Goal: Transaction & Acquisition: Purchase product/service

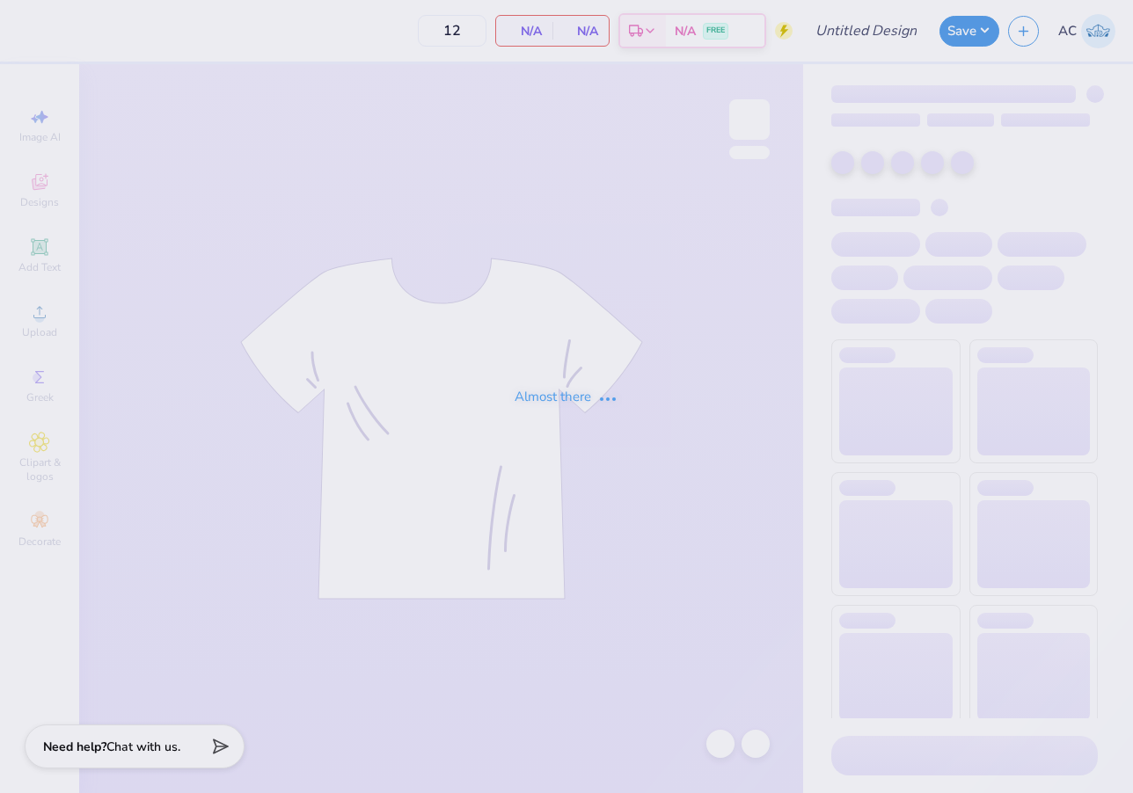
type input "PKA Fall 25 Rush"
type input "30"
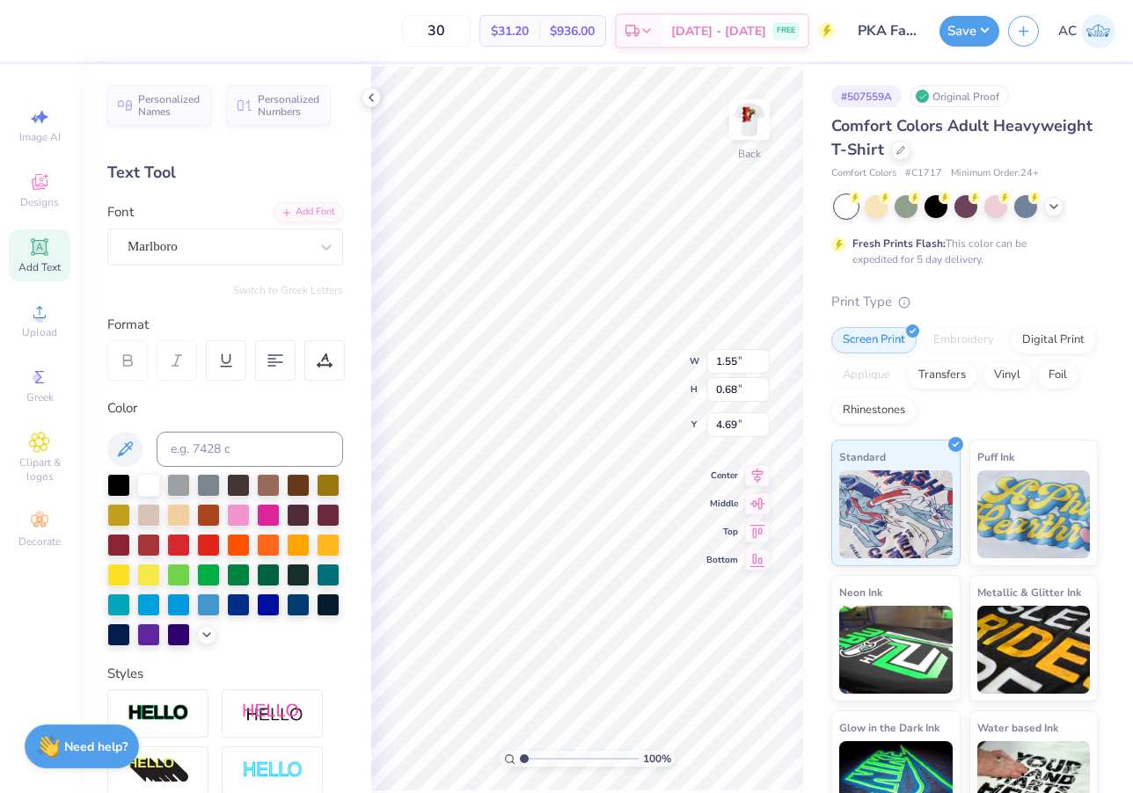
type input "3.00"
type input "2.19"
type input "3.00"
click at [50, 448] on div "Clipart & logos" at bounding box center [40, 458] width 62 height 66
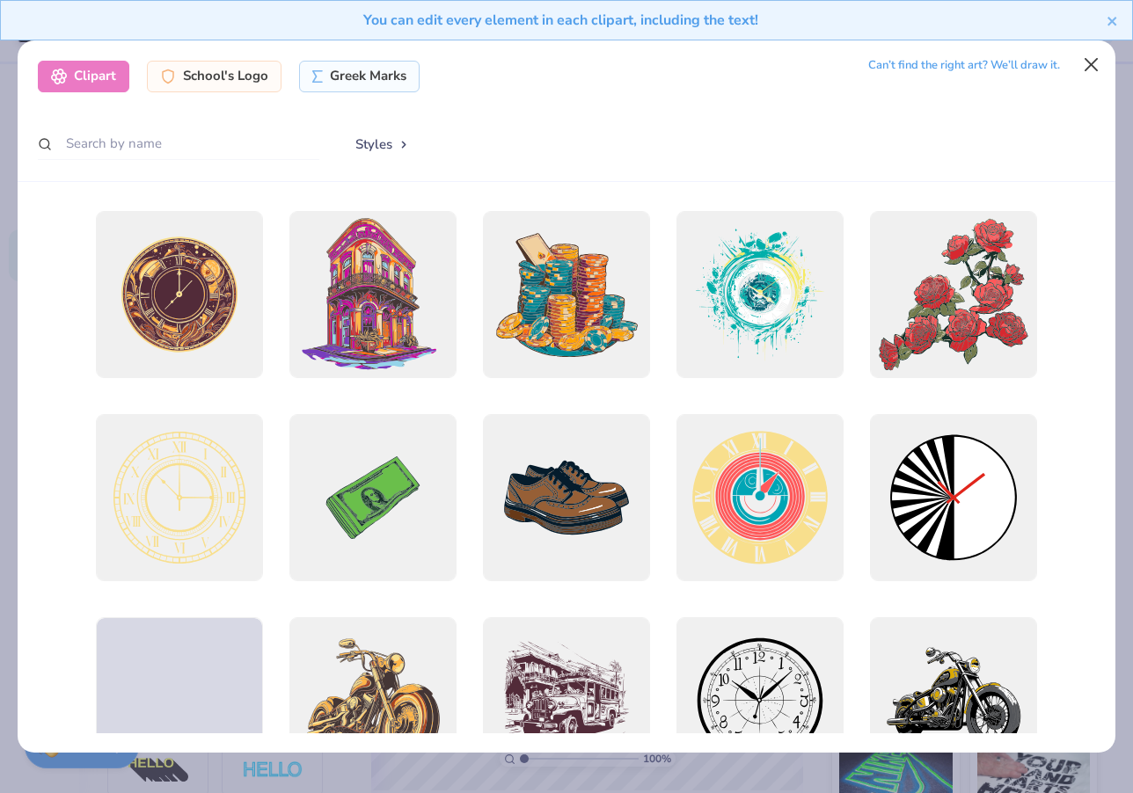
click at [1095, 60] on button "Close" at bounding box center [1090, 64] width 33 height 33
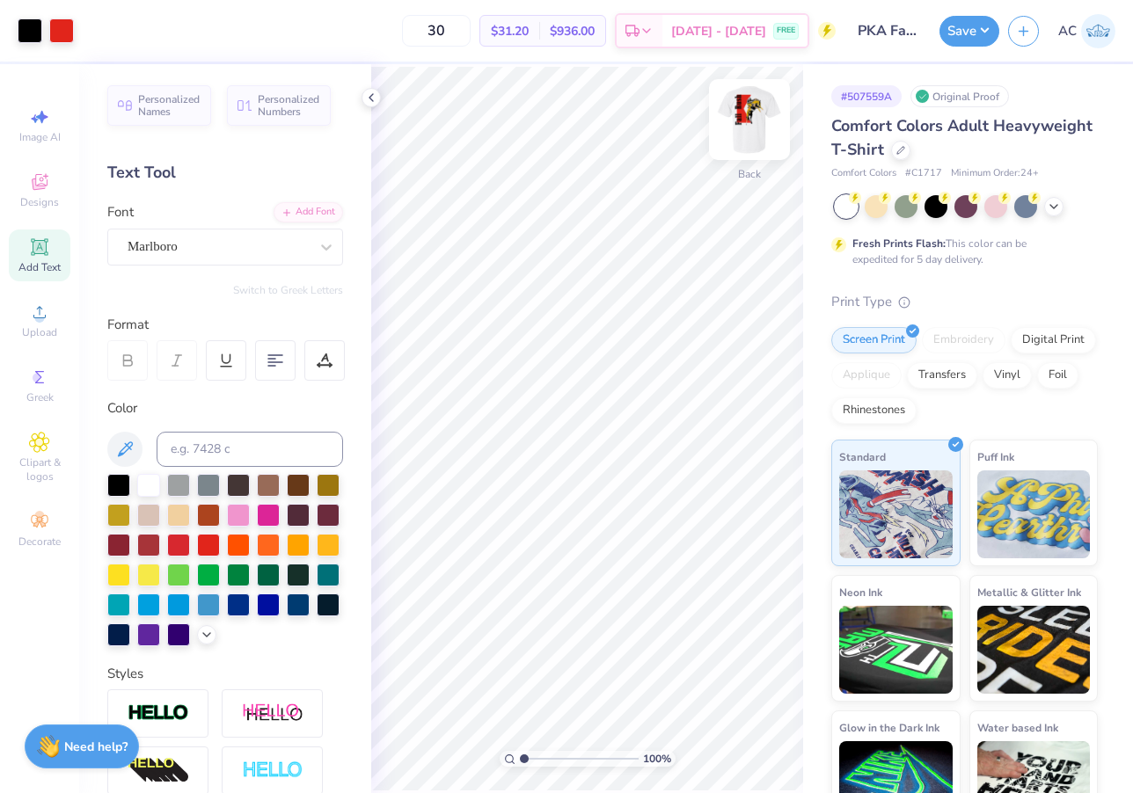
click at [754, 131] on img at bounding box center [749, 119] width 70 height 70
click at [751, 127] on img at bounding box center [749, 119] width 70 height 70
click at [751, 127] on img at bounding box center [749, 119] width 35 height 35
click at [751, 127] on img at bounding box center [749, 119] width 70 height 70
type input "4.85"
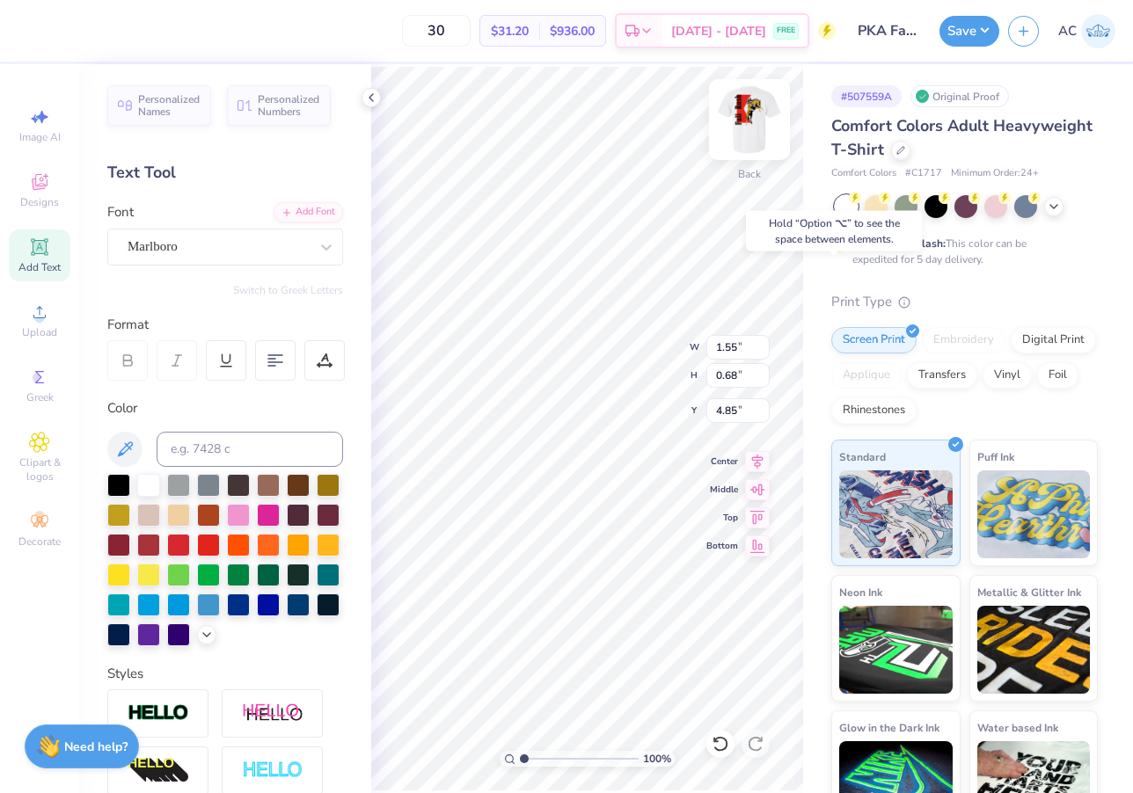
click at [658, 350] on div "100 % Back W 1.55 1.55 " H 0.68 0.68 " Y 4.85 4.85 " Center Middle Top Bottom" at bounding box center [587, 428] width 432 height 729
type input "5.62"
type input "1.73"
type input "0.76"
type input "5.59"
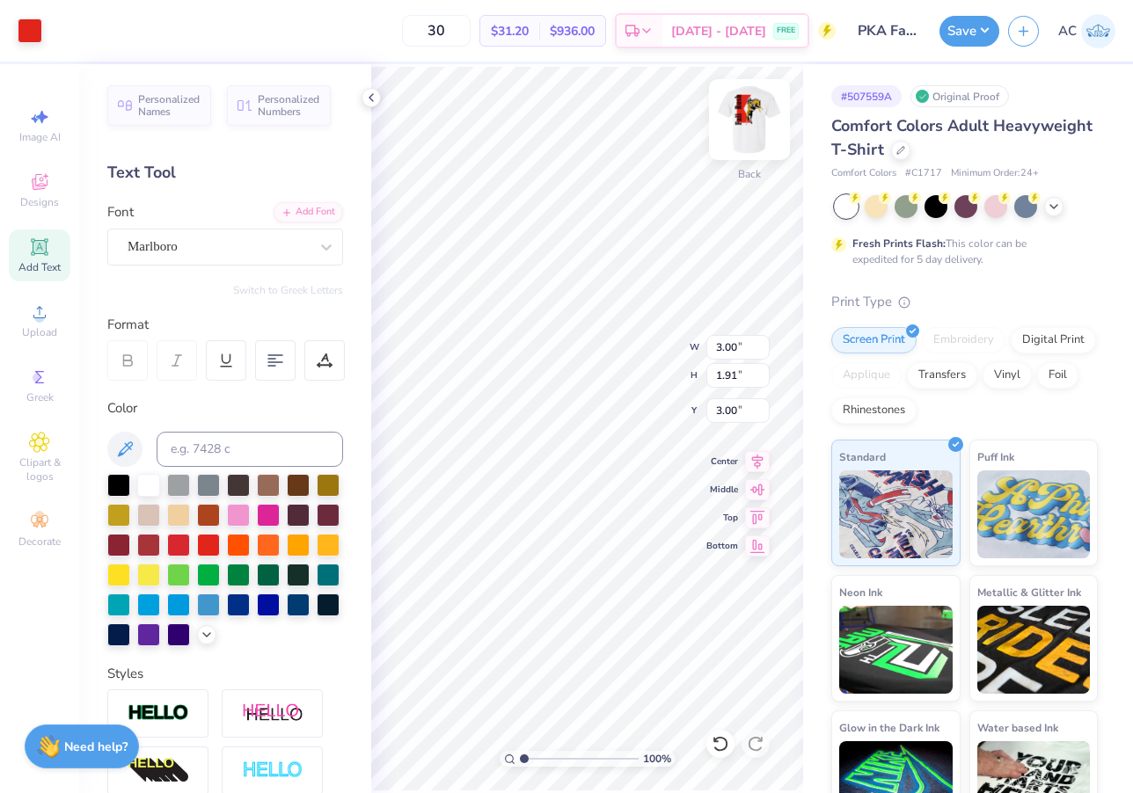
type input "1.73"
type input "0.76"
type input "5.66"
type input "8.47"
type textarea "K"
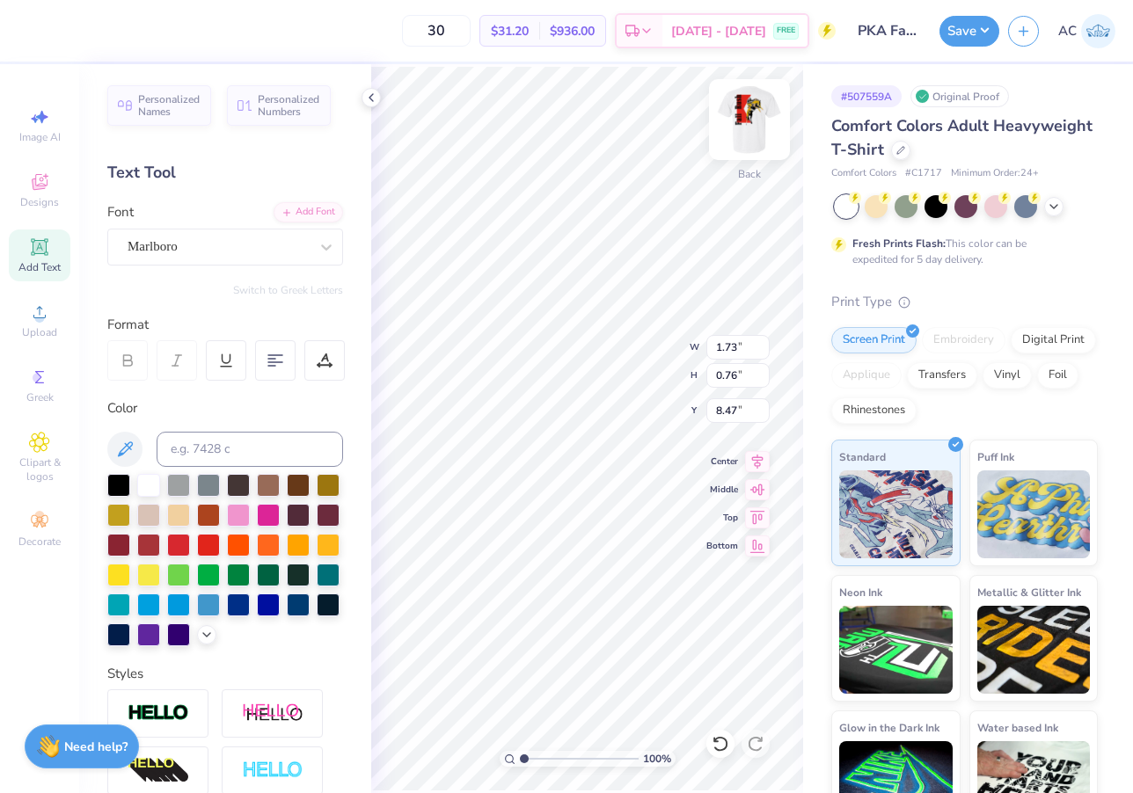
type textarea "p"
type textarea "PKA"
click at [643, 358] on div "100 % Back W 1.73 1.73 " H 0.76 0.76 " Y 8.47 8.47 " Center Middle Top Bottom" at bounding box center [587, 428] width 432 height 729
type input "4.74"
type input "3.58"
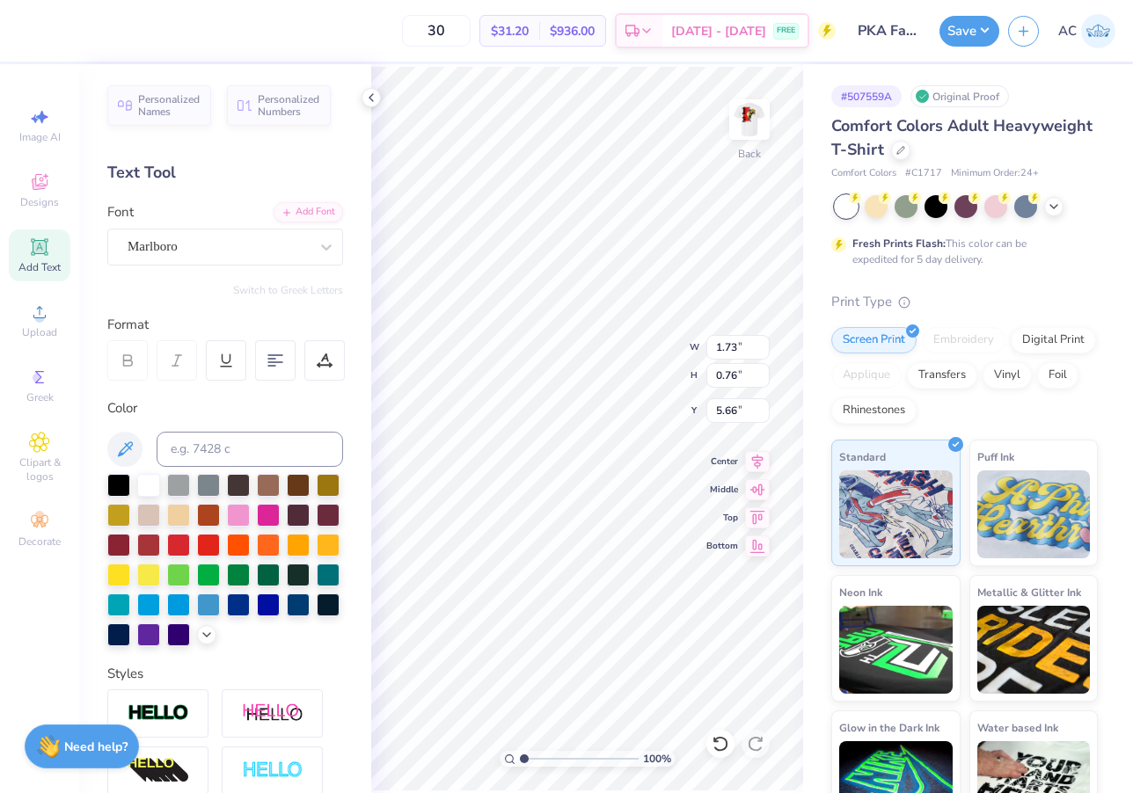
type input "5.73"
click at [744, 129] on img at bounding box center [749, 119] width 70 height 70
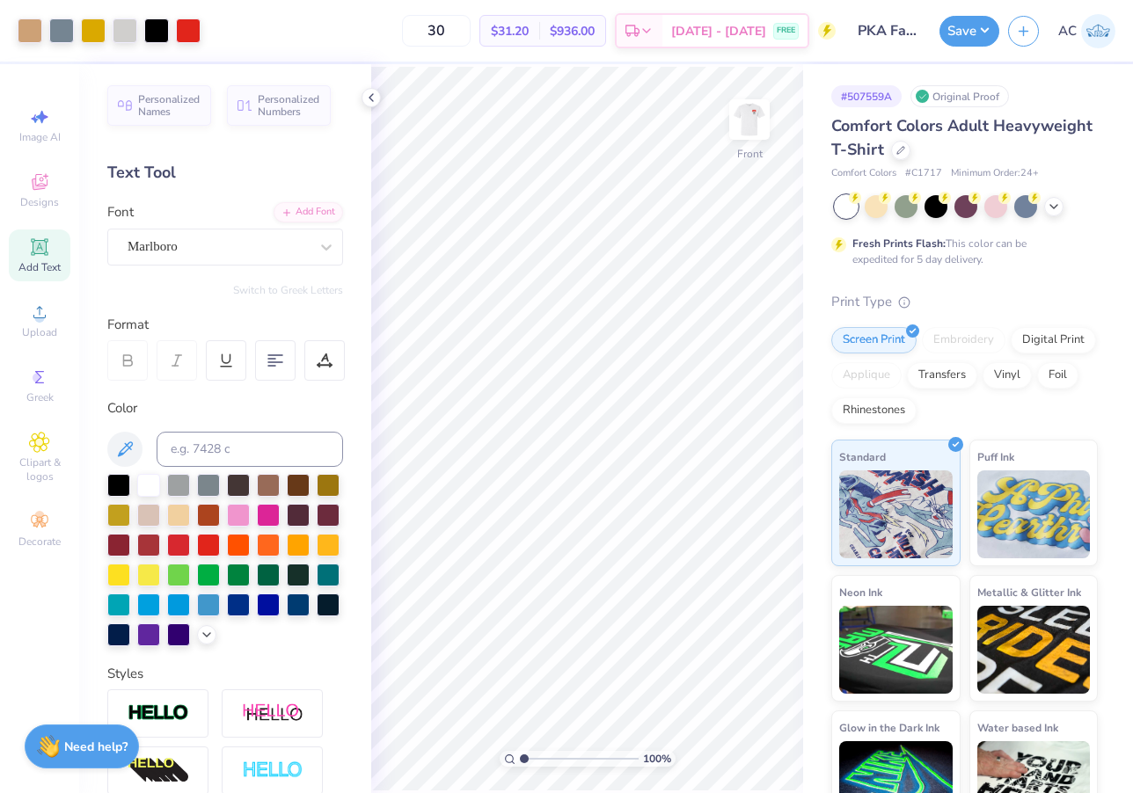
click at [744, 129] on img at bounding box center [749, 119] width 35 height 35
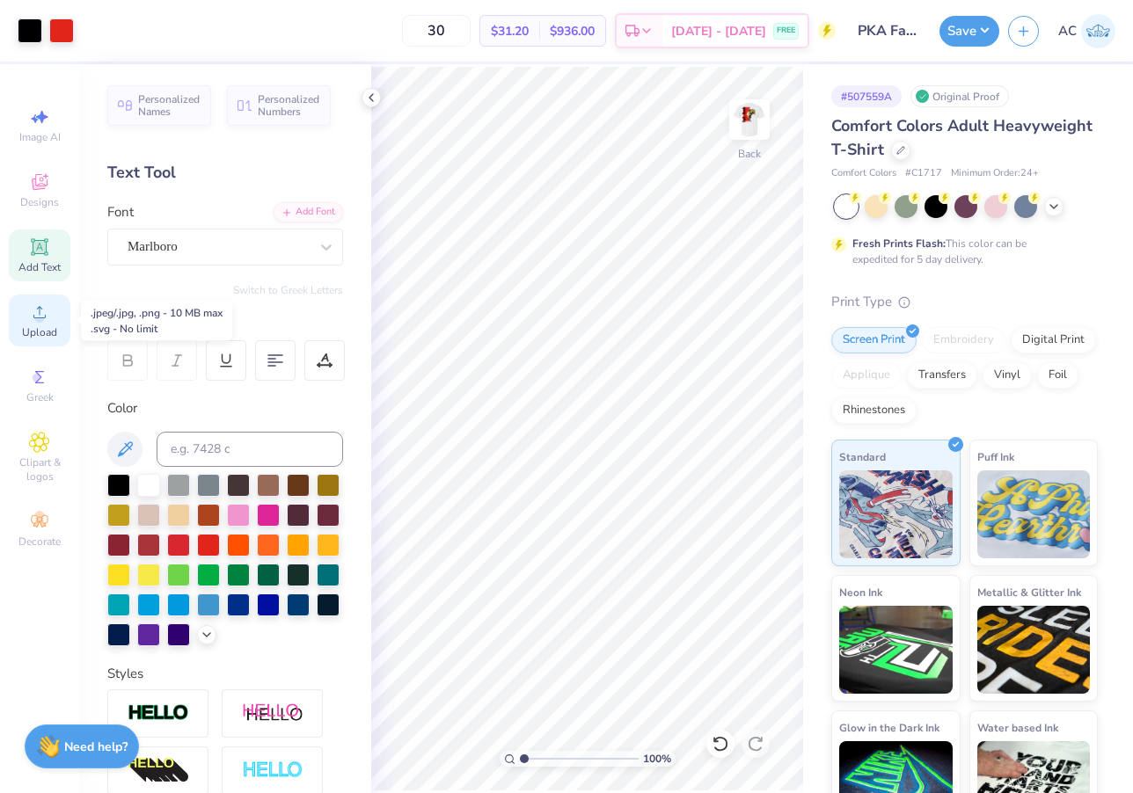
click at [47, 328] on span "Upload" at bounding box center [39, 332] width 35 height 14
click at [39, 185] on icon at bounding box center [40, 182] width 16 height 16
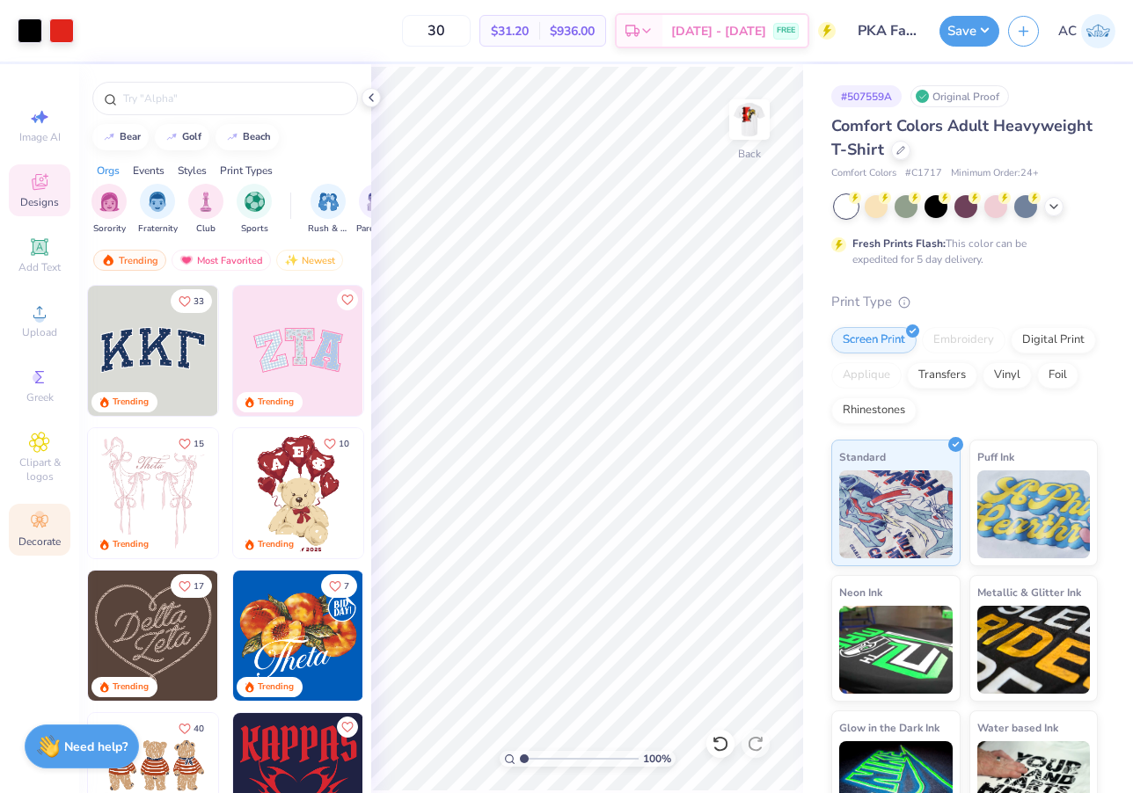
click at [45, 513] on icon at bounding box center [39, 521] width 21 height 21
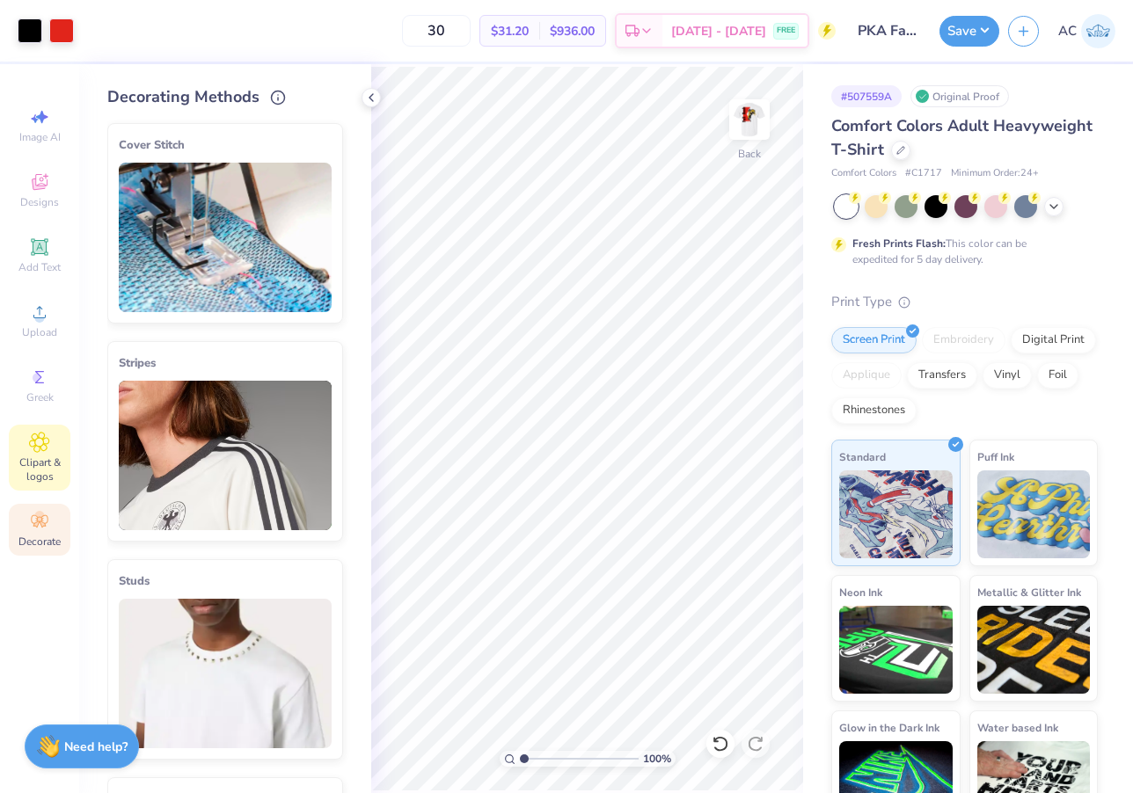
click at [36, 471] on span "Clipart & logos" at bounding box center [40, 470] width 62 height 28
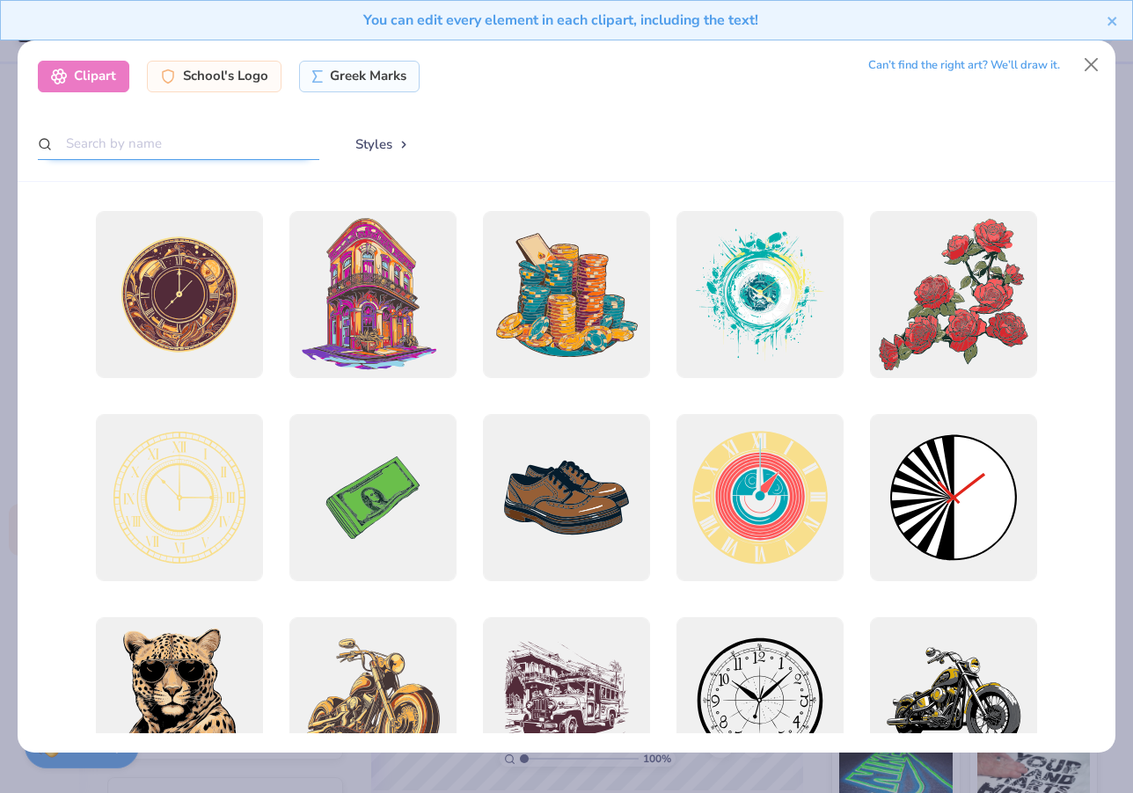
click at [174, 140] on input "text" at bounding box center [178, 144] width 281 height 33
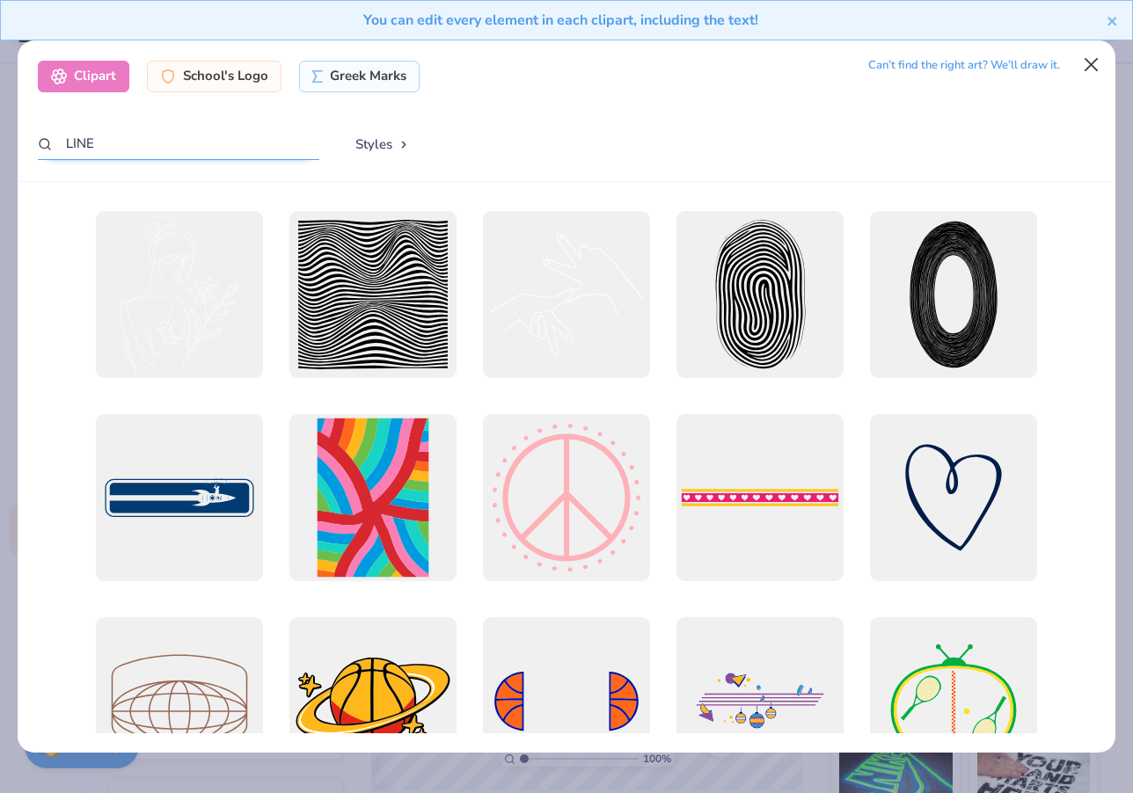
type input "LINE"
click at [1087, 61] on button "Close" at bounding box center [1090, 64] width 33 height 33
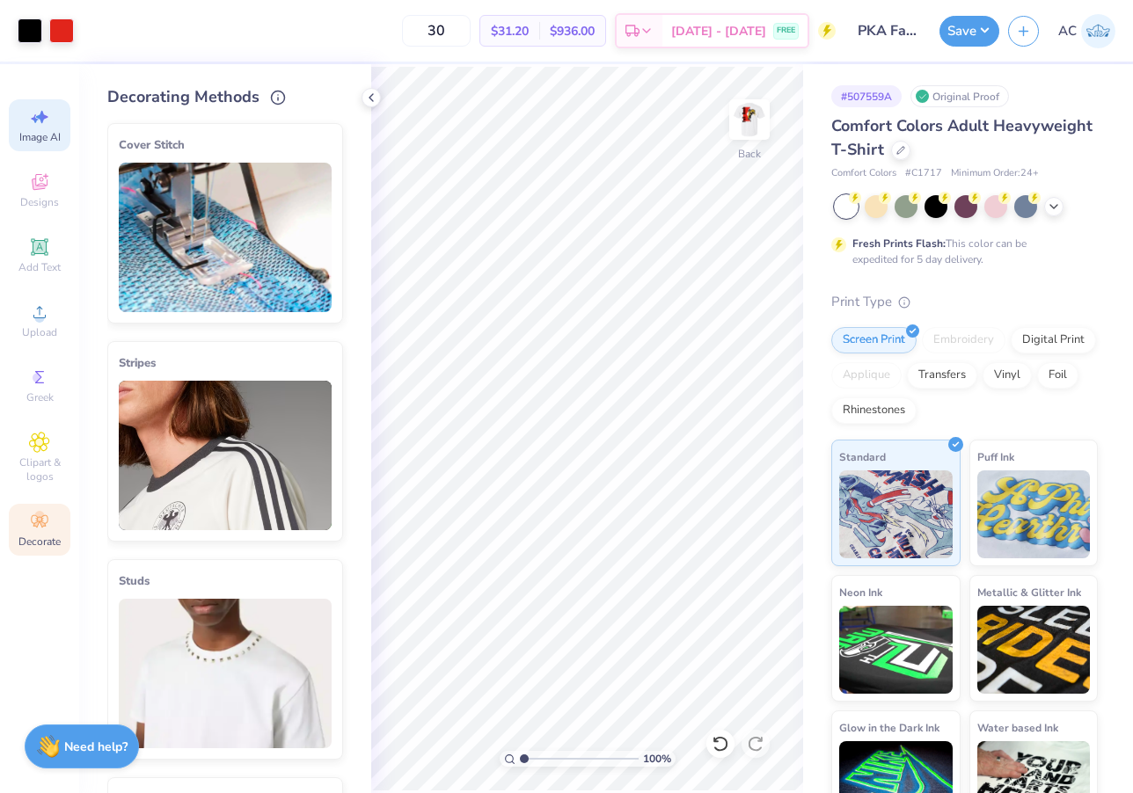
click at [44, 129] on div "Image AI" at bounding box center [40, 125] width 62 height 52
select select "4"
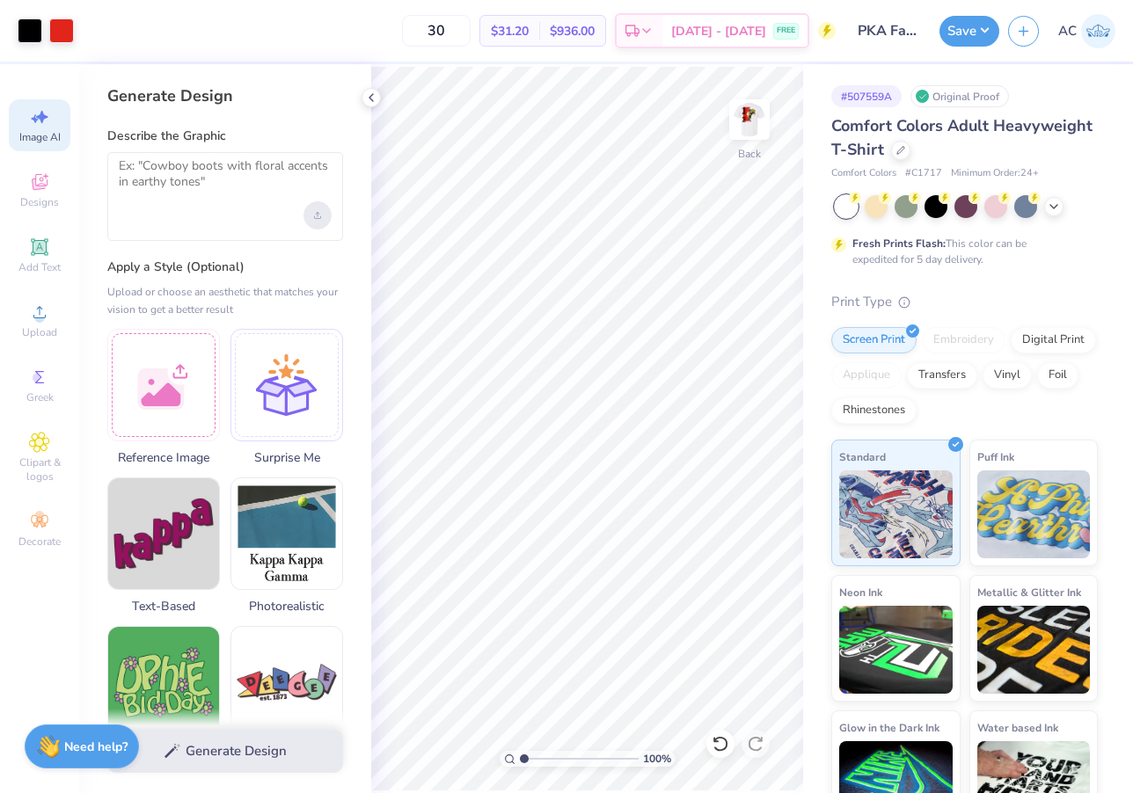
click at [319, 216] on icon "Upload image" at bounding box center [317, 215] width 7 height 7
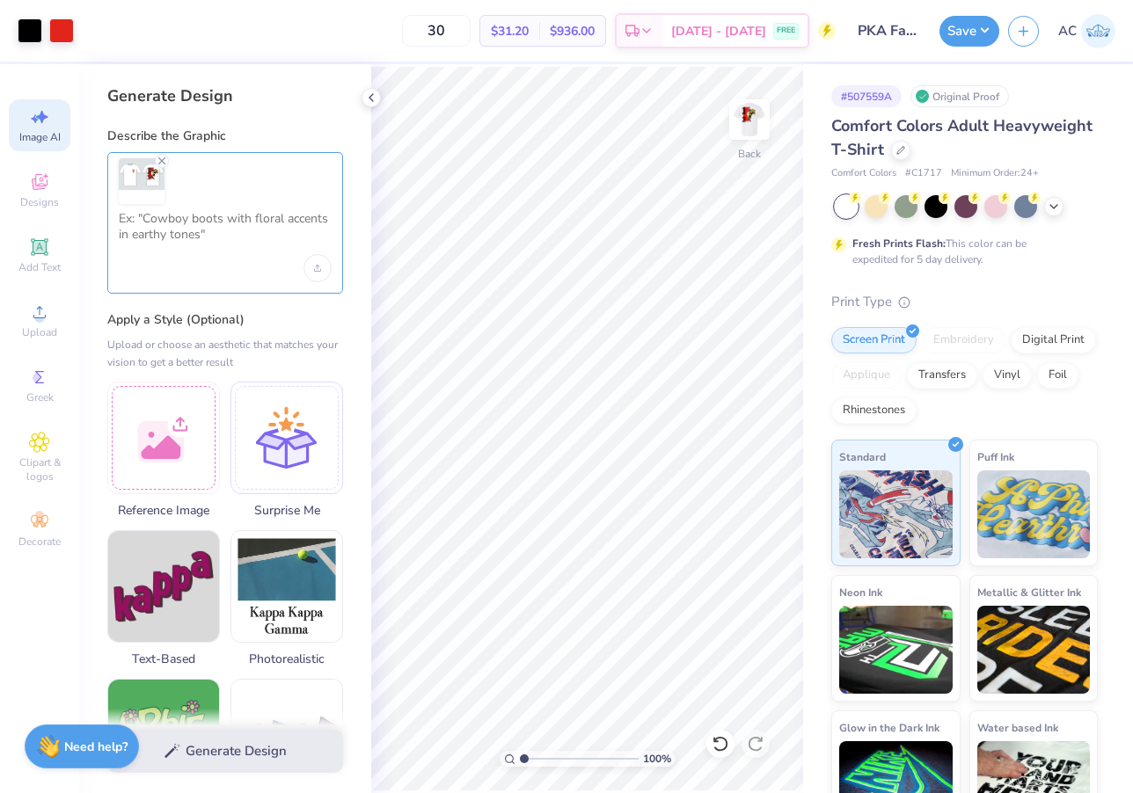
click at [223, 214] on textarea at bounding box center [225, 233] width 213 height 44
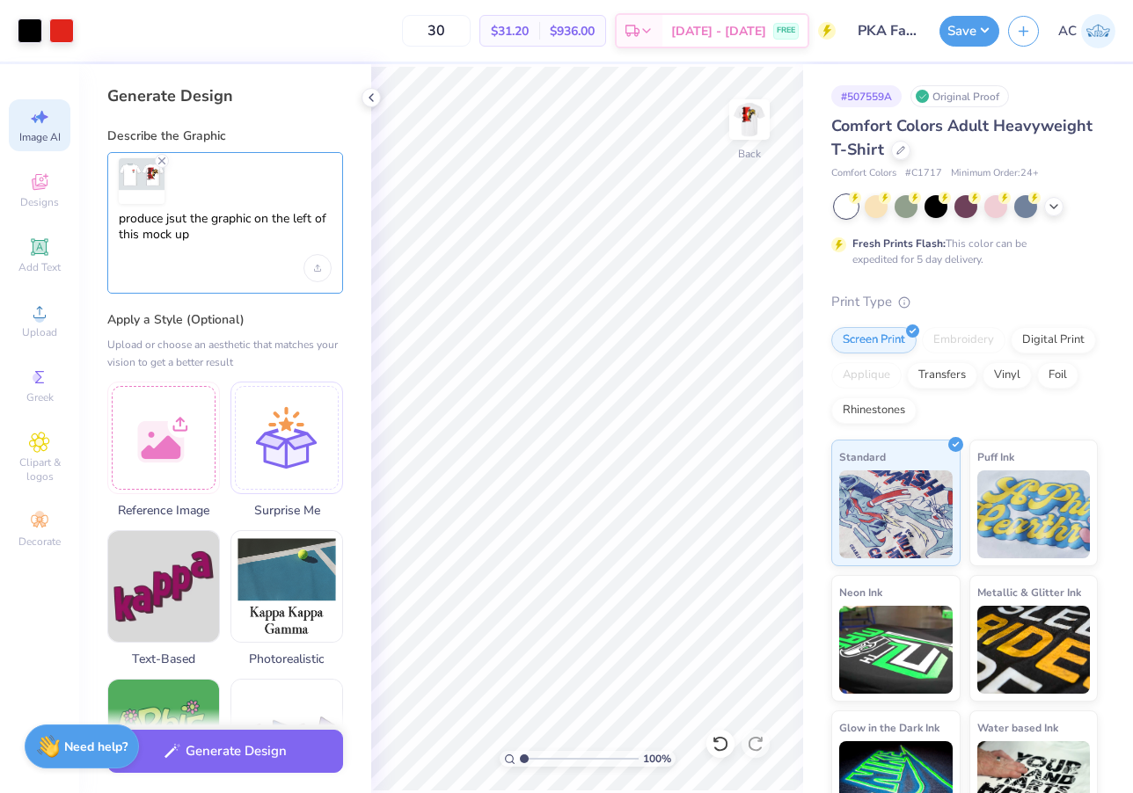
type textarea "produce jsut the graphic on the left of this mock up"
click at [312, 313] on label "Apply a Style (Optional)" at bounding box center [225, 320] width 236 height 18
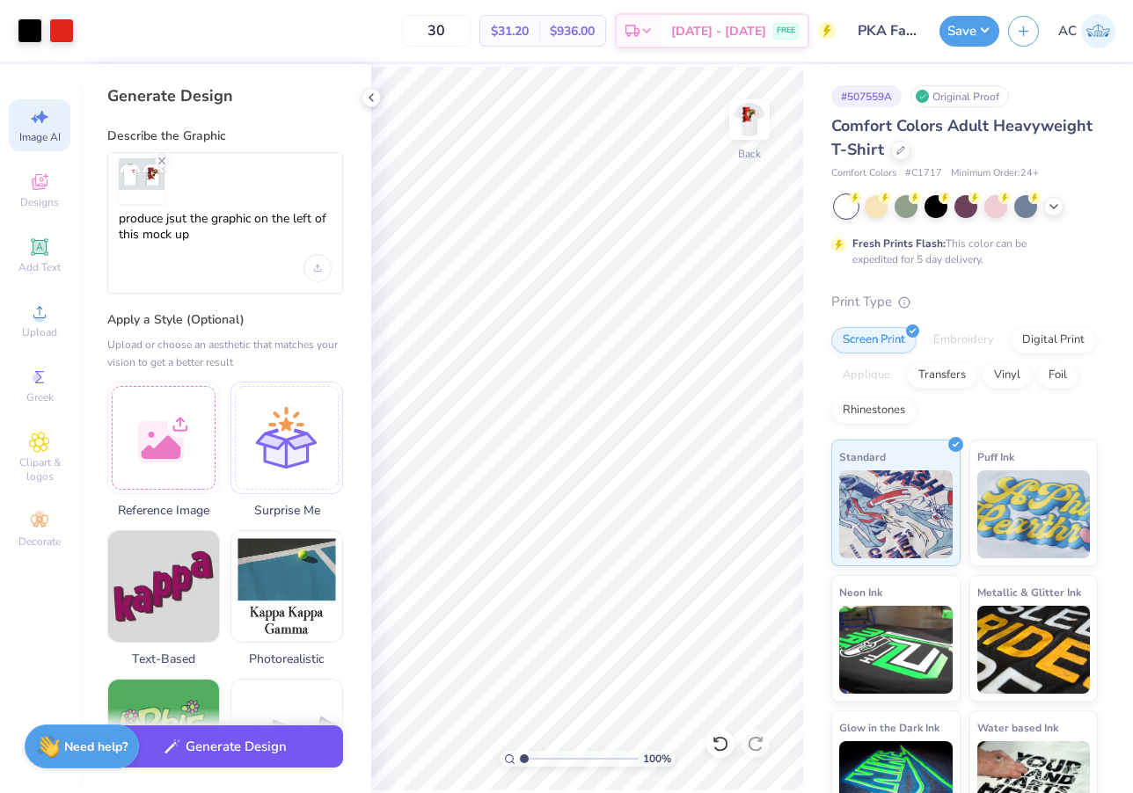
click at [257, 742] on button "Generate Design" at bounding box center [225, 747] width 236 height 43
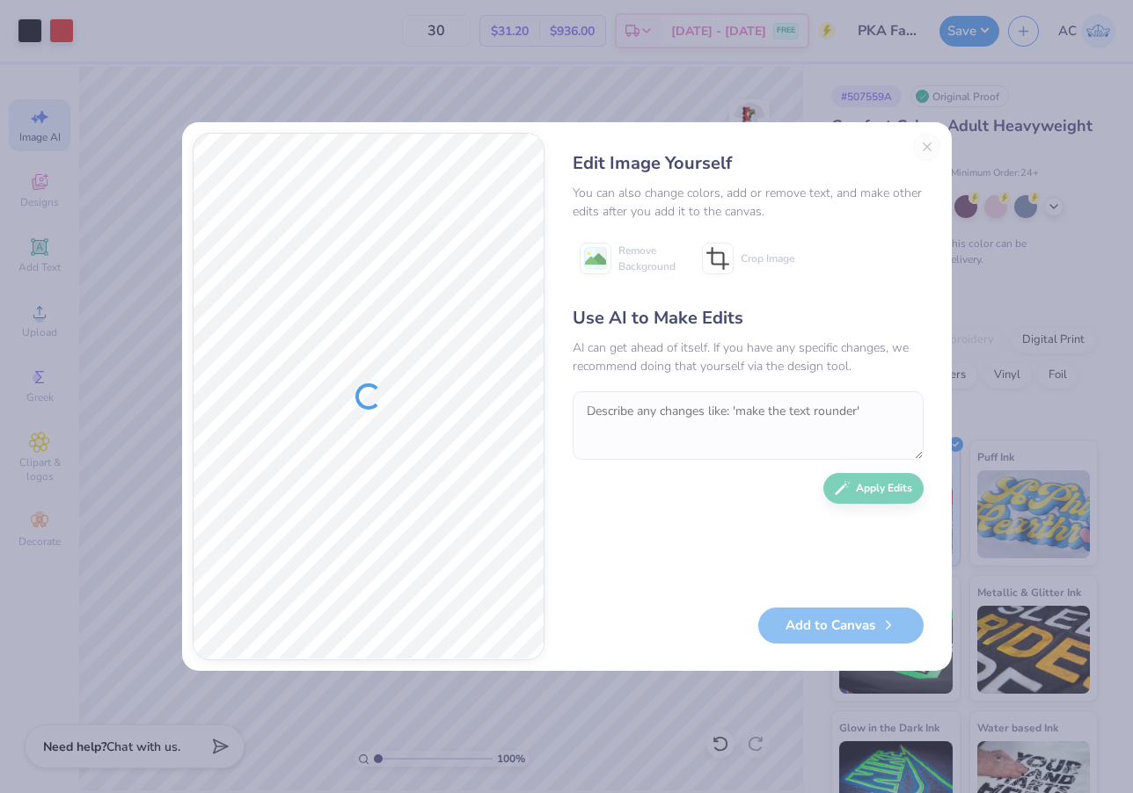
click at [931, 151] on div "Edit Image Yourself You can also change colors, add or remove text, and make ot…" at bounding box center [748, 397] width 386 height 528
click at [926, 144] on div "Edit Image Yourself You can also change colors, add or remove text, and make ot…" at bounding box center [748, 397] width 386 height 528
click at [920, 161] on div "Edit Image Yourself" at bounding box center [748, 163] width 351 height 26
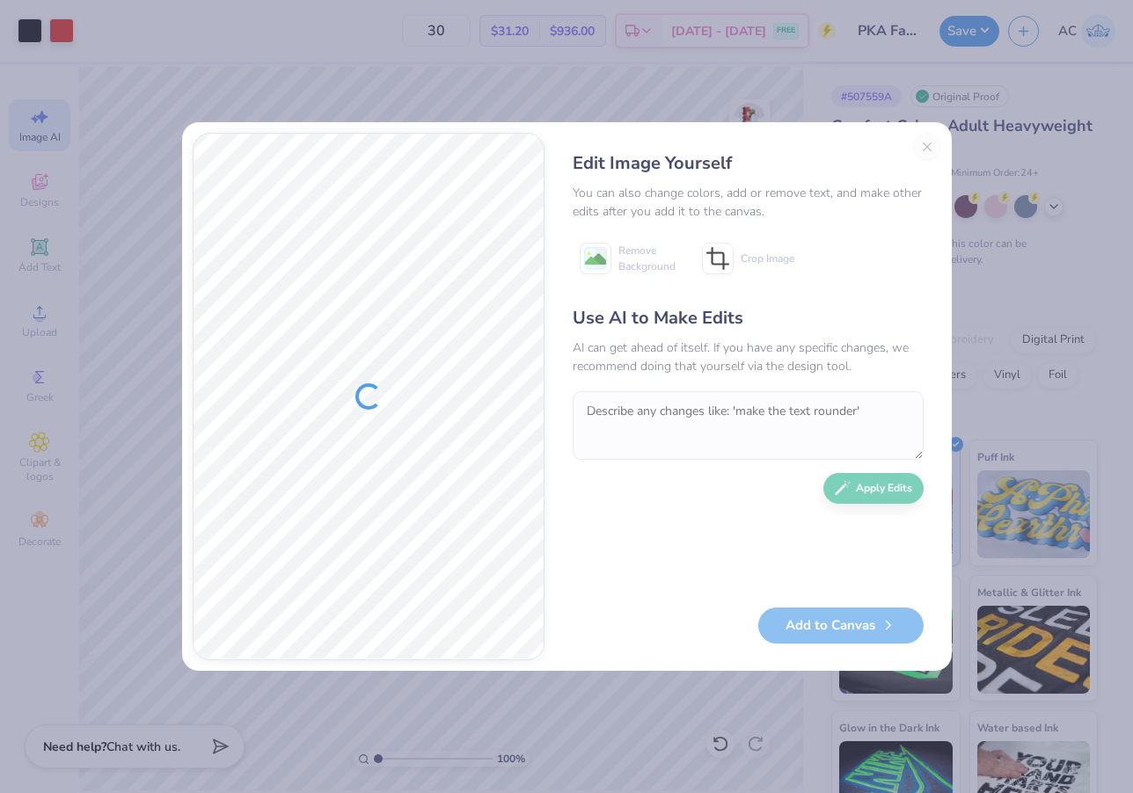
click at [880, 270] on div "Remove Background Crop Image" at bounding box center [748, 259] width 351 height 44
click at [921, 148] on div "Edit Image Yourself You can also change colors, add or remove text, and make ot…" at bounding box center [748, 397] width 386 height 528
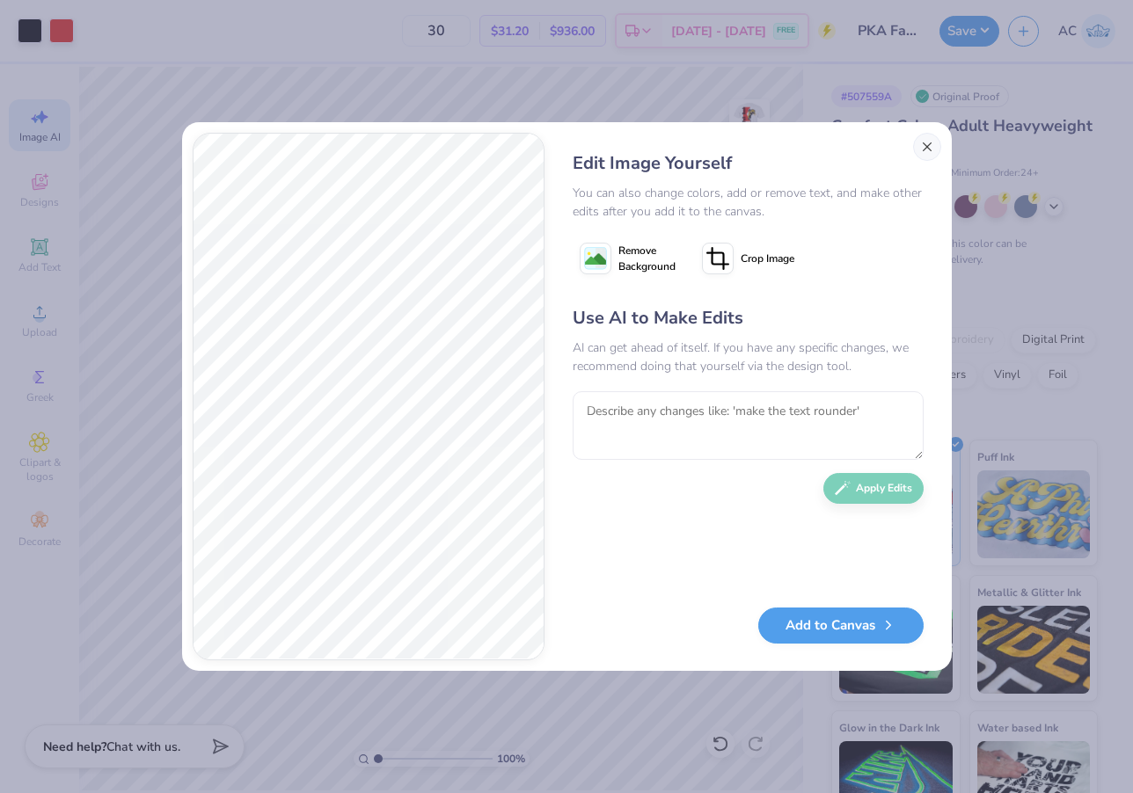
click at [924, 142] on button "Close" at bounding box center [927, 147] width 28 height 28
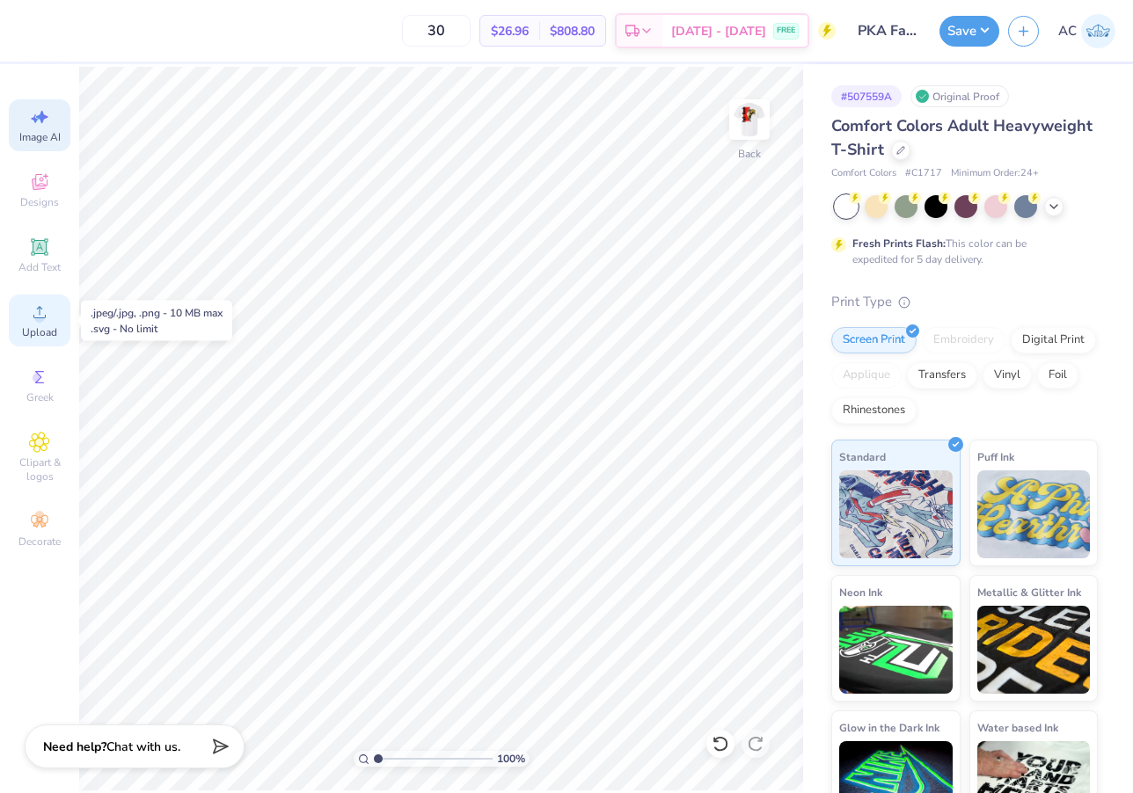
click at [39, 324] on div "Upload" at bounding box center [40, 321] width 62 height 52
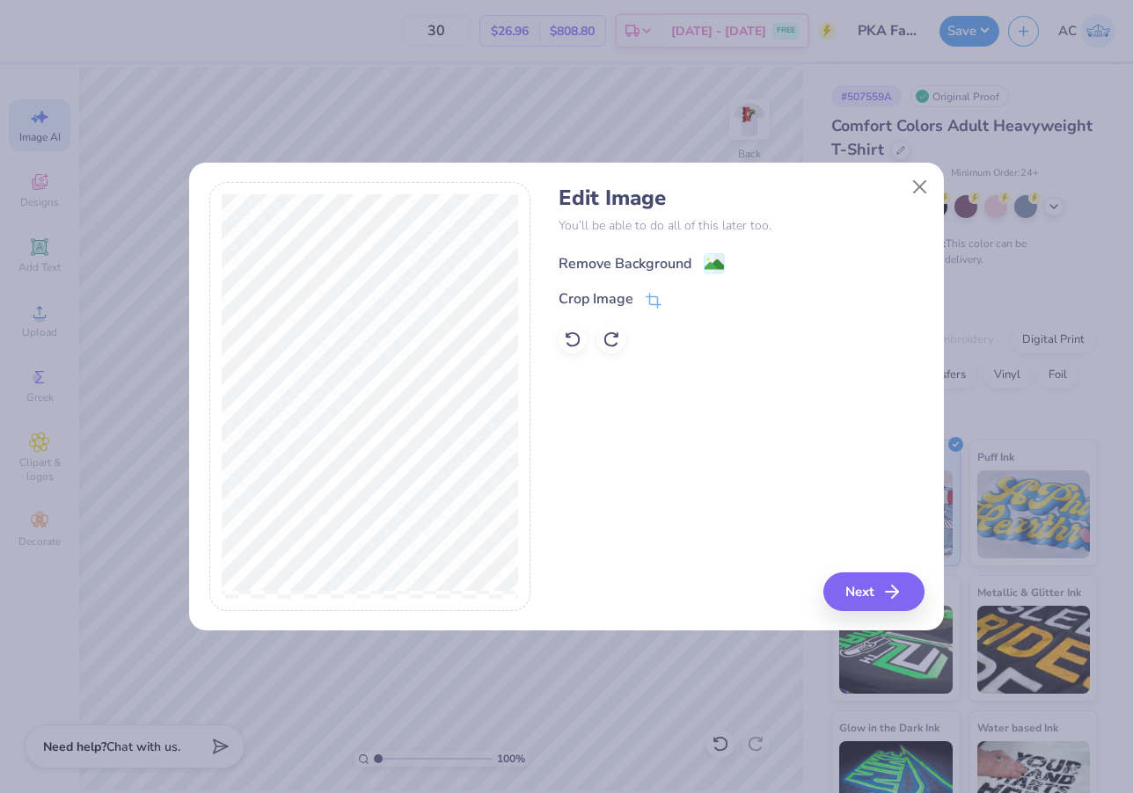
click at [708, 270] on image at bounding box center [714, 264] width 19 height 19
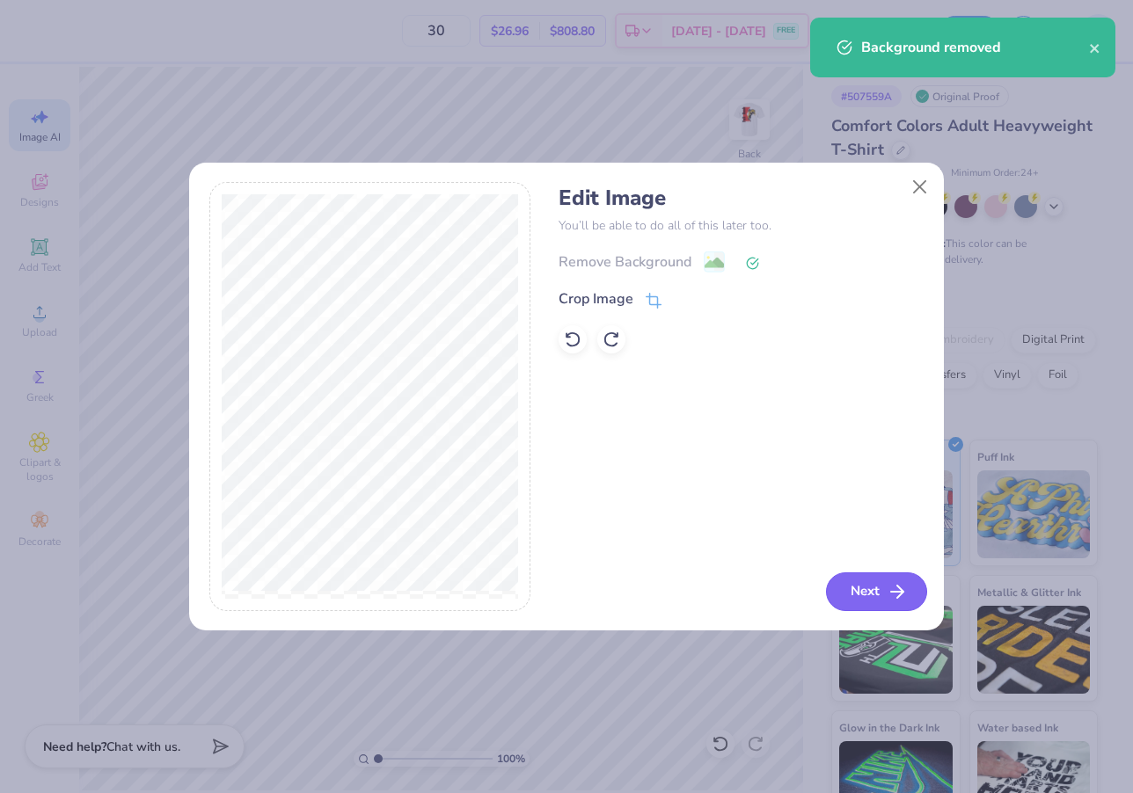
click at [878, 605] on button "Next" at bounding box center [876, 592] width 101 height 39
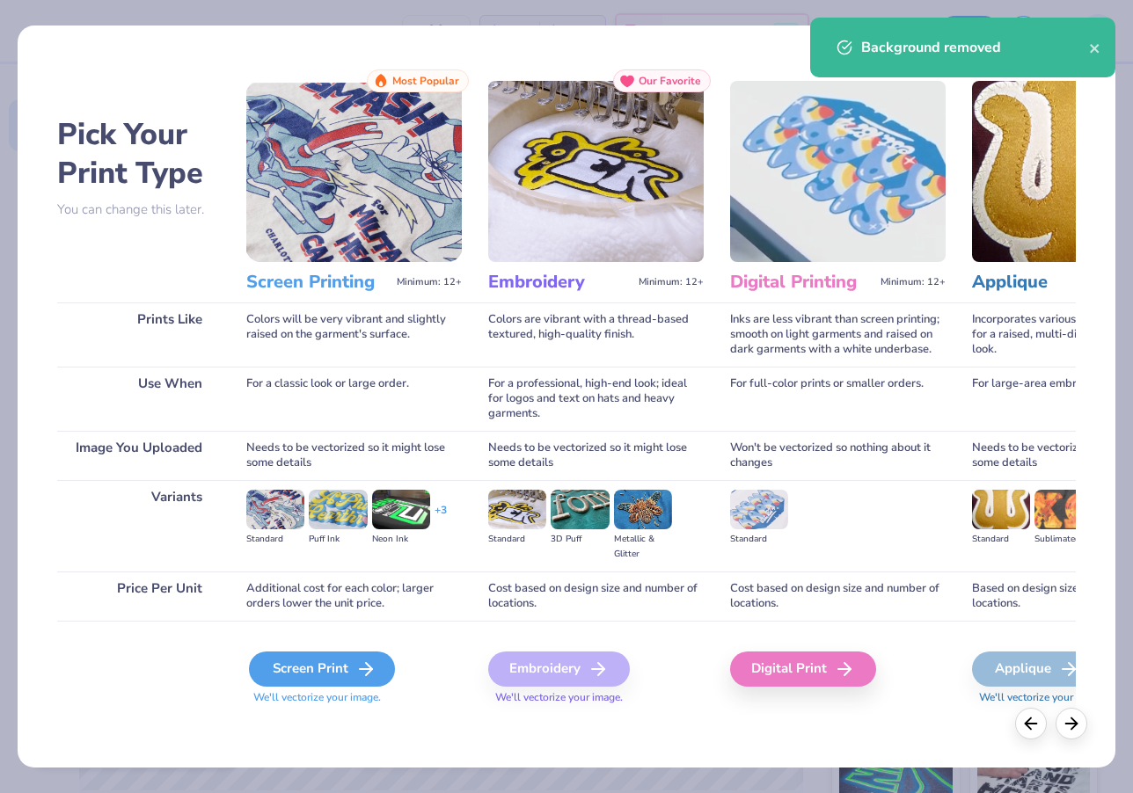
click at [324, 669] on div "Screen Print" at bounding box center [322, 669] width 146 height 35
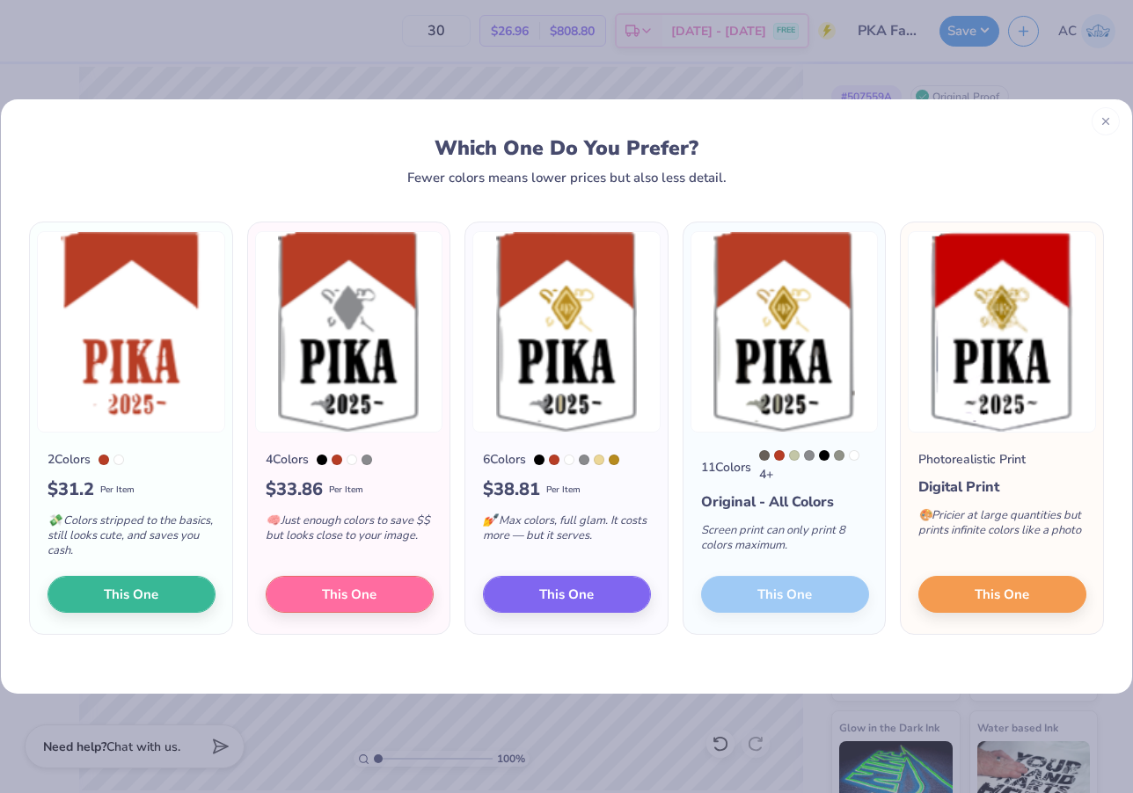
click at [1109, 123] on icon at bounding box center [1106, 121] width 12 height 12
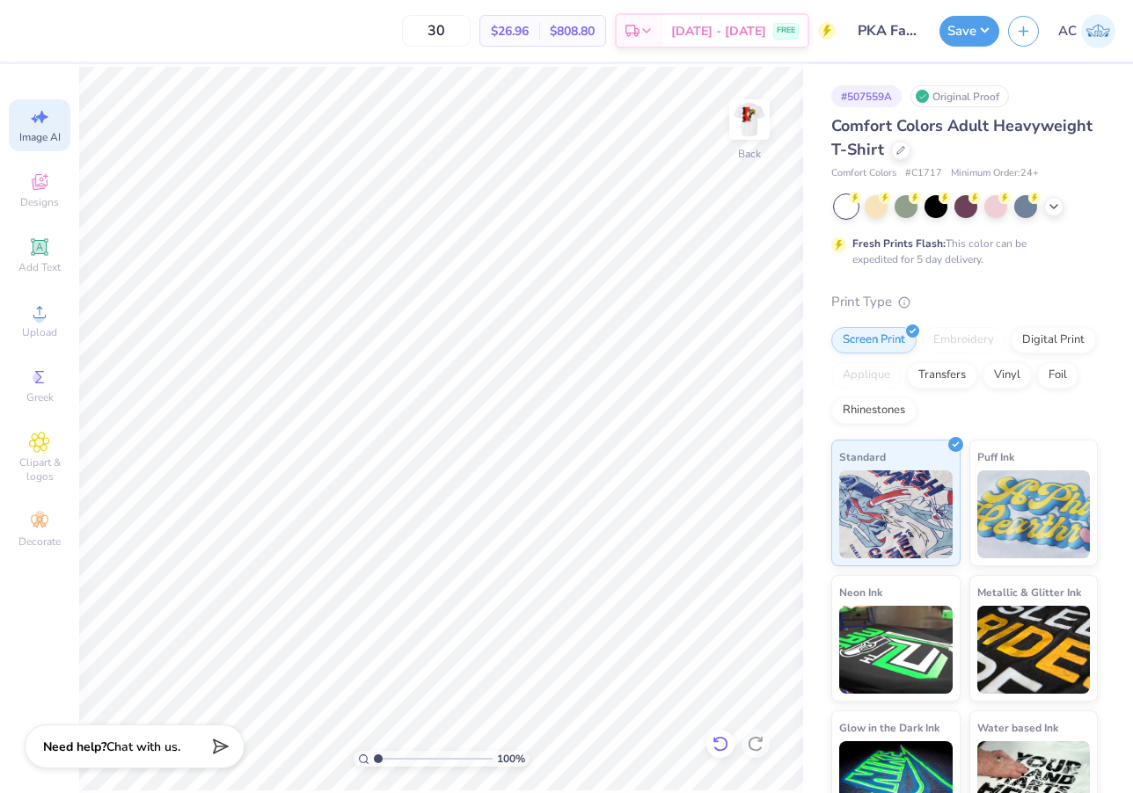
click at [720, 736] on icon at bounding box center [721, 744] width 18 height 18
click at [37, 308] on icon at bounding box center [39, 312] width 21 height 21
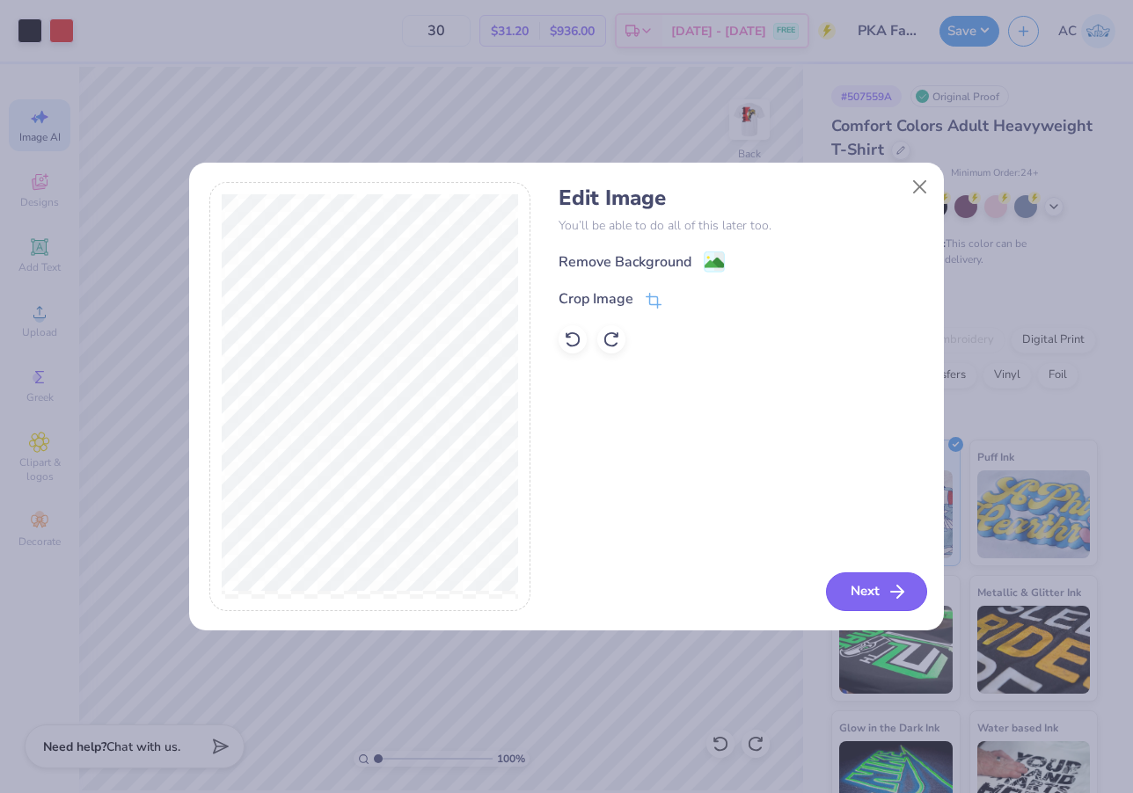
click at [909, 581] on button "Next" at bounding box center [876, 592] width 101 height 39
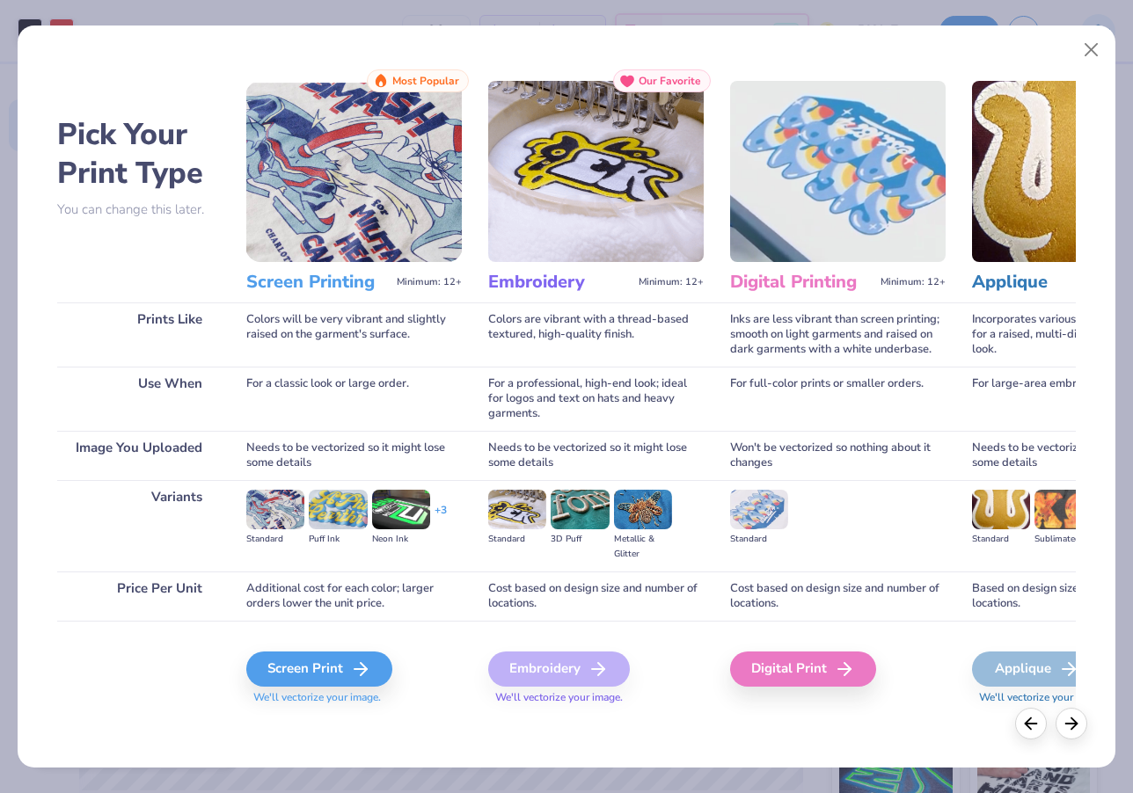
click at [303, 693] on span "We'll vectorize your image." at bounding box center [354, 697] width 216 height 15
click at [303, 661] on div "Screen Print" at bounding box center [322, 669] width 146 height 35
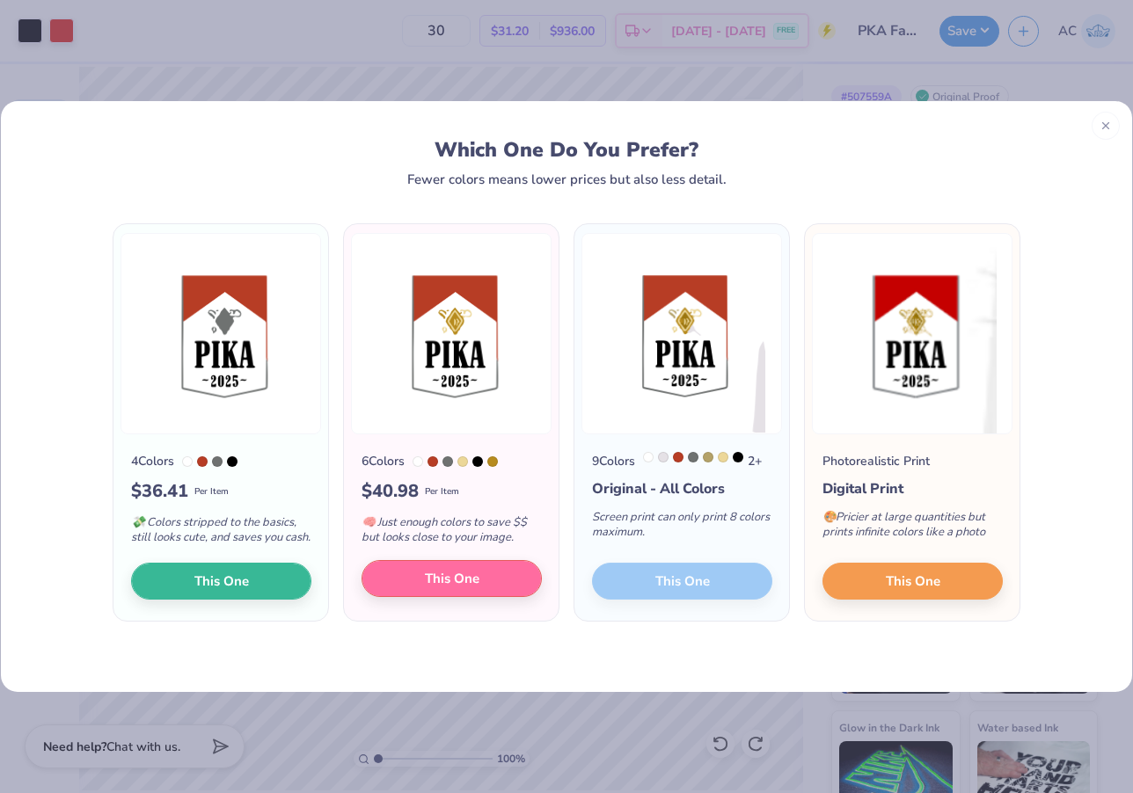
click at [463, 588] on span "This One" at bounding box center [452, 579] width 55 height 20
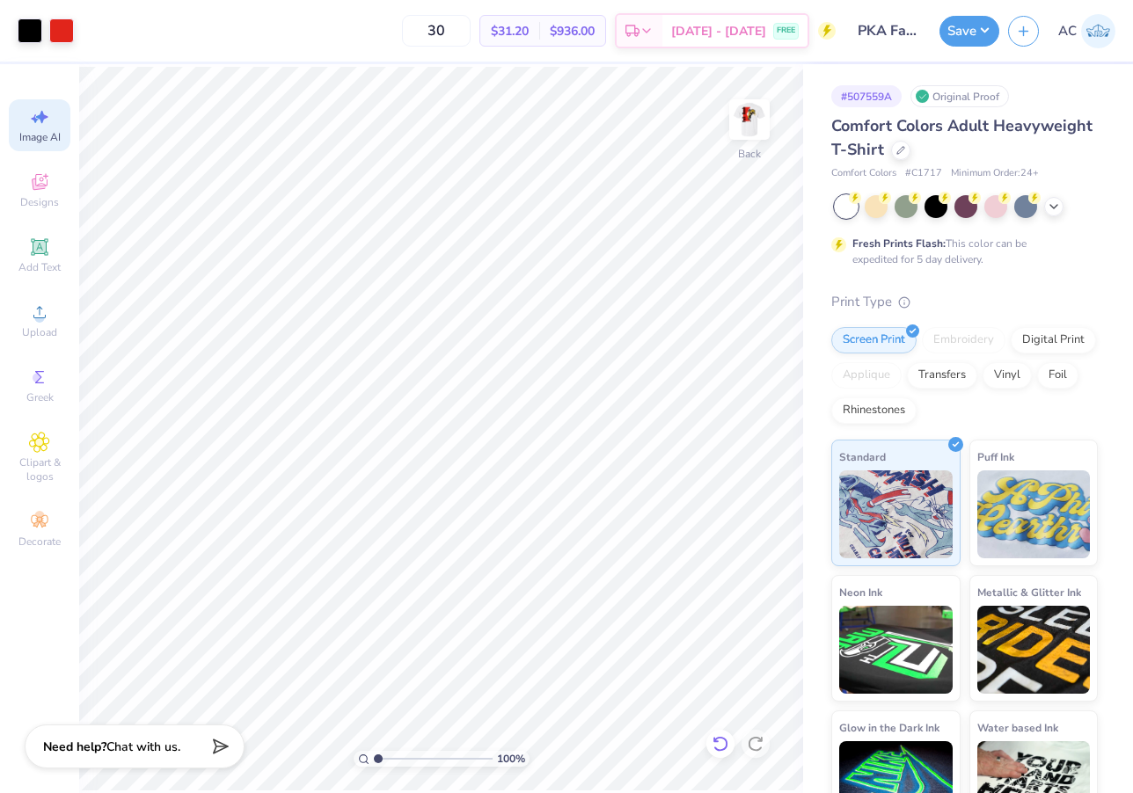
click at [721, 738] on icon at bounding box center [719, 744] width 15 height 16
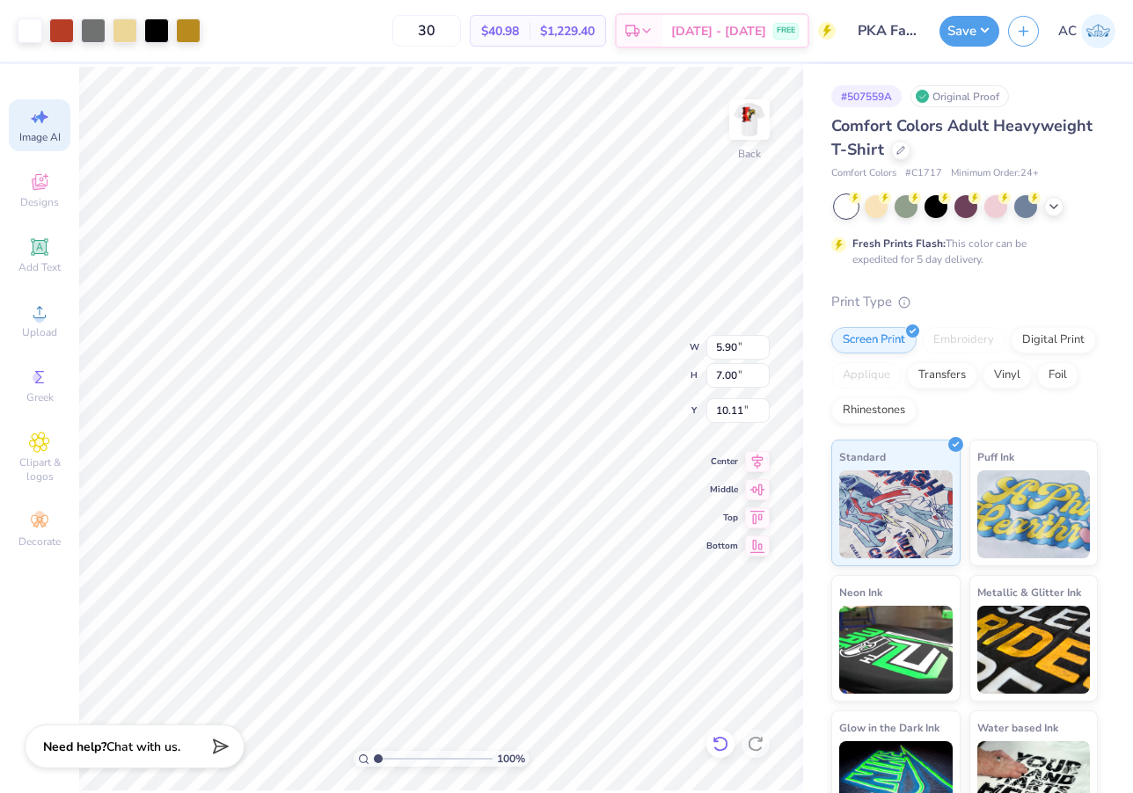
type input "5.73"
type input "15.37"
type input "3.00"
type input "9.41"
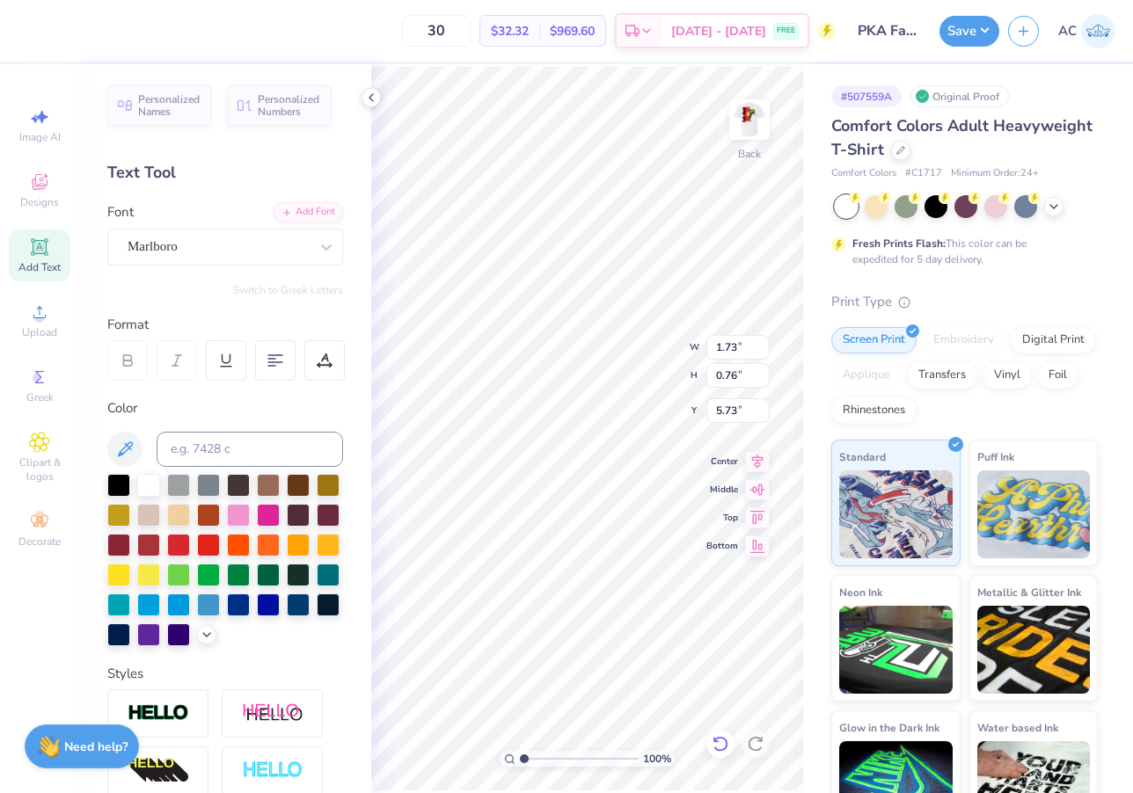
type input "0.88"
type input "0.39"
type input "6.11"
type input "1.29"
type input "0.57"
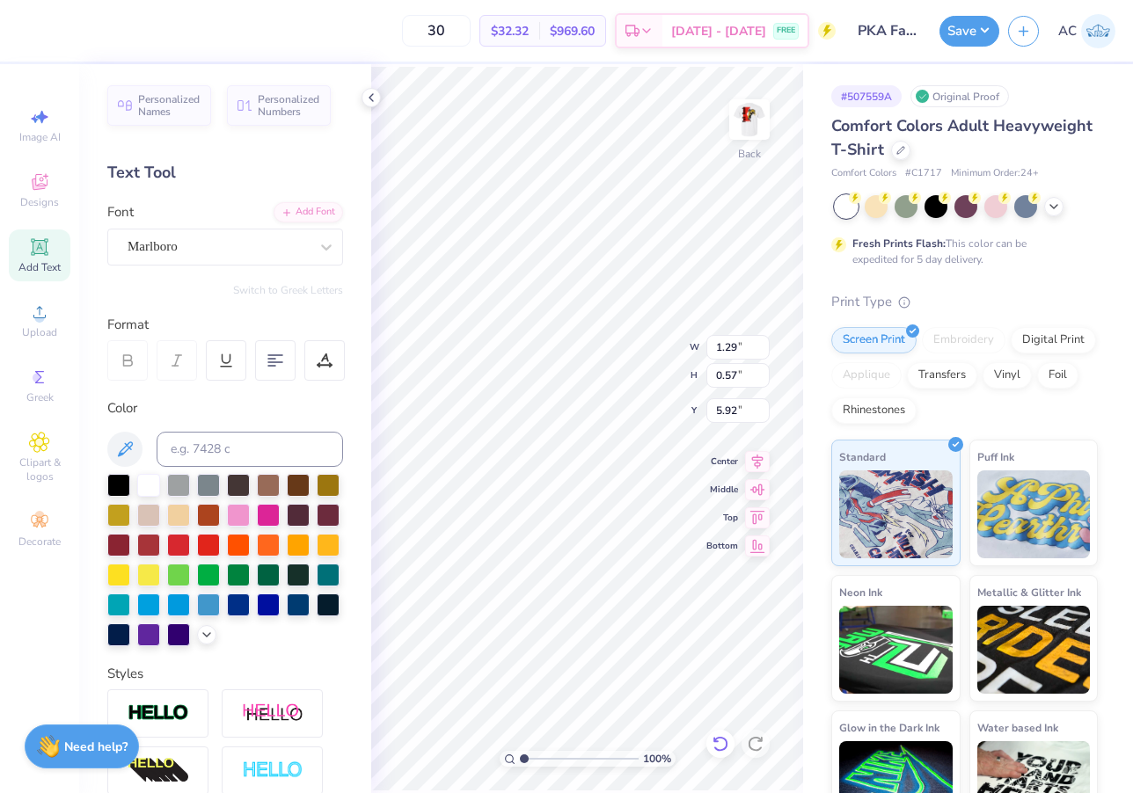
type input "5.85"
click at [41, 182] on icon at bounding box center [39, 182] width 21 height 21
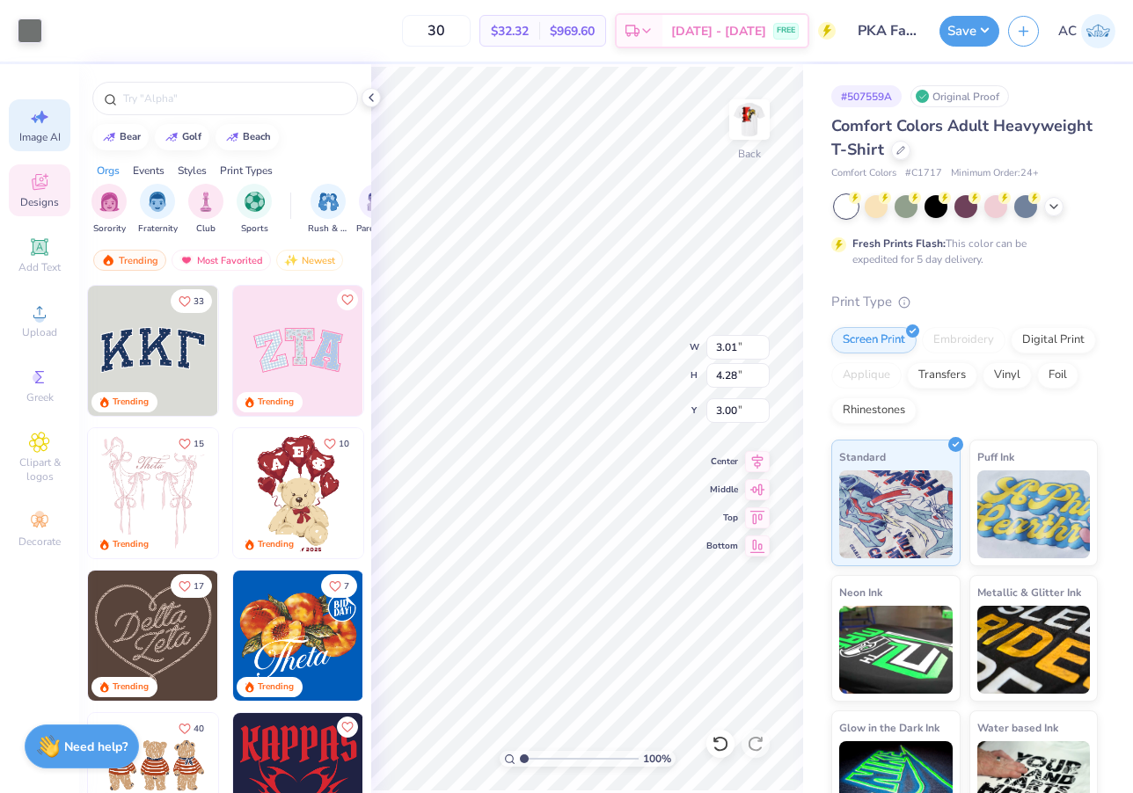
click at [52, 124] on div "Image AI" at bounding box center [40, 125] width 62 height 52
select select "4"
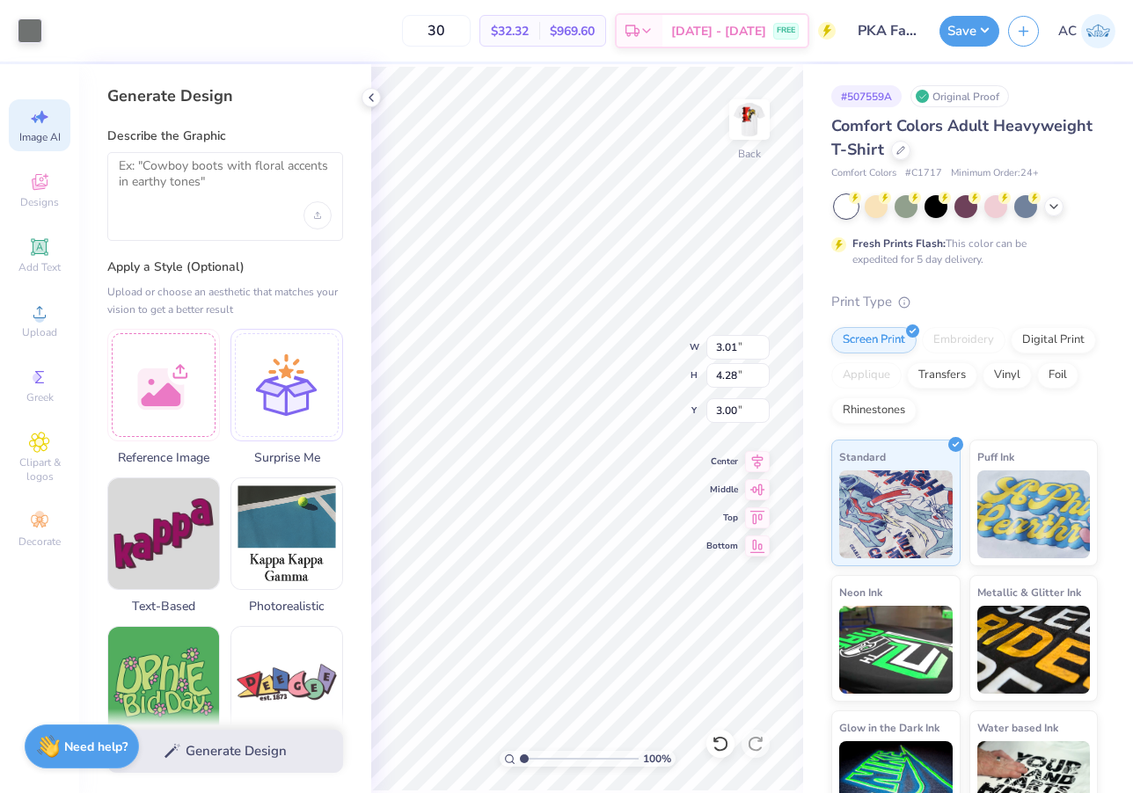
scroll to position [-1, 0]
click at [215, 206] on div at bounding box center [225, 196] width 236 height 89
click at [208, 191] on textarea at bounding box center [225, 180] width 213 height 44
click at [641, 366] on div "100 % Back W 3.01 H 4.28 Y 3.00 Center Middle Top Bottom" at bounding box center [587, 428] width 432 height 729
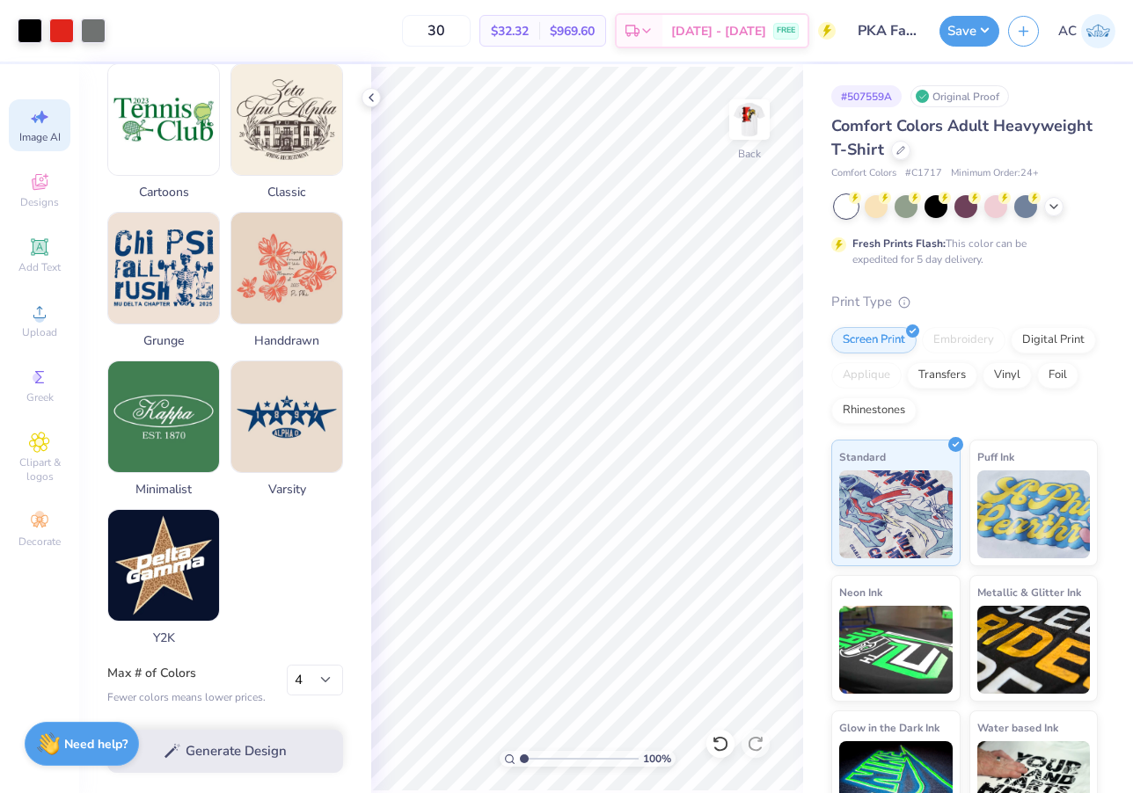
scroll to position [721, 0]
click at [103, 753] on div "Need help? Chat with us." at bounding box center [82, 744] width 114 height 44
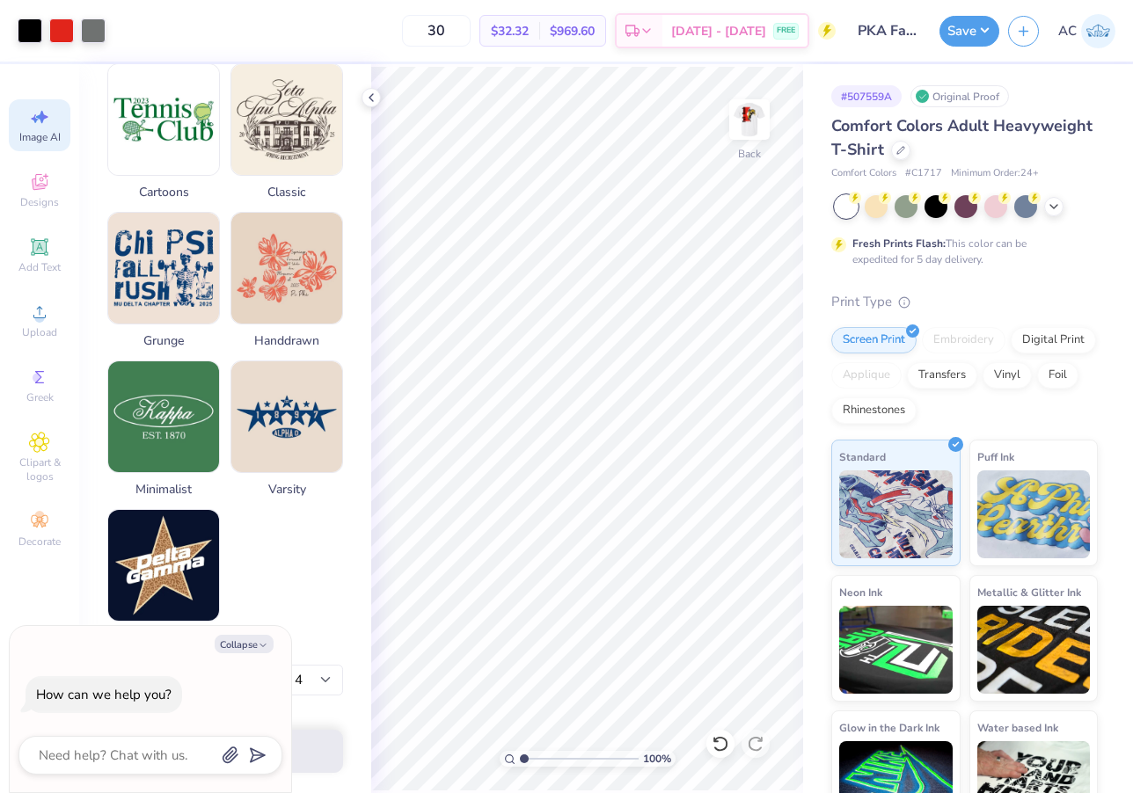
click at [314, 596] on div "Reference Image Surprise Me Text-Based Photorealistic 60s & 70s 80s & 90s Carto…" at bounding box center [225, 132] width 236 height 1030
click at [262, 638] on button "Collapse" at bounding box center [244, 644] width 59 height 18
type textarea "x"
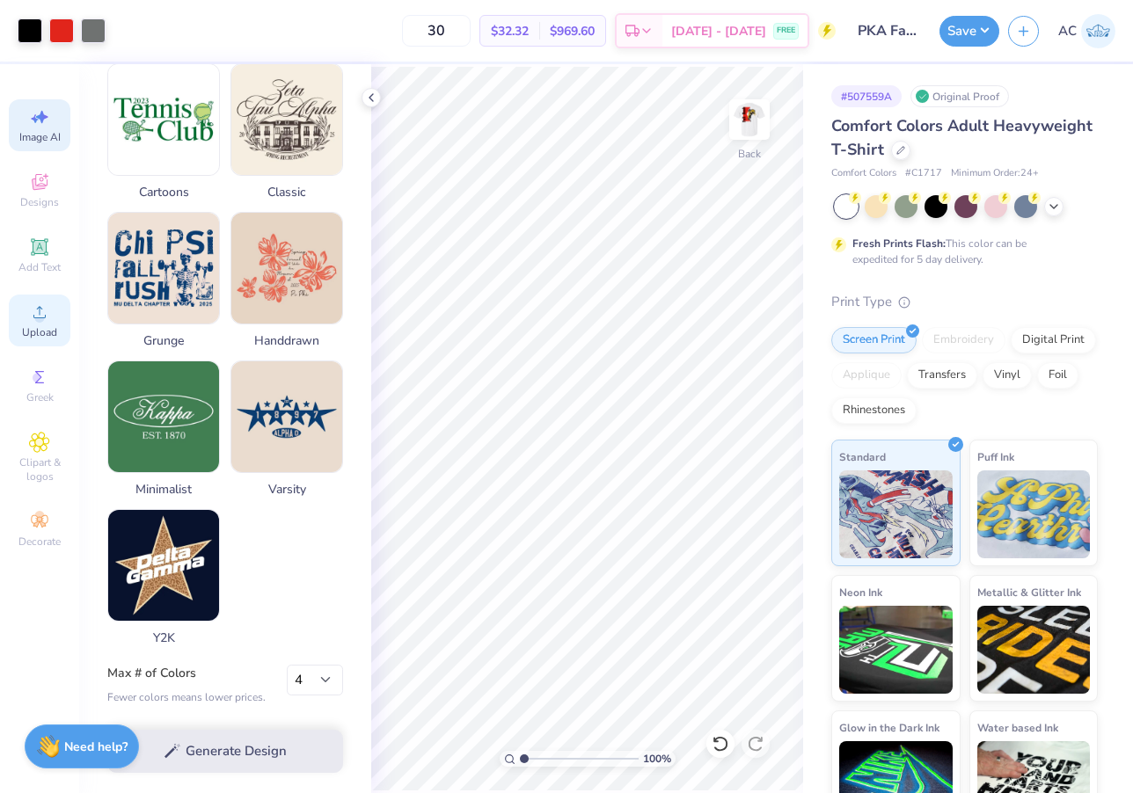
click at [49, 325] on div "Upload" at bounding box center [40, 321] width 62 height 52
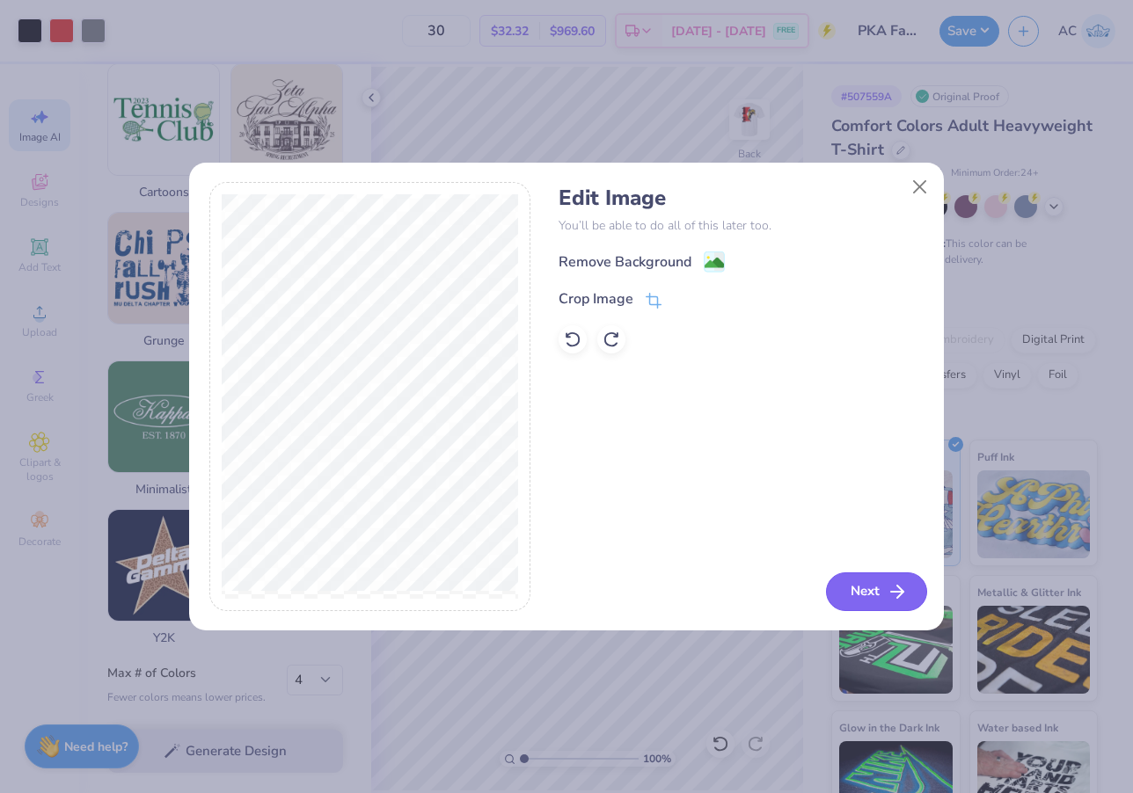
click at [866, 603] on button "Next" at bounding box center [876, 592] width 101 height 39
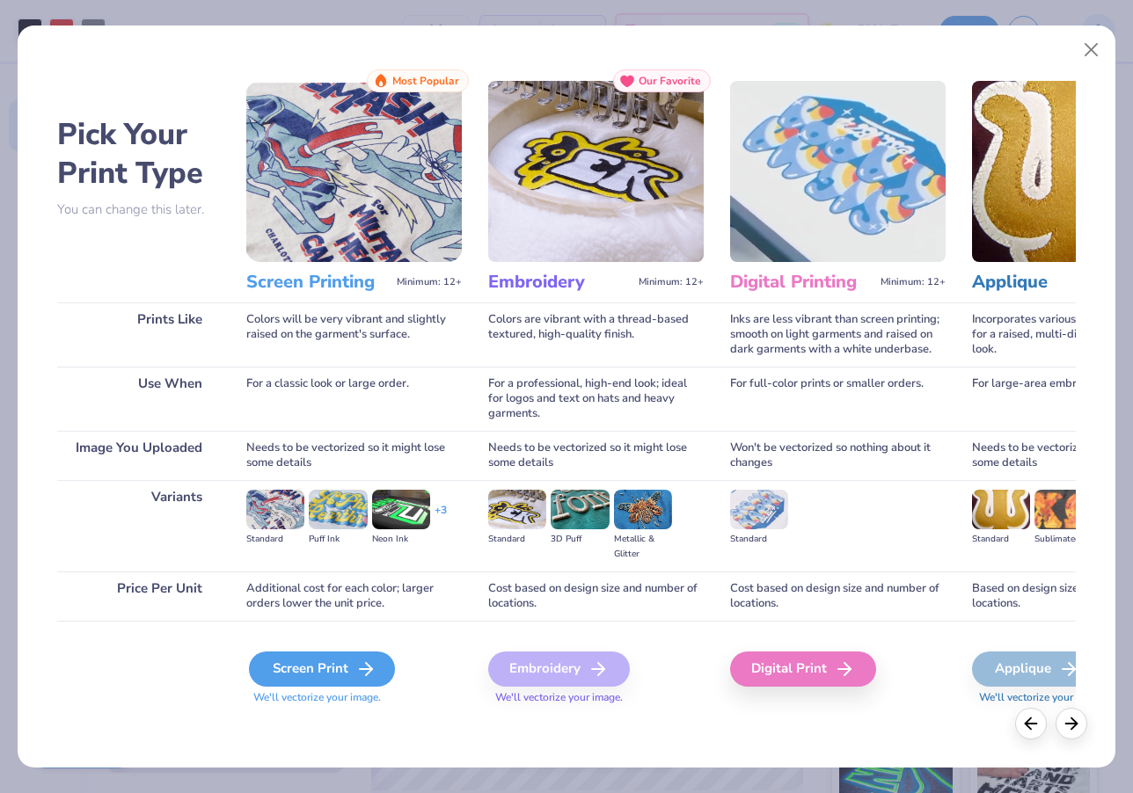
click at [306, 676] on div "Screen Print" at bounding box center [322, 669] width 146 height 35
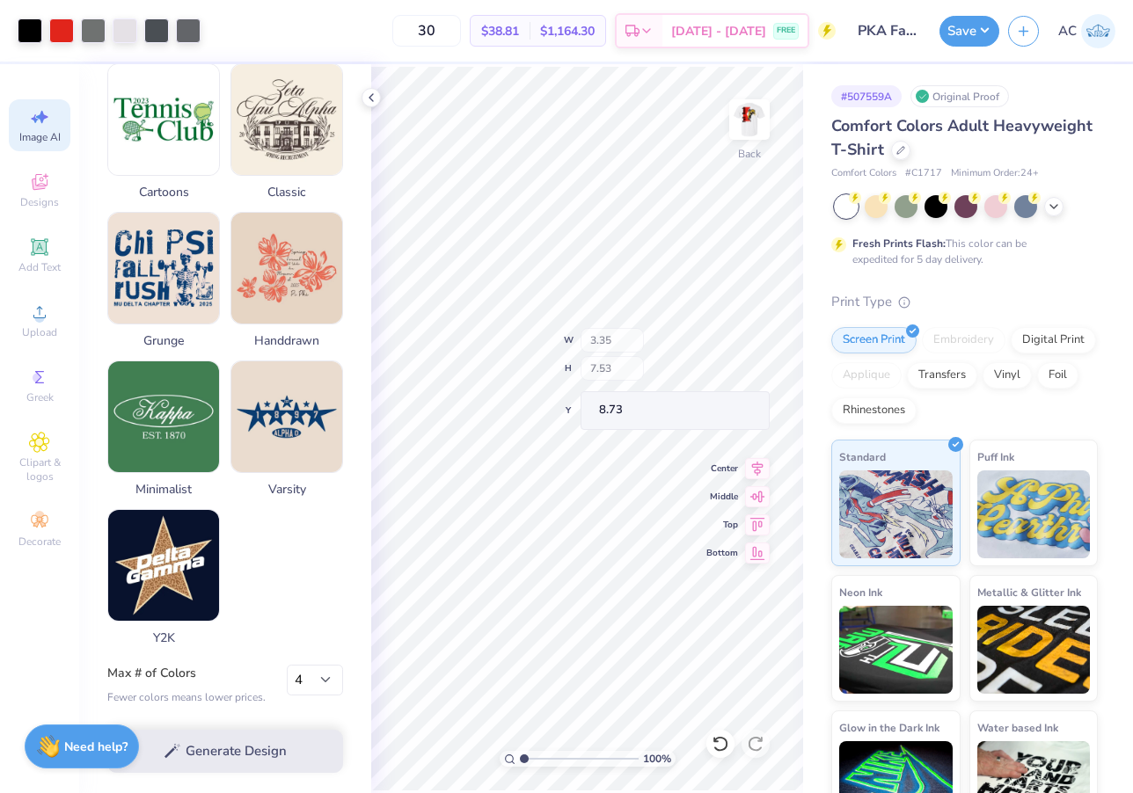
type input "10.47"
type input "10.50"
type input "11.28"
type input "0.25"
type input "6.55"
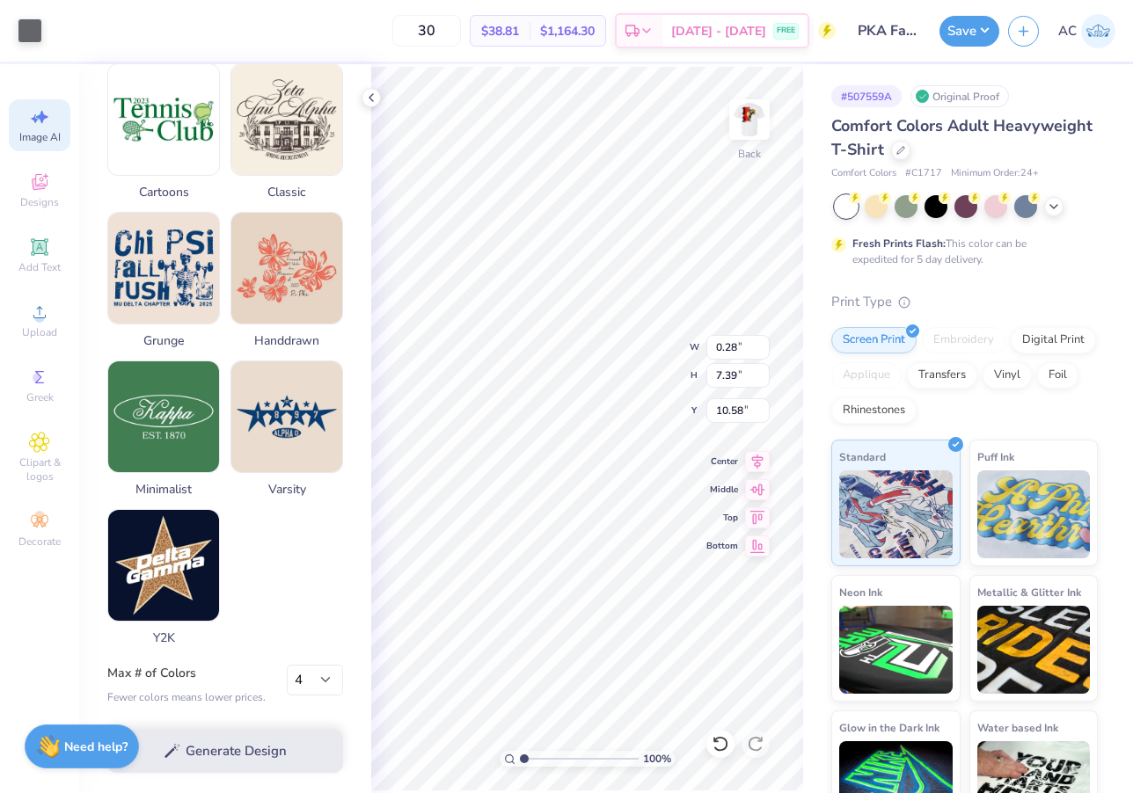
type input "11.42"
type input "0.21"
type input "5.41"
type input "12.56"
type input "9.70"
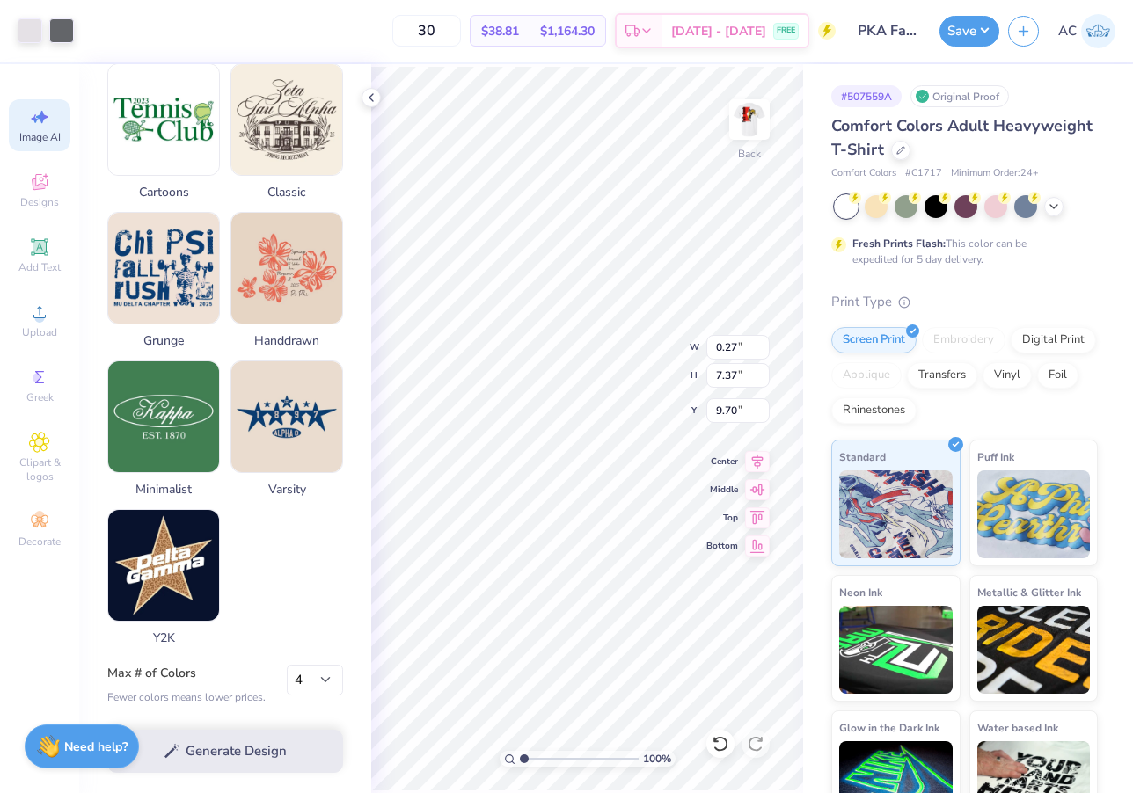
type input "0.23"
type input "0.24"
type input "10.50"
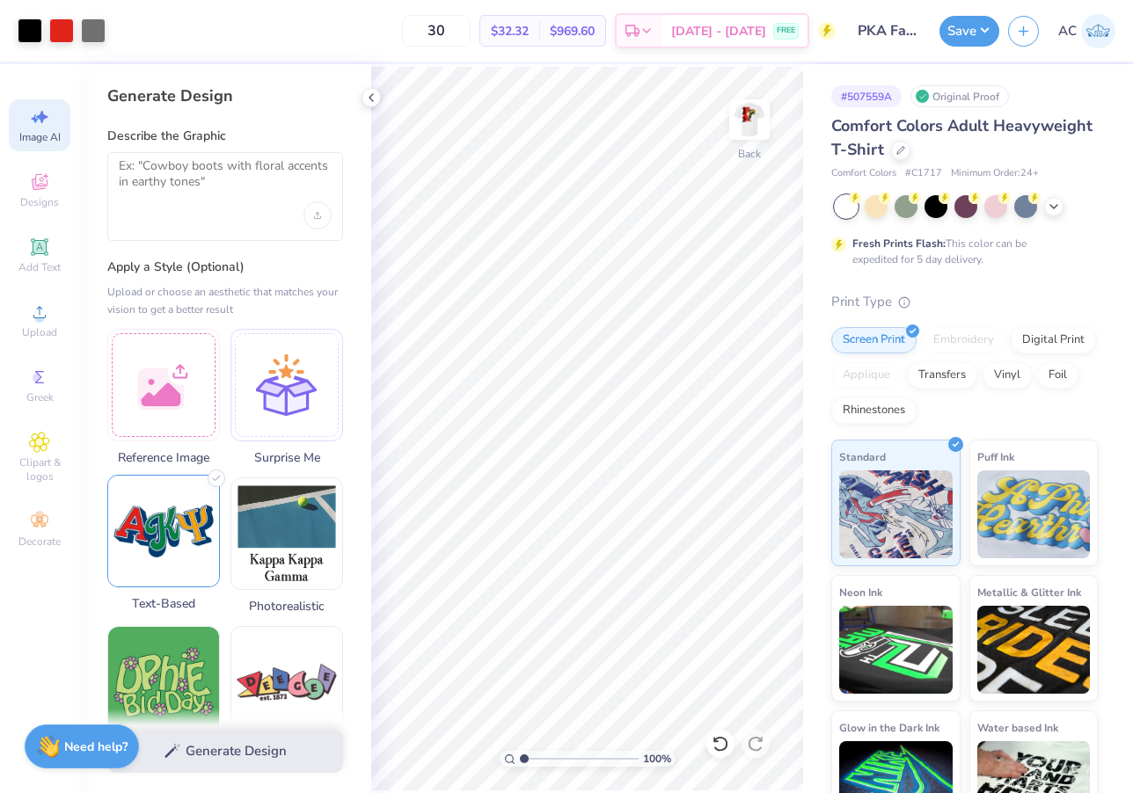
scroll to position [0, 0]
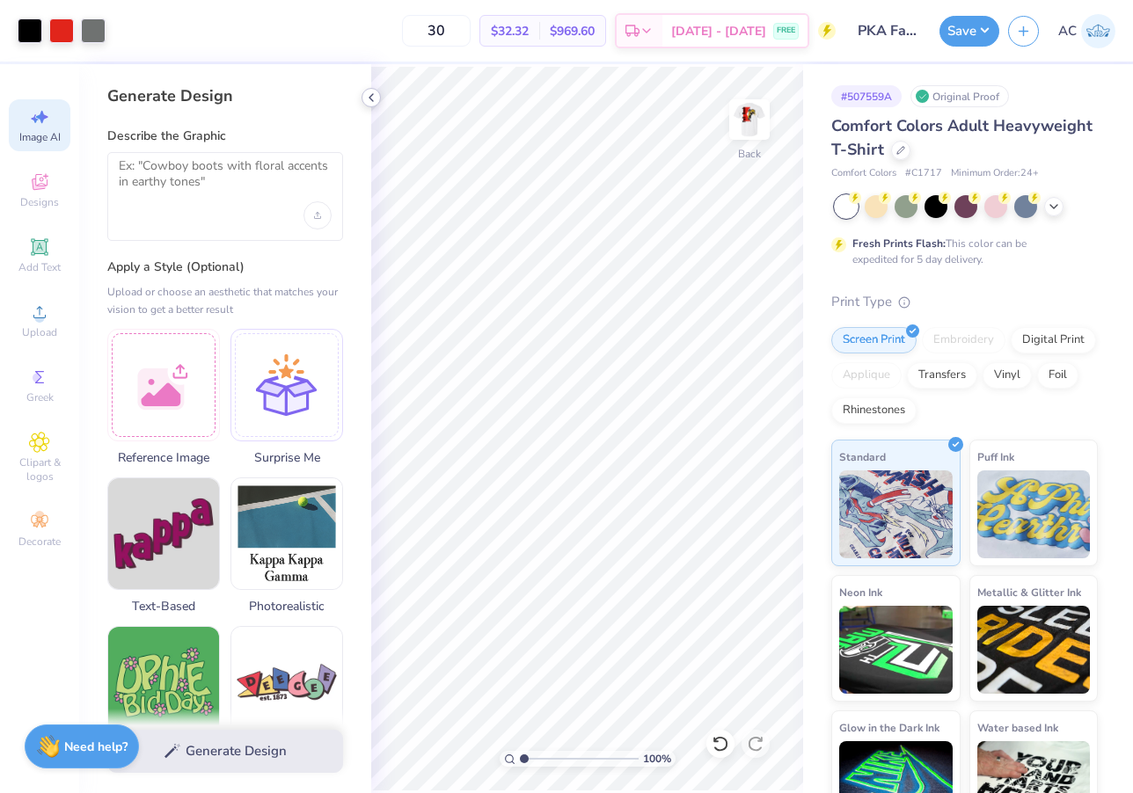
click at [376, 102] on icon at bounding box center [371, 98] width 14 height 14
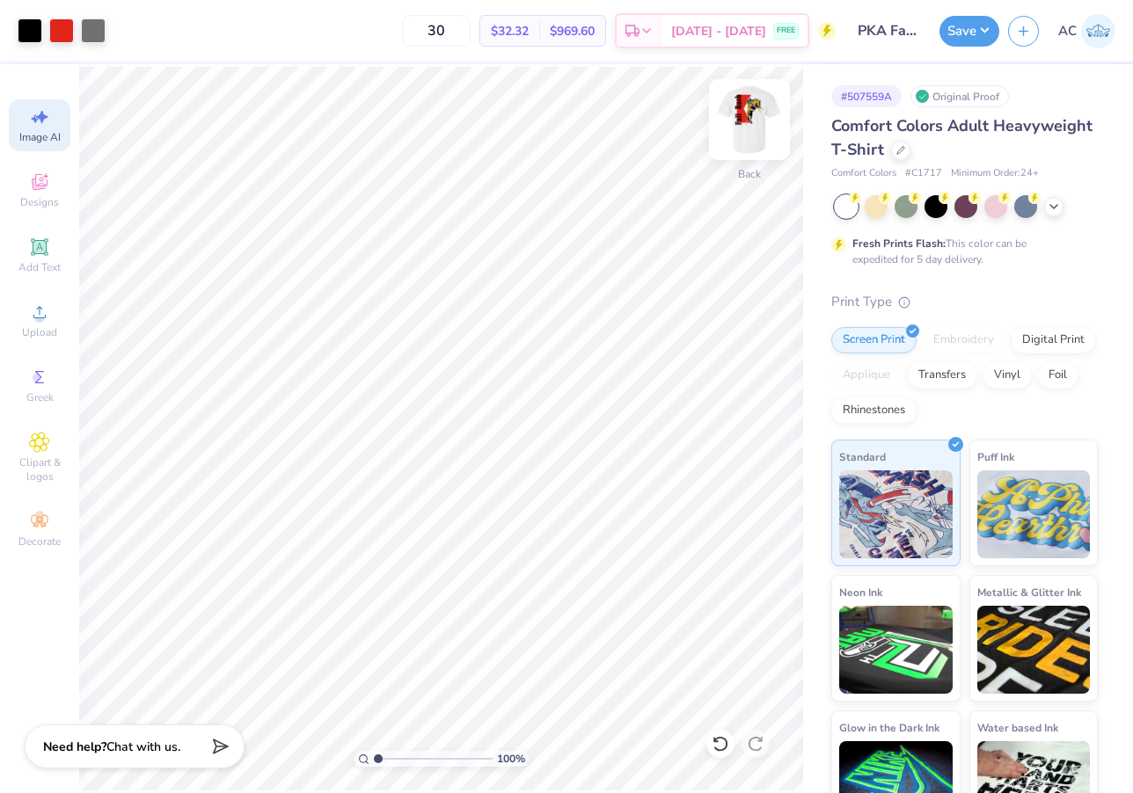
click at [746, 118] on img at bounding box center [749, 119] width 70 height 70
click at [746, 118] on img at bounding box center [749, 119] width 35 height 35
click at [45, 457] on span "Clipart & logos" at bounding box center [40, 470] width 62 height 28
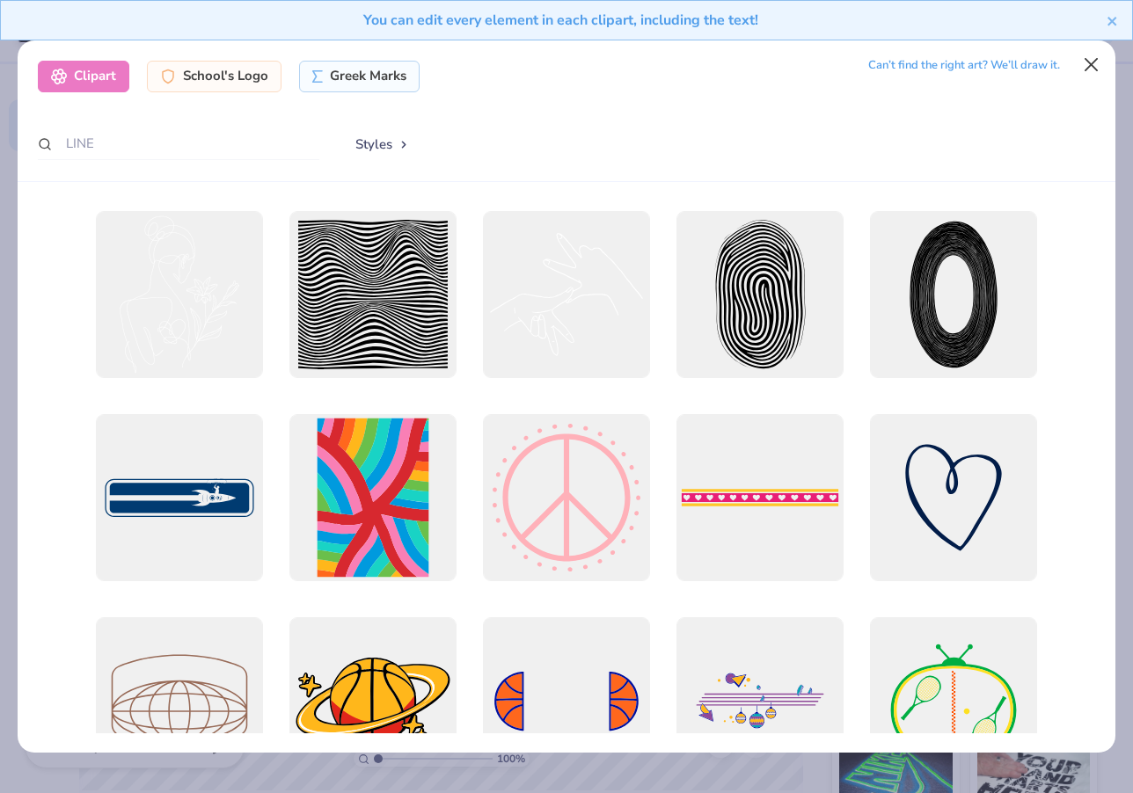
click at [1087, 66] on button "Close" at bounding box center [1090, 64] width 33 height 33
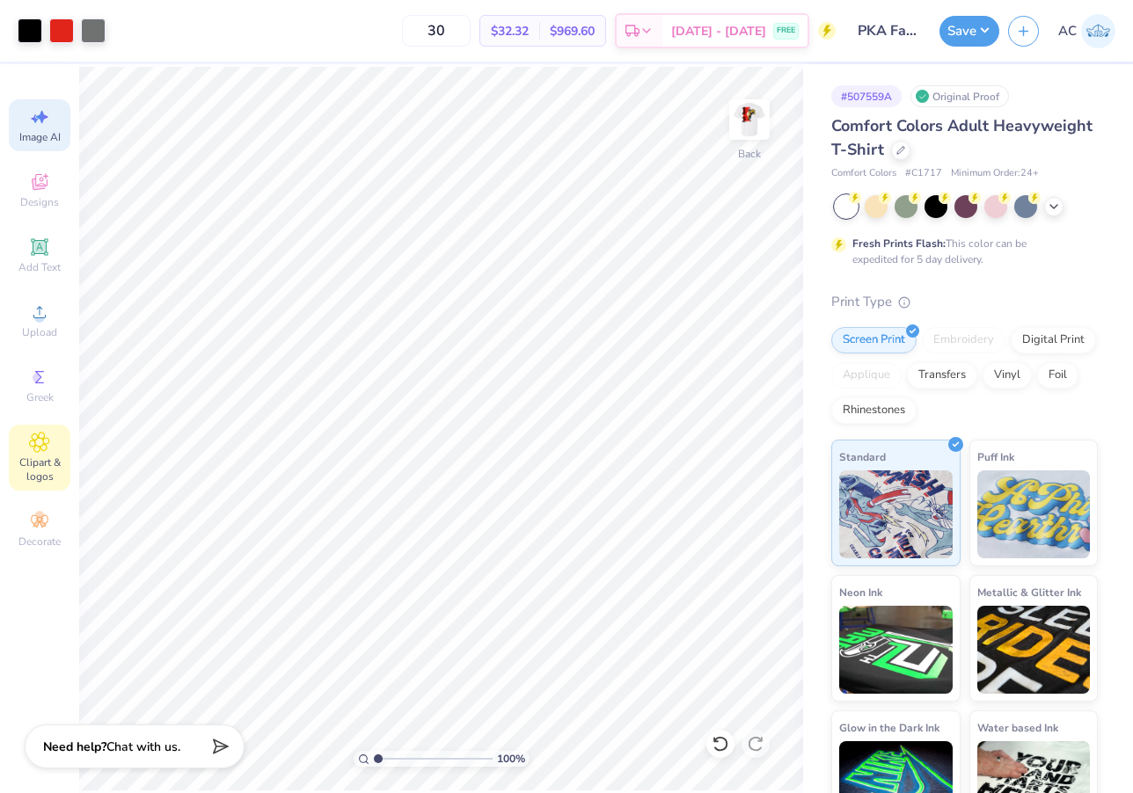
click at [40, 463] on span "Clipart & logos" at bounding box center [40, 470] width 62 height 28
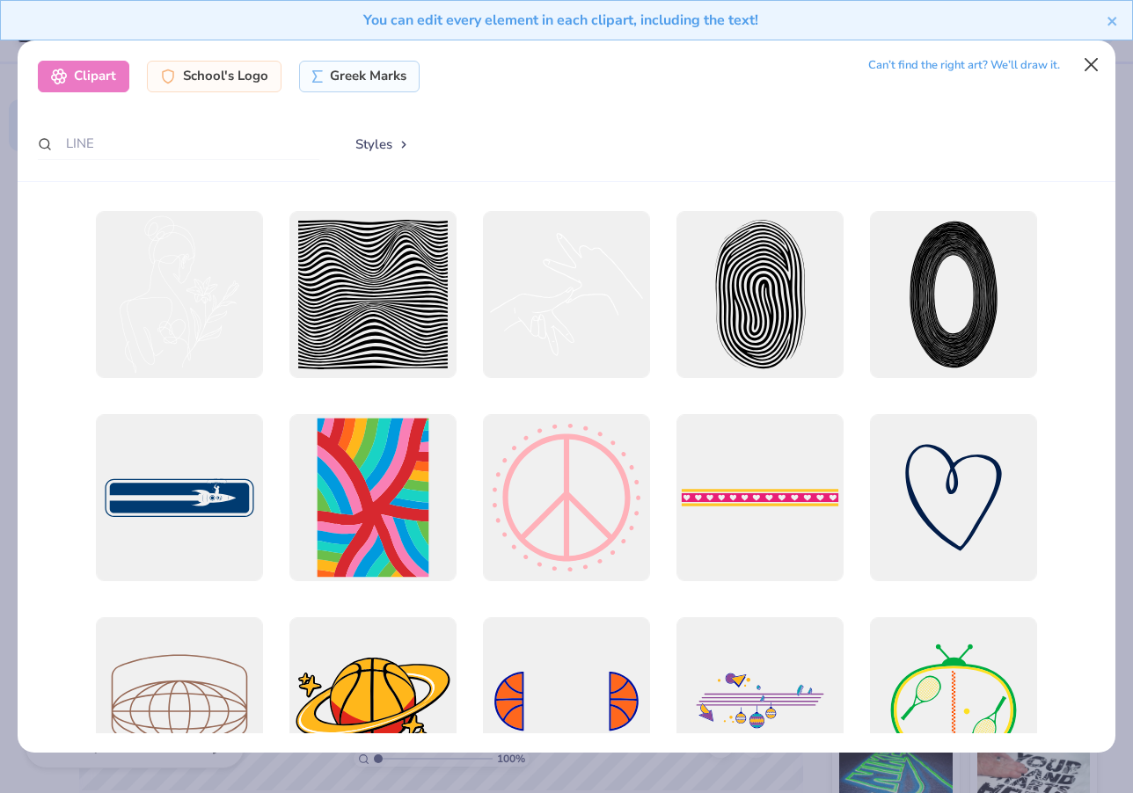
click at [1100, 73] on button "Close" at bounding box center [1090, 64] width 33 height 33
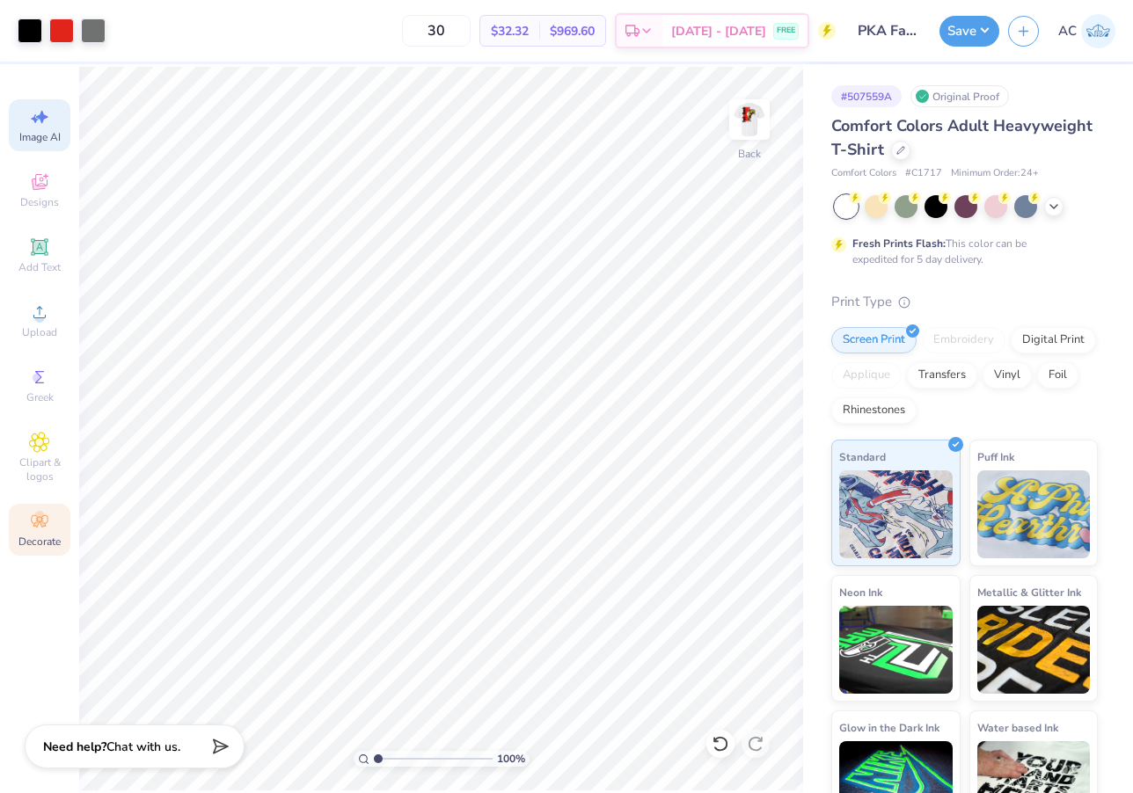
click at [44, 517] on circle at bounding box center [39, 516] width 10 height 10
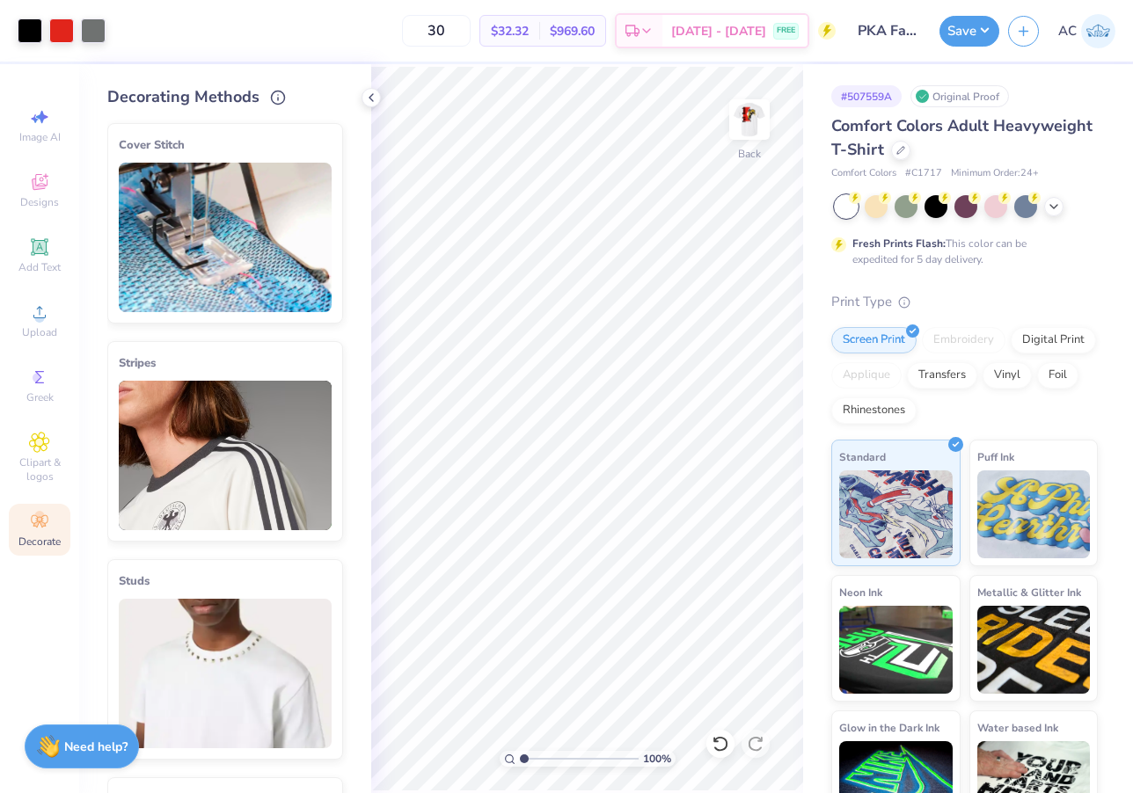
click at [243, 474] on img at bounding box center [225, 456] width 213 height 150
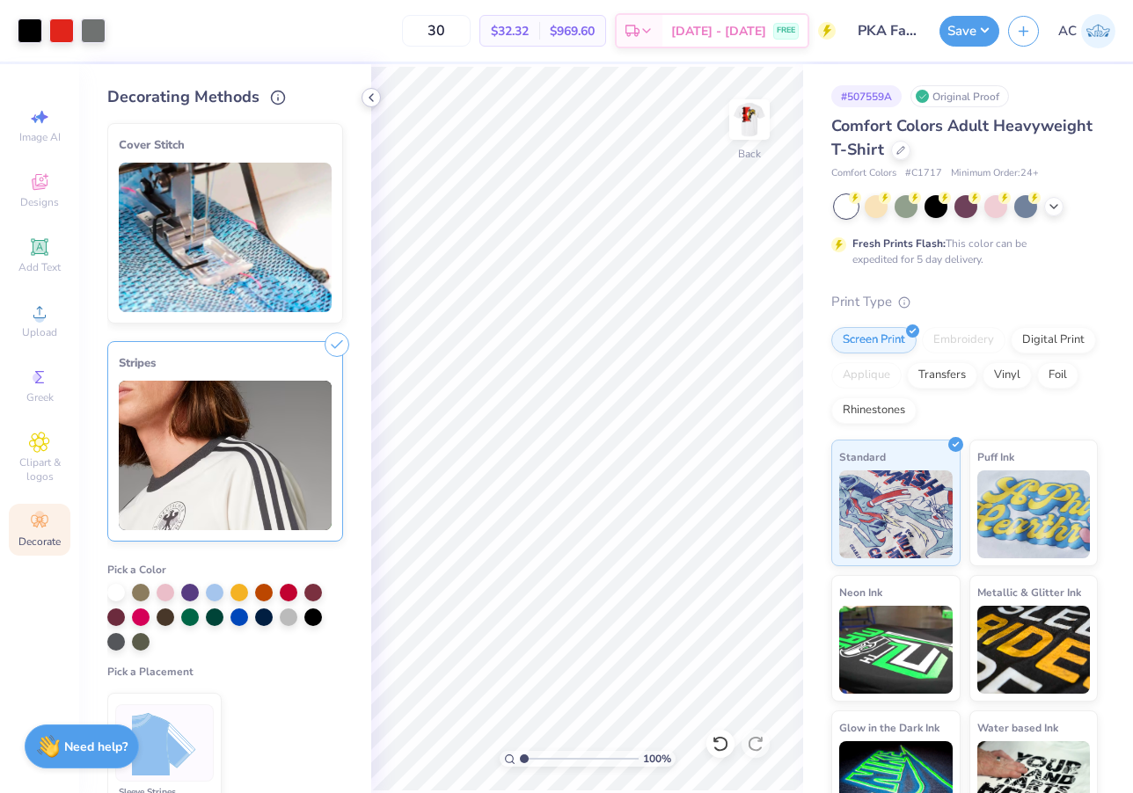
click at [367, 99] on icon at bounding box center [371, 98] width 14 height 14
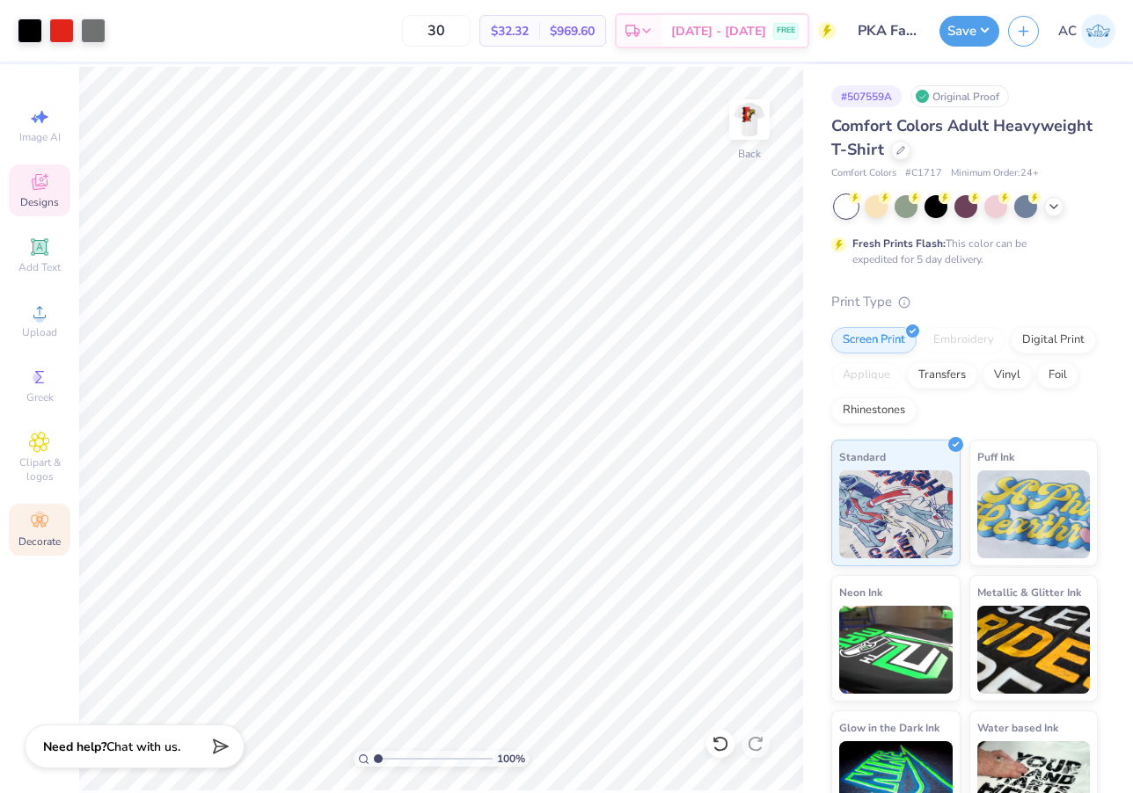
click at [39, 200] on span "Designs" at bounding box center [39, 202] width 39 height 14
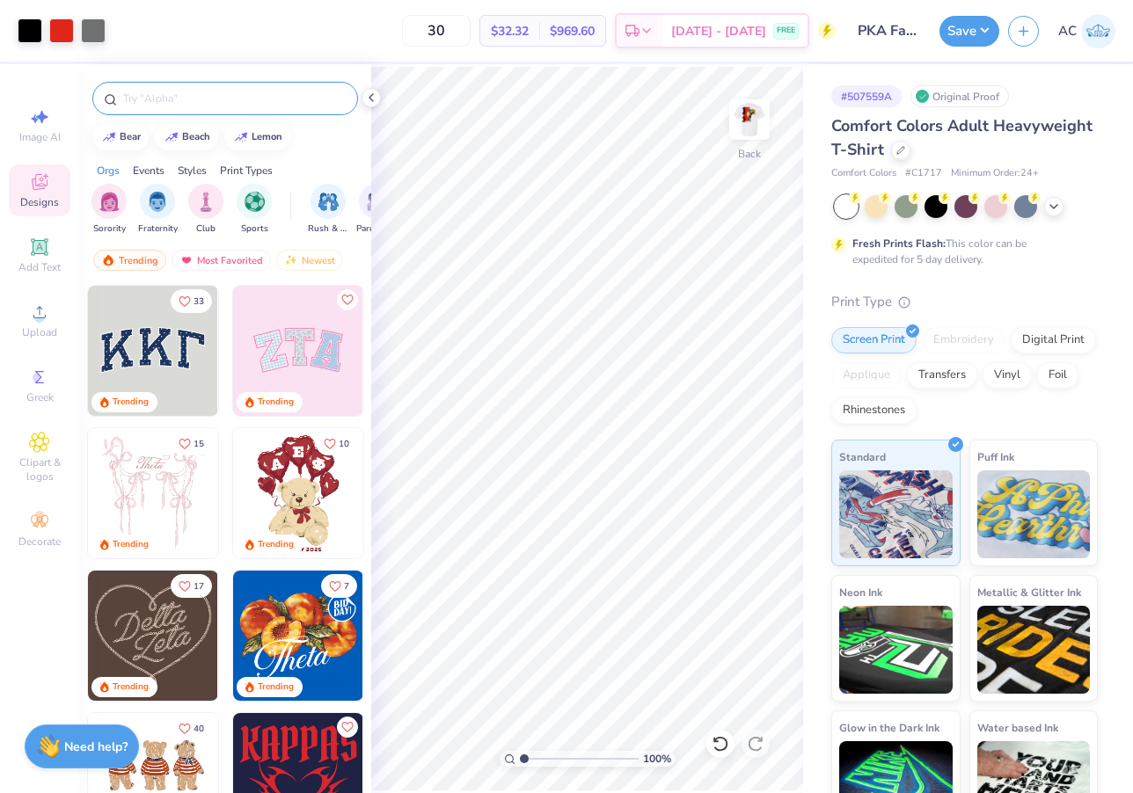
click at [222, 104] on input "text" at bounding box center [233, 99] width 225 height 18
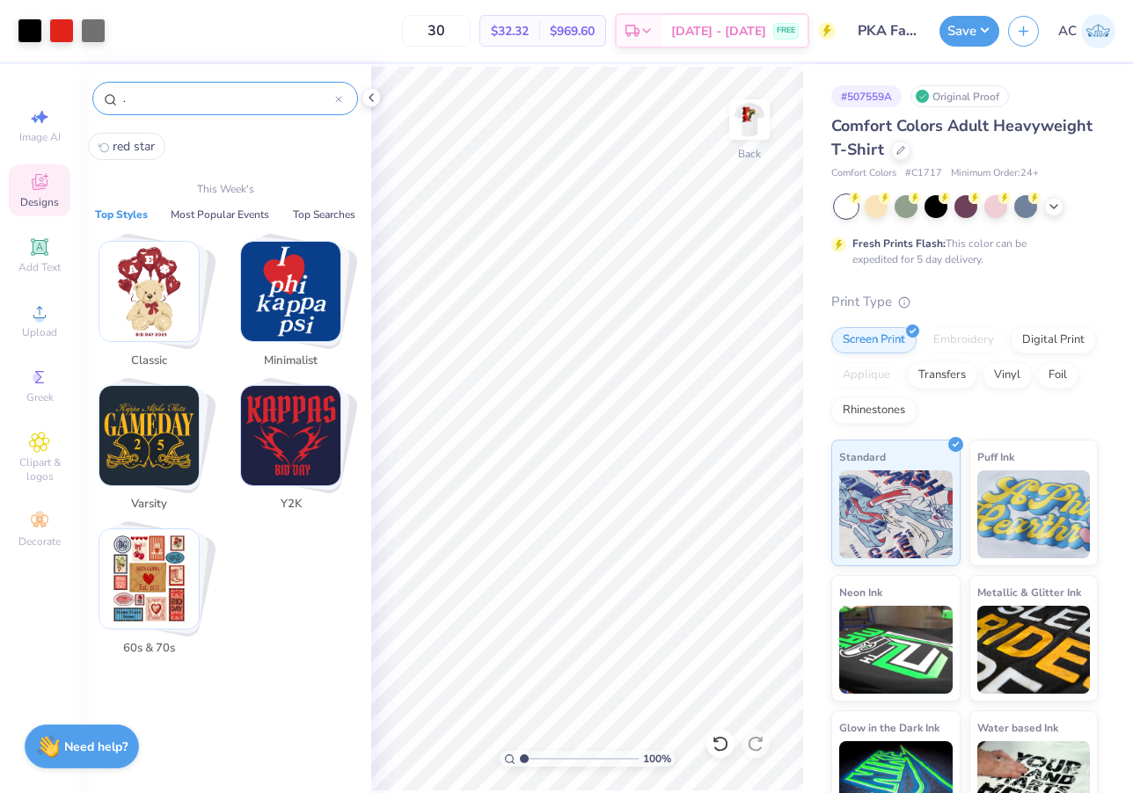
type input "."
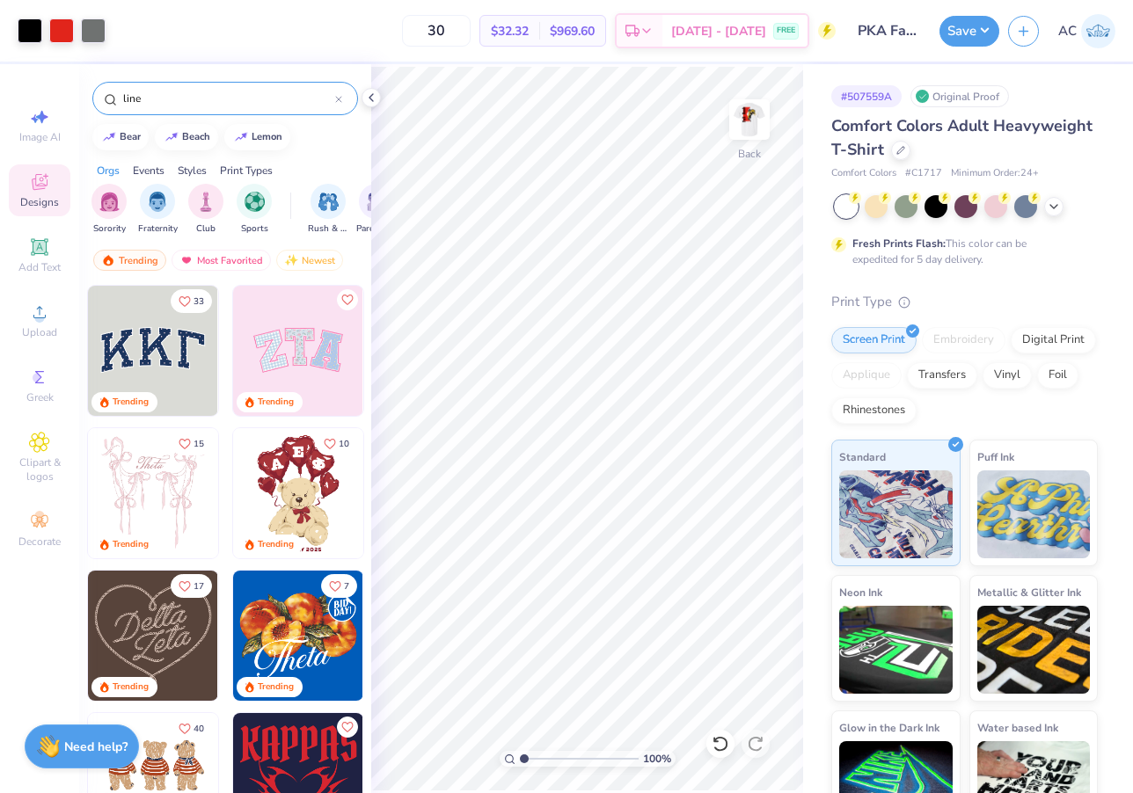
type input "line"
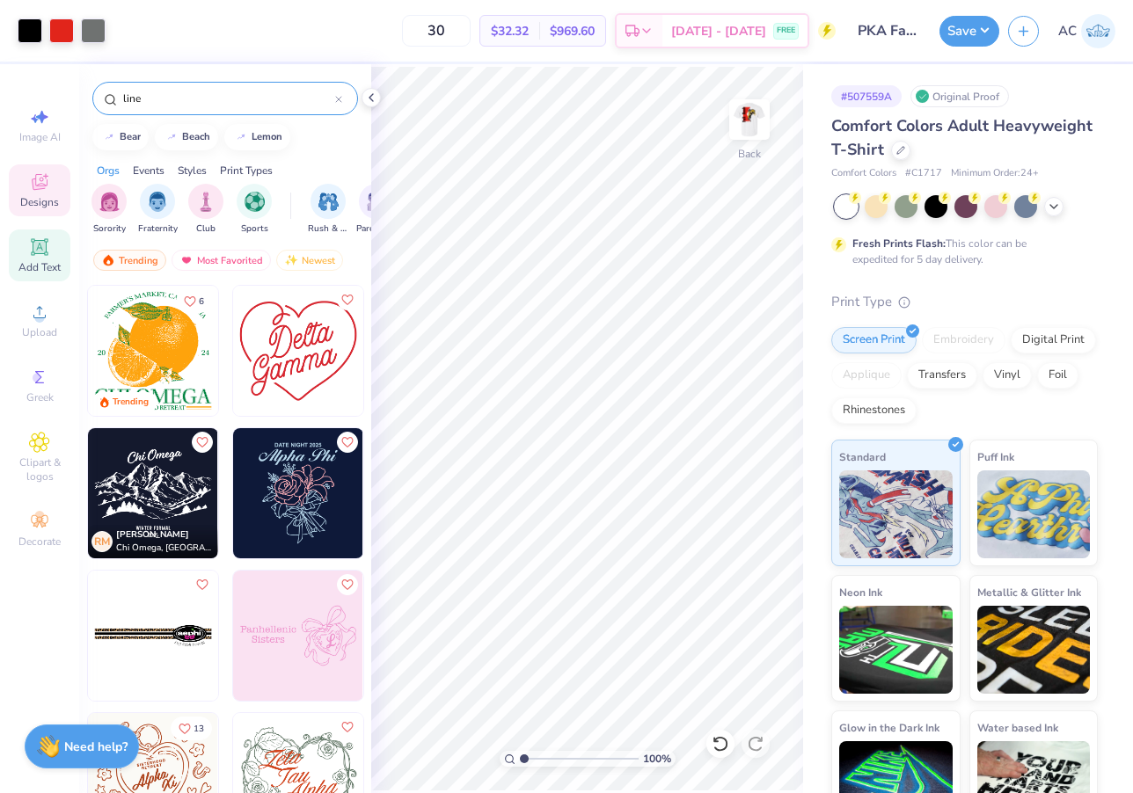
click at [32, 250] on icon at bounding box center [39, 247] width 21 height 21
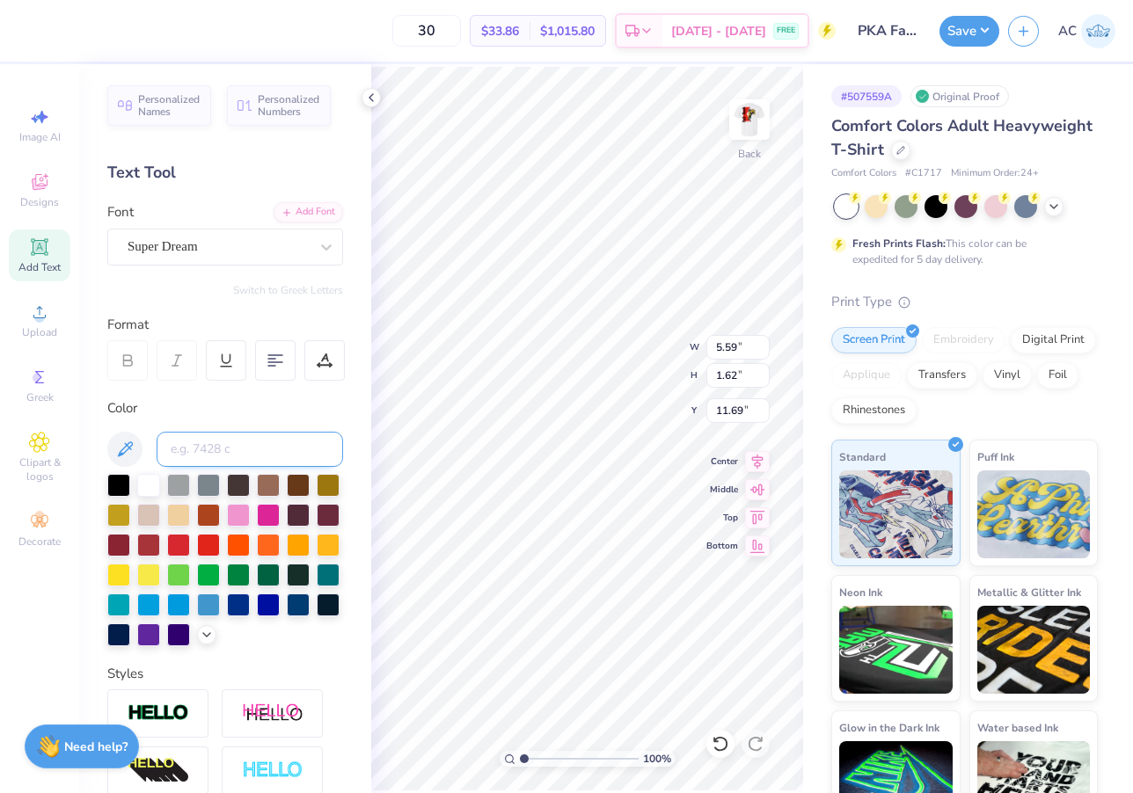
click at [235, 453] on input at bounding box center [250, 449] width 186 height 35
click at [207, 447] on input at bounding box center [250, 449] width 186 height 35
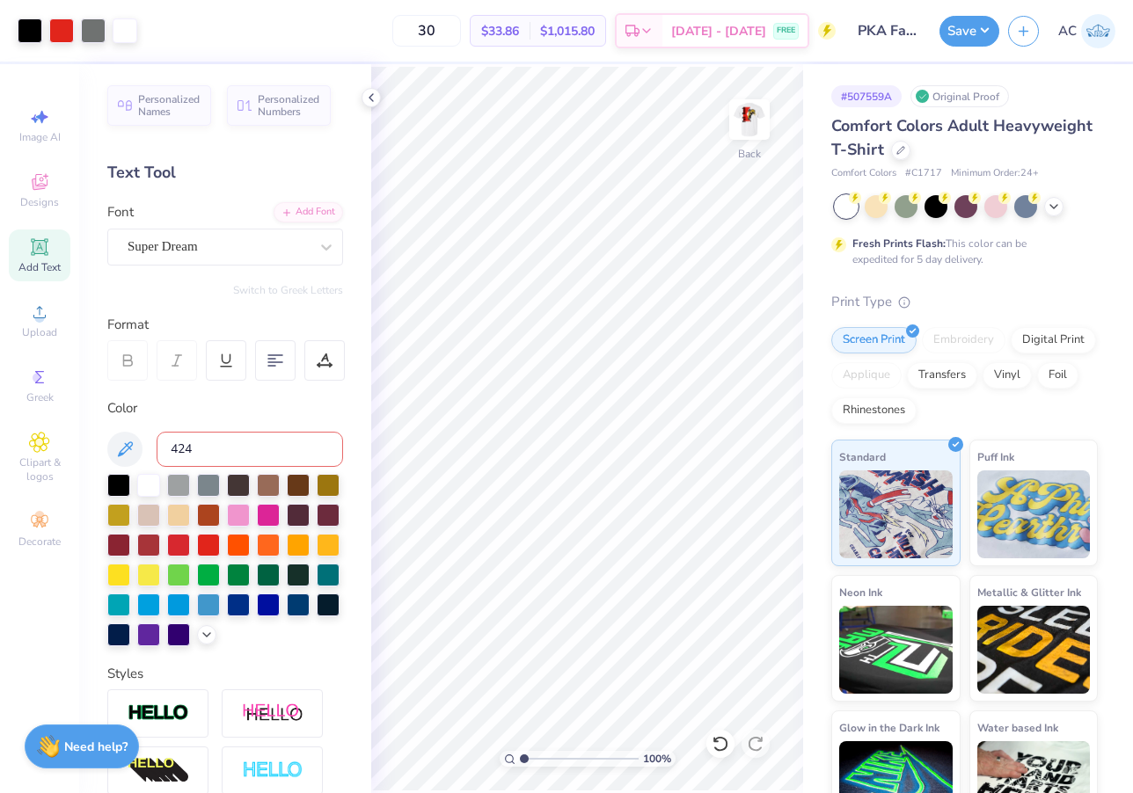
type input "424"
type textarea "T"
type textarea "|"
click at [714, 744] on icon at bounding box center [721, 744] width 18 height 18
type textarea "|i"
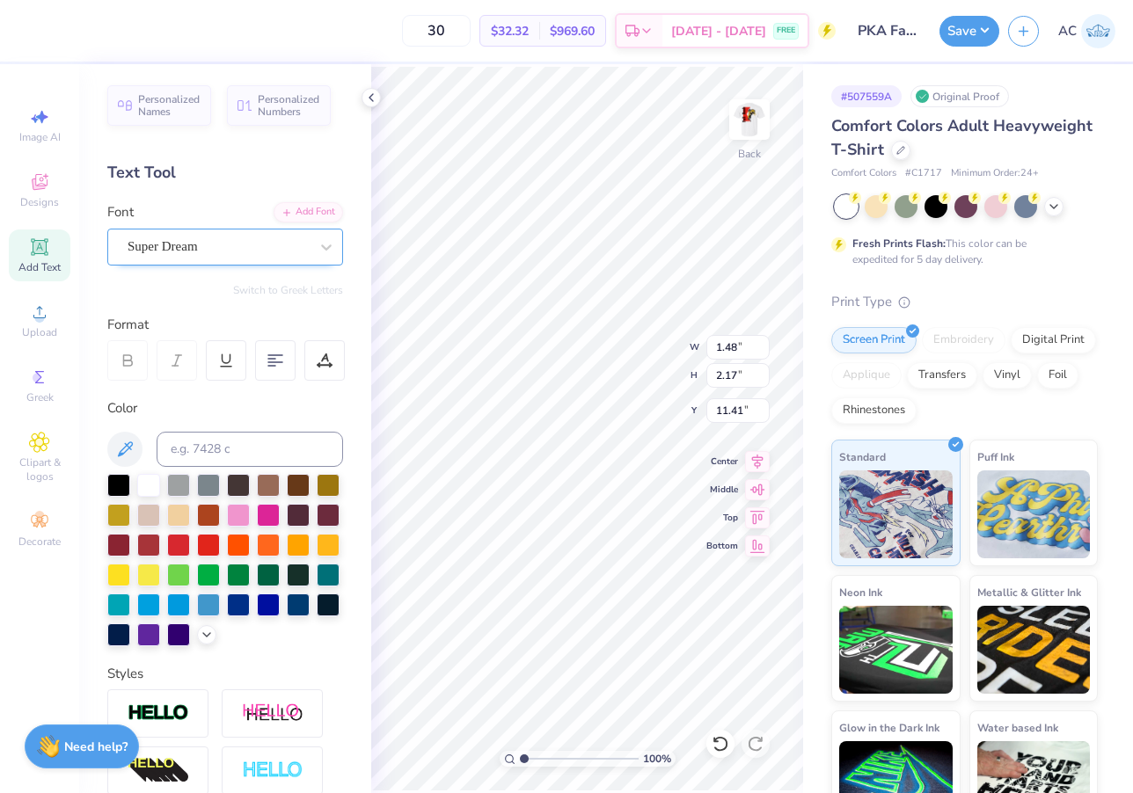
click at [282, 242] on div "Super Dream" at bounding box center [218, 246] width 185 height 27
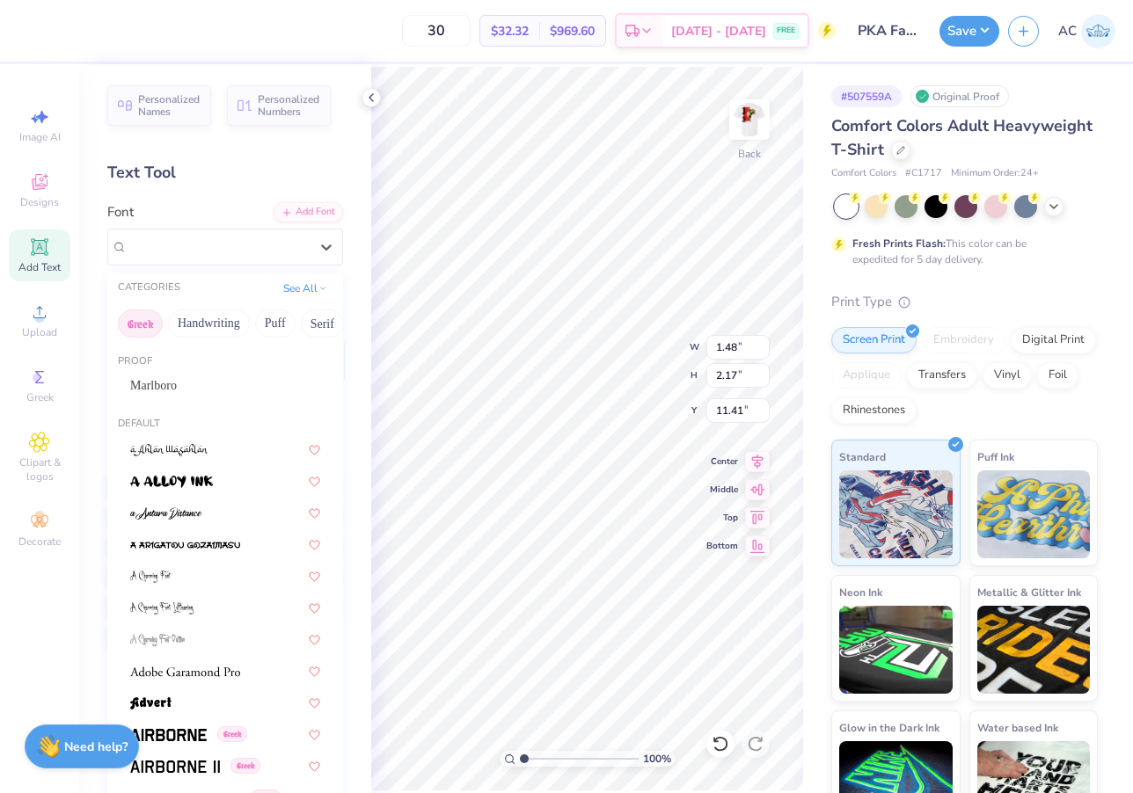
click at [153, 322] on button "Greek" at bounding box center [140, 324] width 45 height 28
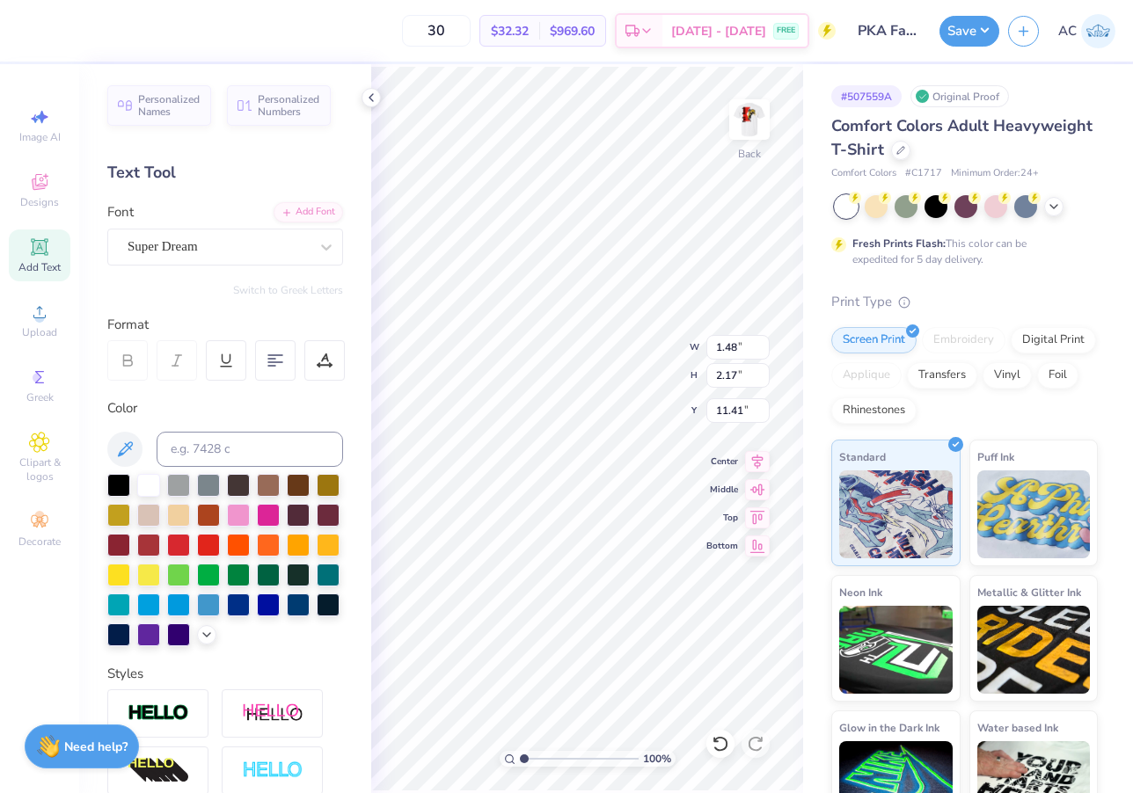
type textarea "i"
click at [260, 237] on div "Super Dream" at bounding box center [218, 246] width 185 height 27
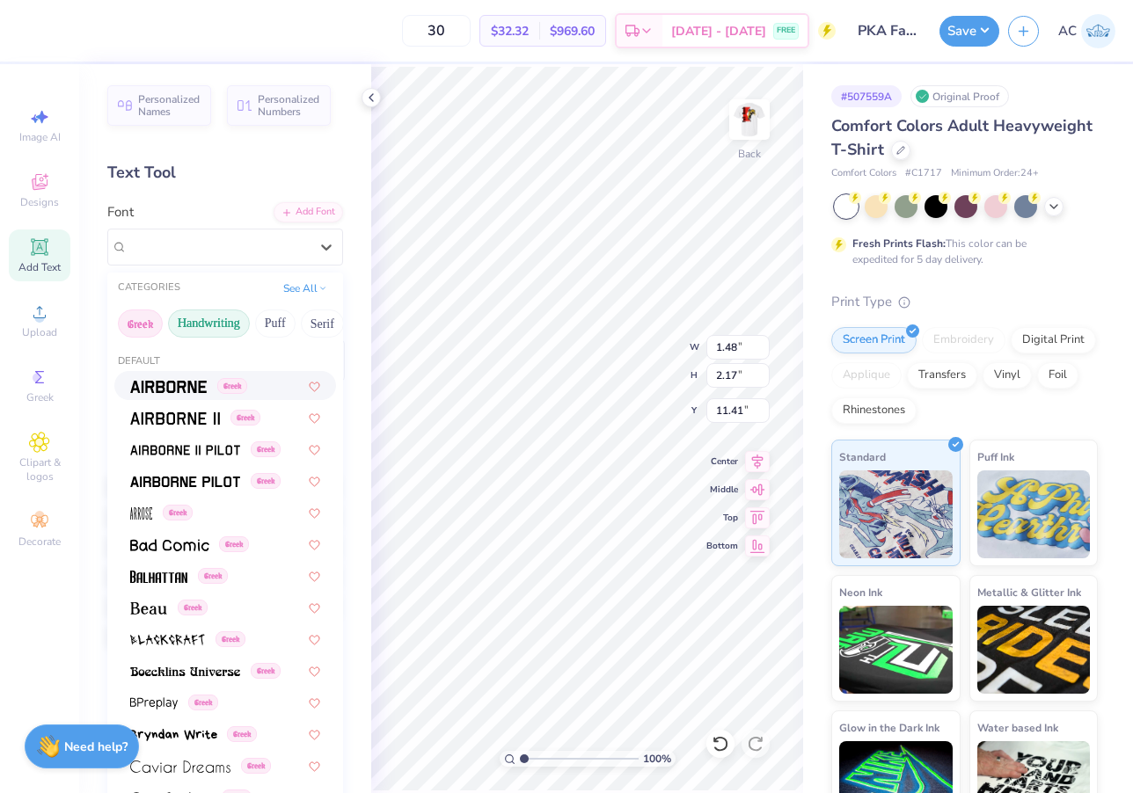
click at [222, 327] on button "Handwriting" at bounding box center [209, 324] width 82 height 28
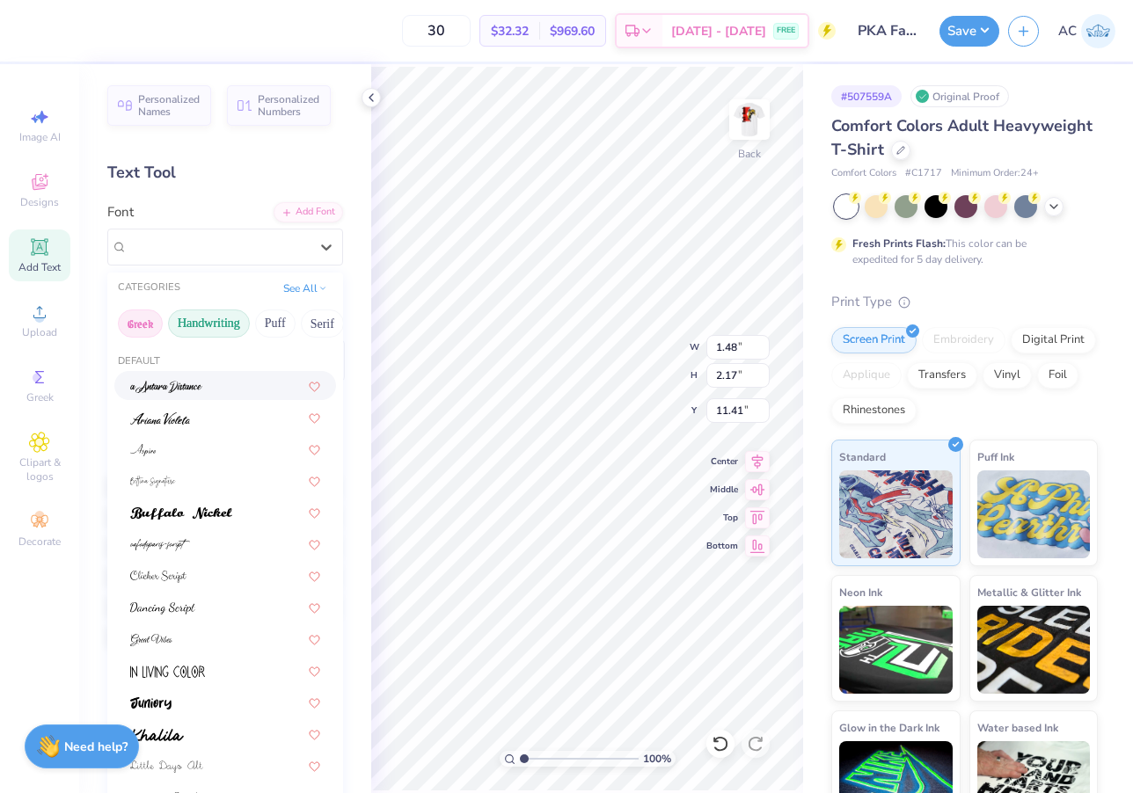
click at [149, 325] on button "Greek" at bounding box center [140, 324] width 45 height 28
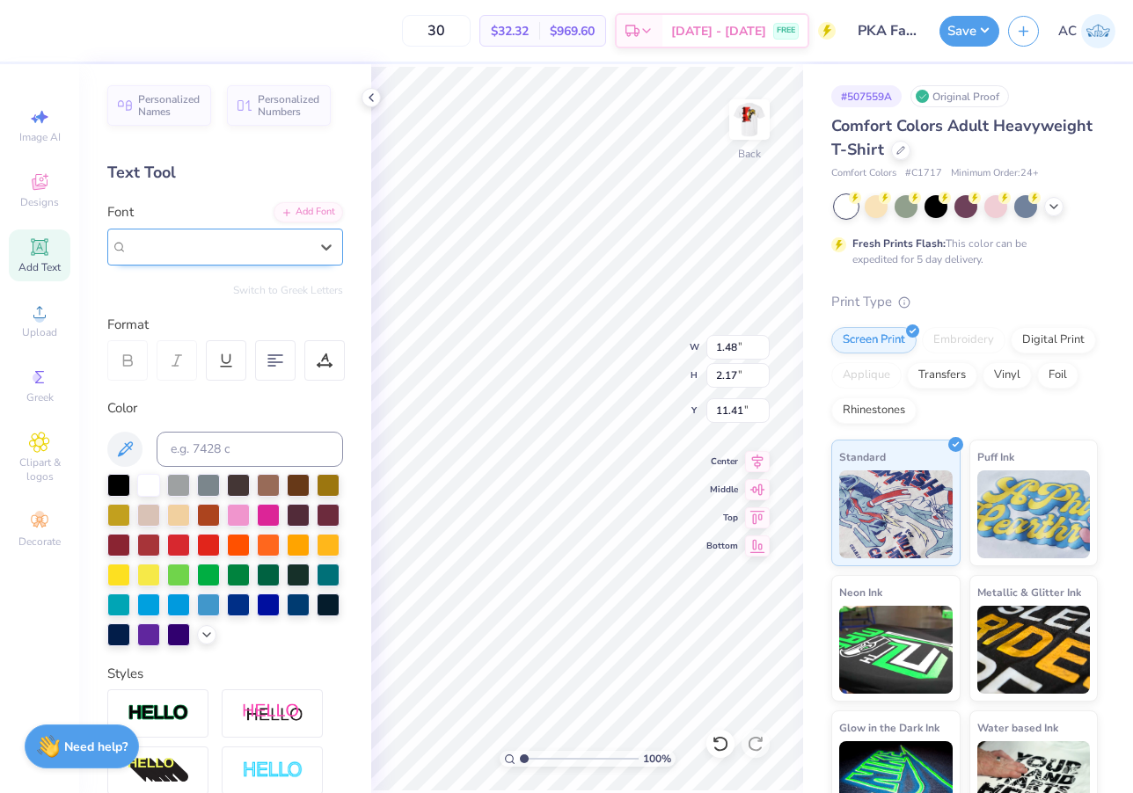
click at [227, 237] on div "Super Dream" at bounding box center [218, 247] width 181 height 20
click at [280, 324] on button "Puff" at bounding box center [275, 324] width 40 height 28
click at [316, 324] on button "Serif" at bounding box center [322, 324] width 43 height 28
click at [253, 395] on div "Times New Roman" at bounding box center [225, 385] width 190 height 18
type input "times"
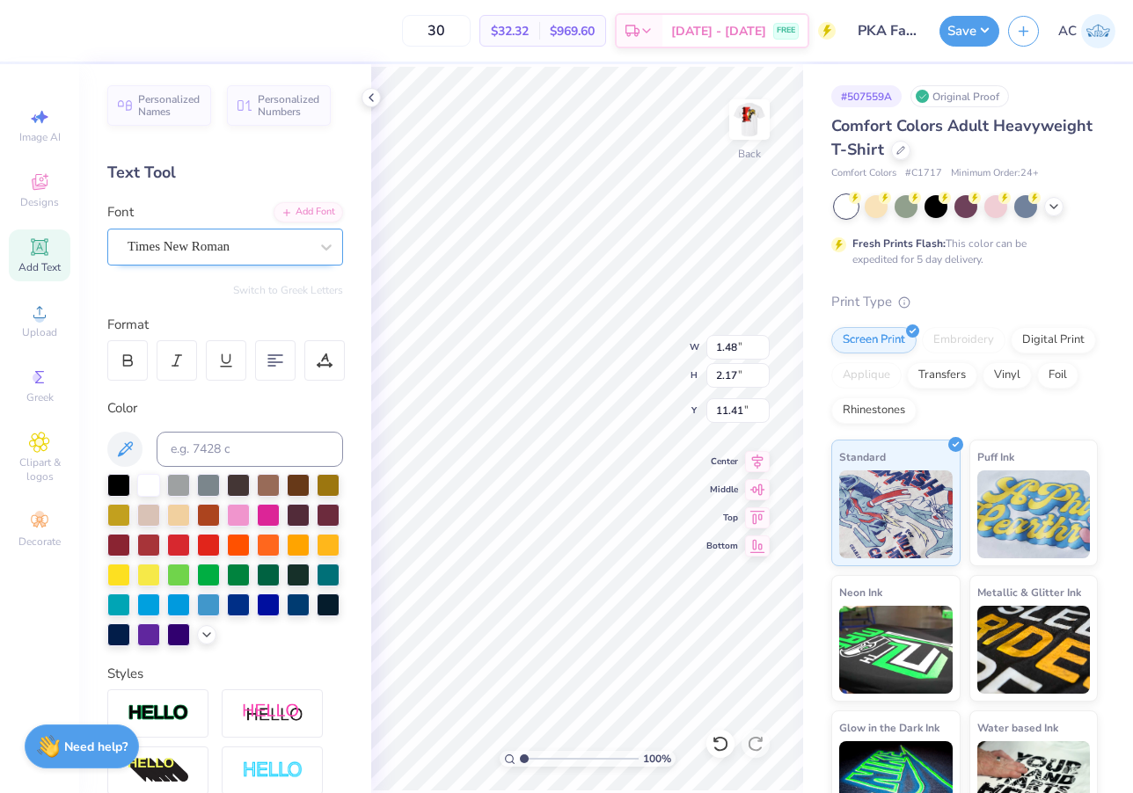
type textarea "I"
type textarea "|"
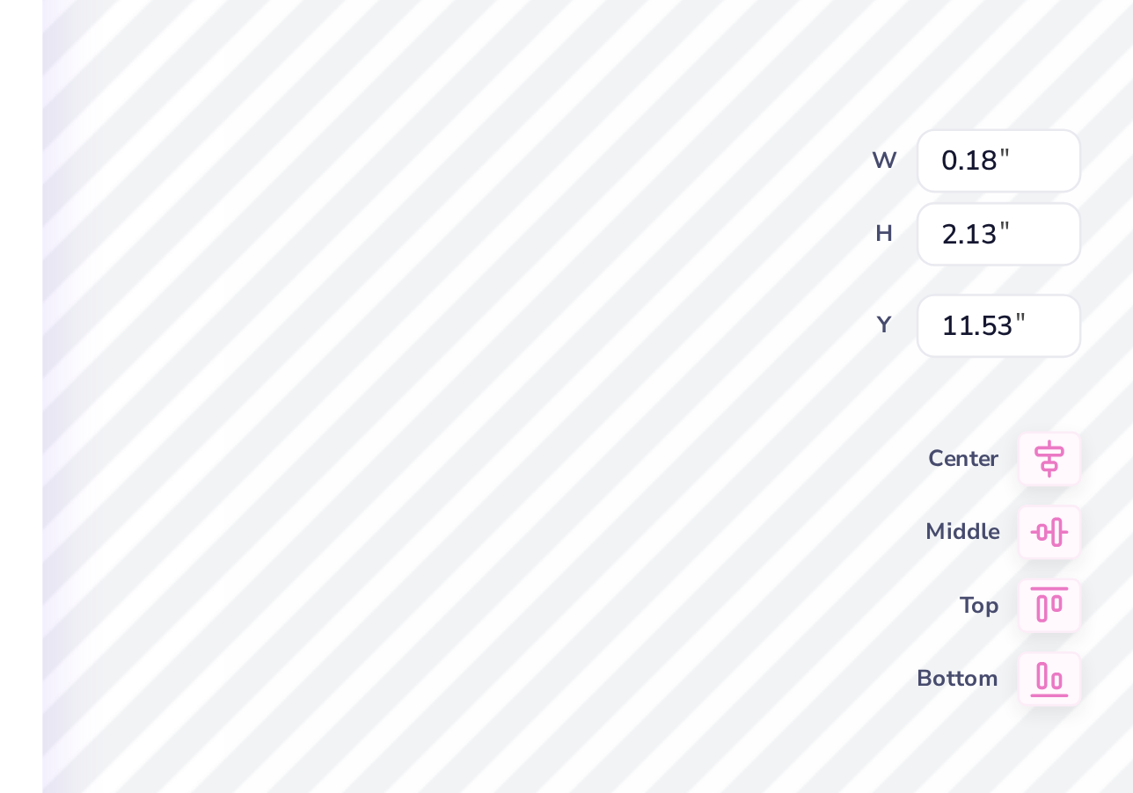
type input "9.35"
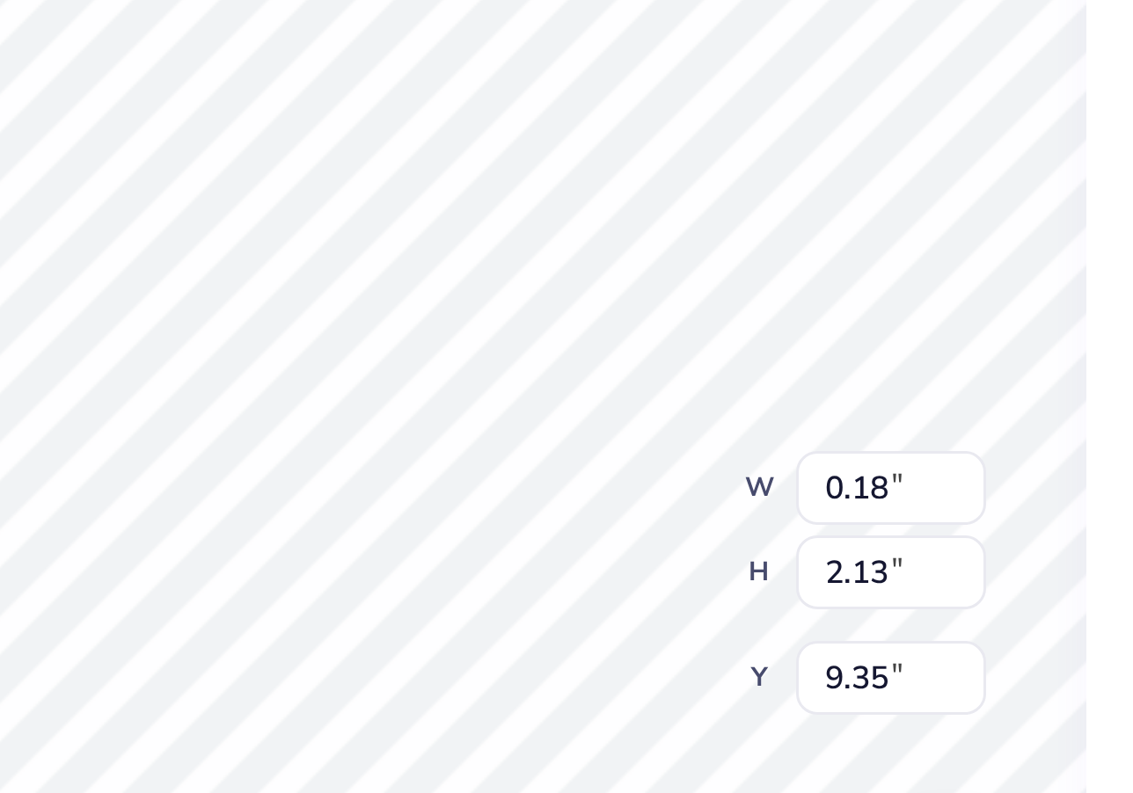
type input "8.42"
type input "0.15"
type input "1.77"
type input "8.78"
type input "0.14"
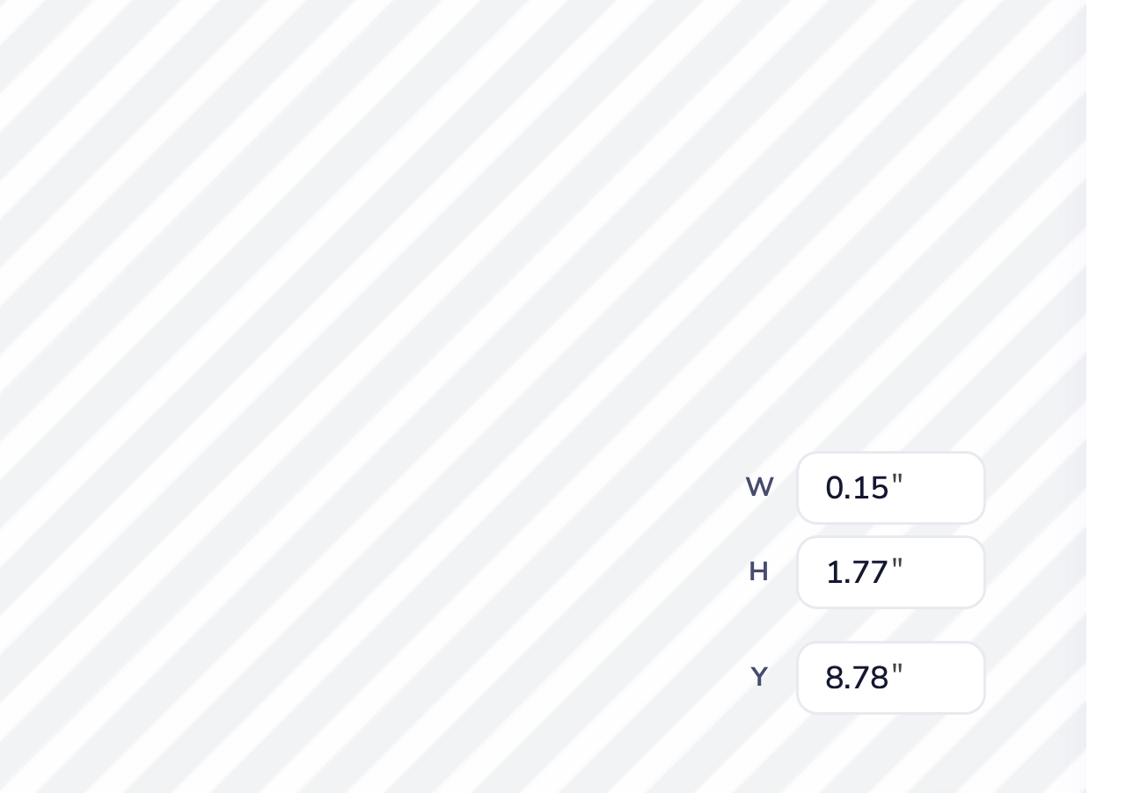
type input "1.63"
type input "8.93"
type input "4.33"
type input "0.12"
type input "1.38"
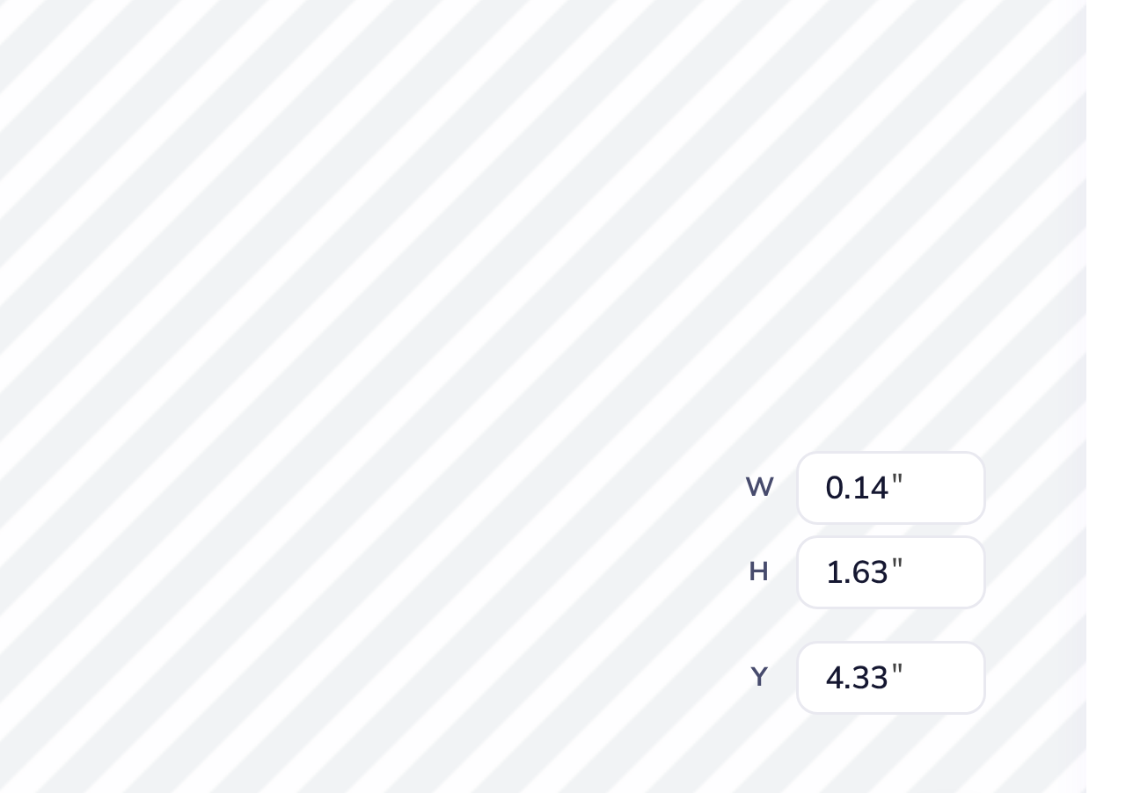
type input "4.57"
type input "0.10"
type input "1.21"
type input "4.74"
type input "0.09"
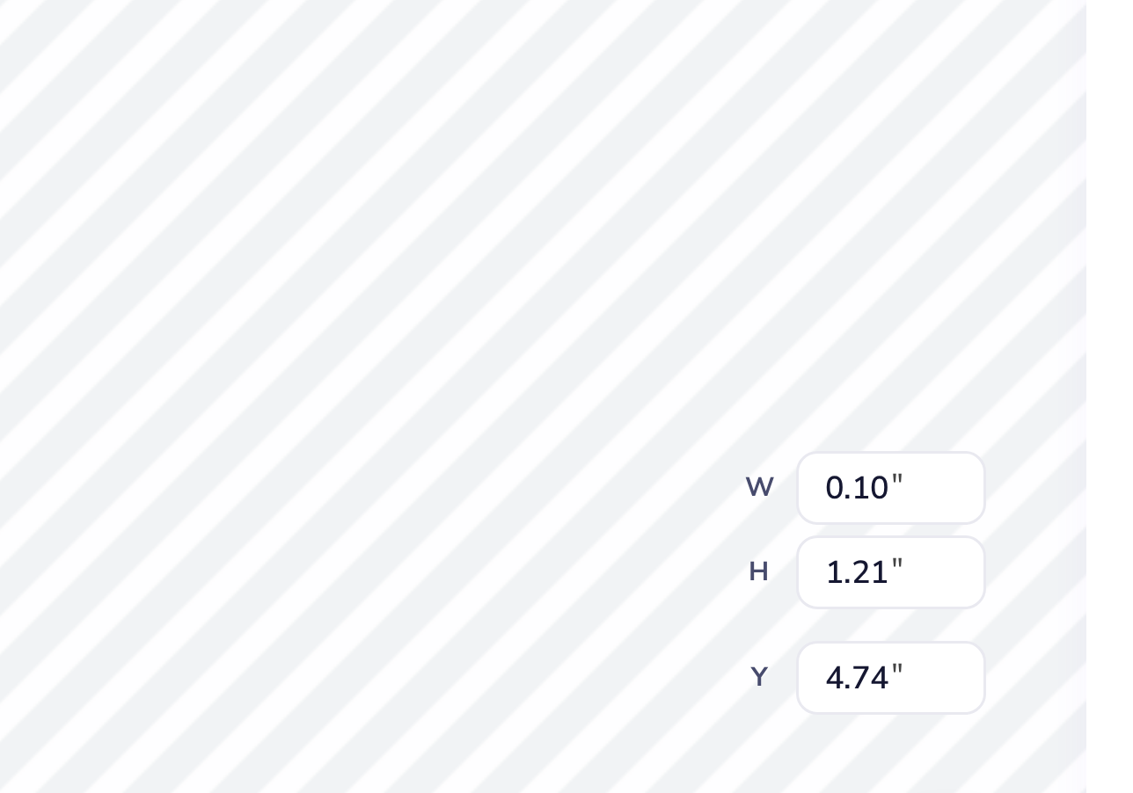
type input "1.01"
type input "4.72"
type input "5.14"
type input "4.10"
type input "4.13"
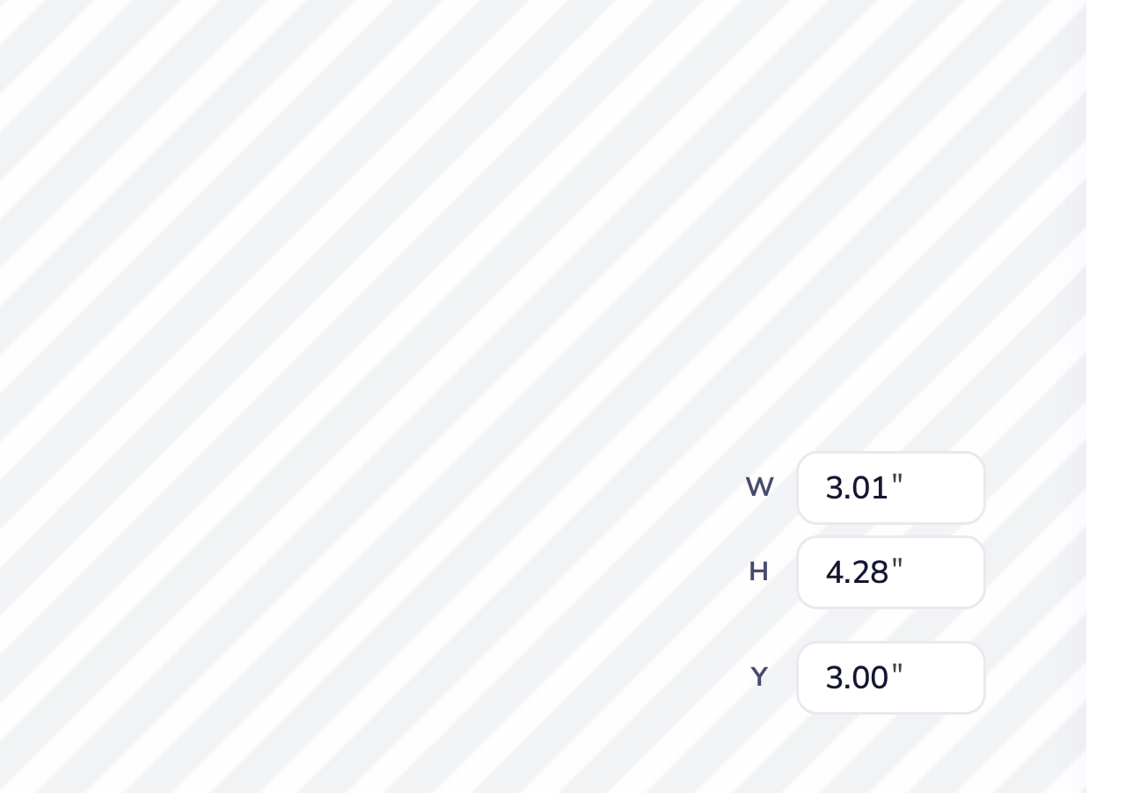
type input "2.98"
type input "4.24"
type input "2.94"
type input "1.87"
type input "3.00"
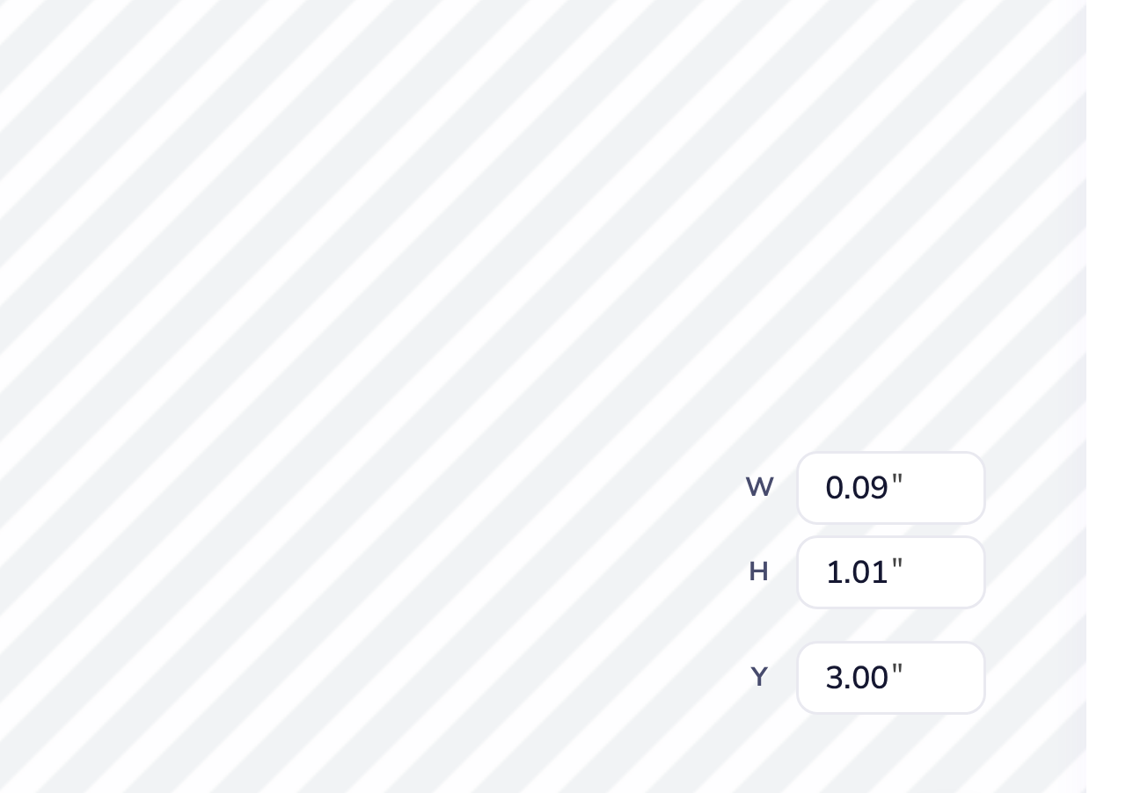
type input "3.43"
type input "3.00"
type input "4.01"
type input "5.01"
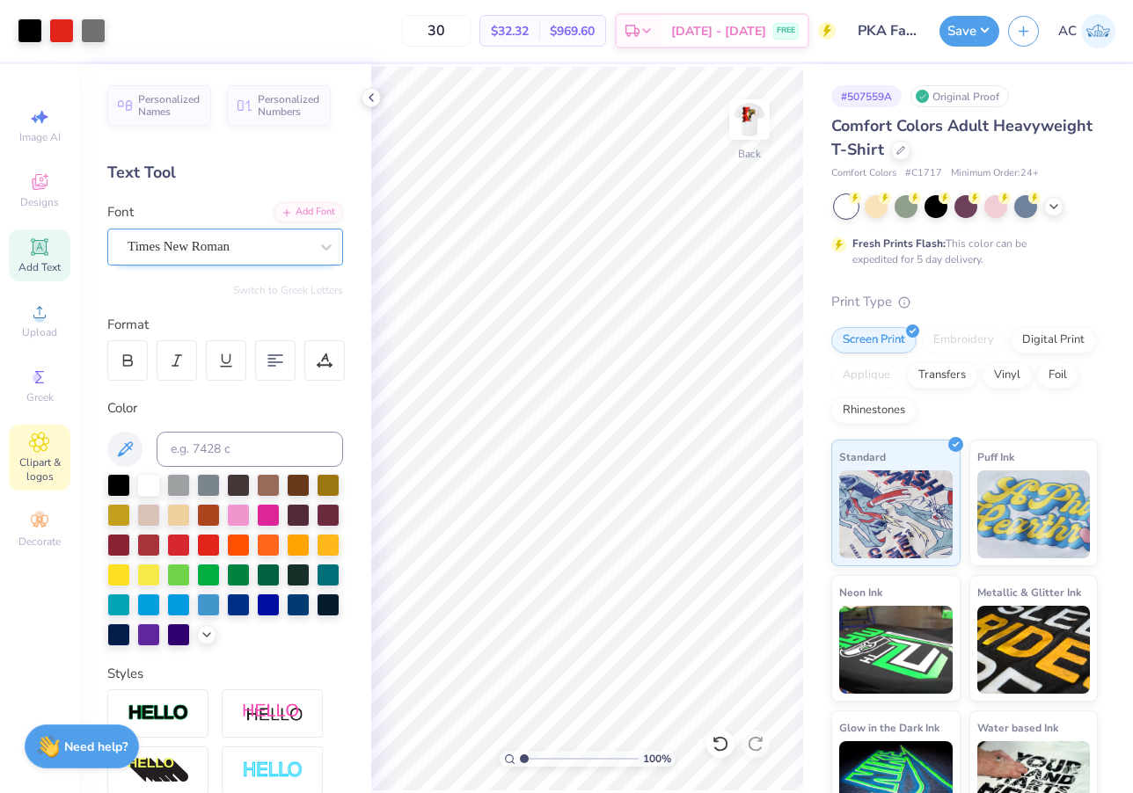
click at [47, 478] on span "Clipart & logos" at bounding box center [40, 470] width 62 height 28
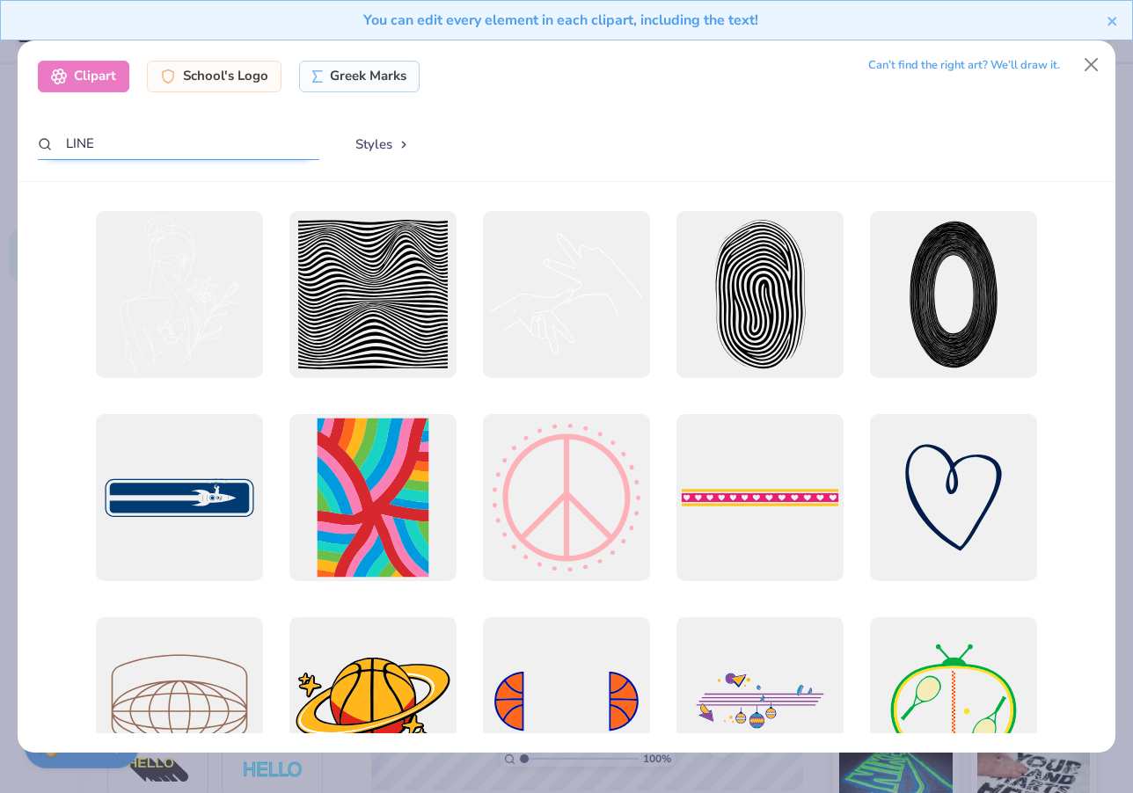
click at [154, 132] on input "LINE" at bounding box center [178, 144] width 281 height 33
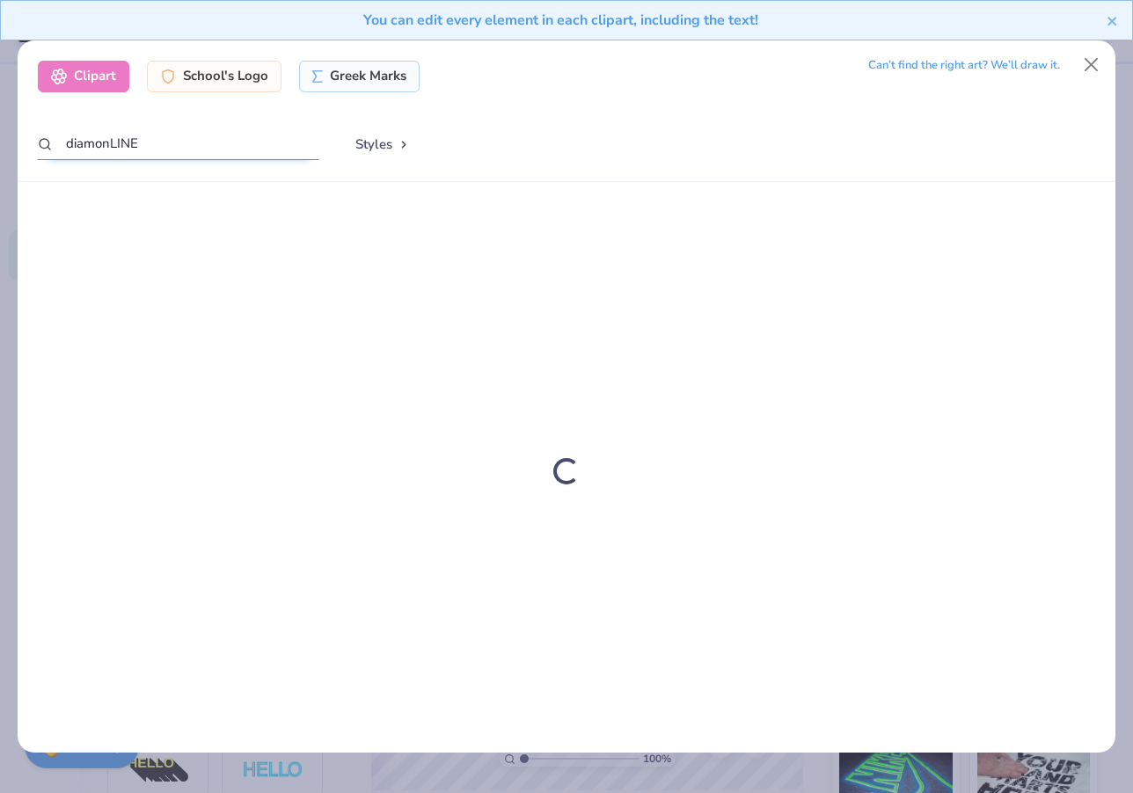
click at [179, 141] on input "diamonLINE" at bounding box center [178, 144] width 281 height 33
type input "diamond"
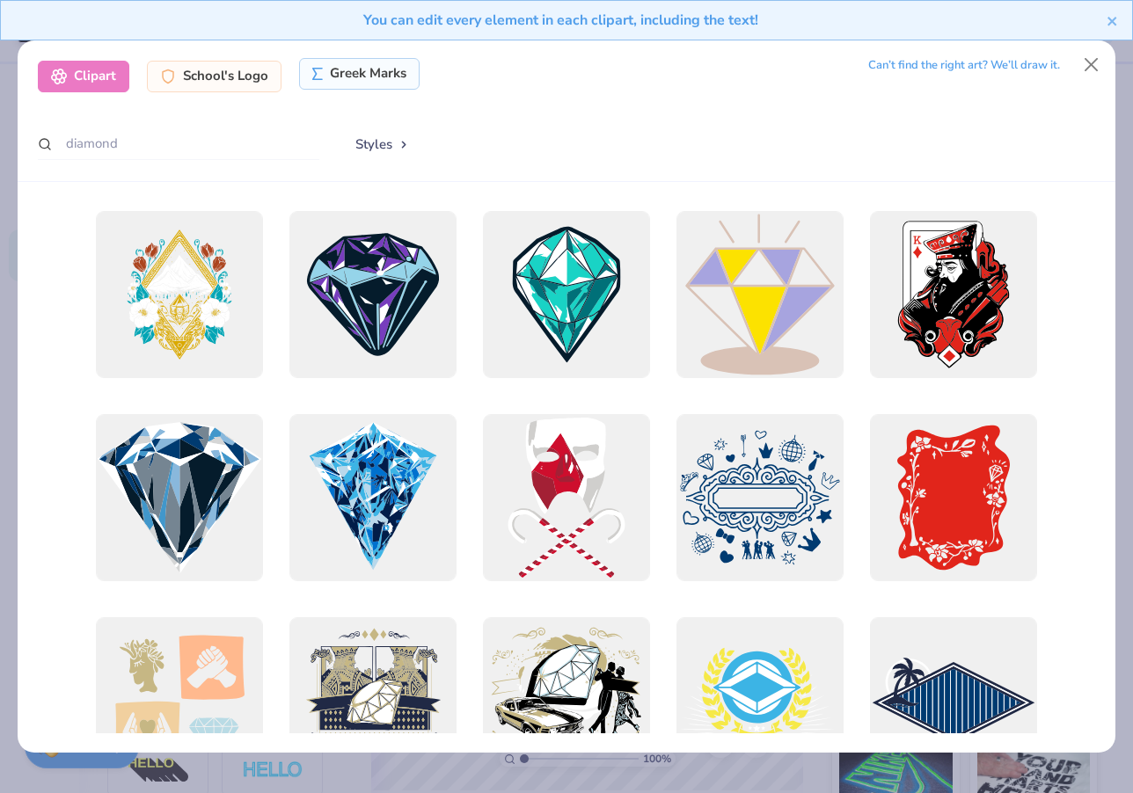
click at [359, 73] on div "Greek Marks" at bounding box center [359, 74] width 121 height 32
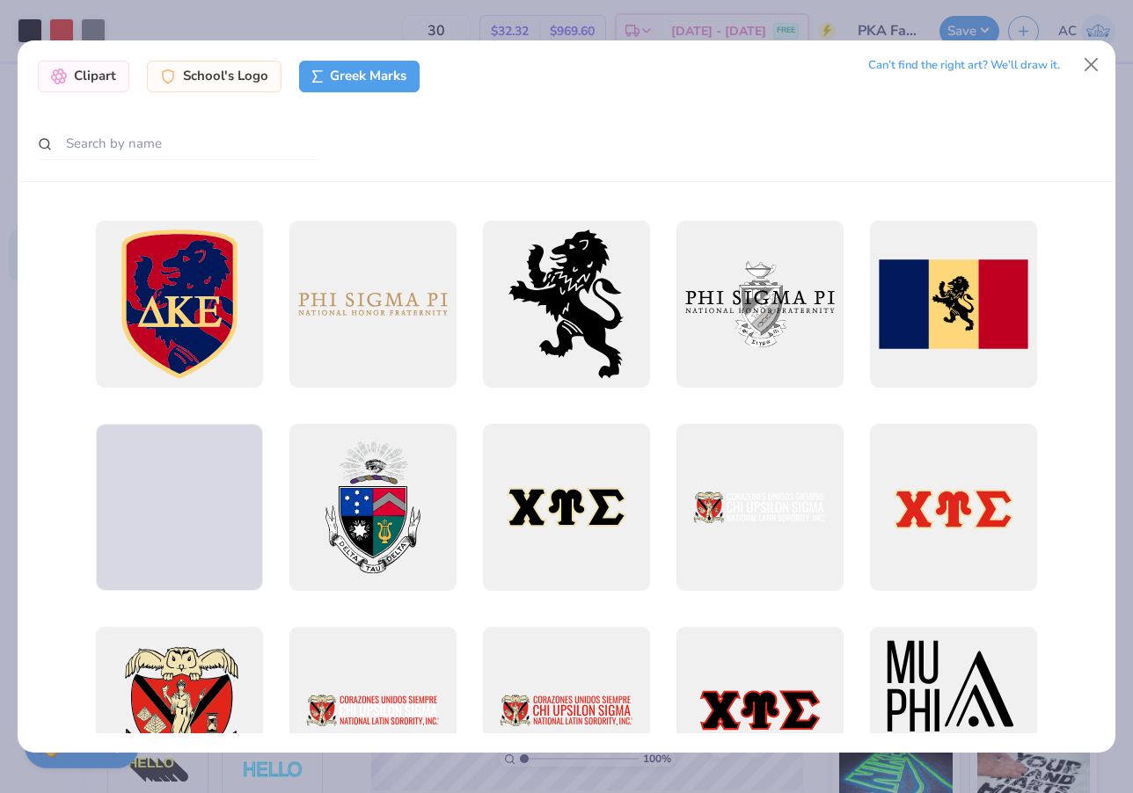
scroll to position [354, 0]
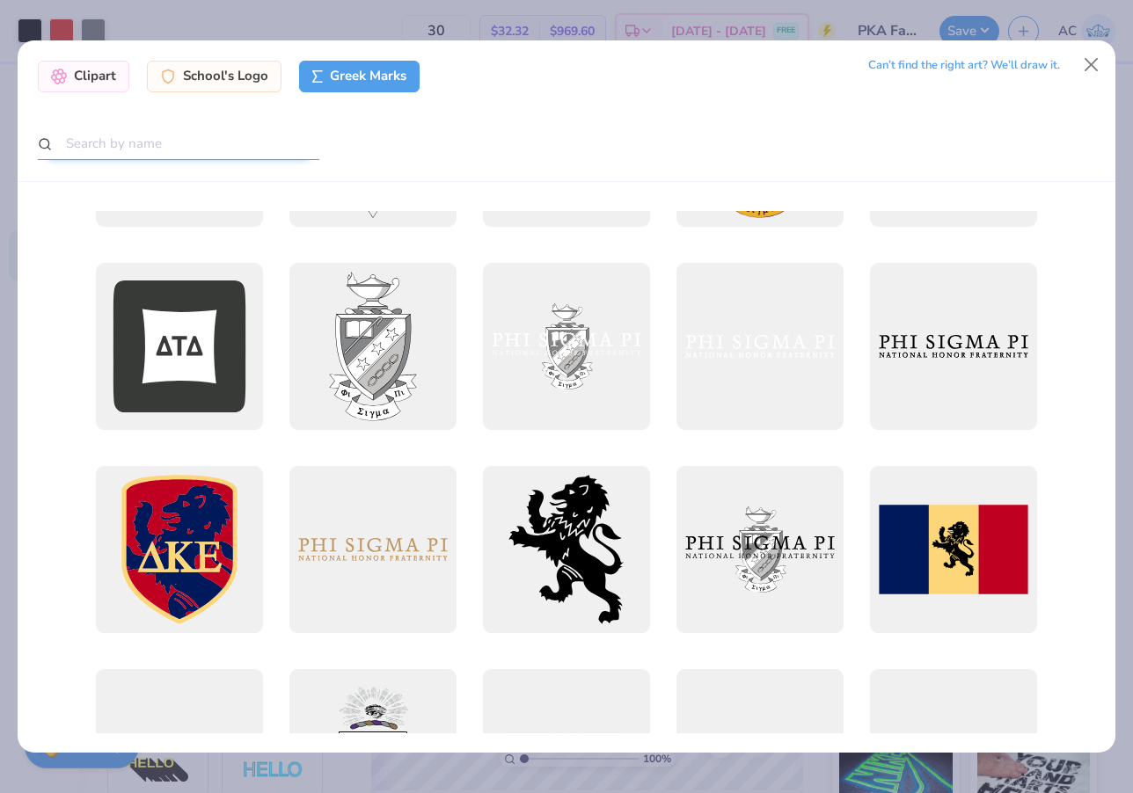
click at [225, 146] on input "text" at bounding box center [178, 144] width 281 height 33
click at [211, 143] on input "text" at bounding box center [178, 144] width 281 height 33
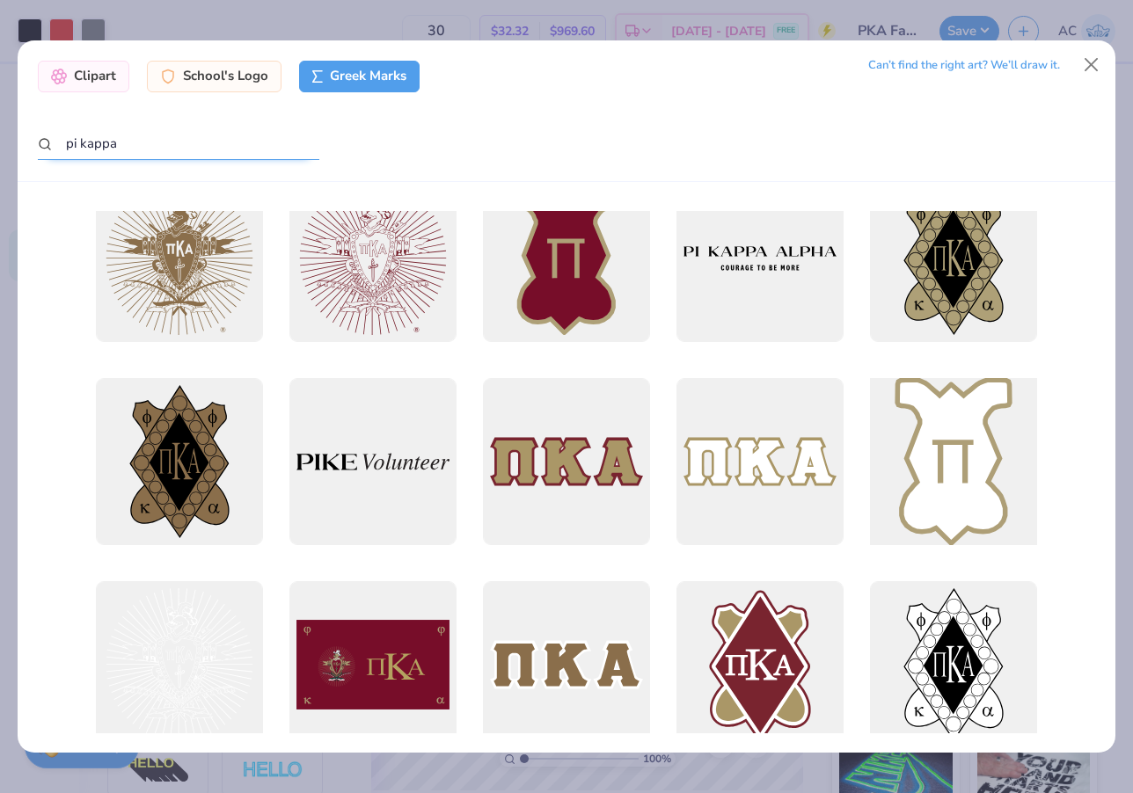
scroll to position [173, 0]
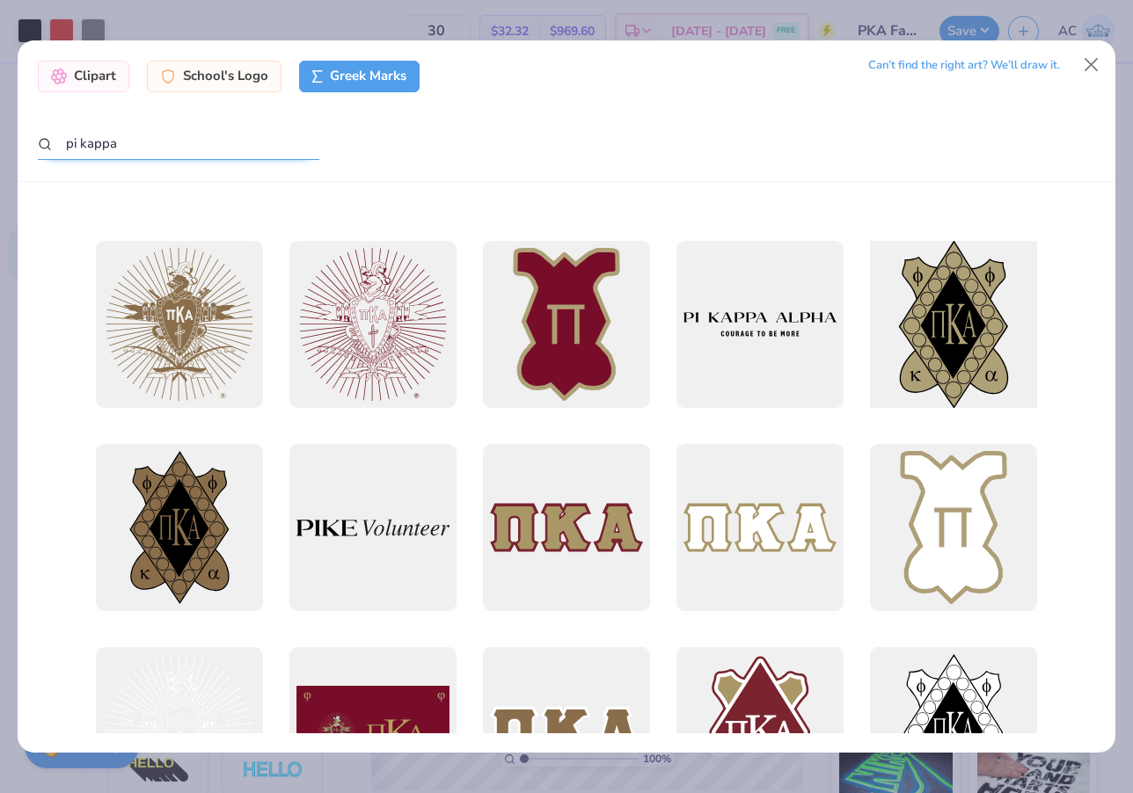
type input "pi kappa"
click at [993, 326] on div at bounding box center [953, 324] width 184 height 184
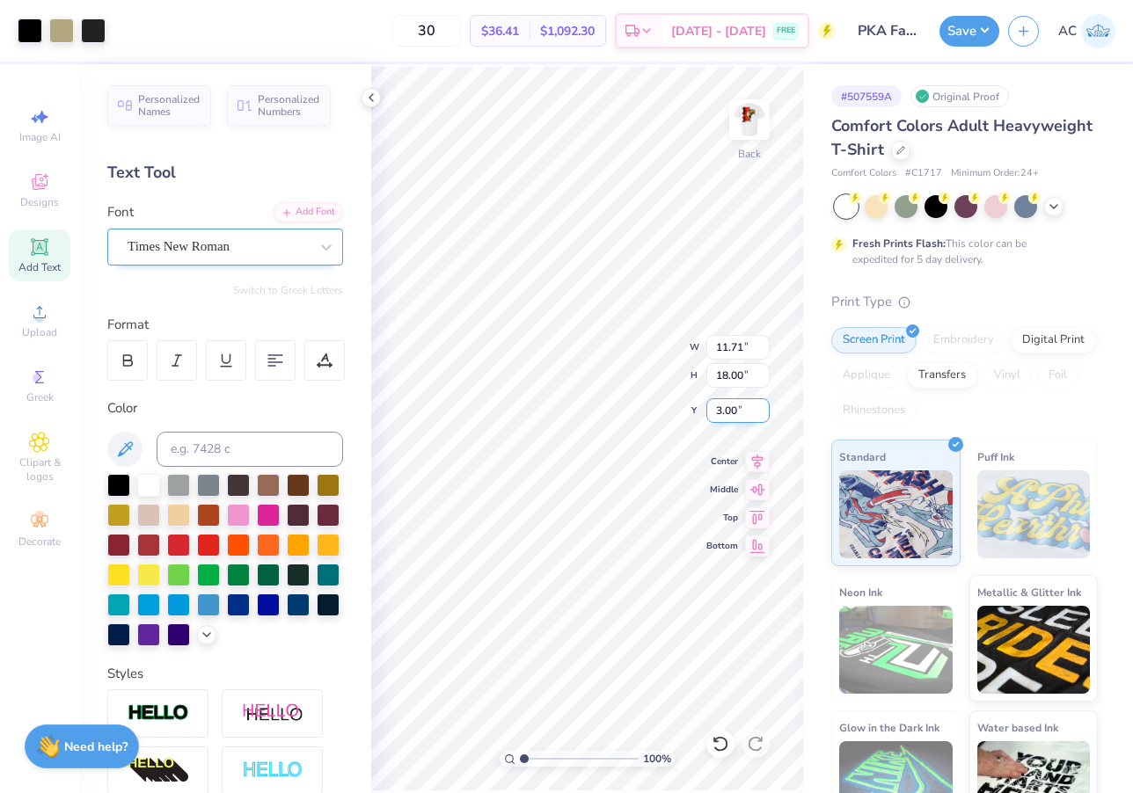
type input "4.11"
type input "6.31"
type input "14.69"
click at [95, 31] on div at bounding box center [93, 29] width 25 height 25
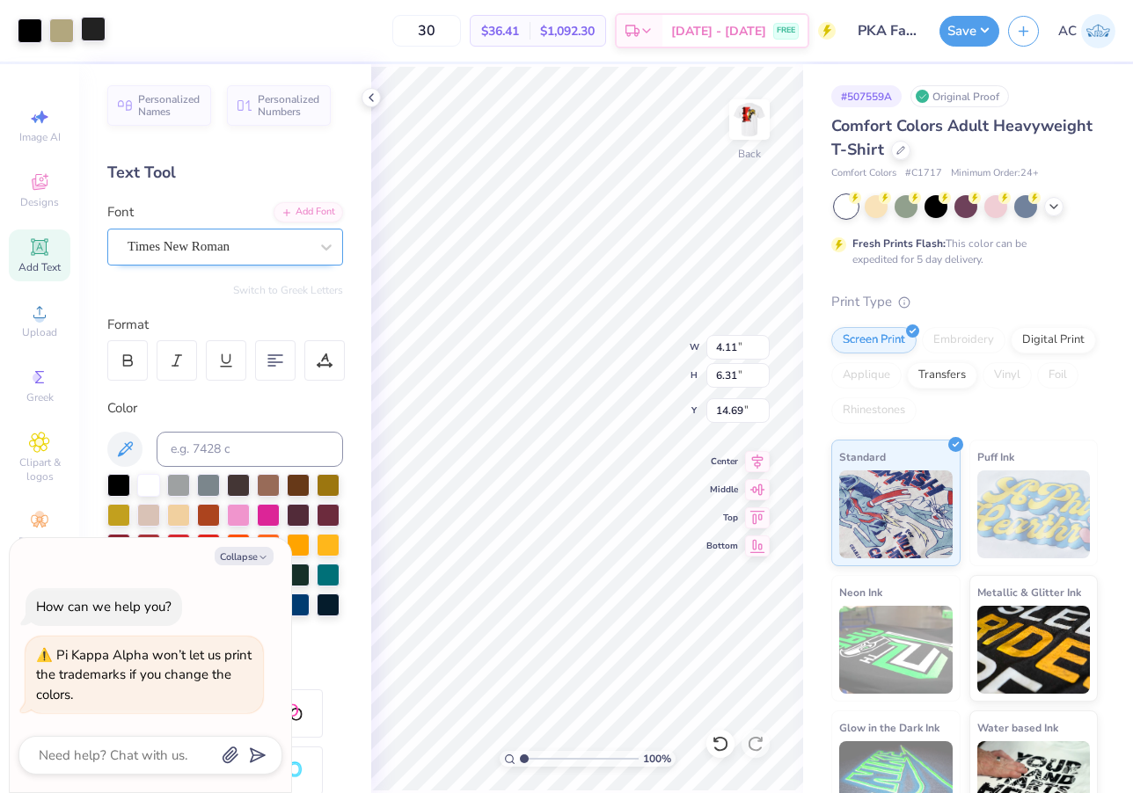
click at [95, 40] on div at bounding box center [93, 29] width 25 height 25
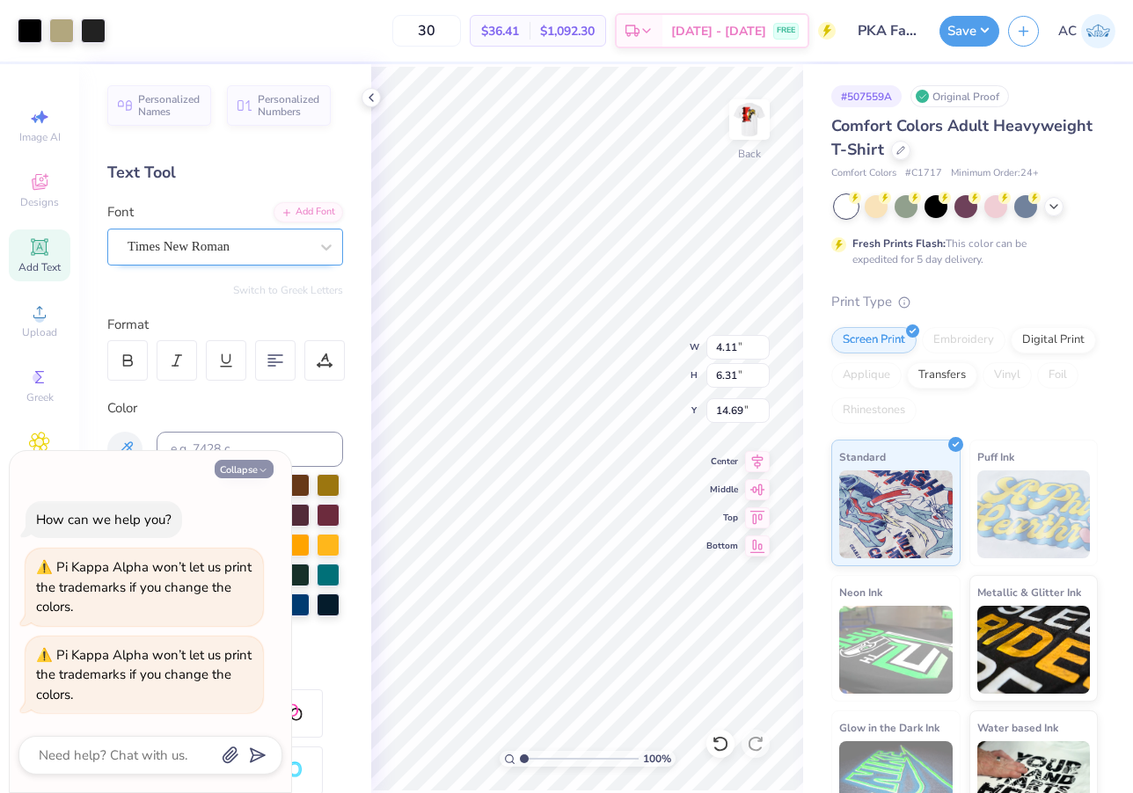
click at [232, 471] on button "Collapse" at bounding box center [244, 469] width 59 height 18
type textarea "x"
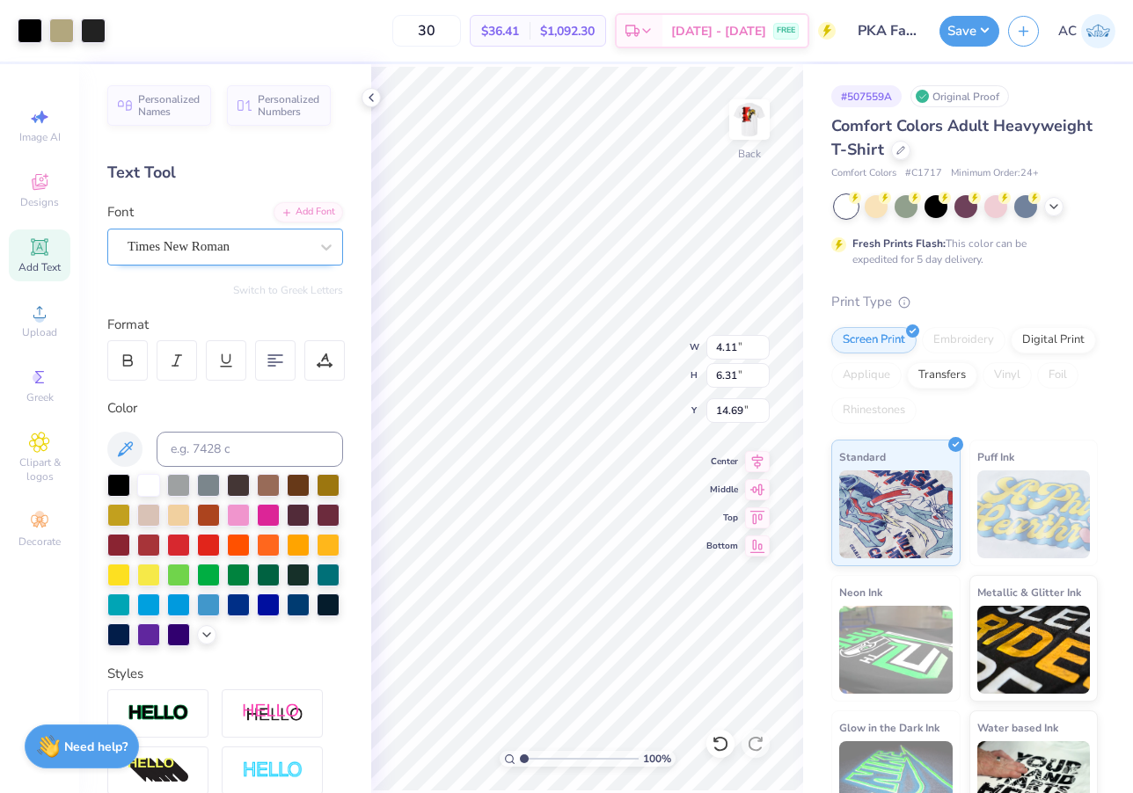
type input "0.86"
type input "1.32"
type input "4.01"
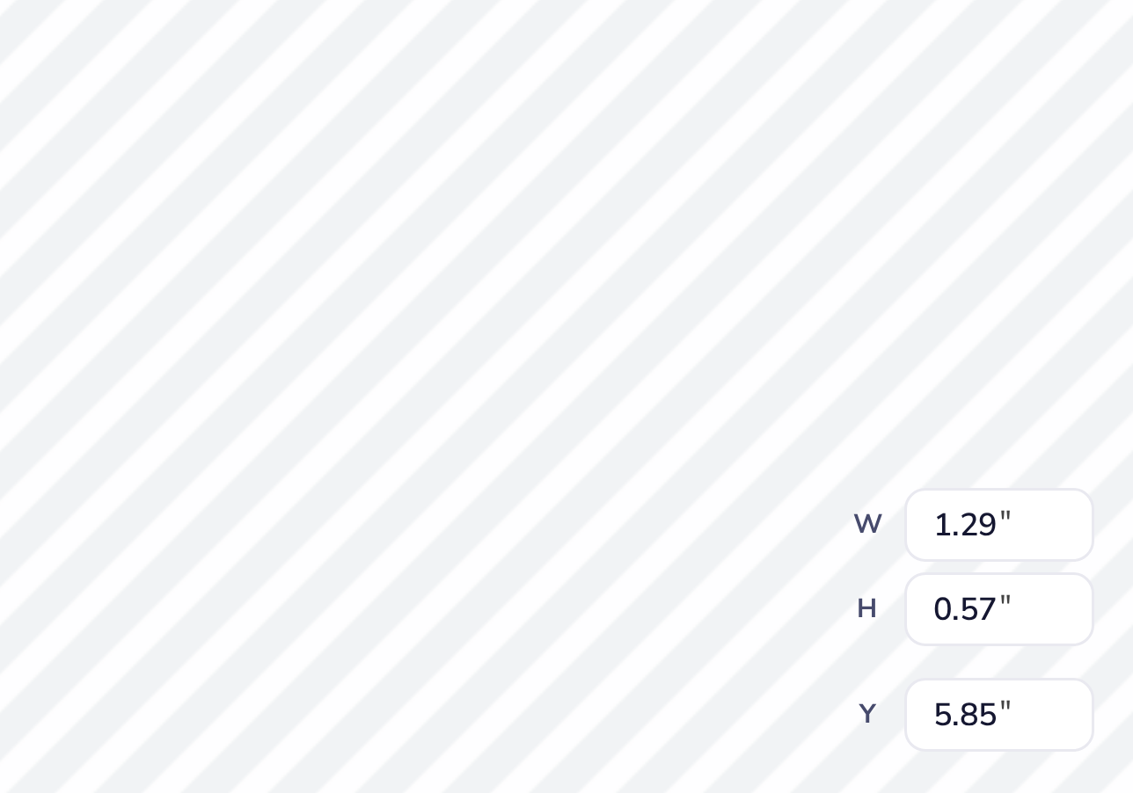
type input "0.71"
type input "0.31"
type input "6.40"
type input "1.37"
type input "0.74"
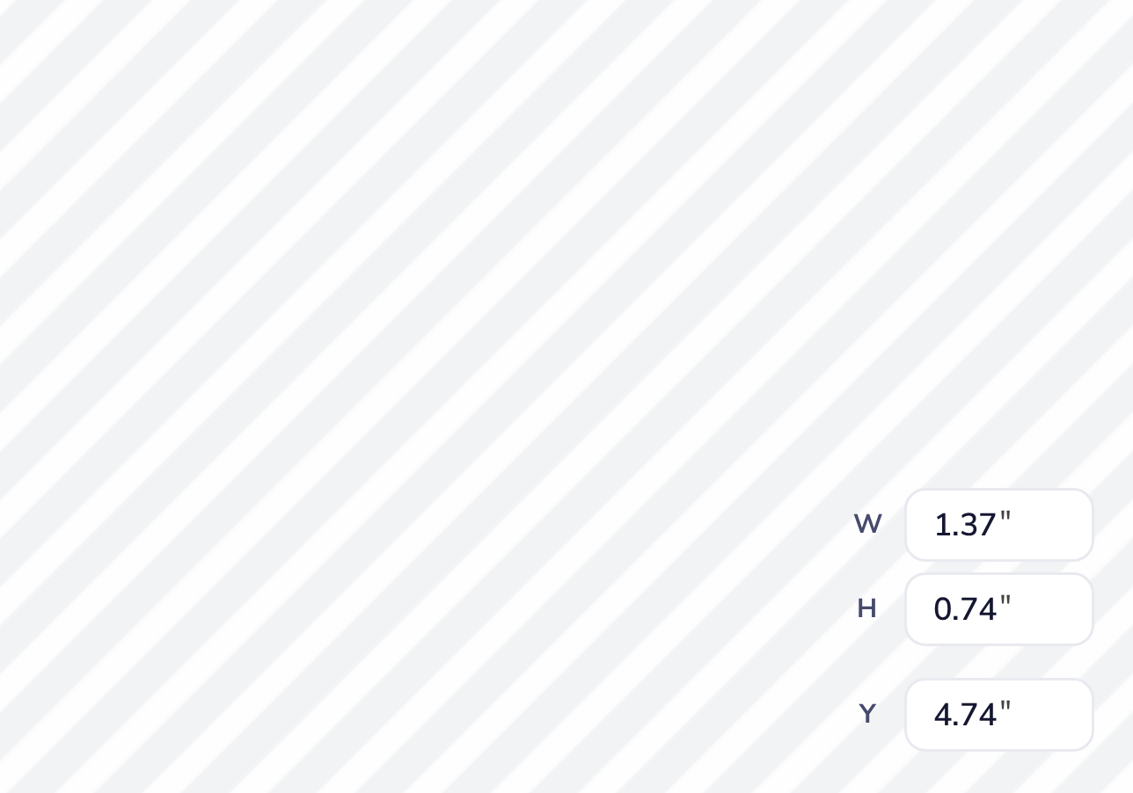
type input "5.51"
type input "0.25"
type input "0.08"
type input "5.81"
type input "3.21"
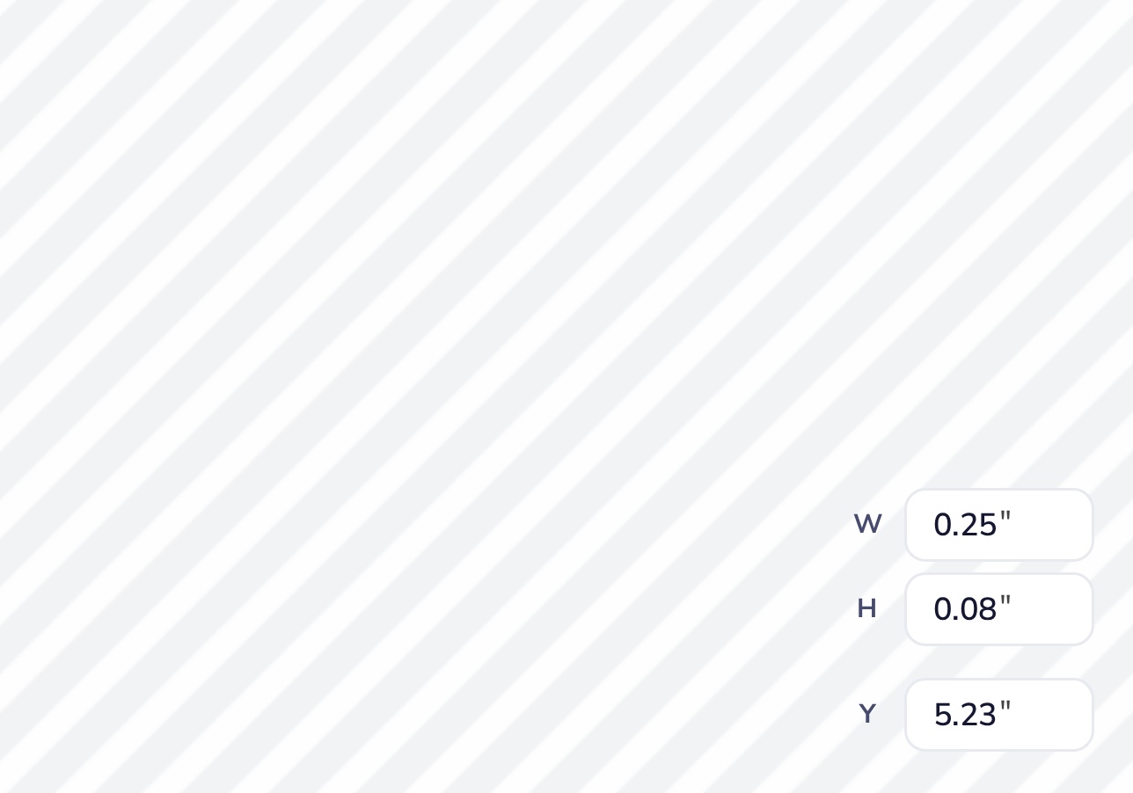
type input "0.30"
type input "0.10"
click at [371, 174] on div "100 % Back W 0.30 0.30 " H 0.10 0.10 " Y 5.23 5.23 " Center Middle Top Bottom" at bounding box center [587, 428] width 432 height 729
type input "5.92"
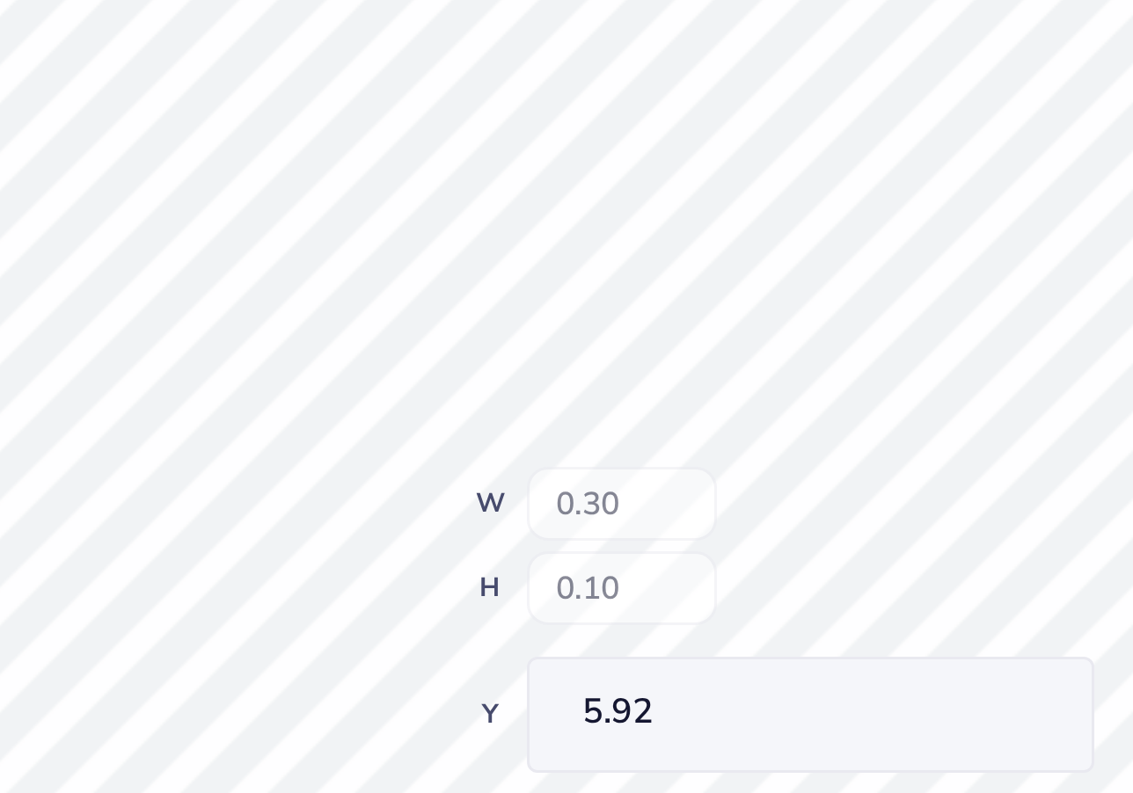
type input "2.98"
type input "4.24"
type input "3.21"
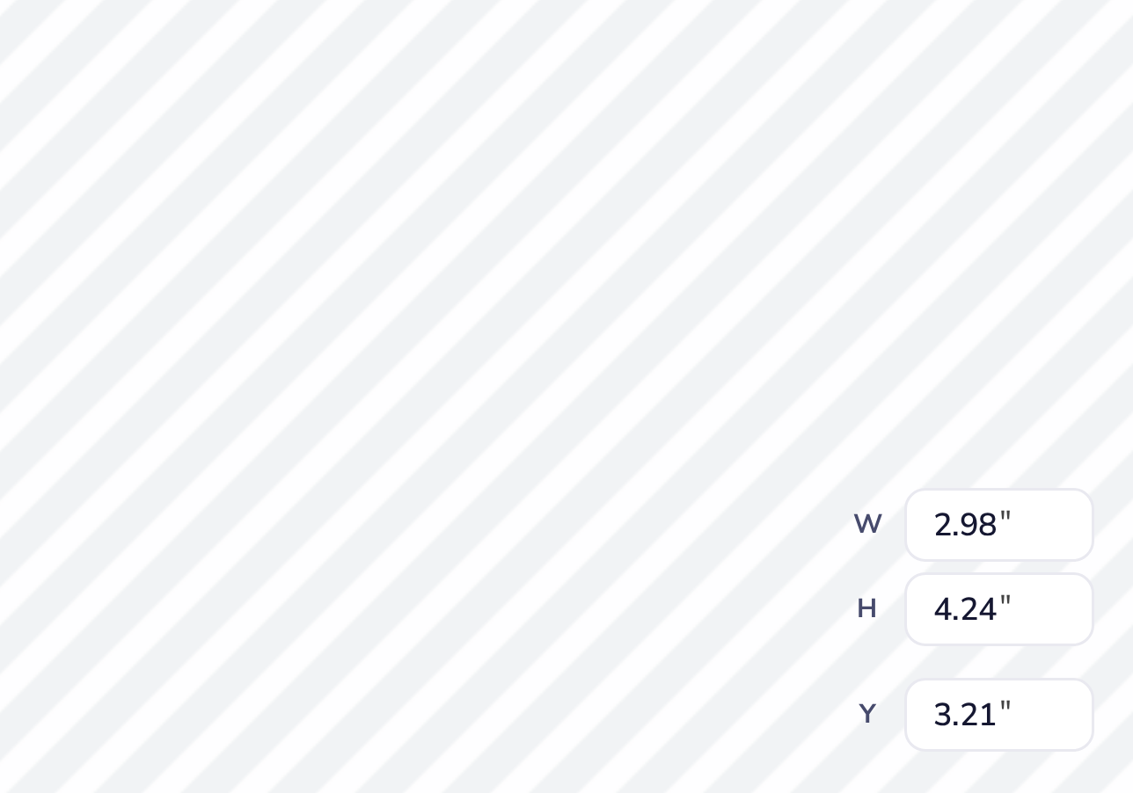
type input "0.25"
type input "0.08"
type input "5.81"
type input "0.18"
type input "0.06"
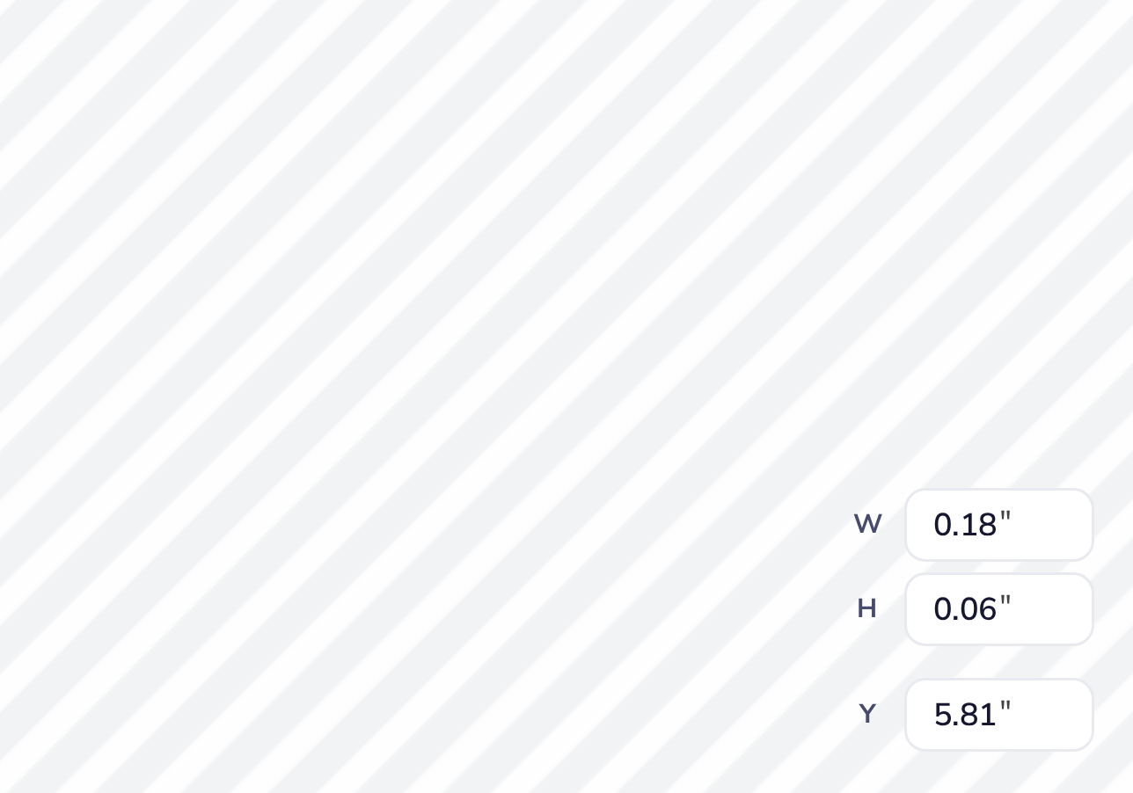
type input "0.13"
type input "0.04"
click at [371, 192] on div "100 % Back W 0.30 0.30 " H 0.10 0.10 " Y 5.92 5.92 " Center Middle Top Bottom" at bounding box center [587, 428] width 432 height 729
type input "0.16"
type input "0.05"
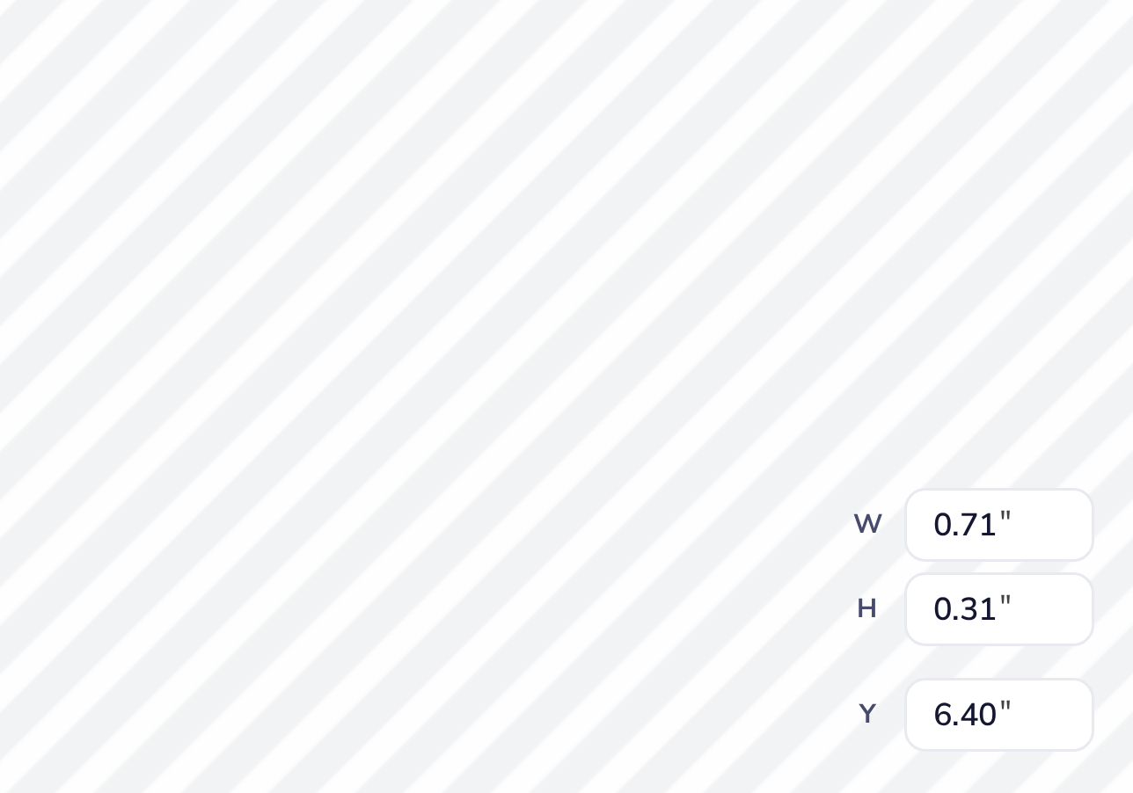
type input "6.55"
click at [371, 179] on div "100 % Back W 0.86 0.86 " H 1.32 1.32 " Y 4.01 4.01 " Center Middle Top Bottom" at bounding box center [587, 428] width 432 height 729
type input "5.42"
type input "5.01"
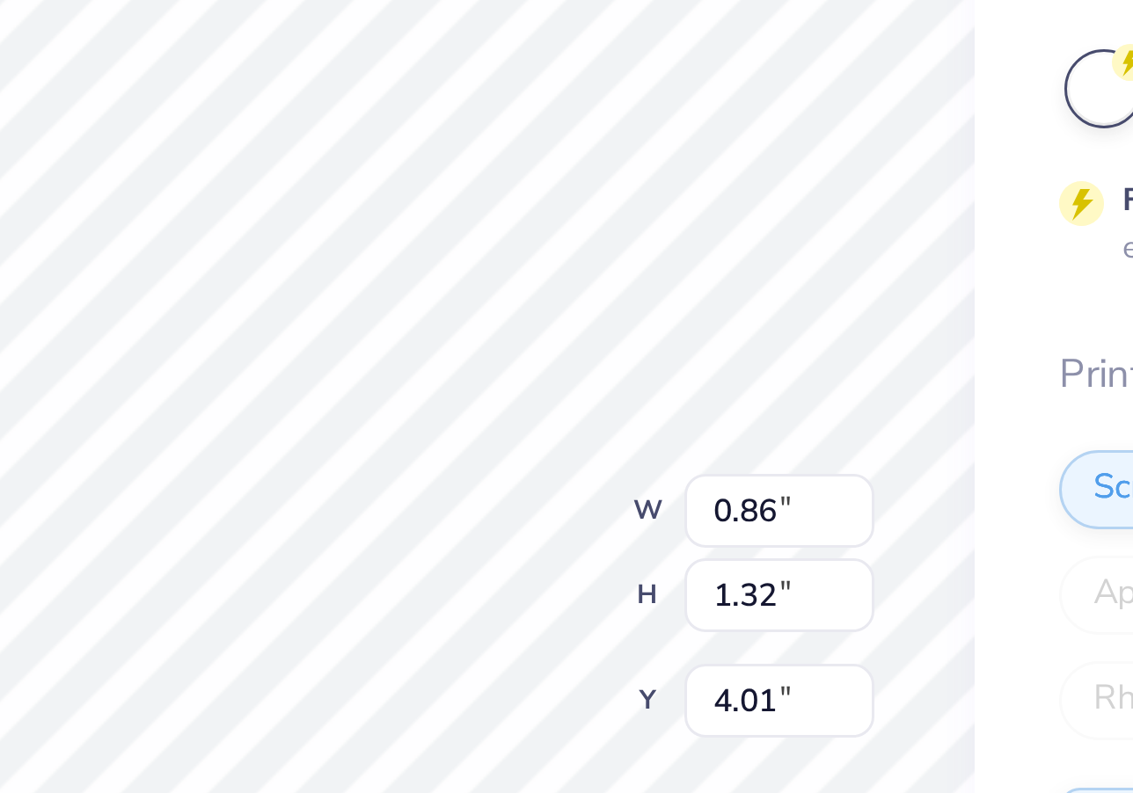
type input "0.63"
type input "0.98"
type input "4.35"
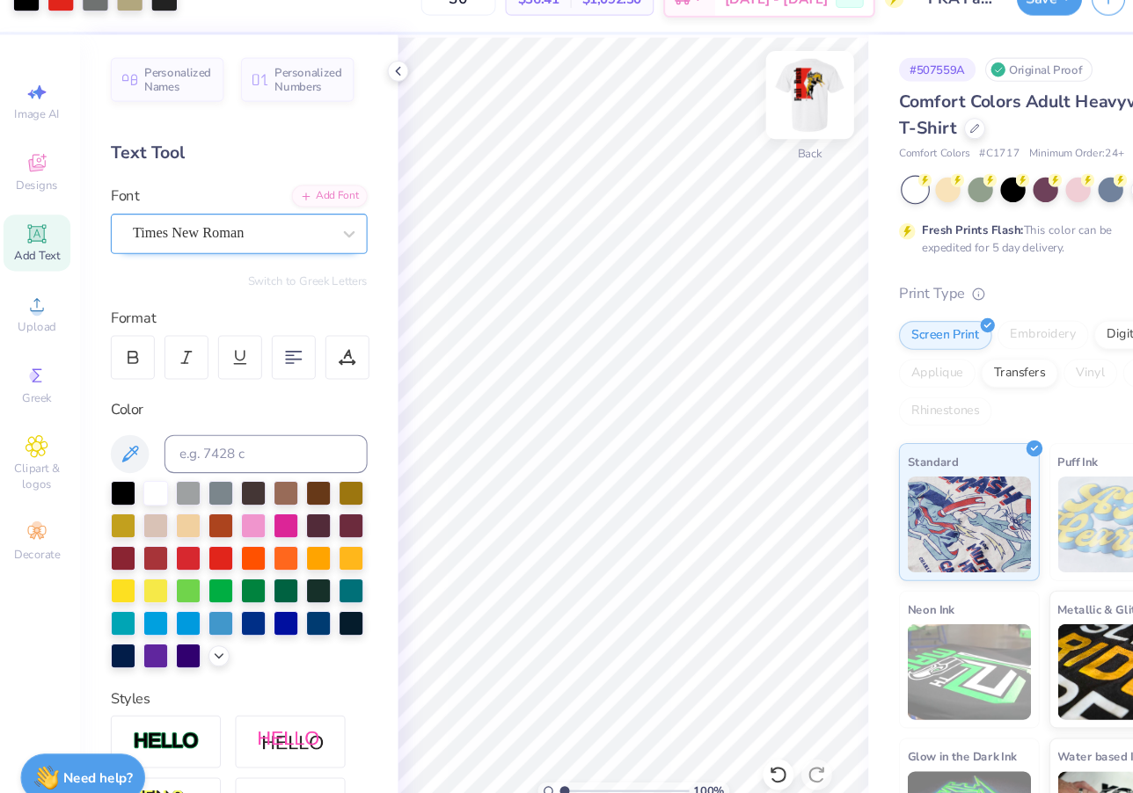
click at [745, 88] on img at bounding box center [749, 119] width 70 height 70
click at [744, 94] on img at bounding box center [749, 119] width 70 height 70
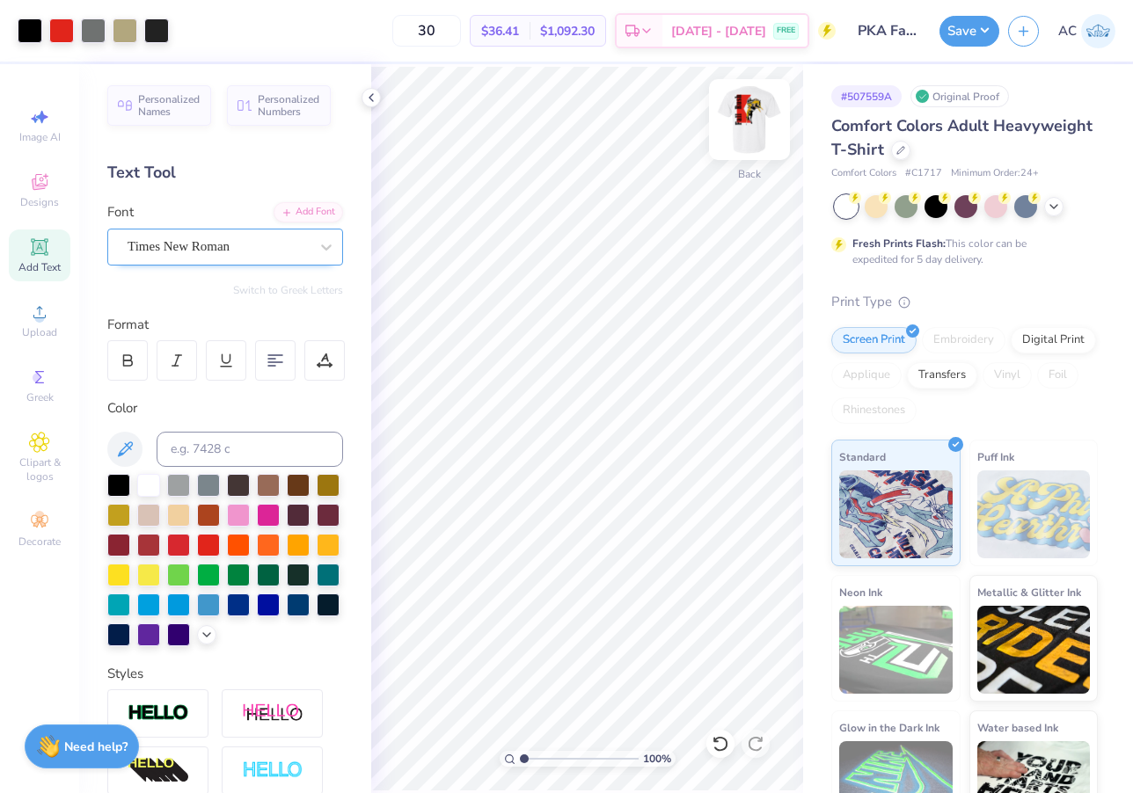
click at [749, 135] on img at bounding box center [749, 119] width 70 height 70
click at [749, 135] on img at bounding box center [749, 119] width 35 height 35
click at [744, 118] on img at bounding box center [749, 119] width 70 height 70
click at [744, 119] on img at bounding box center [749, 119] width 70 height 70
click at [751, 121] on img at bounding box center [749, 119] width 70 height 70
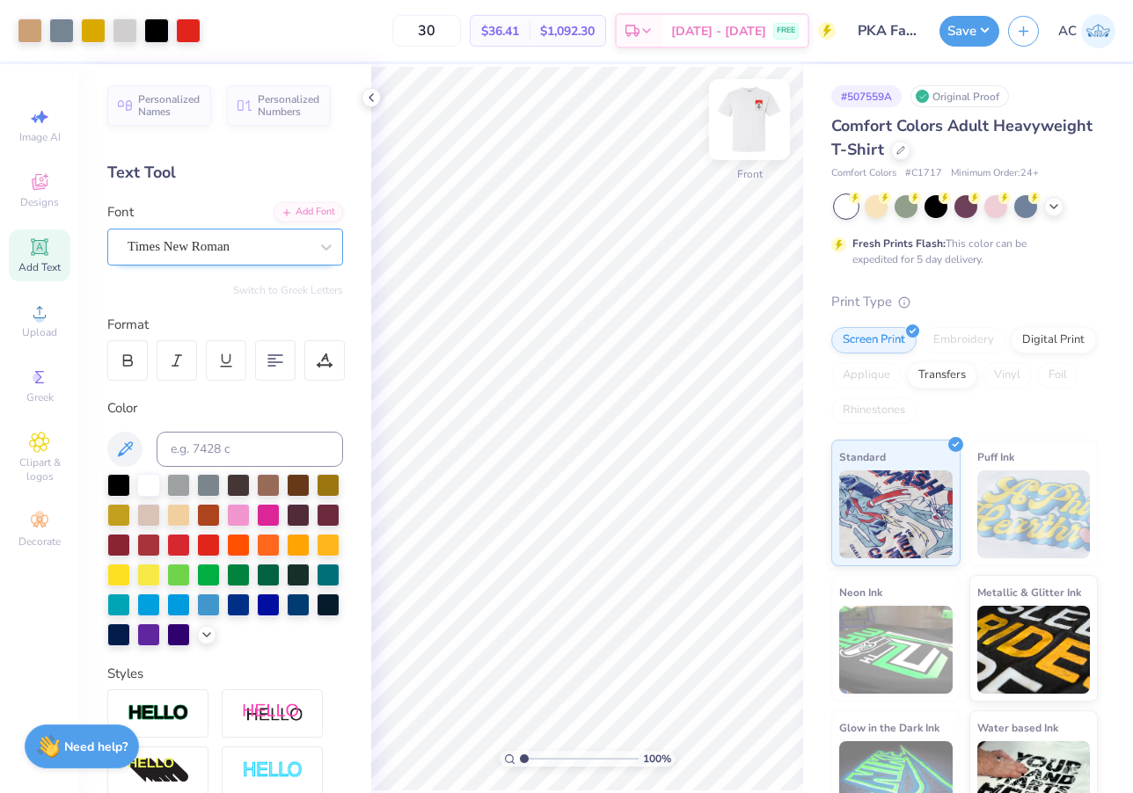
click at [751, 124] on img at bounding box center [749, 119] width 70 height 70
click at [743, 127] on img at bounding box center [749, 119] width 70 height 70
click at [743, 127] on img at bounding box center [749, 119] width 35 height 35
click at [897, 150] on icon at bounding box center [900, 148] width 7 height 7
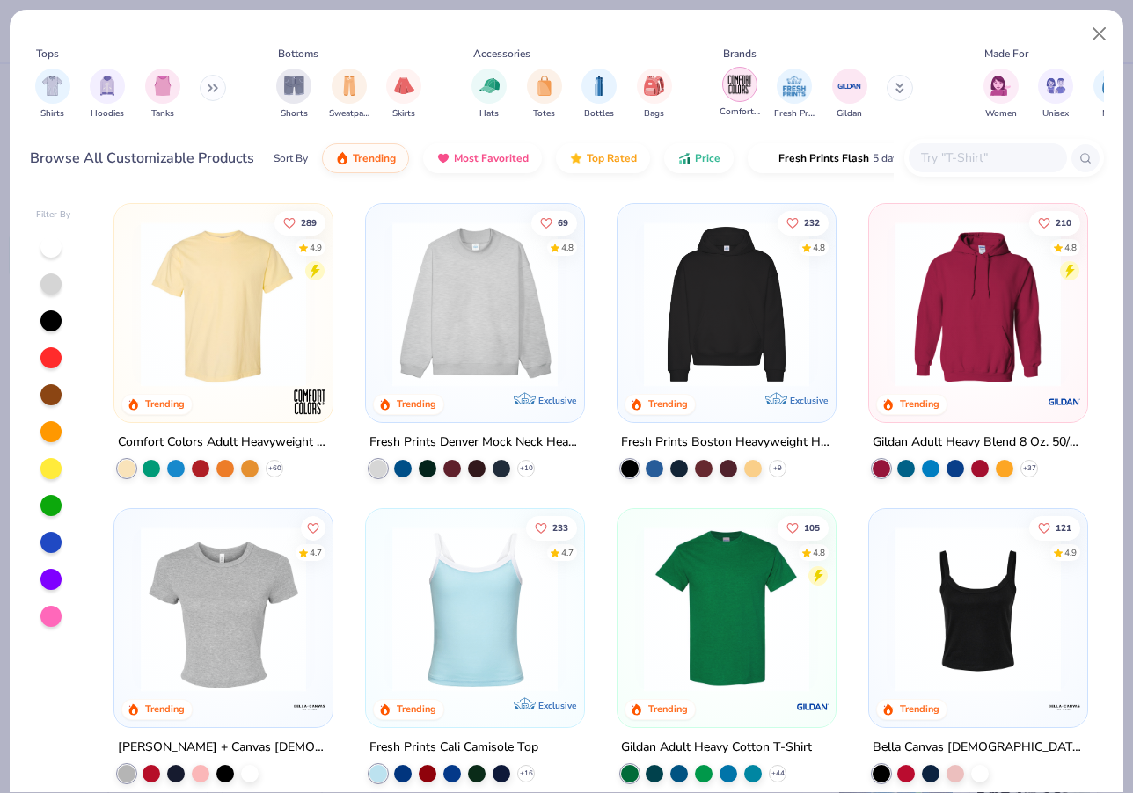
click at [744, 94] on img "filter for Comfort Colors" at bounding box center [740, 84] width 26 height 26
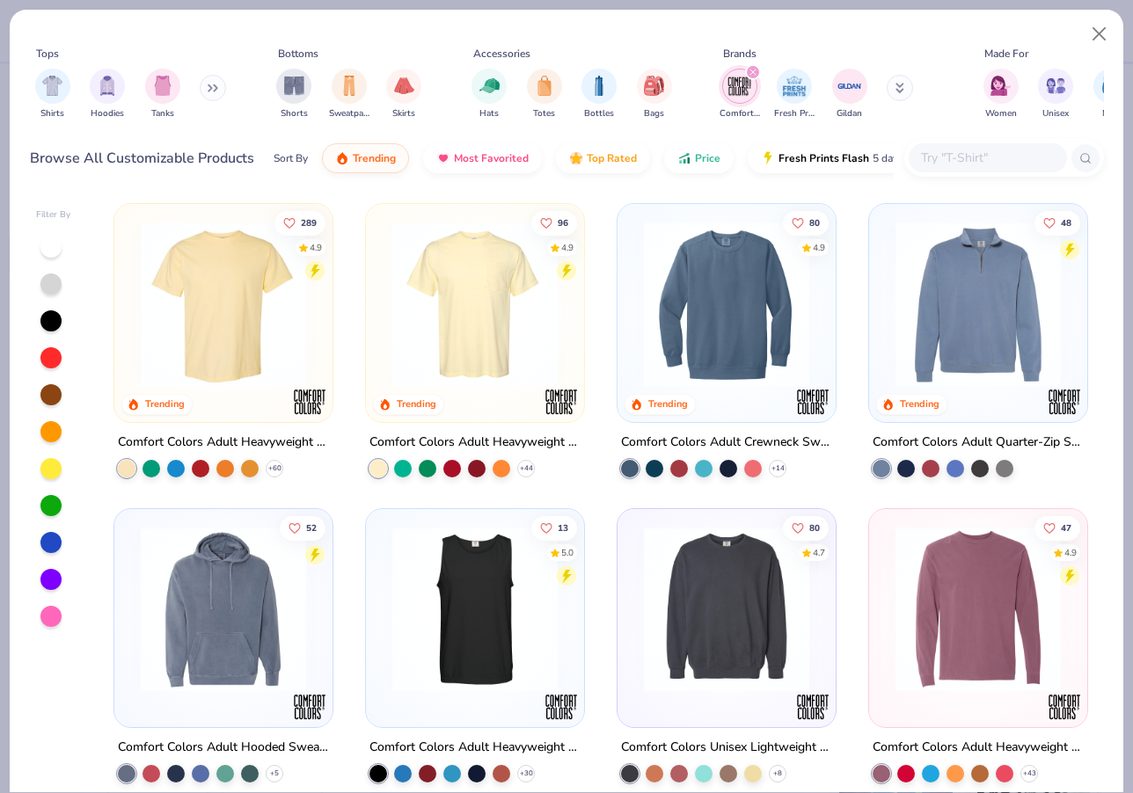
click at [471, 312] on img at bounding box center [475, 304] width 183 height 165
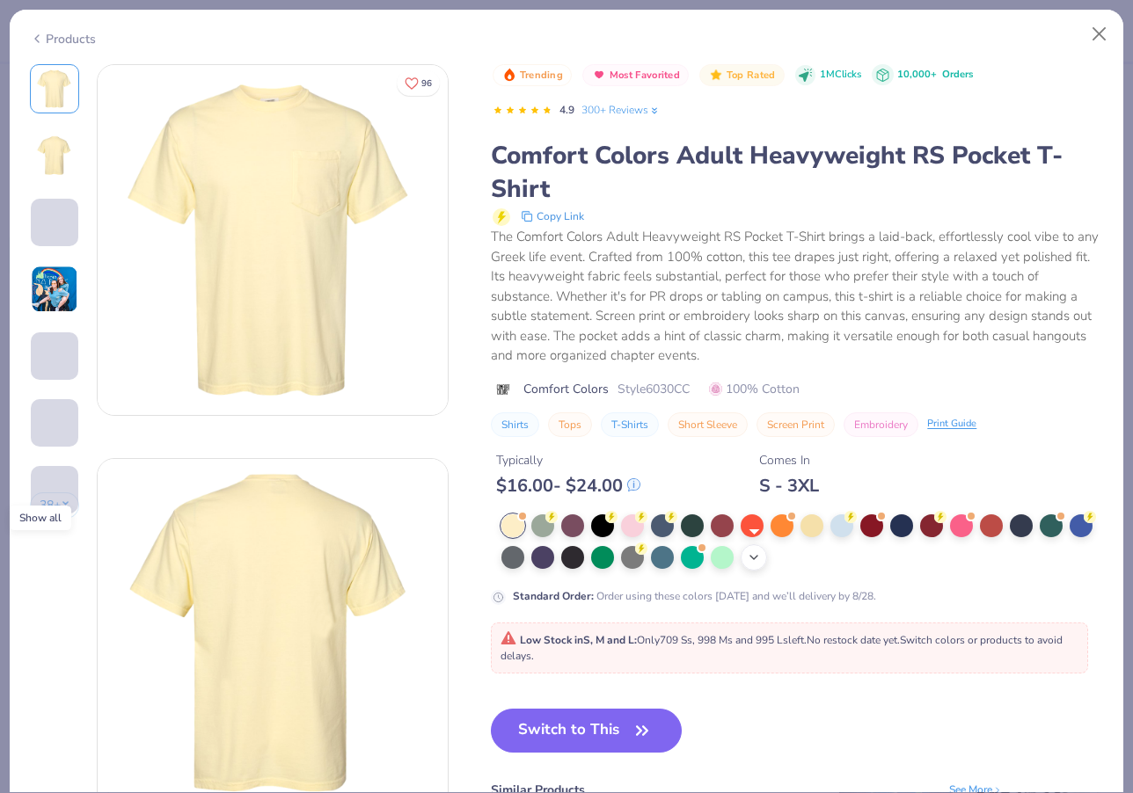
click at [756, 559] on icon at bounding box center [754, 558] width 14 height 14
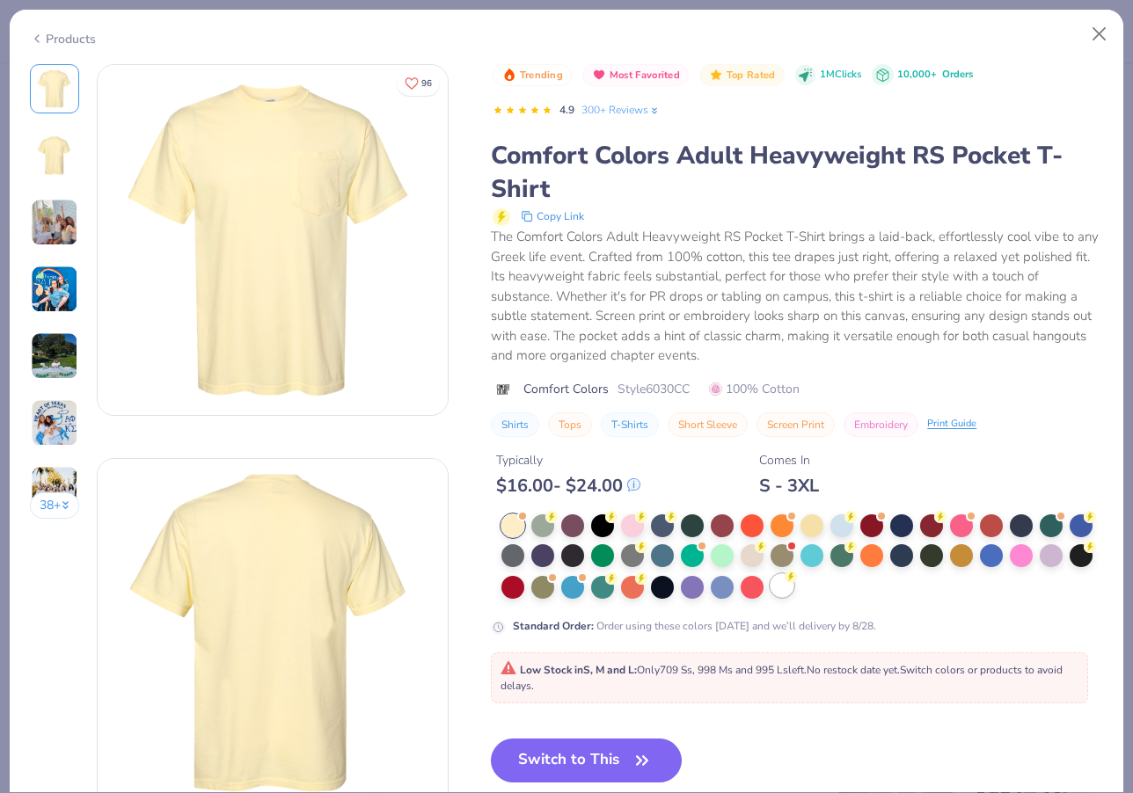
click at [782, 583] on div at bounding box center [782, 585] width 23 height 23
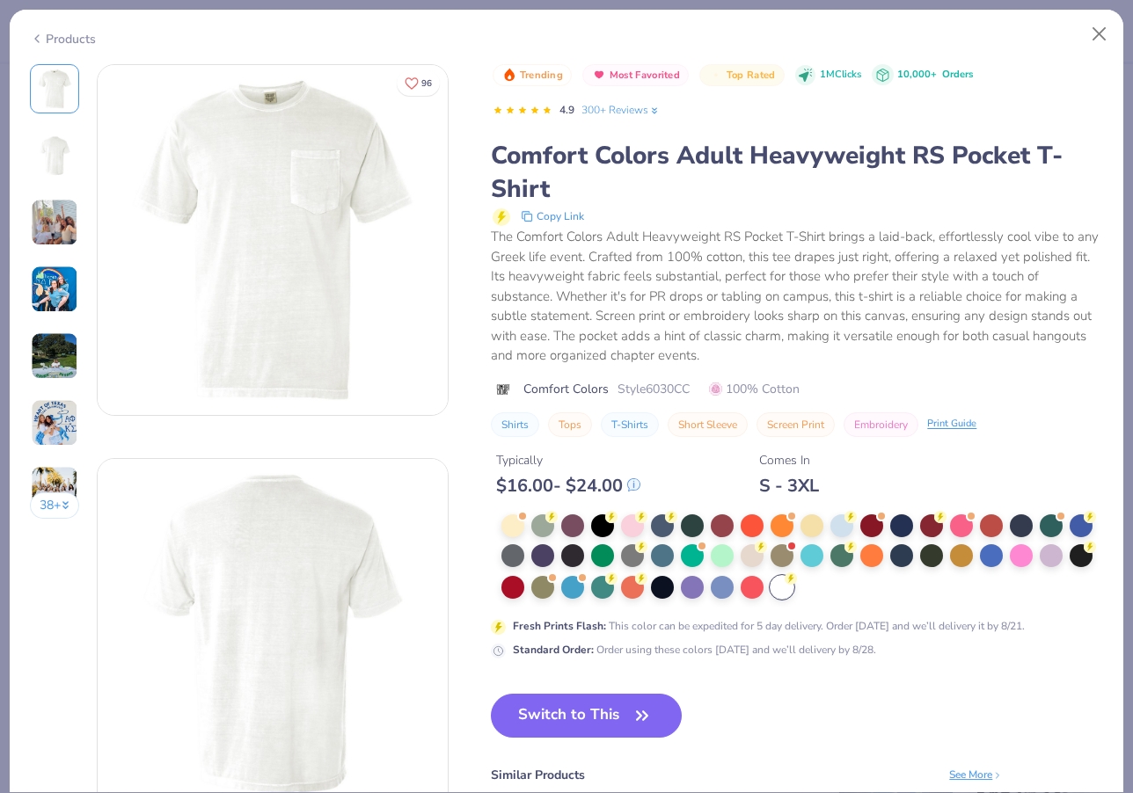
click at [603, 717] on button "Switch to This" at bounding box center [586, 716] width 191 height 44
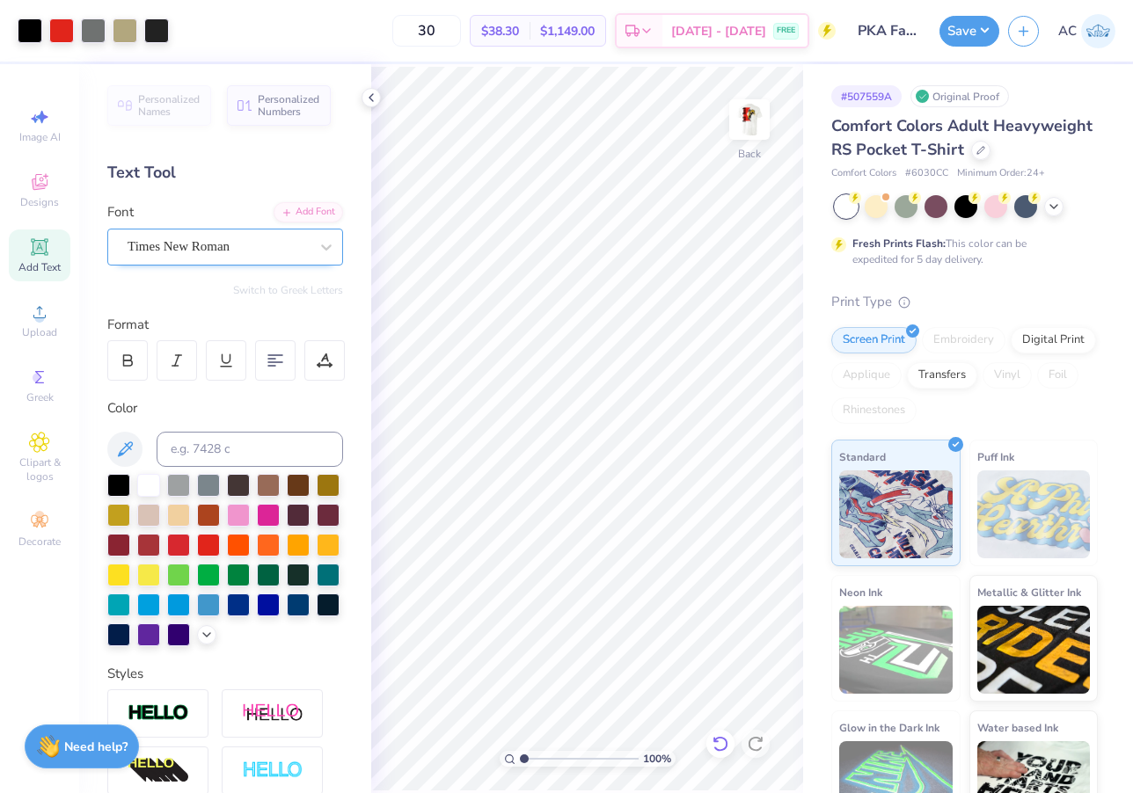
click at [720, 744] on icon at bounding box center [721, 744] width 18 height 18
click at [850, 407] on div "Art colors 30 $38.30 Per Item $1,149.00 Total Est. Delivery Aug 26 - 29 FREE De…" at bounding box center [566, 396] width 1133 height 793
click at [758, 118] on img at bounding box center [749, 119] width 70 height 70
click at [752, 126] on img at bounding box center [749, 119] width 70 height 70
click at [757, 112] on img at bounding box center [749, 119] width 70 height 70
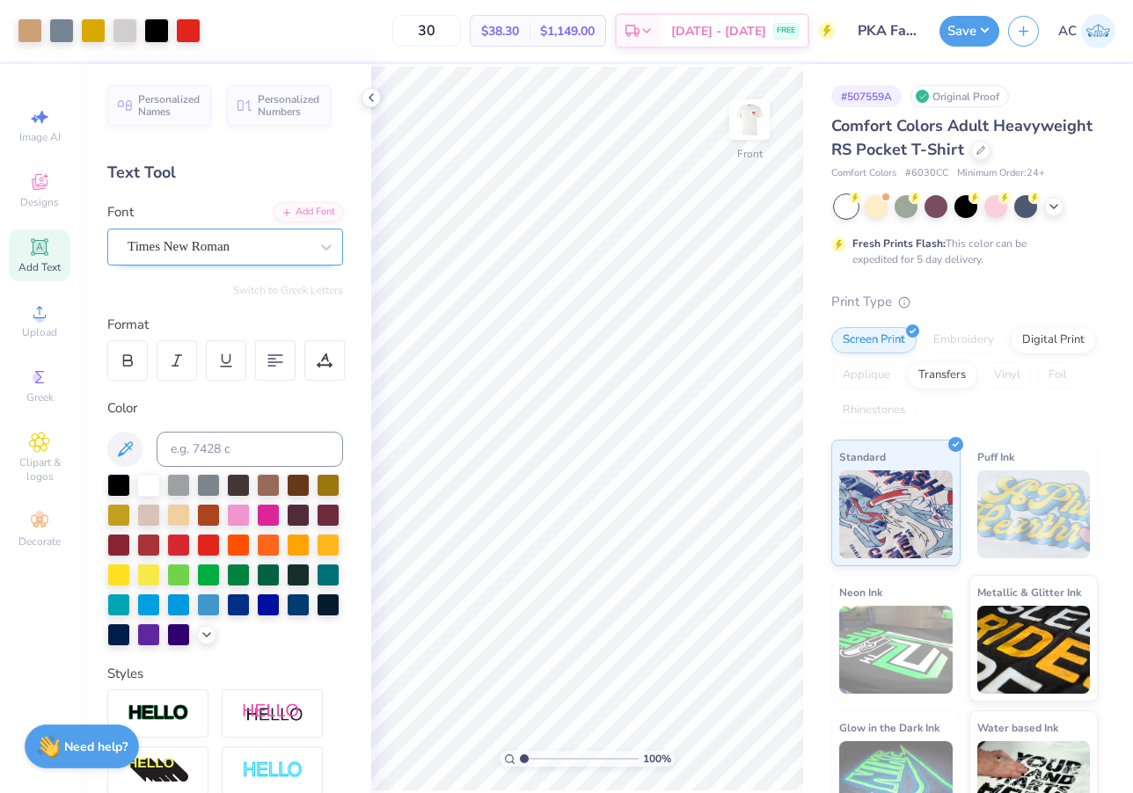
click at [757, 112] on img at bounding box center [749, 119] width 35 height 35
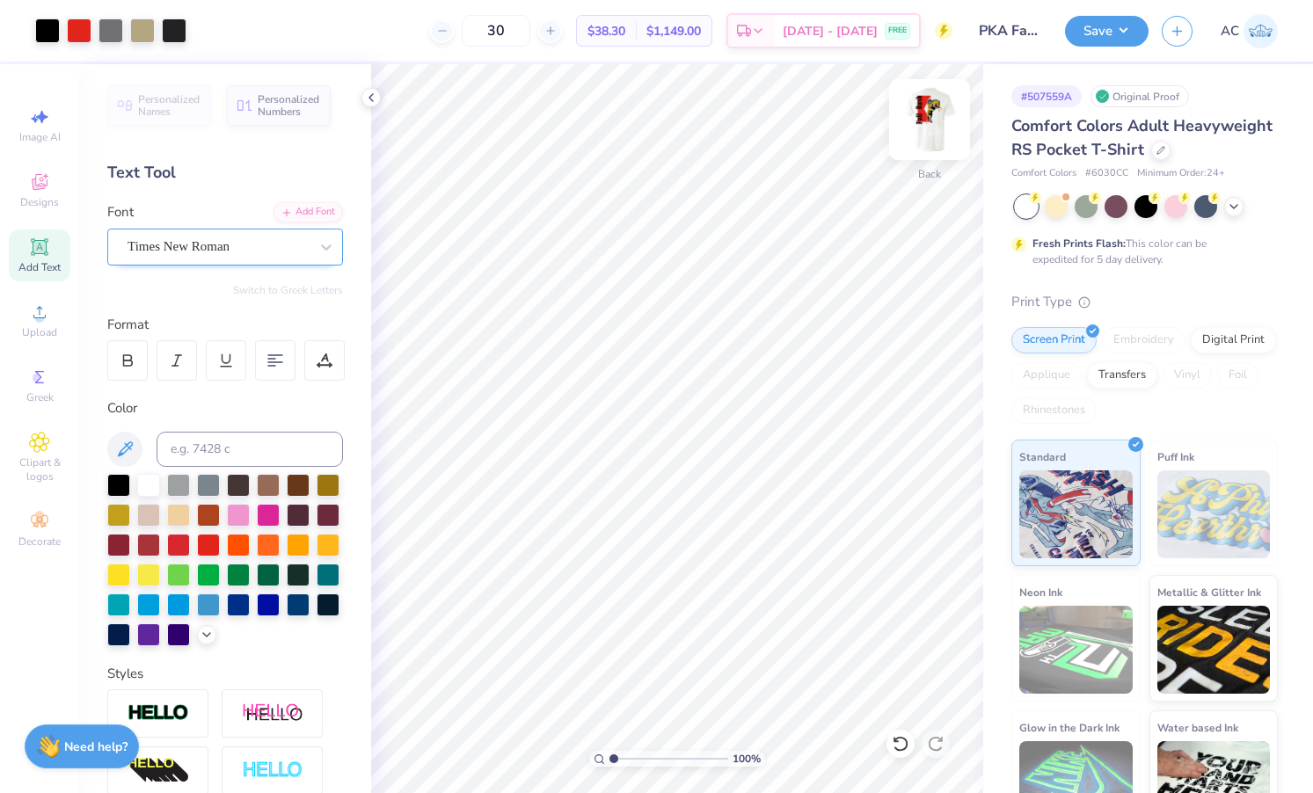
click at [945, 119] on img at bounding box center [930, 119] width 70 height 70
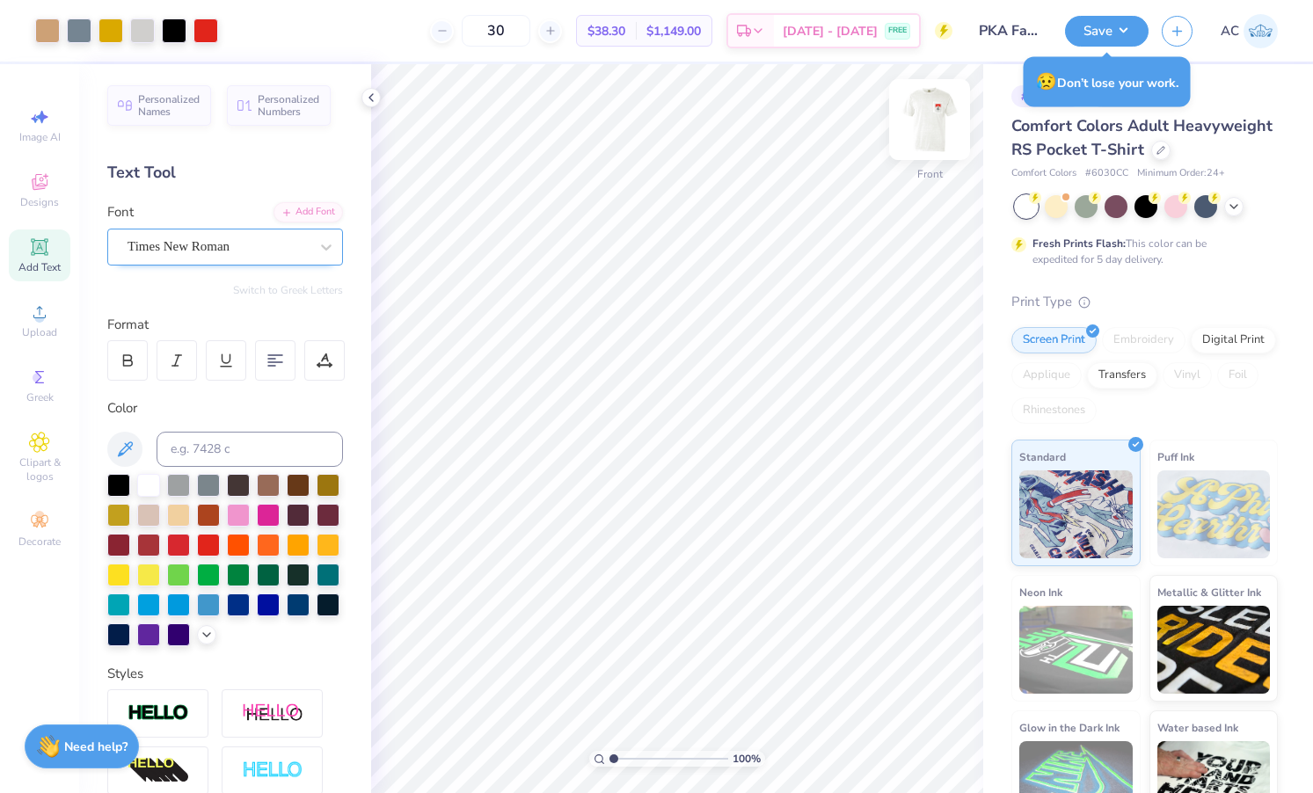
click at [928, 121] on img at bounding box center [930, 119] width 70 height 70
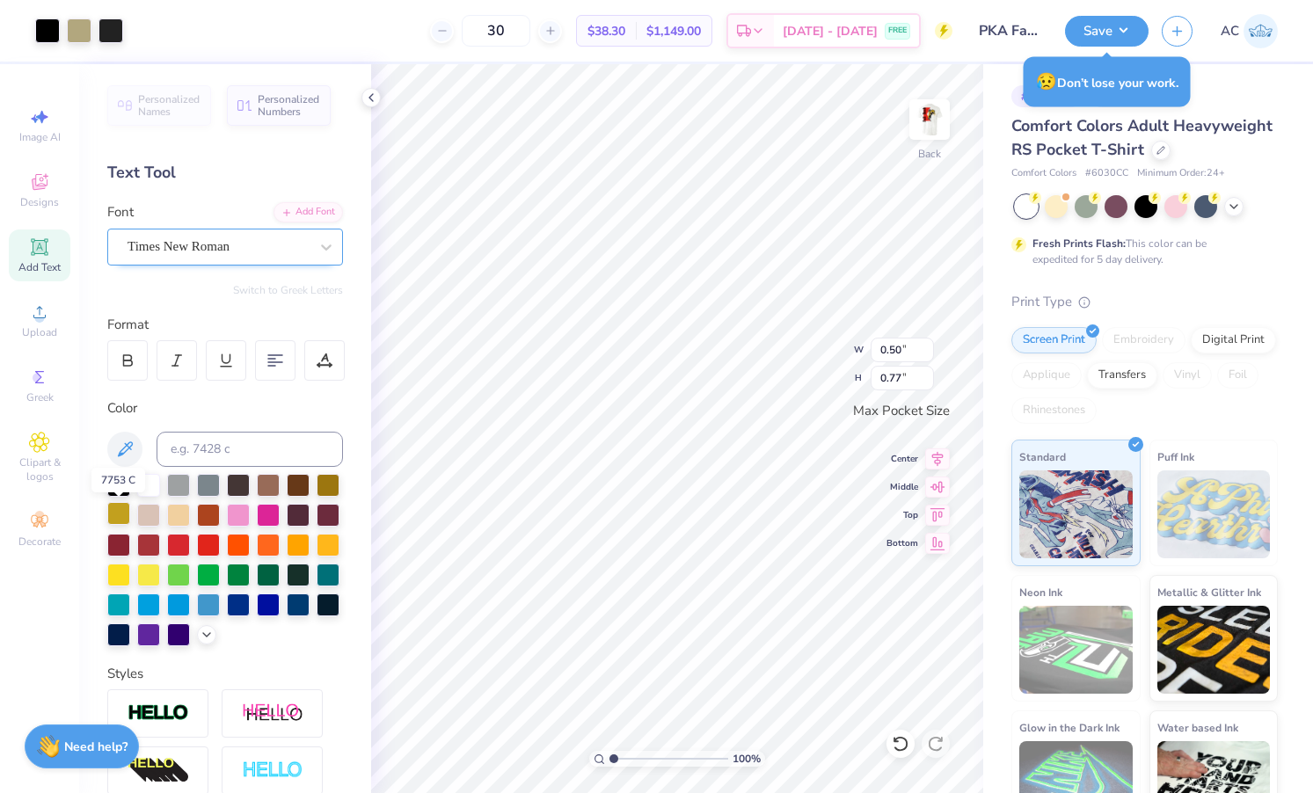
click at [115, 515] on div at bounding box center [118, 513] width 23 height 23
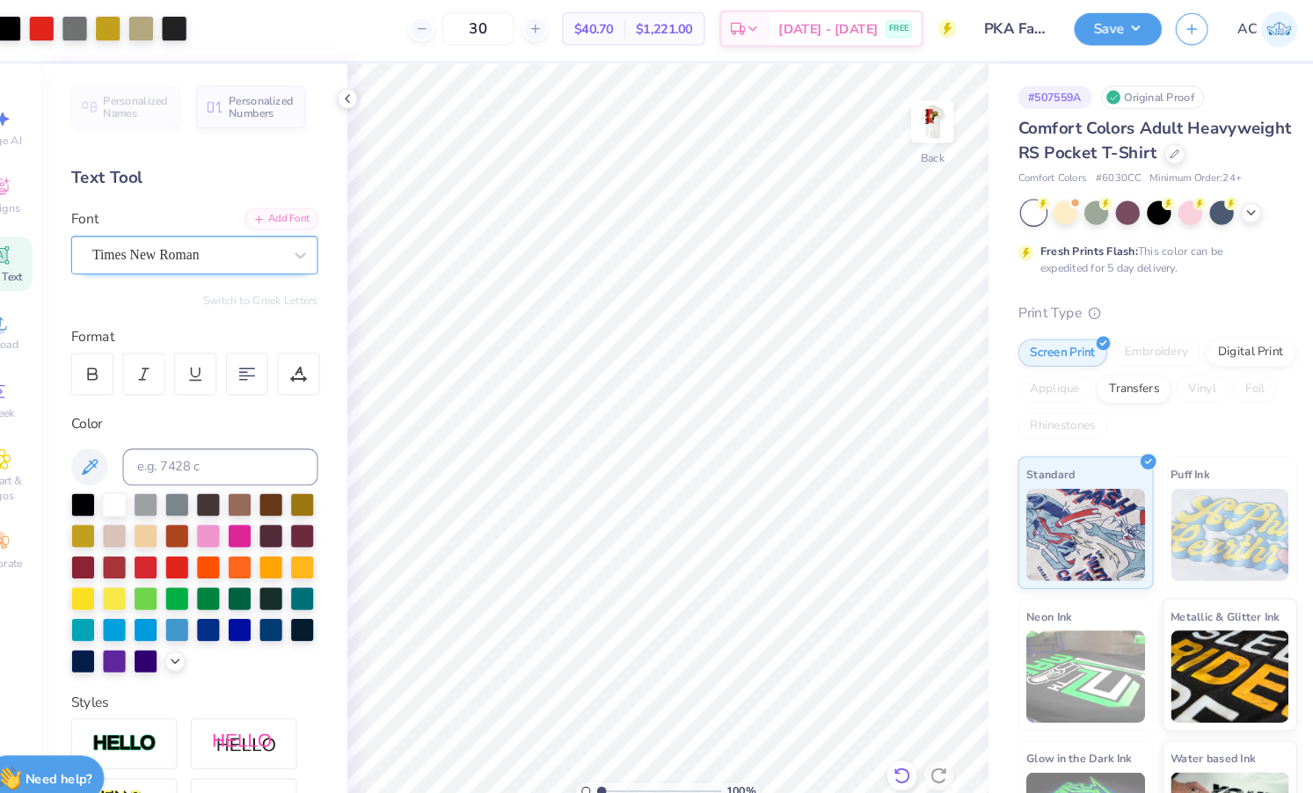
click at [893, 736] on icon at bounding box center [900, 744] width 15 height 16
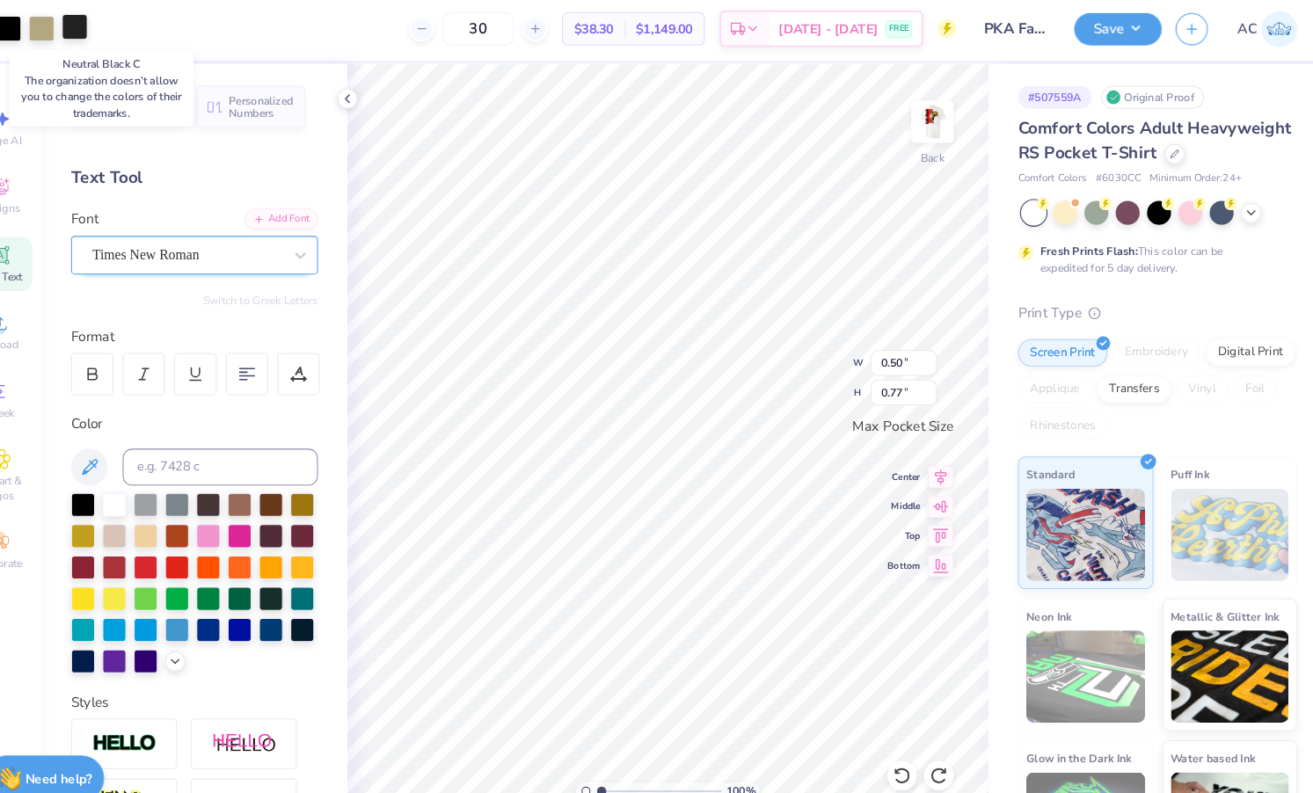
click at [99, 23] on div at bounding box center [111, 29] width 25 height 25
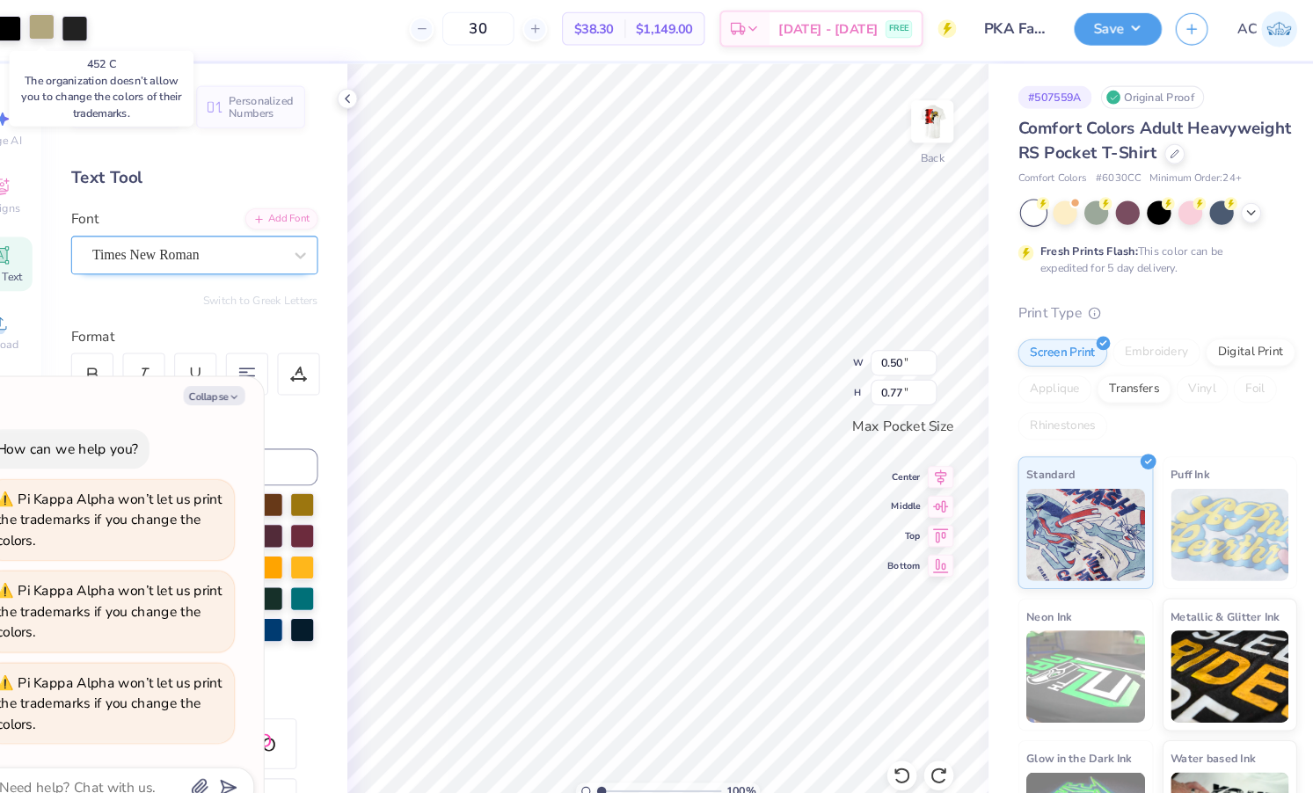
click at [67, 29] on div at bounding box center [79, 29] width 25 height 25
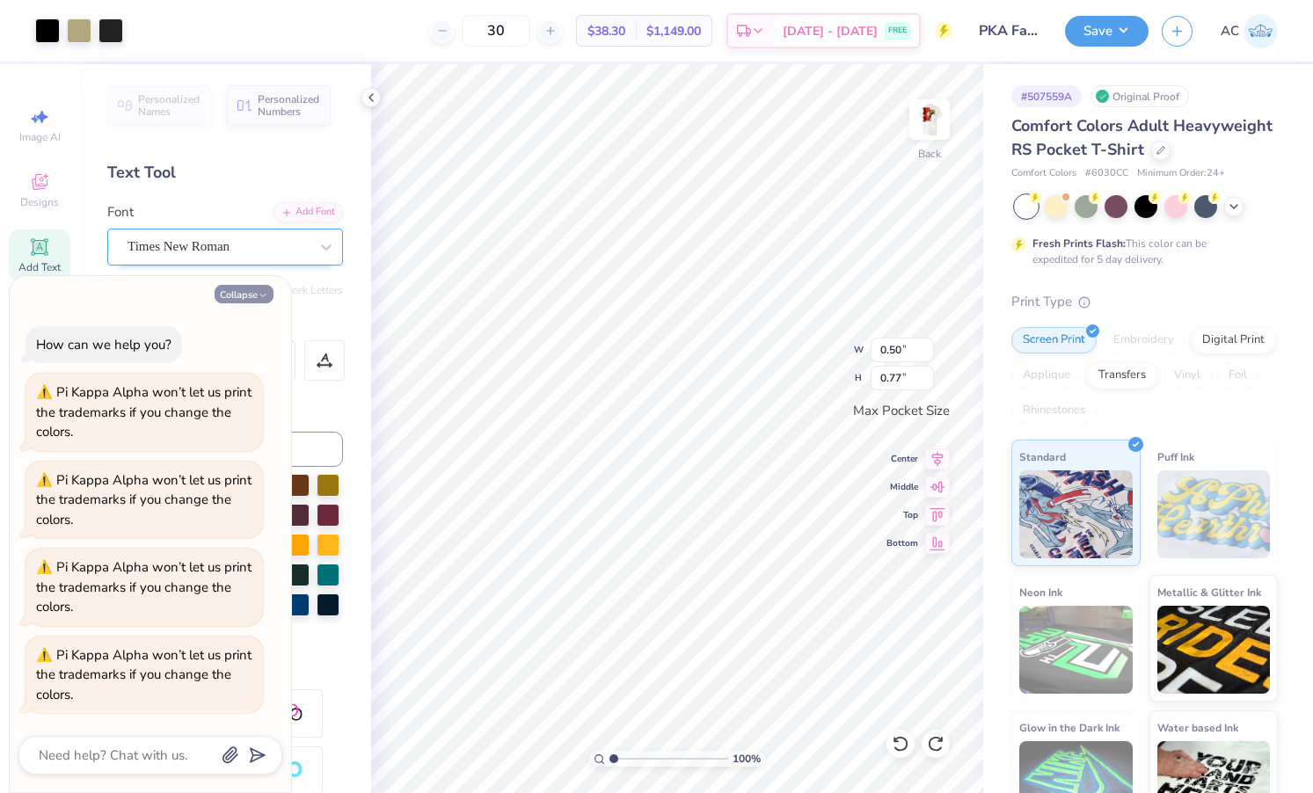
click at [232, 299] on button "Collapse" at bounding box center [244, 294] width 59 height 18
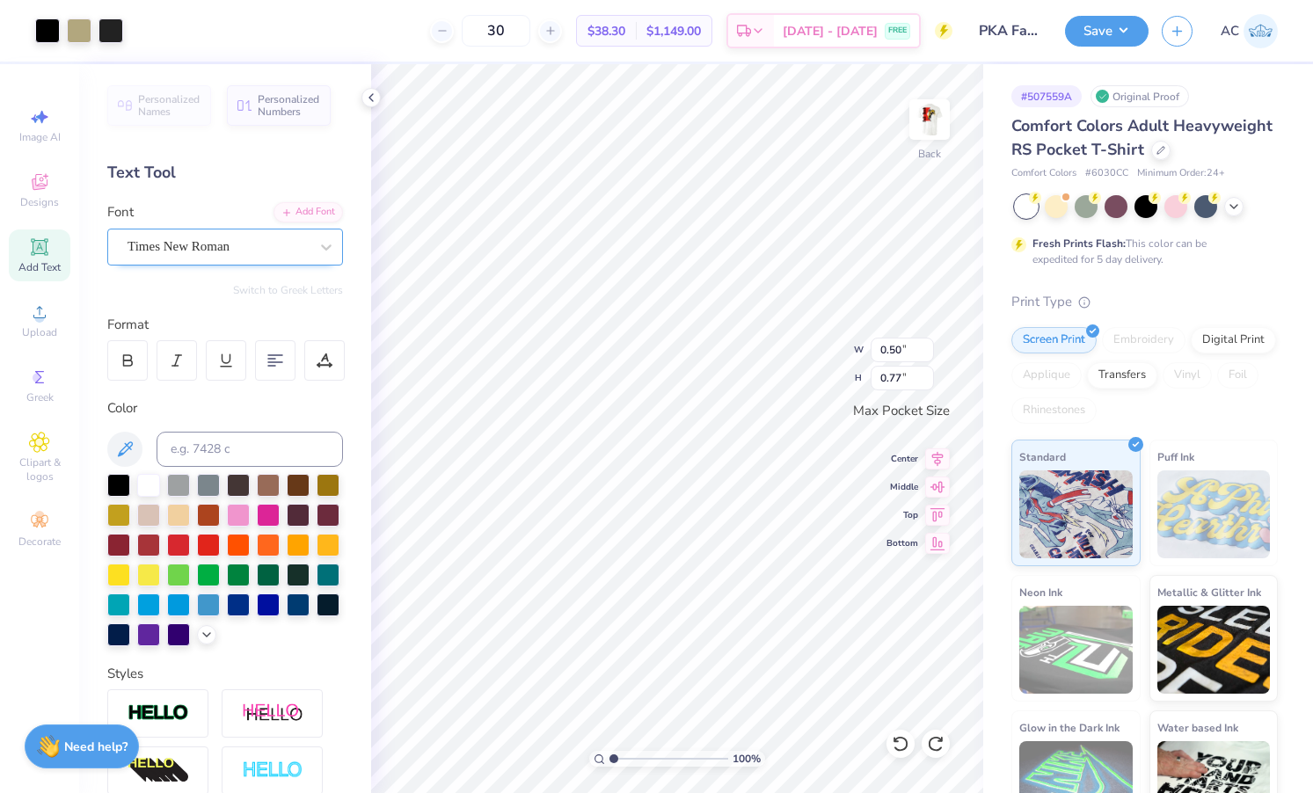
type textarea "x"
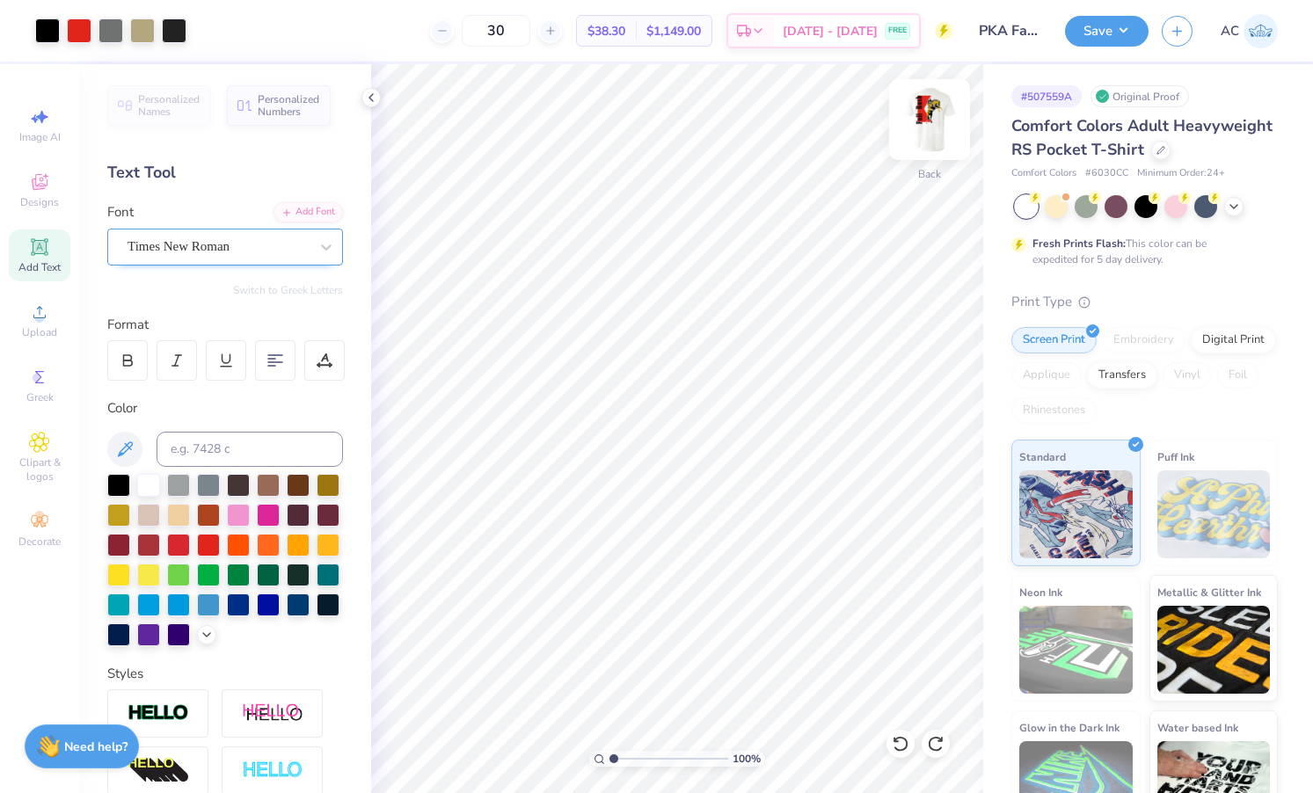
click at [924, 120] on img at bounding box center [930, 119] width 70 height 70
click at [930, 121] on img at bounding box center [930, 119] width 70 height 70
click at [926, 129] on img at bounding box center [930, 119] width 70 height 70
click at [926, 129] on img at bounding box center [929, 119] width 35 height 35
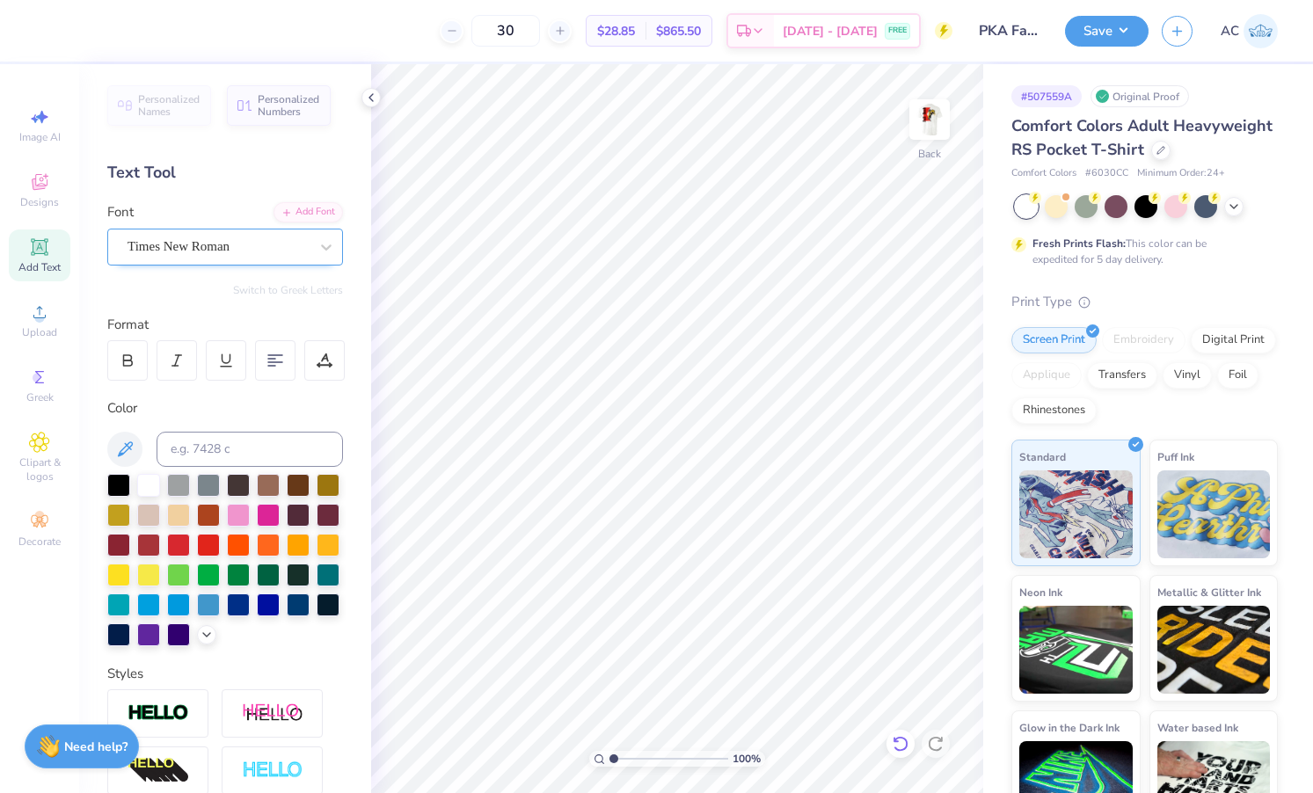
click at [892, 746] on icon at bounding box center [901, 744] width 18 height 18
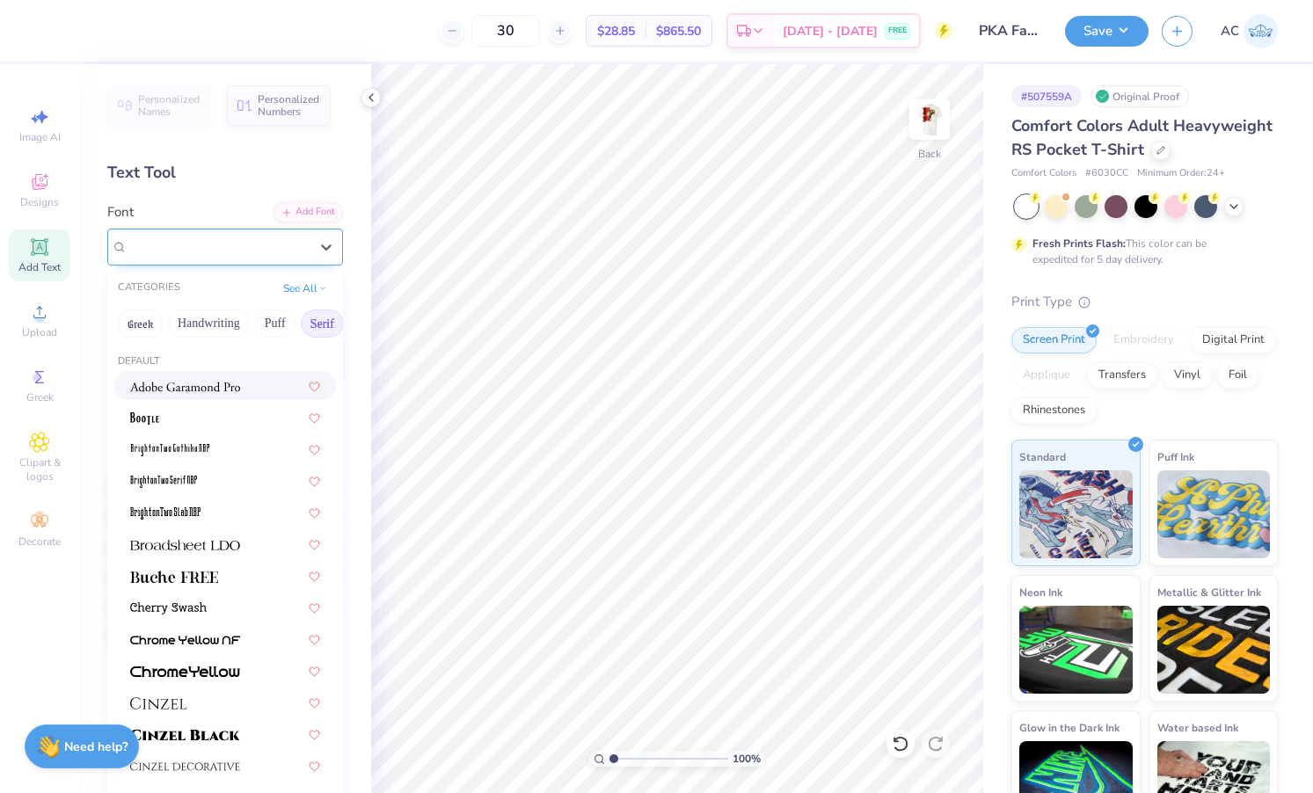
click at [161, 237] on span "Marlboro" at bounding box center [153, 247] width 50 height 20
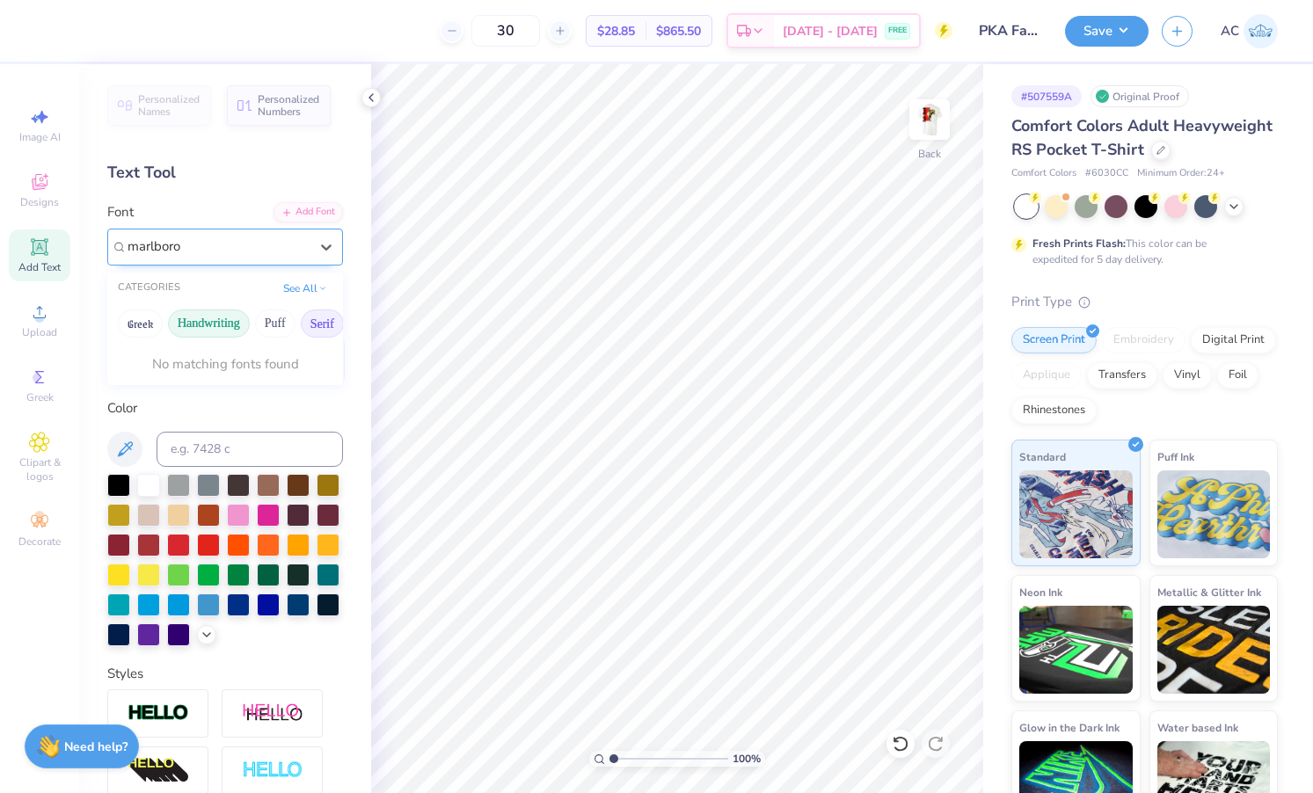
type input "marlboro"
click at [895, 754] on div at bounding box center [901, 744] width 28 height 28
click at [203, 441] on input at bounding box center [250, 449] width 186 height 35
click at [166, 194] on div "Personalized Names Personalized Numbers Text Tool Add Font Font Marlboro Switch…" at bounding box center [225, 428] width 292 height 729
click at [305, 213] on div "Add Font" at bounding box center [308, 211] width 69 height 20
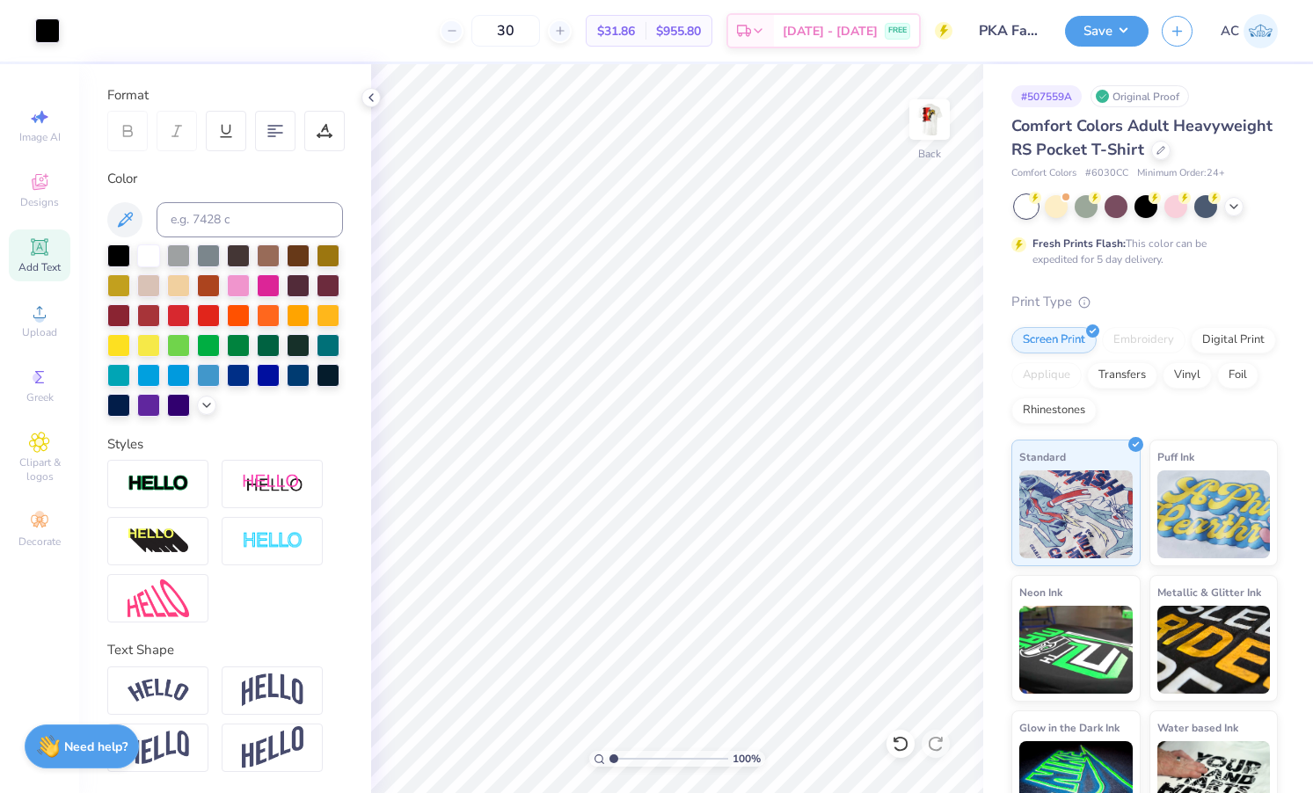
scroll to position [230, 0]
click at [202, 411] on icon at bounding box center [207, 404] width 14 height 14
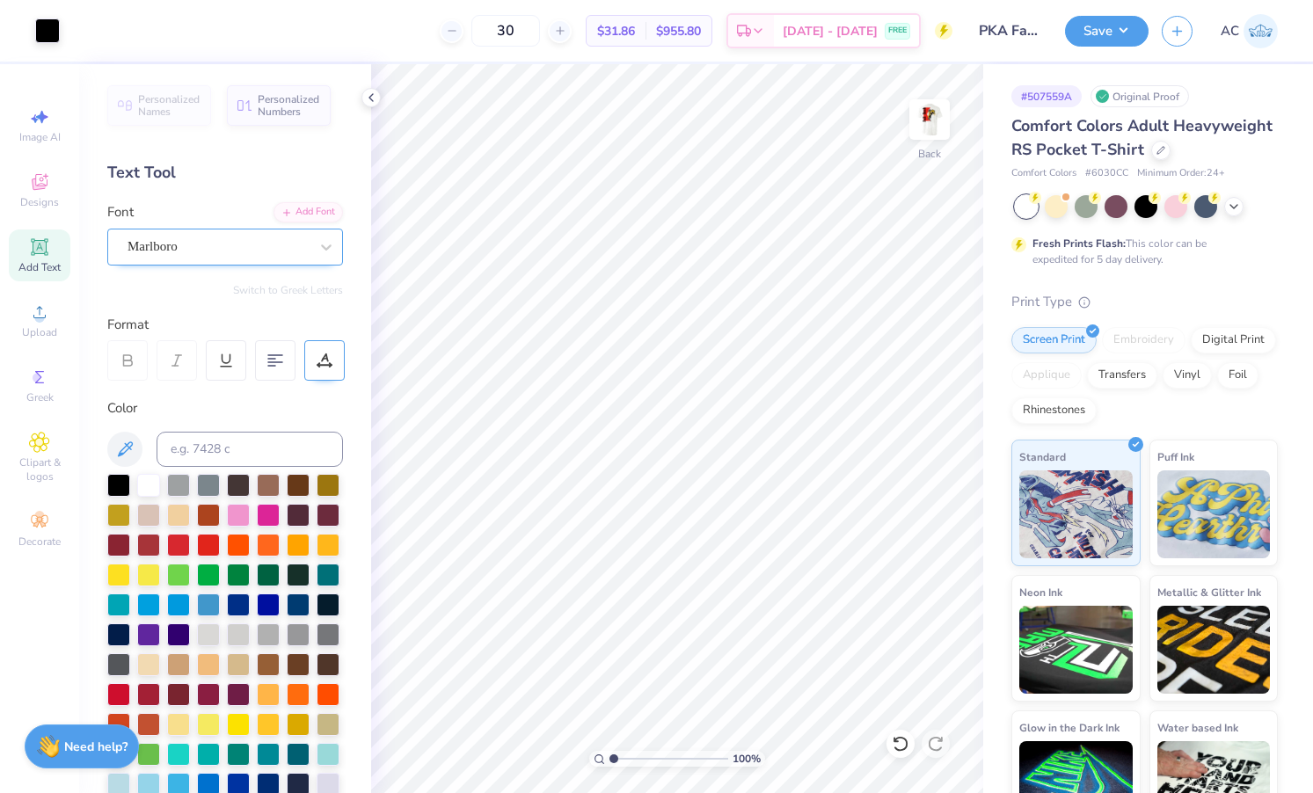
scroll to position [0, 0]
click at [44, 256] on icon at bounding box center [39, 247] width 21 height 21
type textarea "T"
type textarea "PKA"
click at [197, 252] on span "Super Dream" at bounding box center [163, 247] width 70 height 20
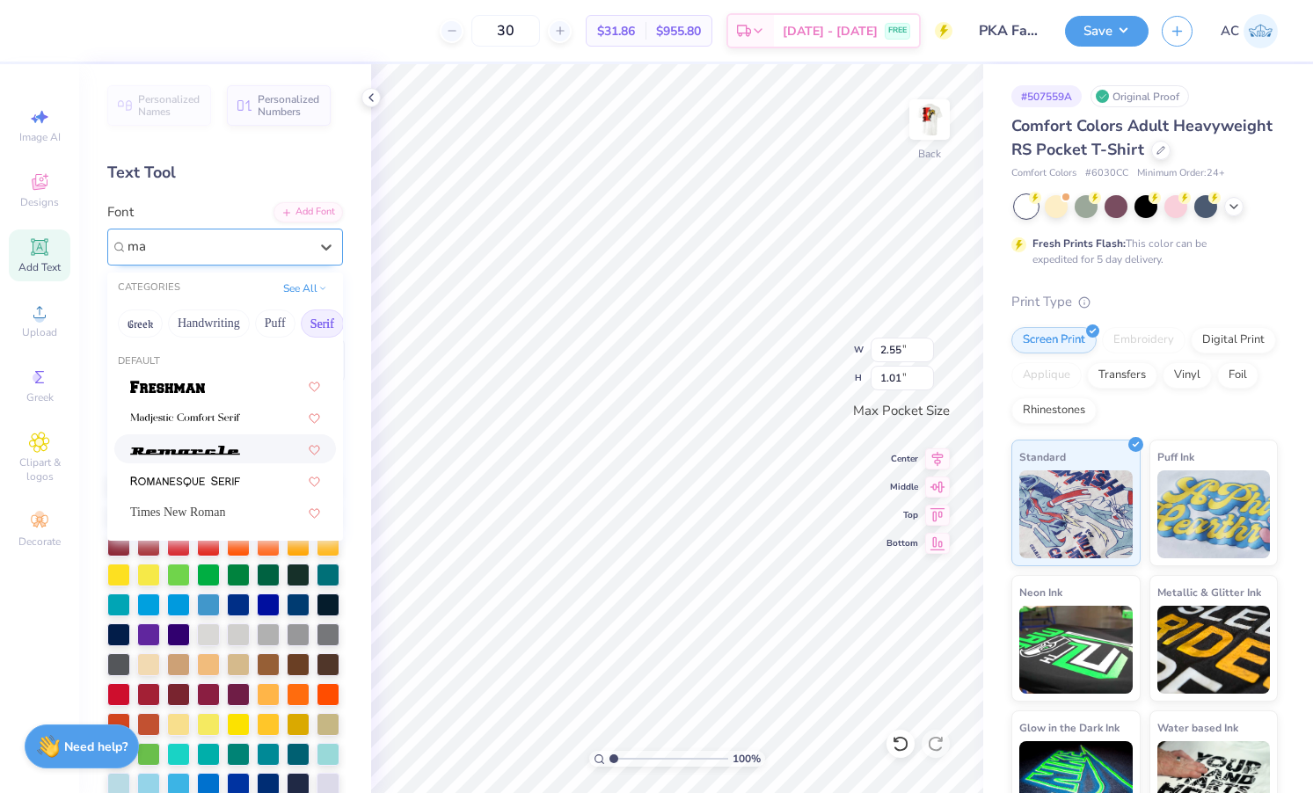
type input "m"
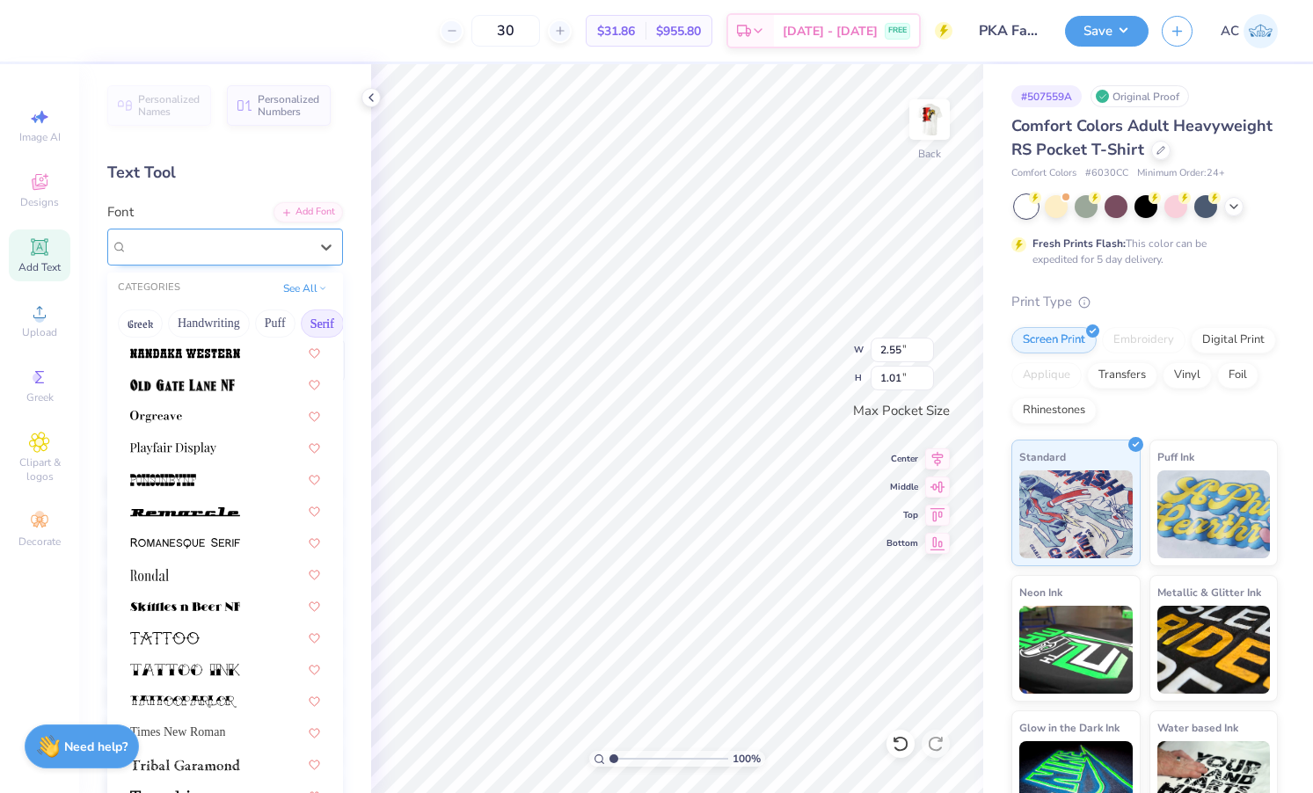
scroll to position [1904, 0]
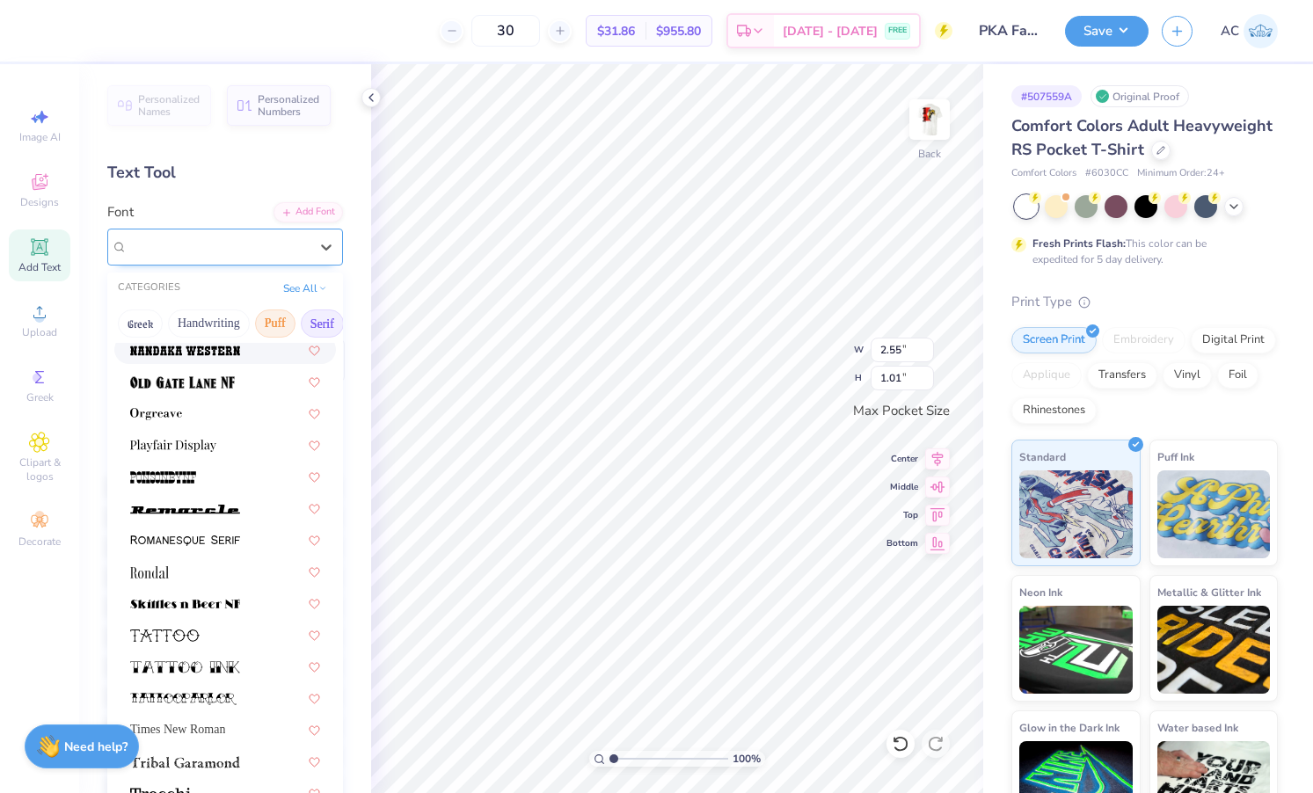
click at [276, 318] on button "Puff" at bounding box center [275, 324] width 40 height 28
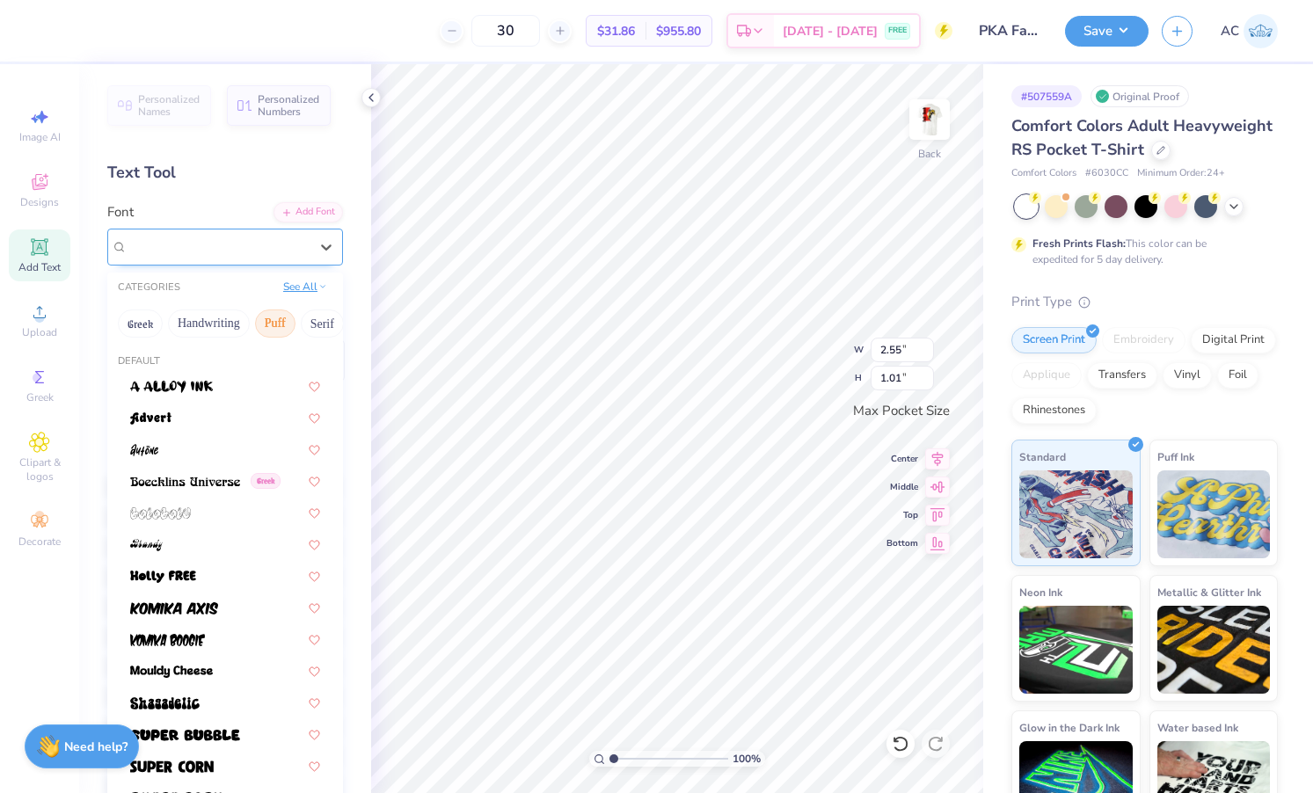
click at [299, 286] on button "See All" at bounding box center [305, 287] width 55 height 18
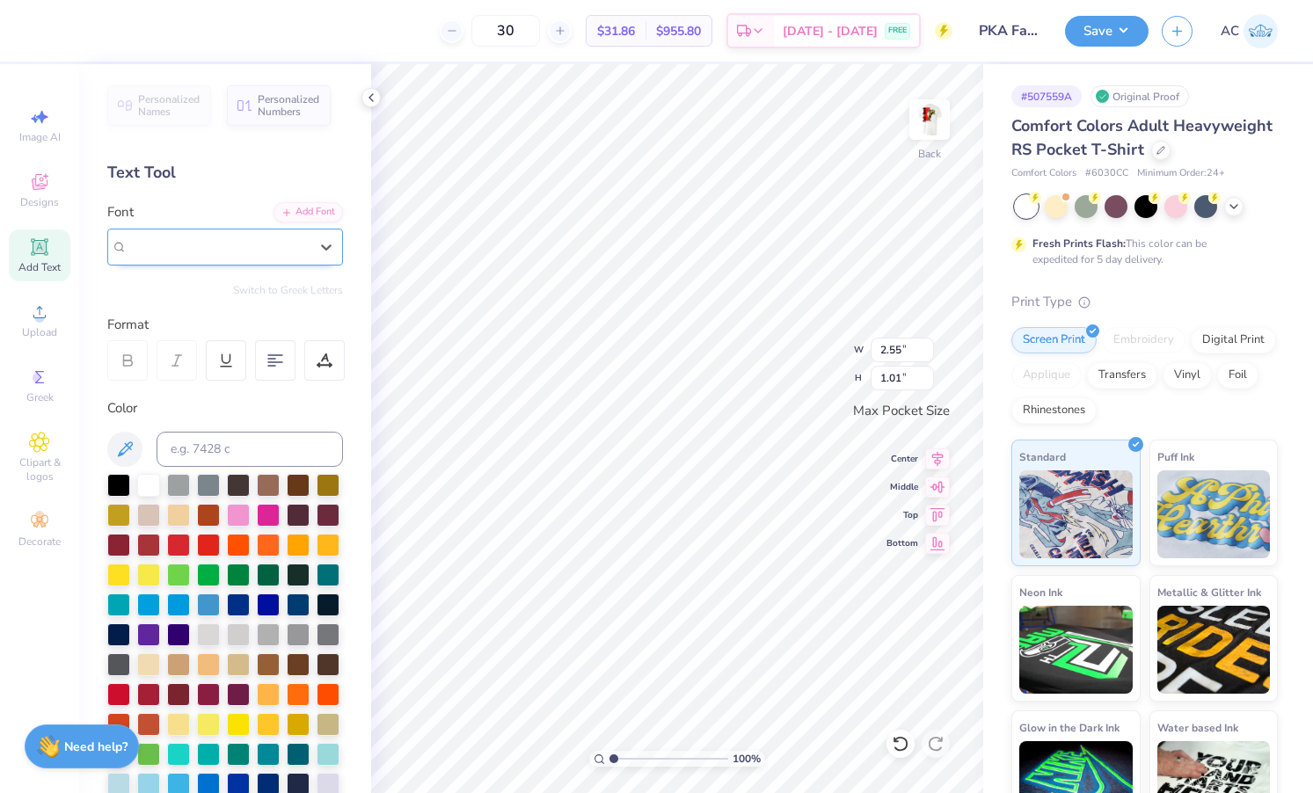
click at [252, 258] on div at bounding box center [218, 247] width 181 height 24
type input "m"
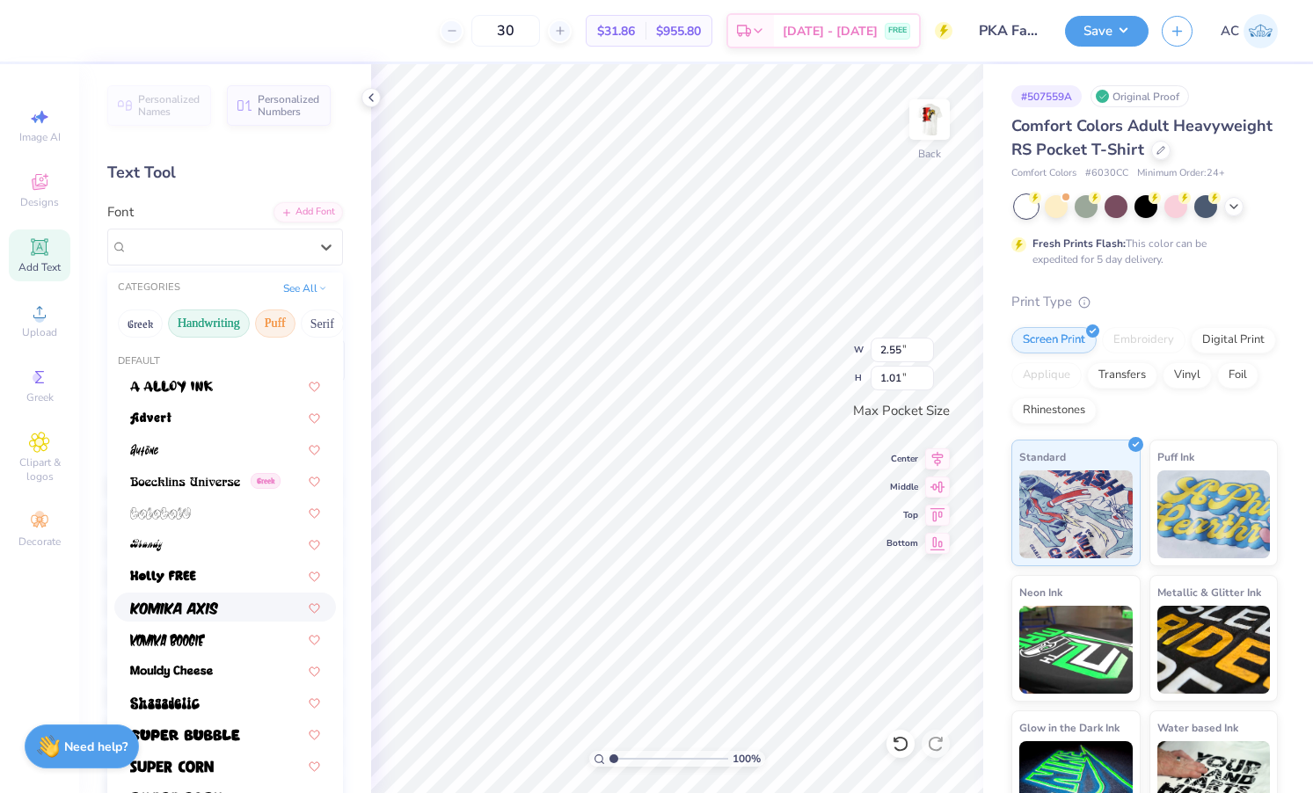
click at [231, 319] on button "Handwriting" at bounding box center [209, 324] width 82 height 28
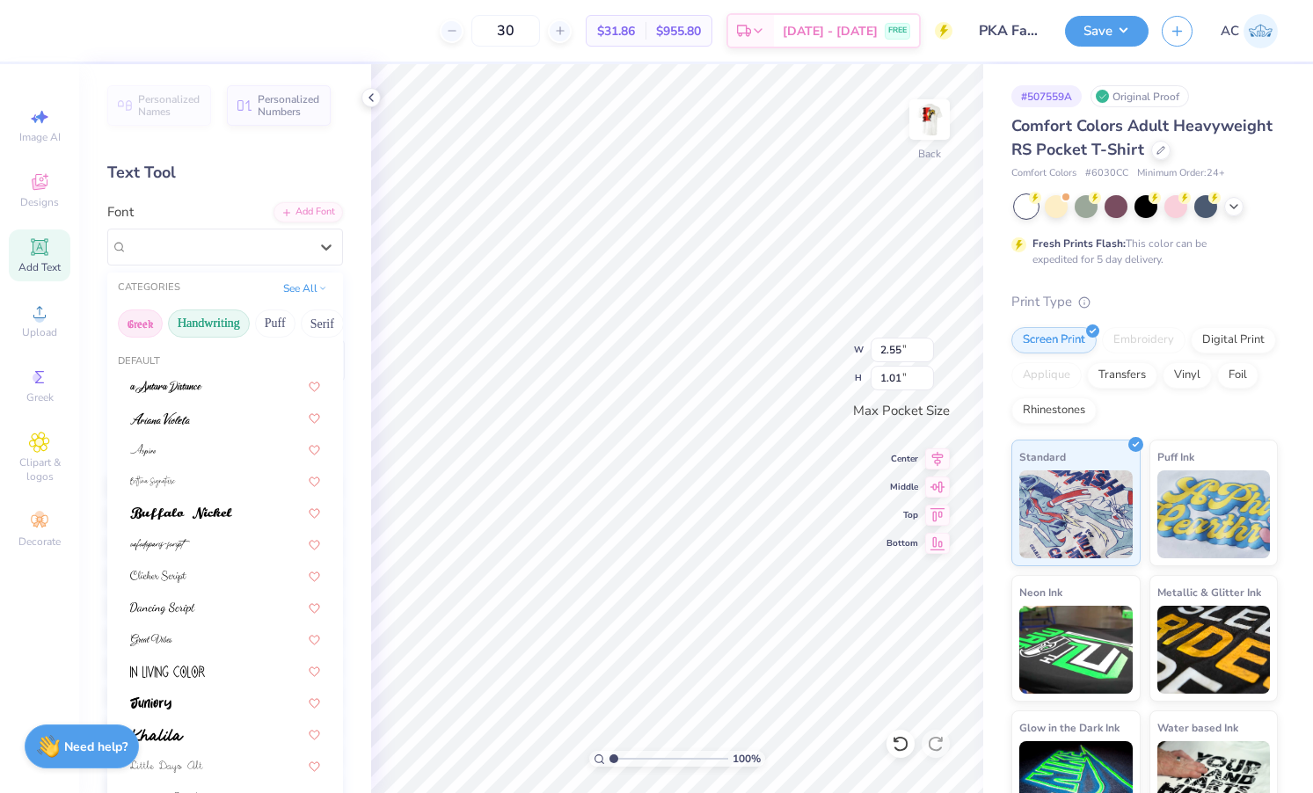
click at [142, 328] on button "Greek" at bounding box center [140, 324] width 45 height 28
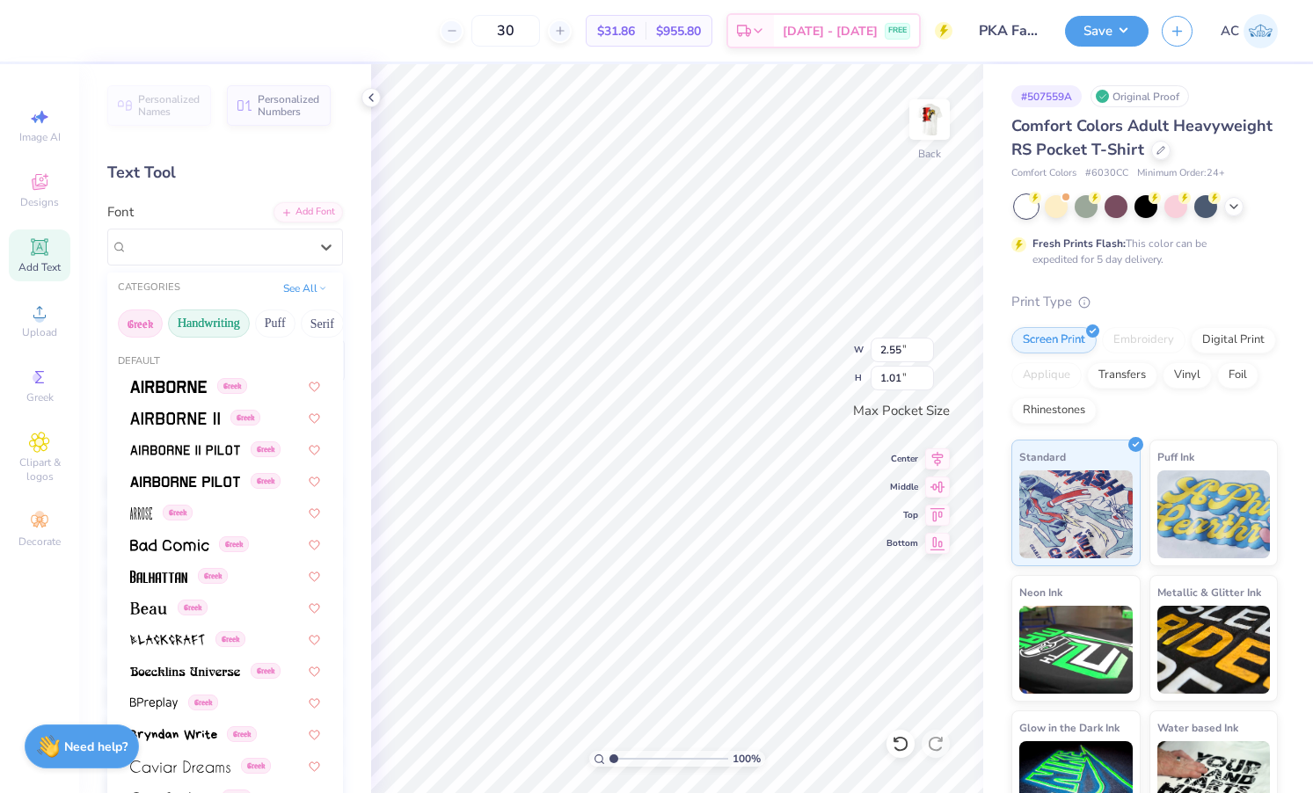
scroll to position [0, 0]
click at [201, 333] on button "Handwriting" at bounding box center [209, 324] width 82 height 28
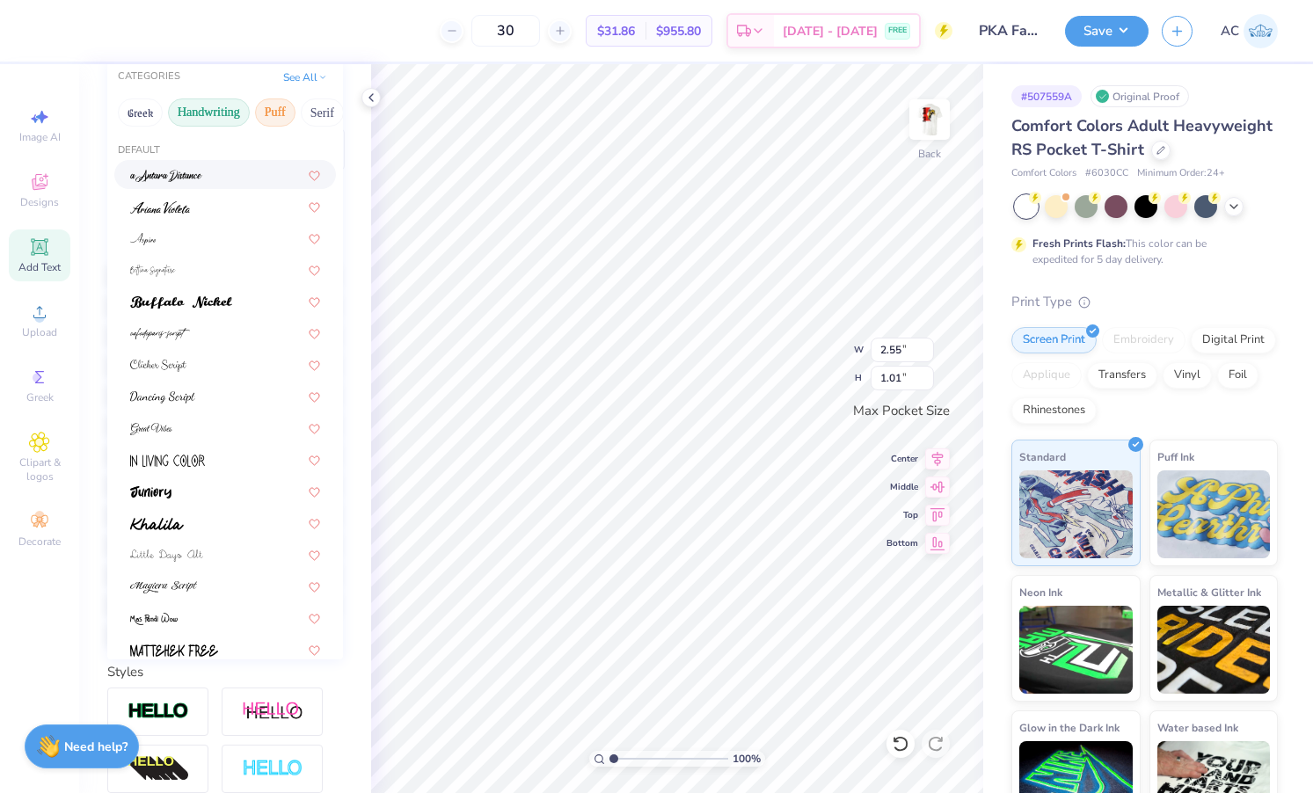
click at [264, 115] on button "Puff" at bounding box center [275, 113] width 40 height 28
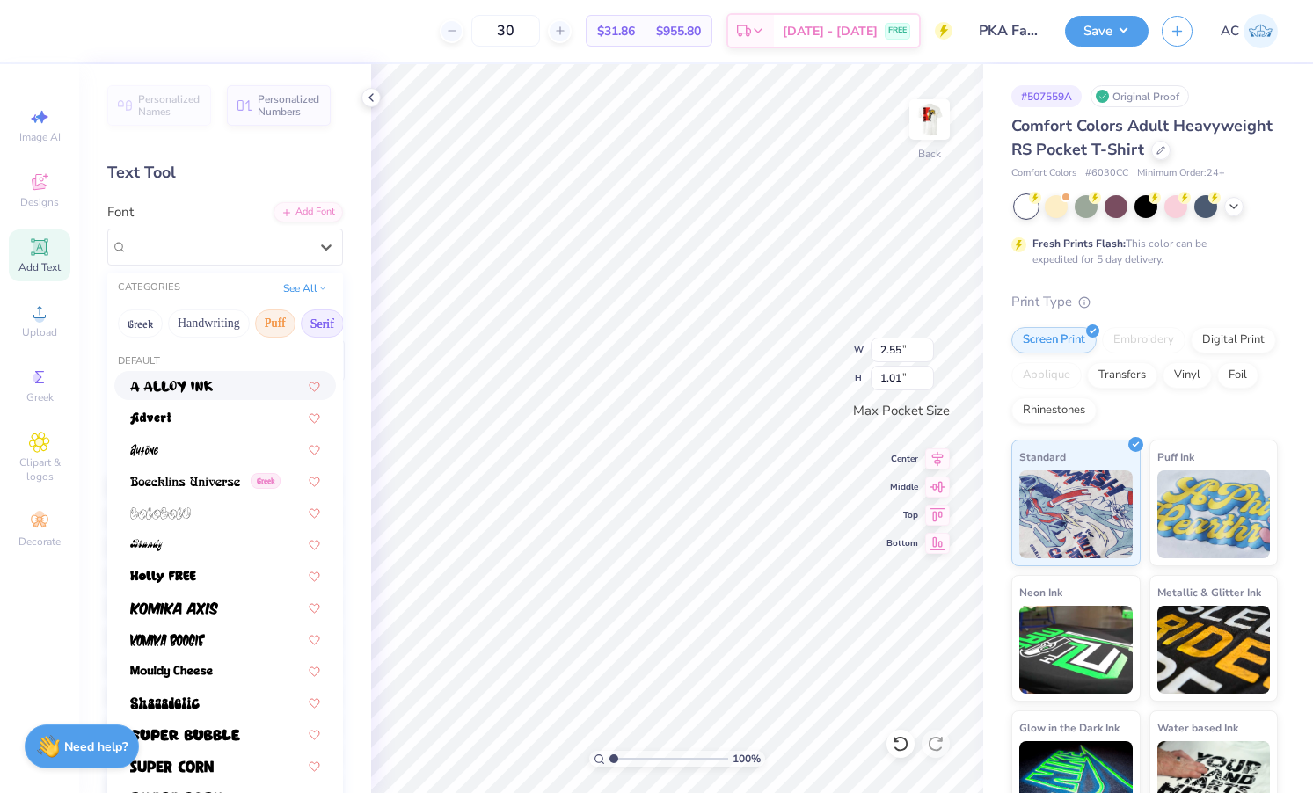
click at [319, 325] on button "Serif" at bounding box center [322, 324] width 43 height 28
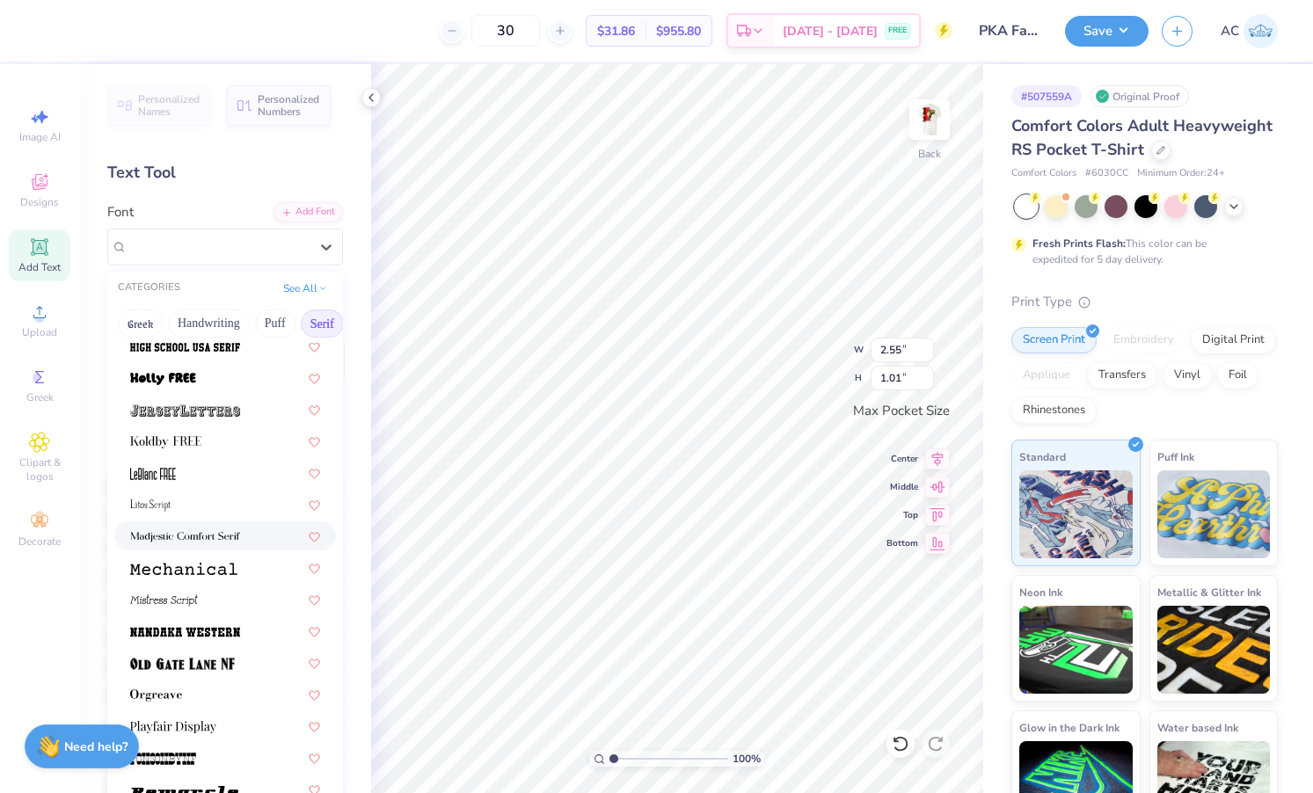
scroll to position [1626, 0]
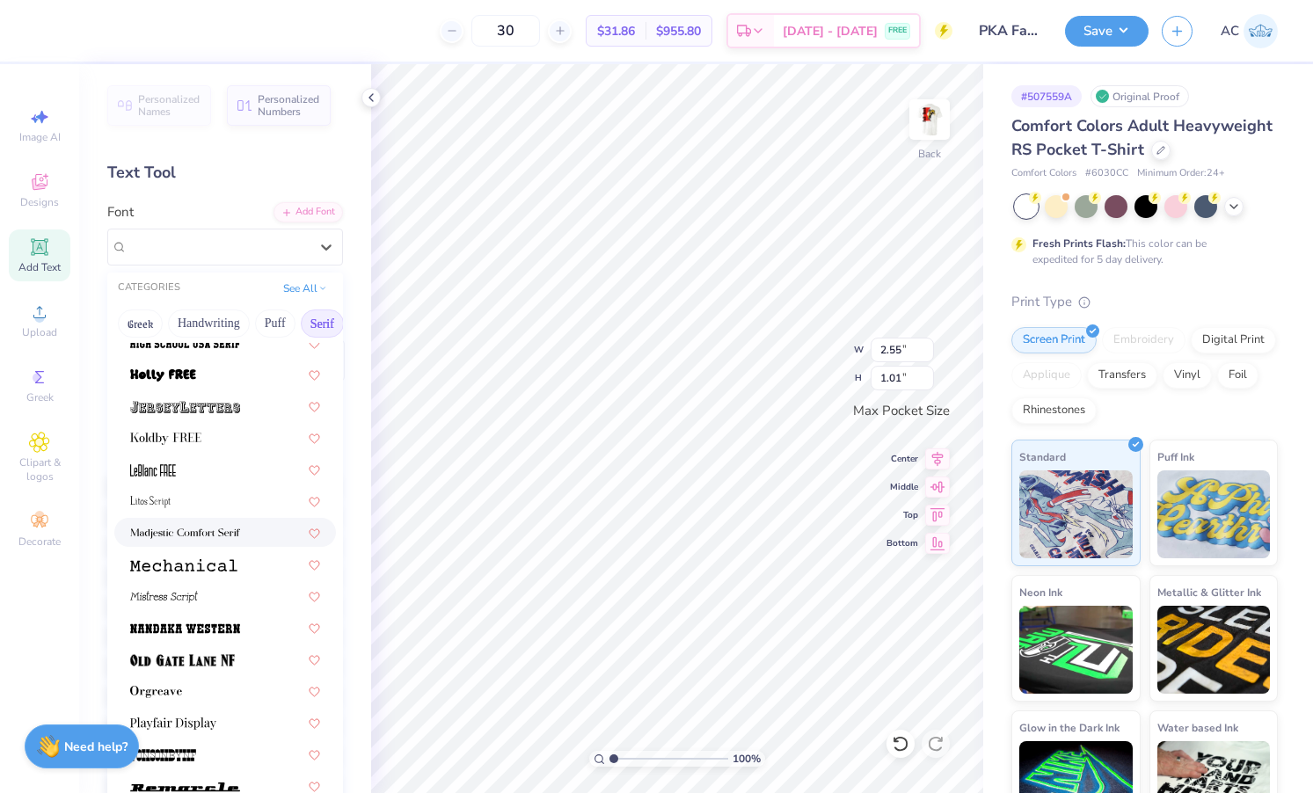
click at [260, 530] on div at bounding box center [225, 532] width 190 height 18
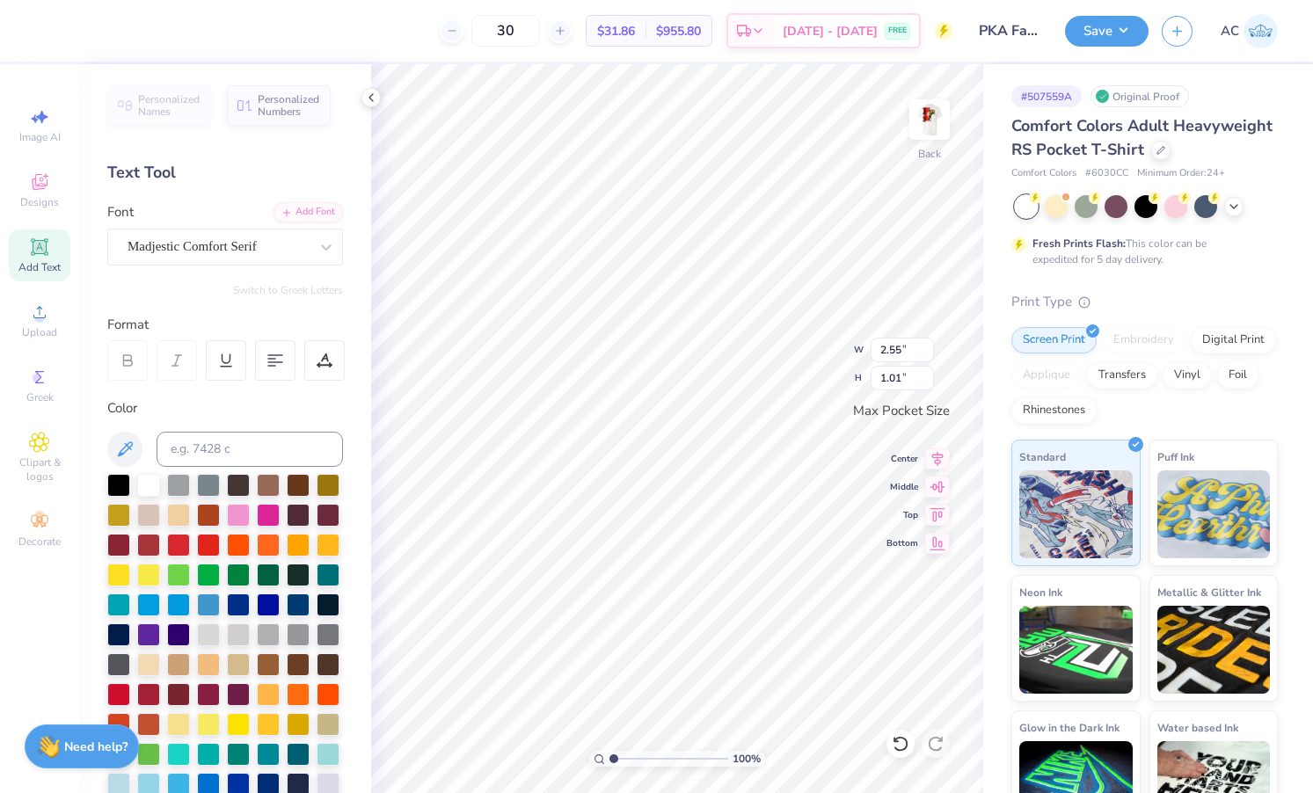
type input "3.44"
type input "1.22"
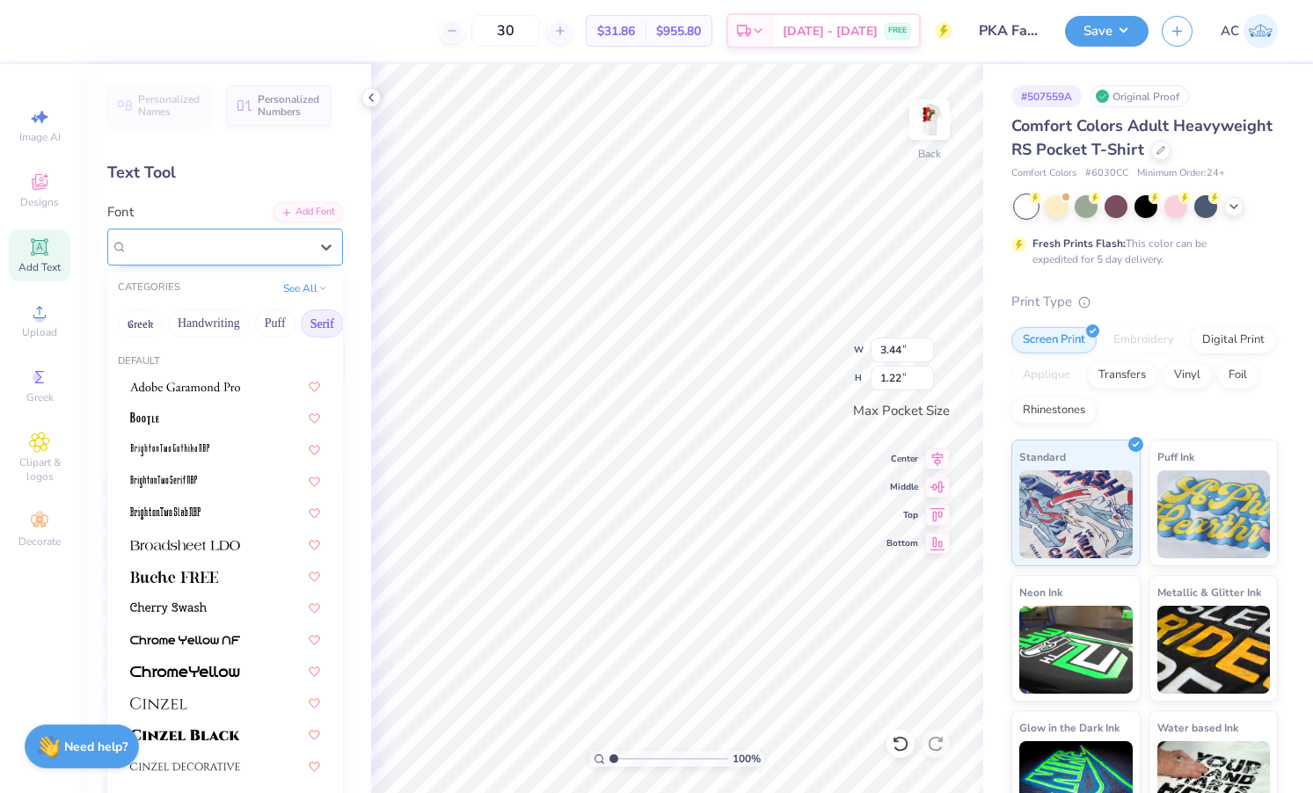
click at [257, 254] on span "Madjestic Comfort Serif" at bounding box center [192, 247] width 129 height 20
click at [278, 328] on button "Techno" at bounding box center [303, 324] width 55 height 28
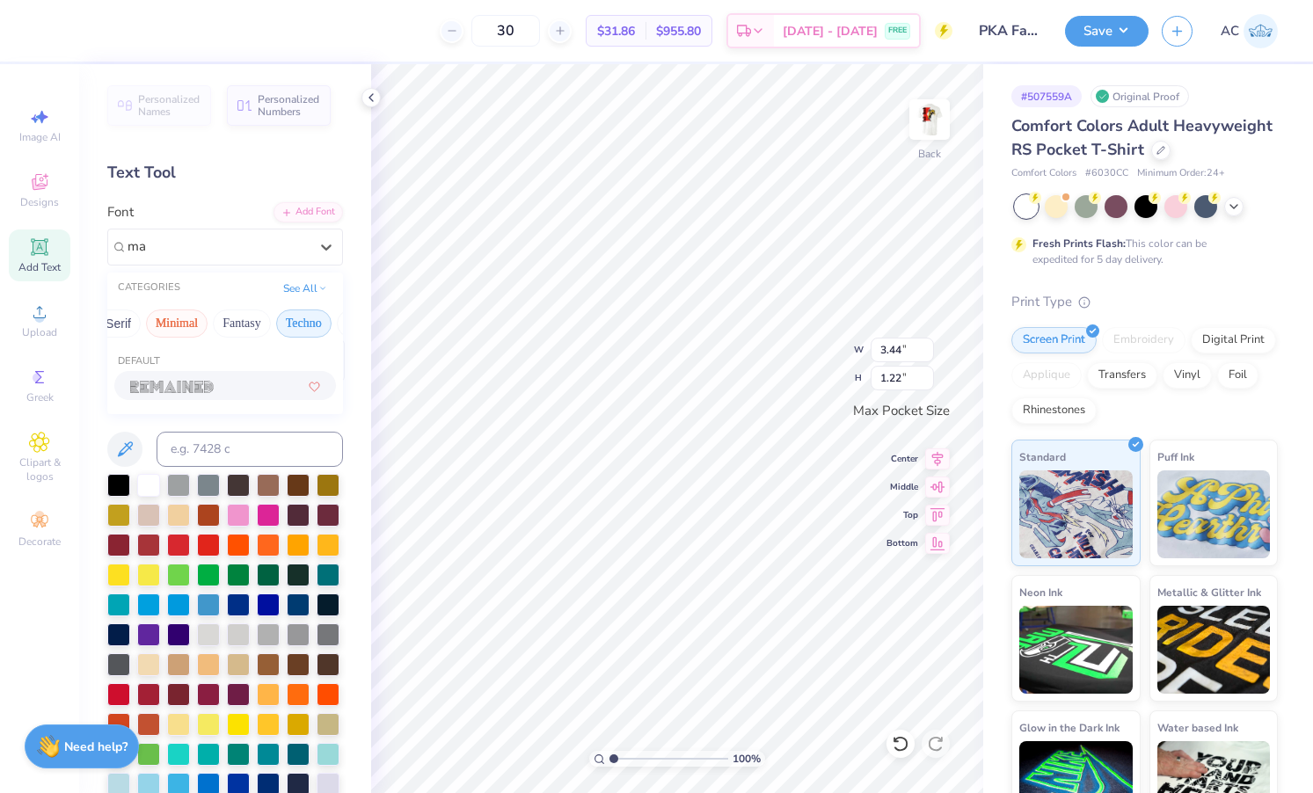
click at [198, 327] on button "Minimal" at bounding box center [177, 324] width 62 height 28
click at [224, 326] on button "Fantasy" at bounding box center [242, 324] width 58 height 28
click at [224, 326] on button "Sans Serif" at bounding box center [201, 324] width 77 height 28
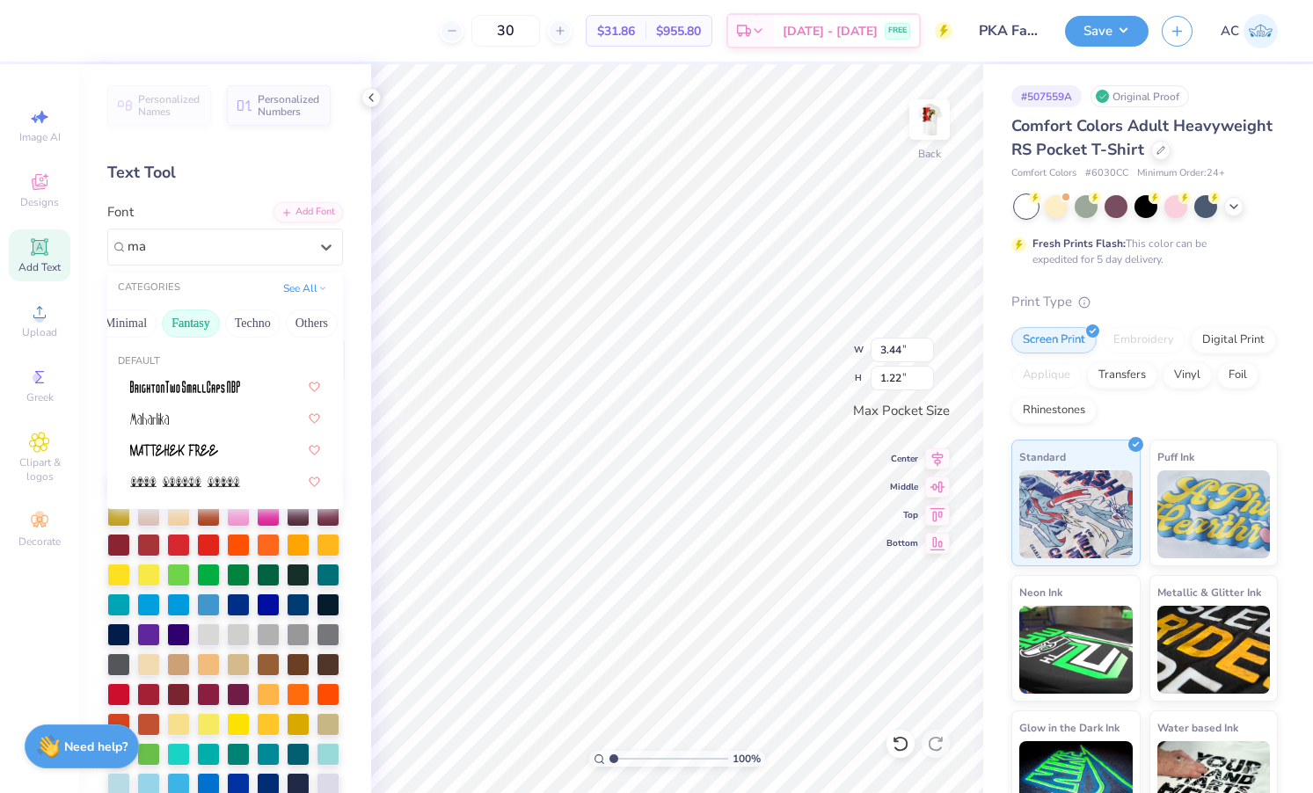
scroll to position [0, 518]
click at [226, 326] on button "Techno" at bounding box center [253, 324] width 55 height 28
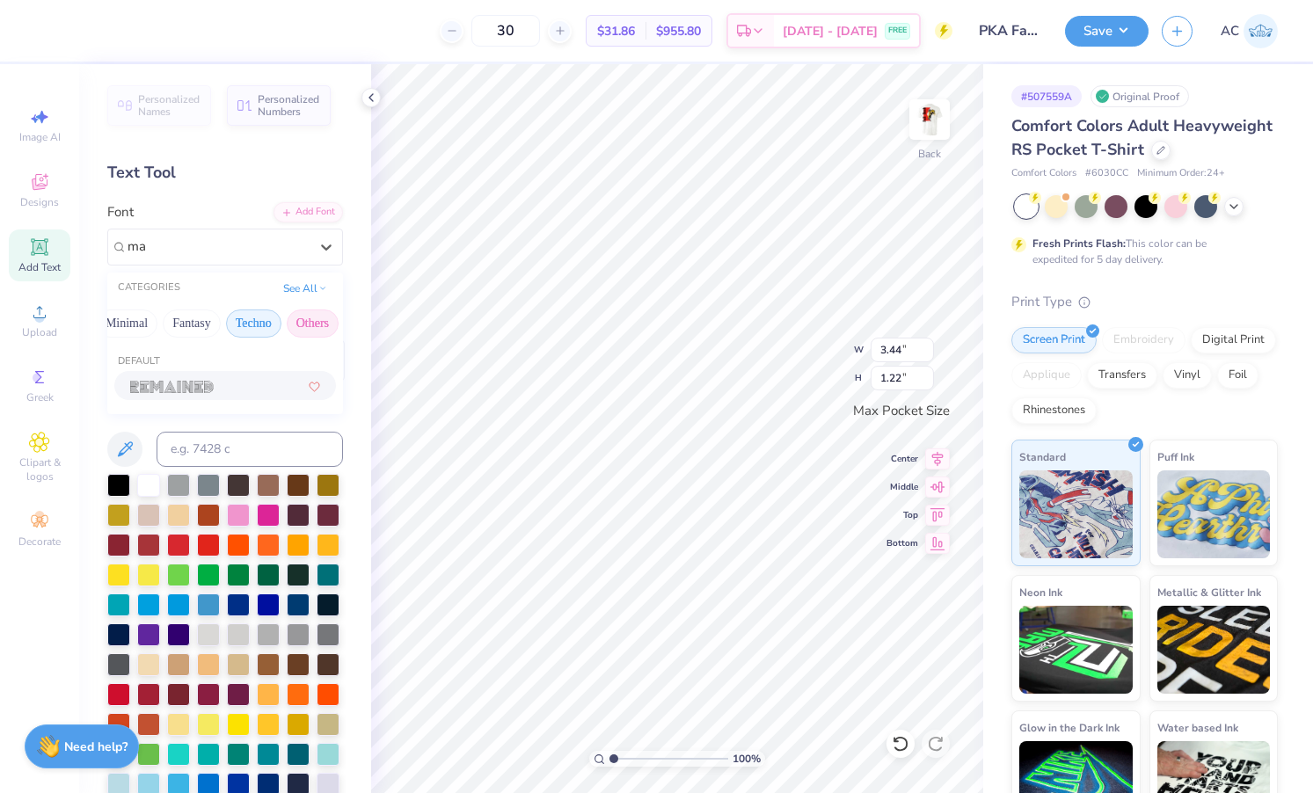
click at [298, 330] on button "Others" at bounding box center [313, 324] width 52 height 28
click at [207, 327] on button "Fantasy" at bounding box center [192, 324] width 58 height 28
click at [207, 327] on button "Handwriting" at bounding box center [209, 324] width 82 height 28
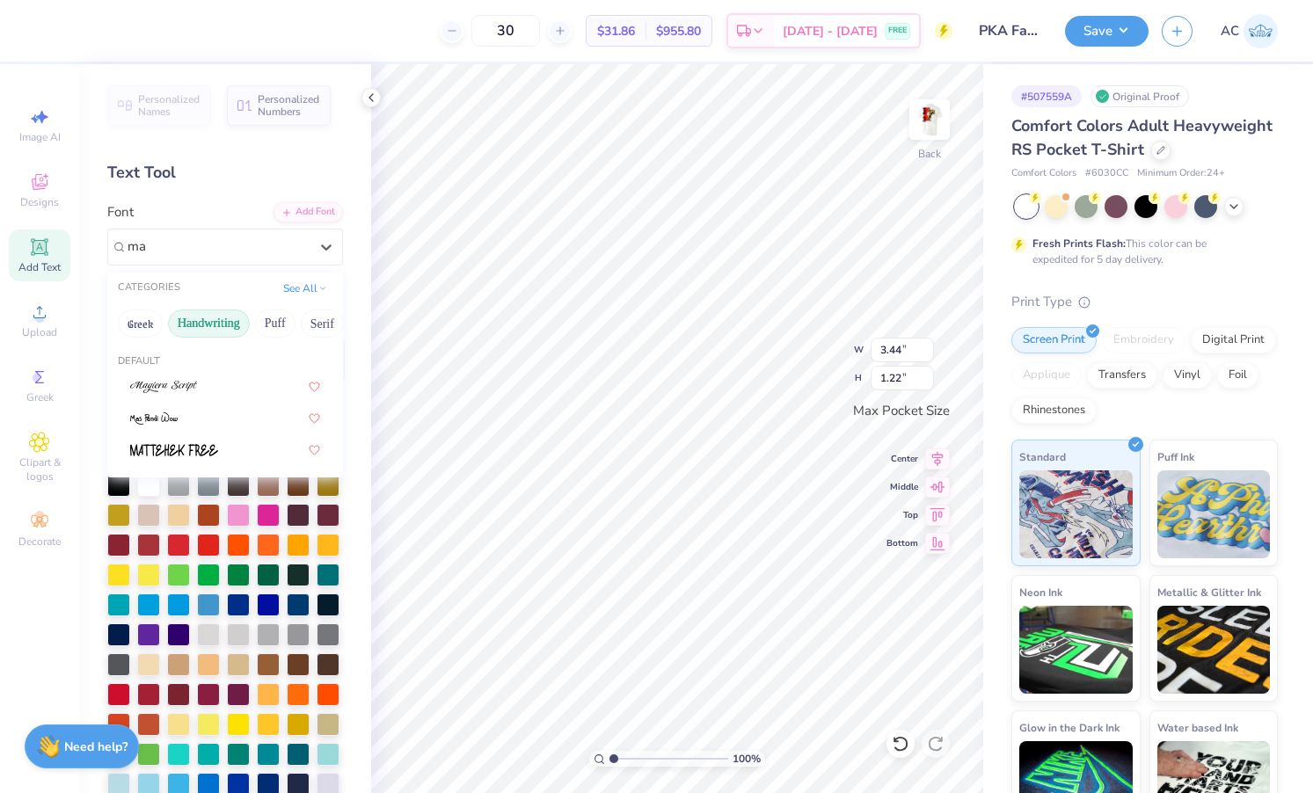
scroll to position [0, 0]
click at [135, 326] on button "Greek" at bounding box center [140, 324] width 45 height 28
click at [201, 395] on span at bounding box center [185, 385] width 110 height 18
type input "ma"
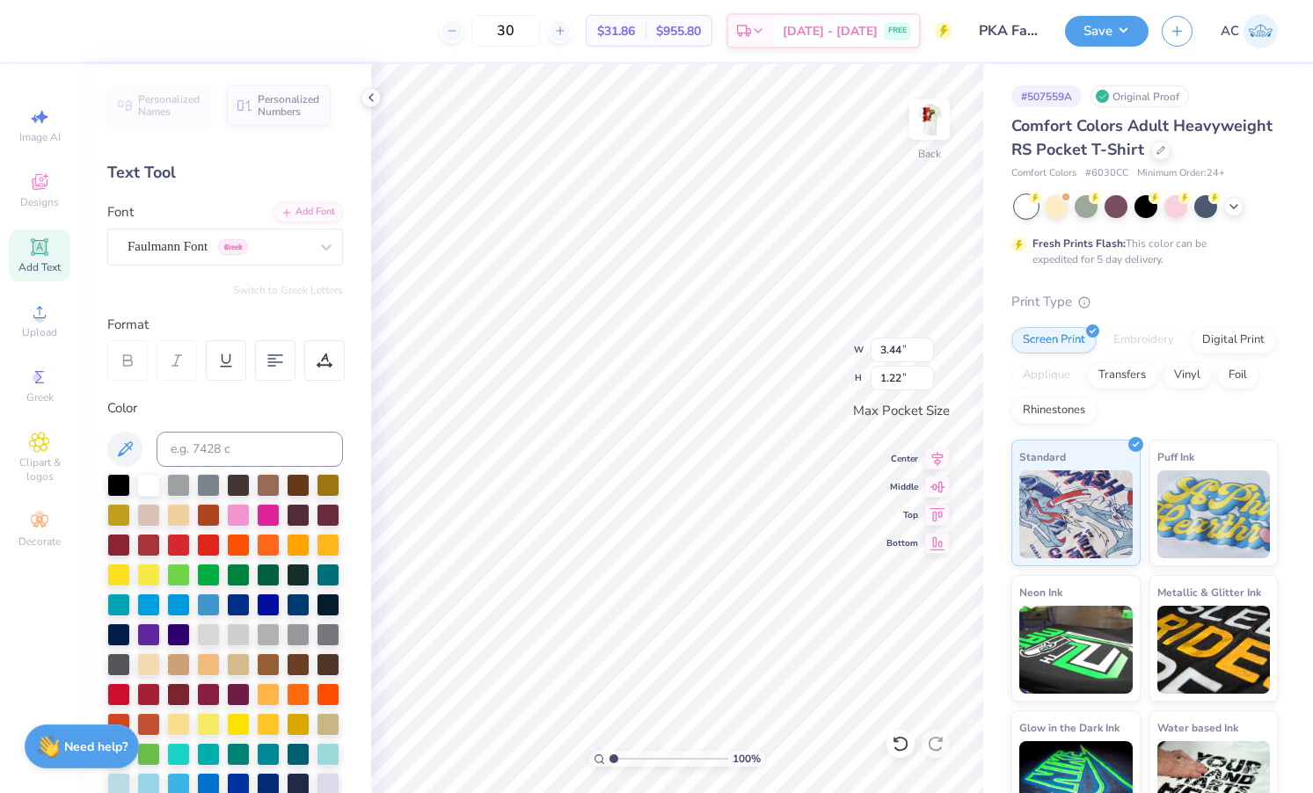
type input "2.55"
type input "0.94"
click at [119, 698] on div at bounding box center [118, 693] width 23 height 23
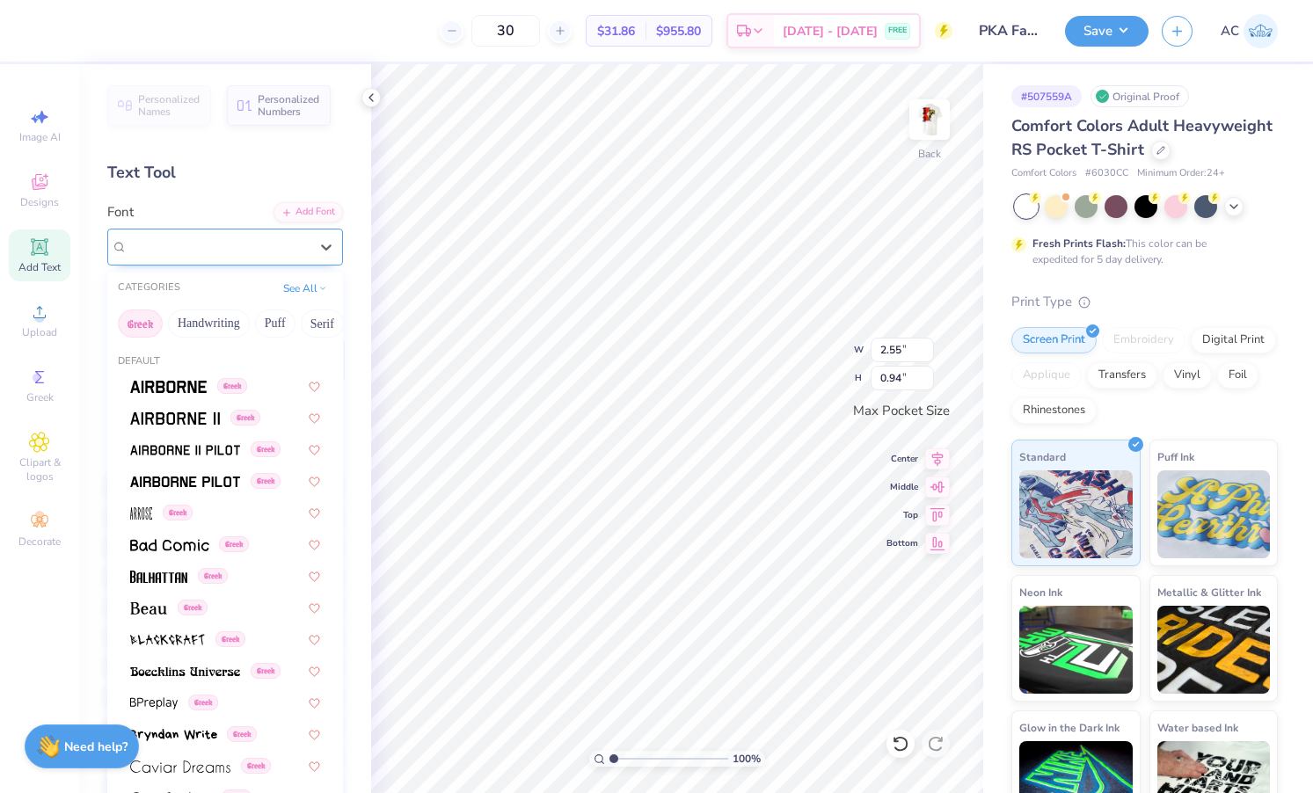
click at [283, 259] on div "Faulmann Font Greek" at bounding box center [218, 246] width 185 height 27
click at [201, 391] on img at bounding box center [168, 387] width 77 height 12
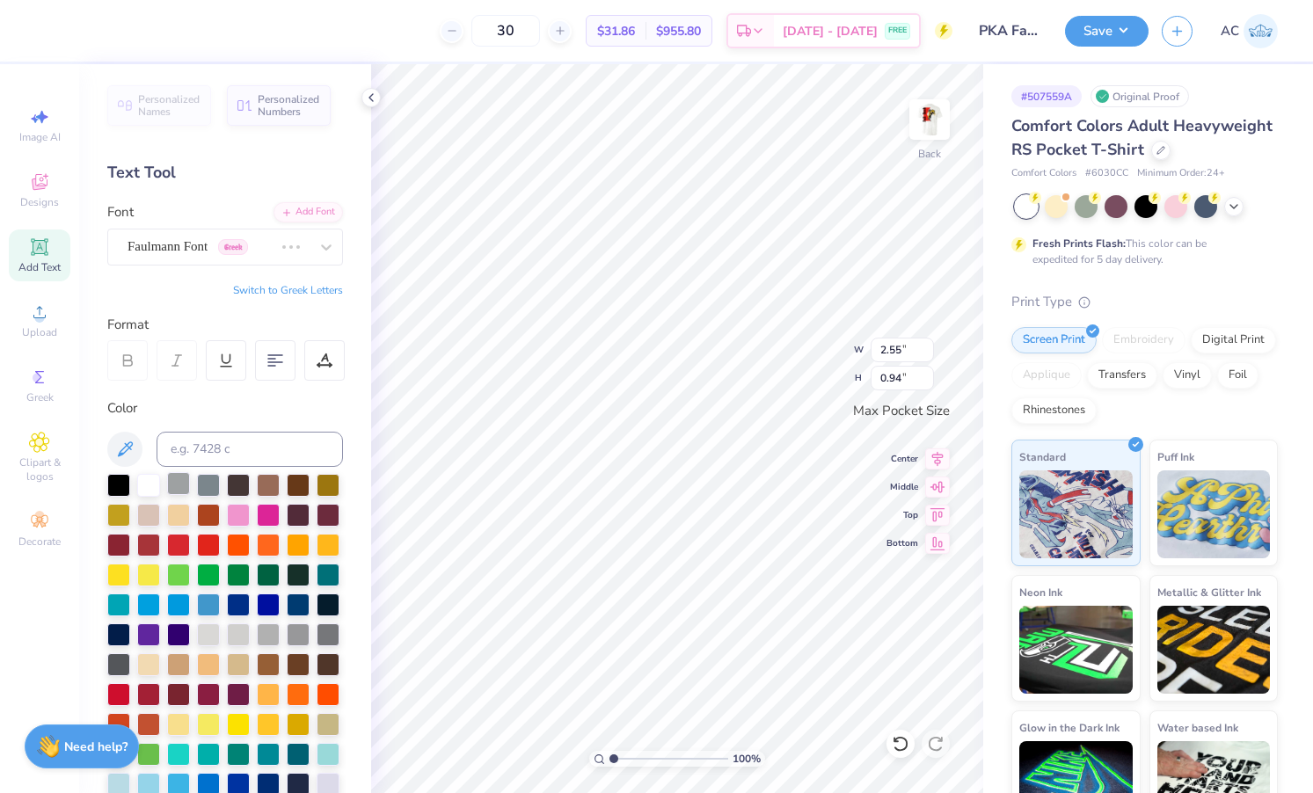
type input "2.29"
type input "0.91"
click at [215, 256] on div at bounding box center [218, 247] width 181 height 24
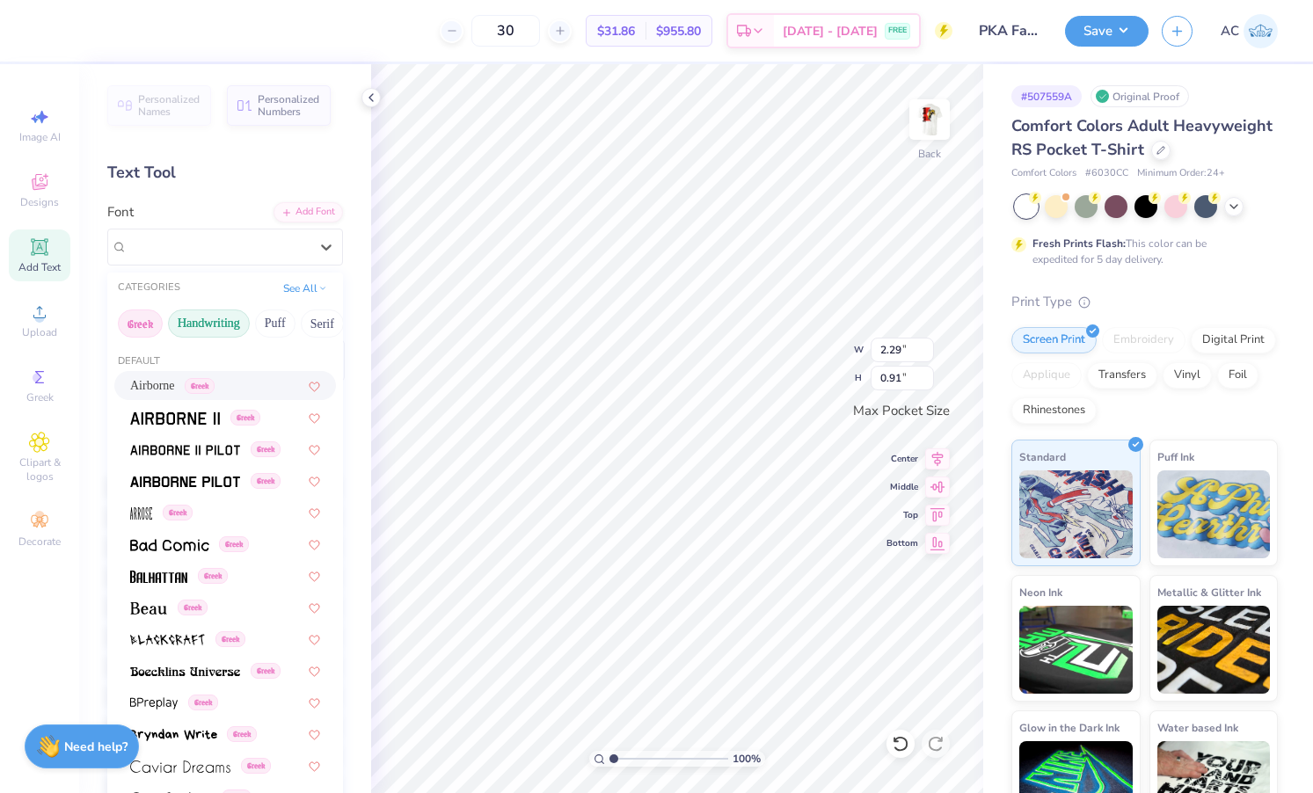
click at [227, 330] on button "Handwriting" at bounding box center [209, 324] width 82 height 28
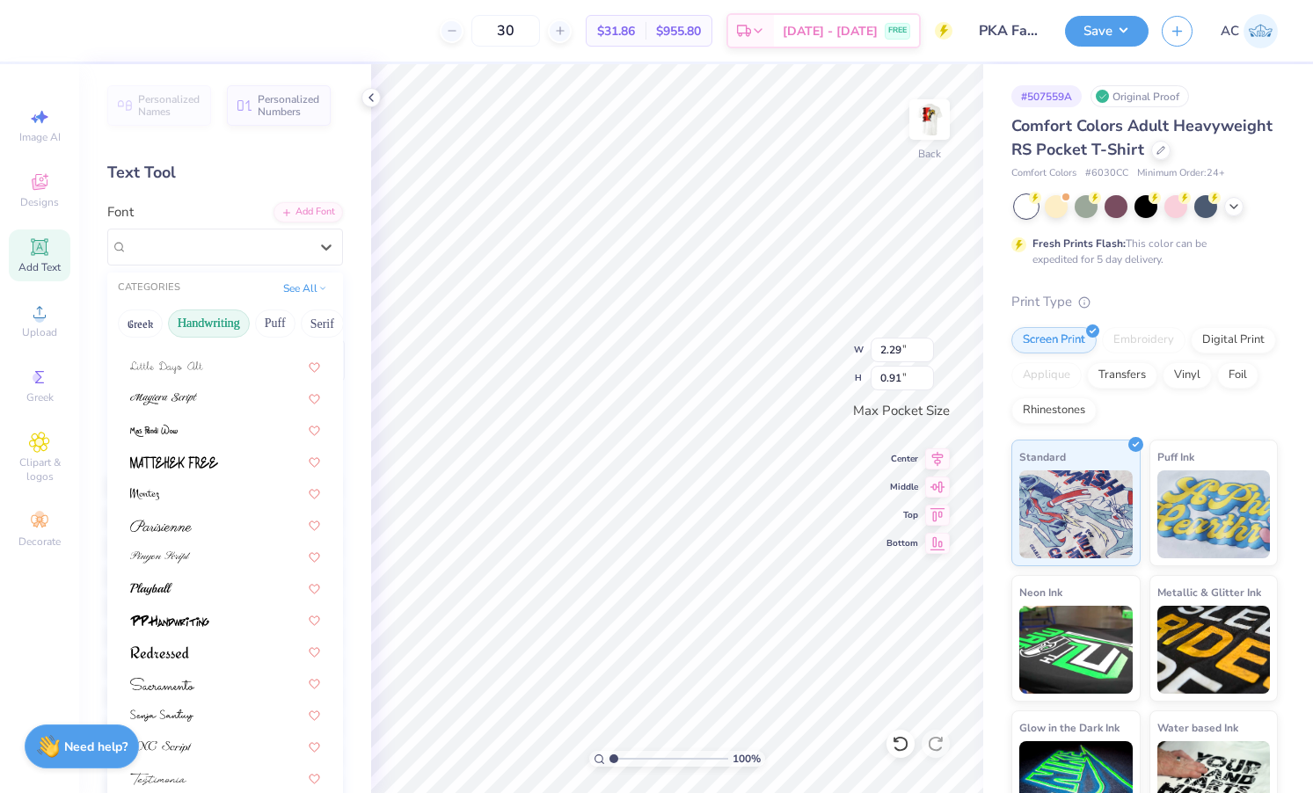
scroll to position [398, 0]
click at [278, 330] on button "Puff" at bounding box center [275, 324] width 40 height 28
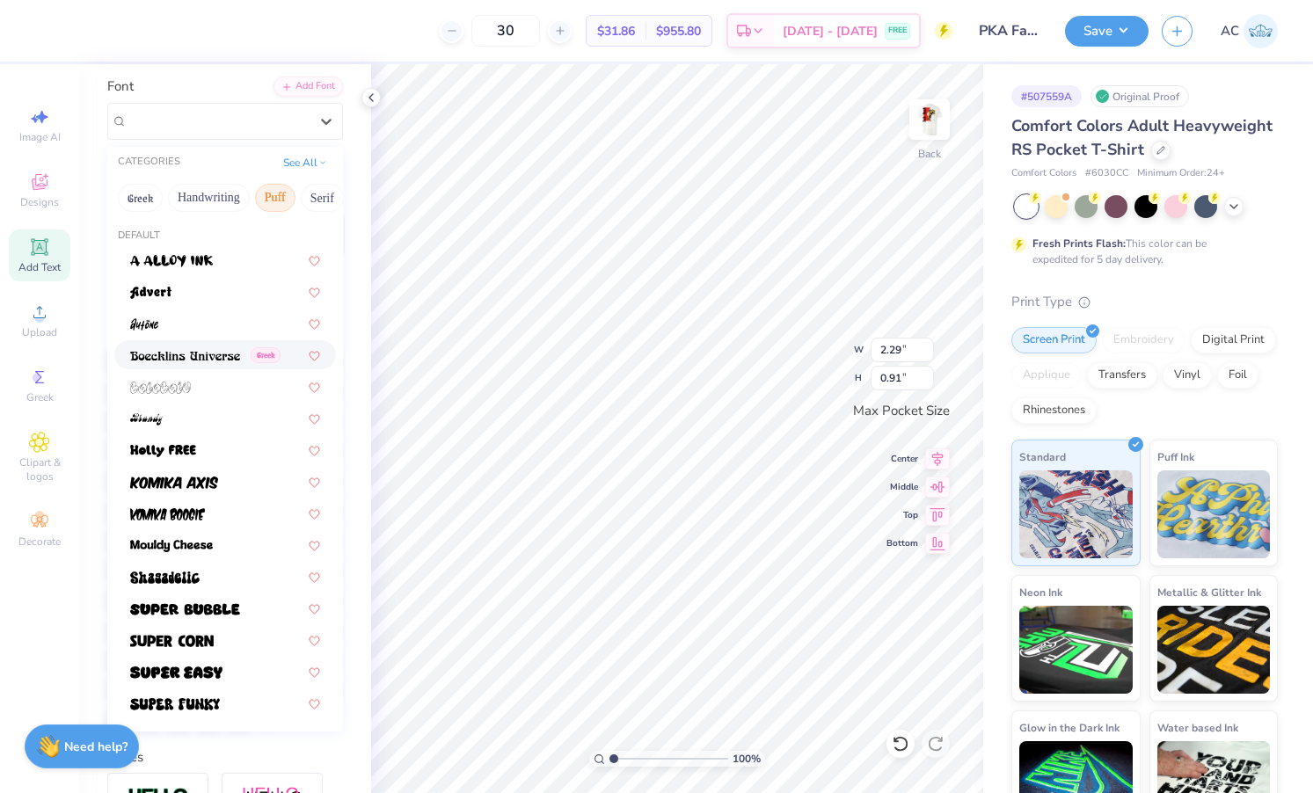
scroll to position [189, 0]
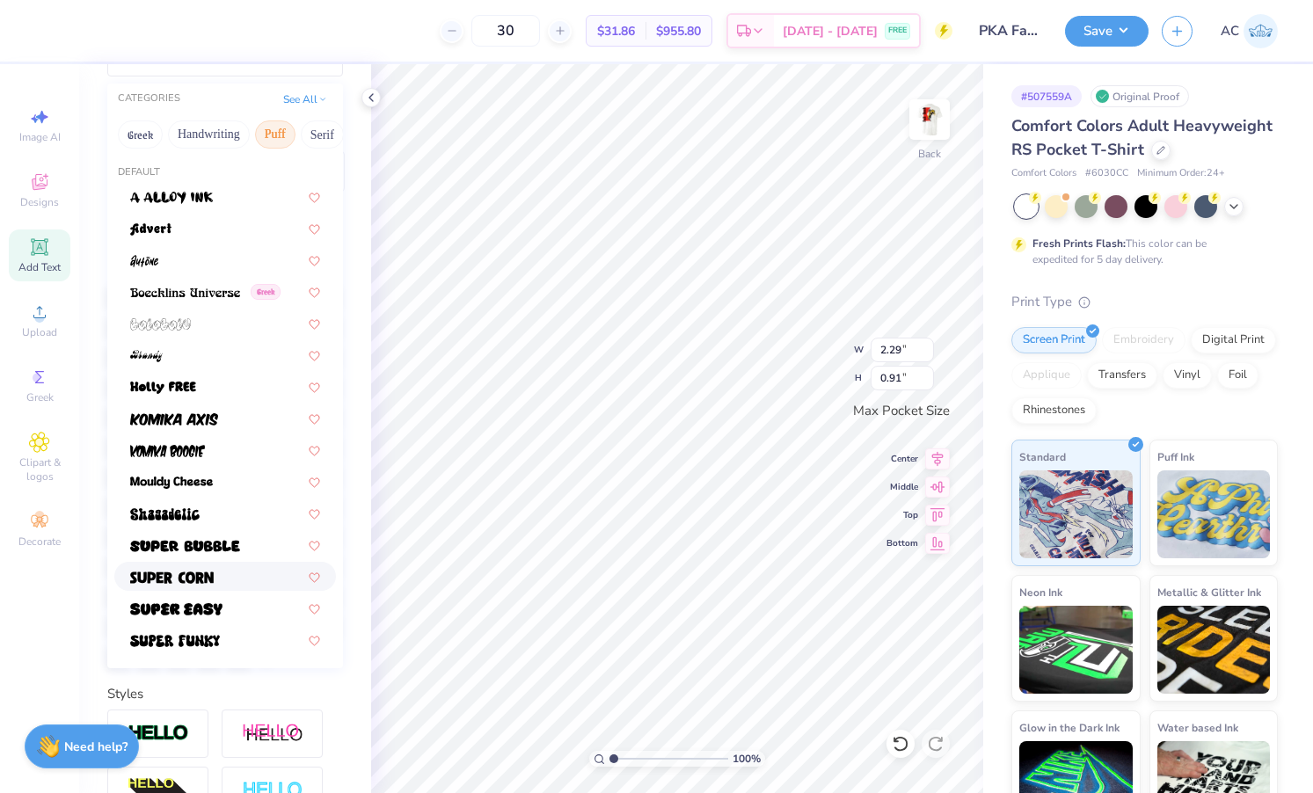
click at [226, 576] on div at bounding box center [225, 576] width 190 height 18
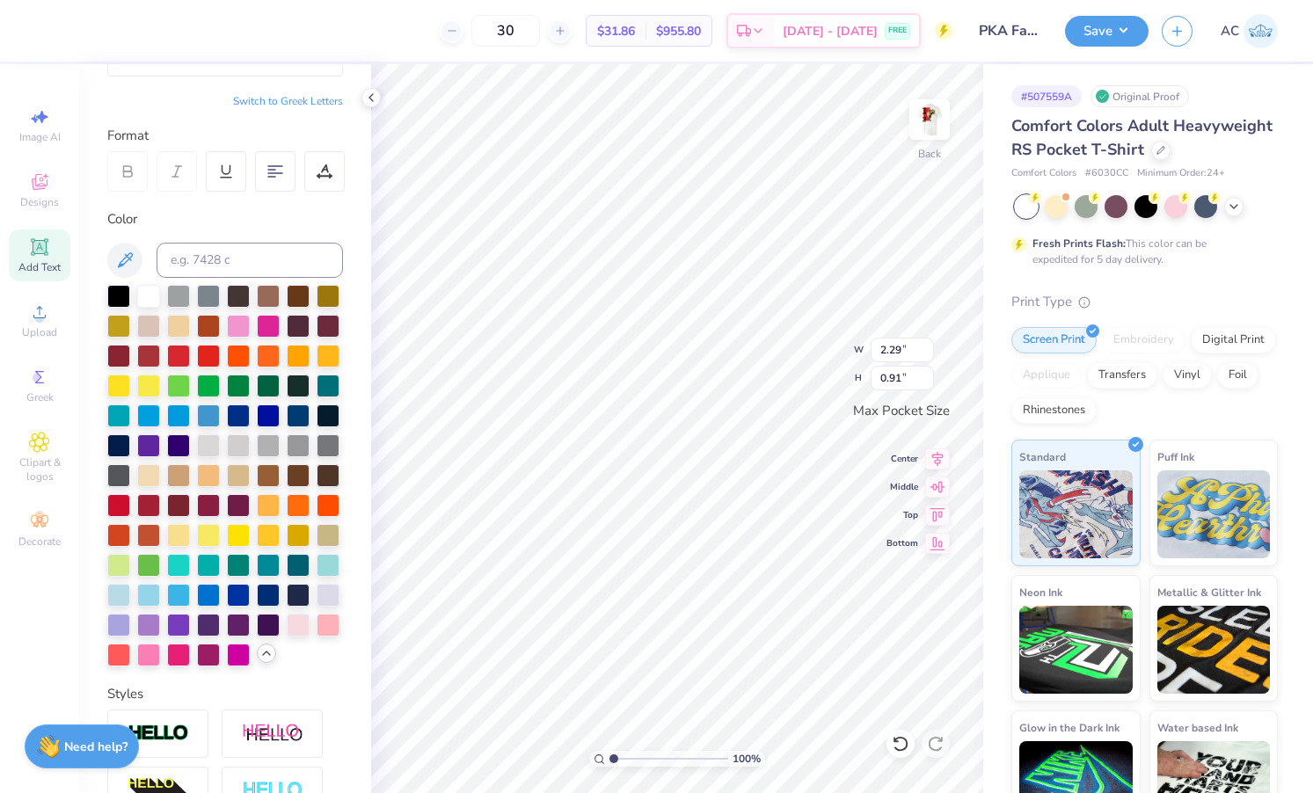
type input "1.91"
type input "0.81"
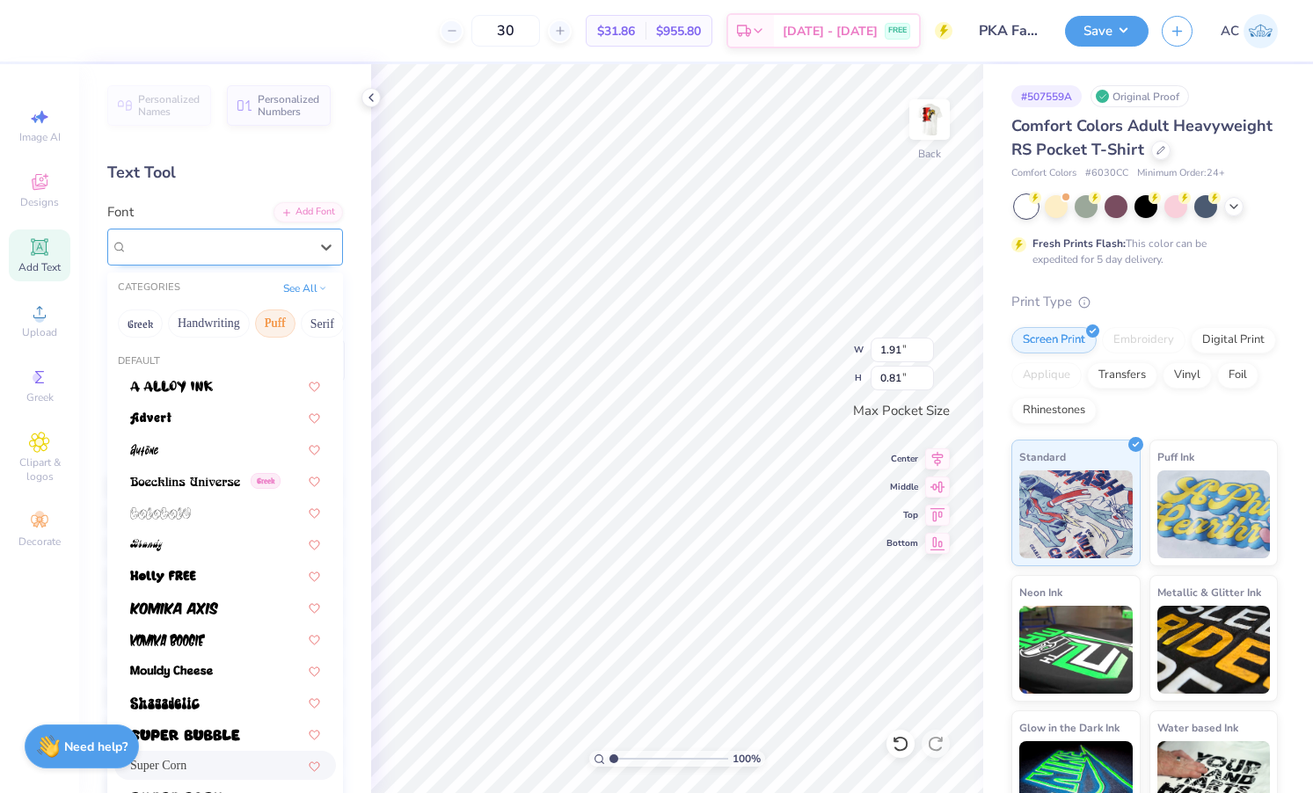
scroll to position [0, 0]
click at [228, 250] on div "Super Corn" at bounding box center [218, 246] width 185 height 27
click at [312, 325] on button "Serif" at bounding box center [322, 324] width 43 height 28
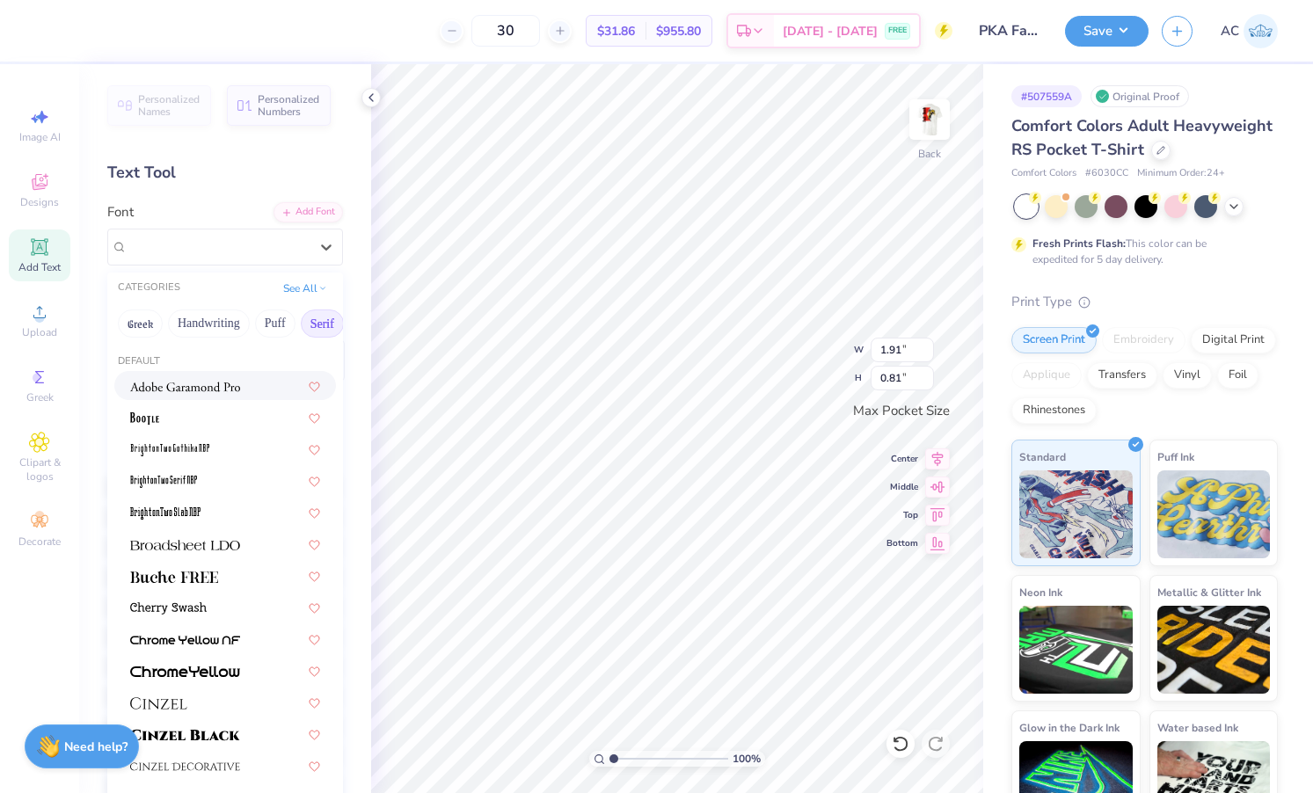
click at [223, 398] on div at bounding box center [225, 385] width 222 height 29
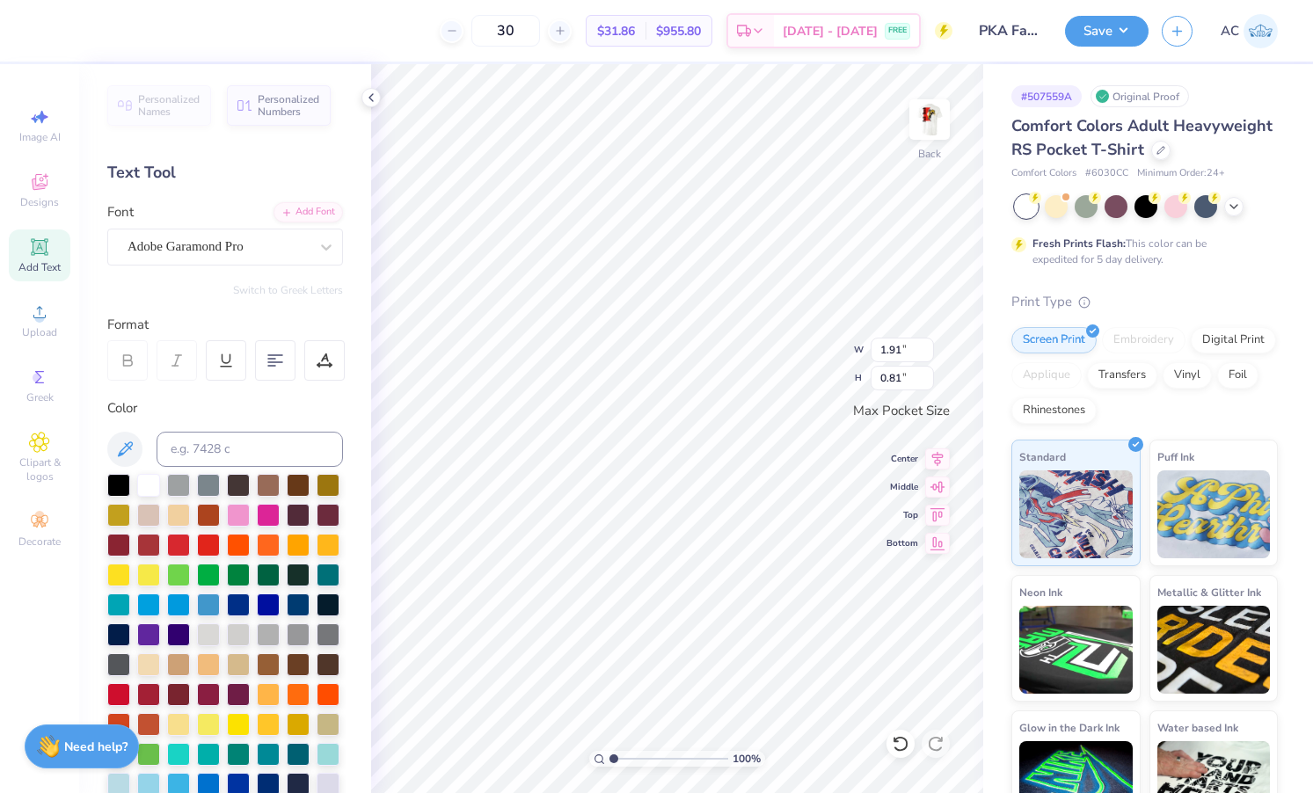
type input "2.28"
type input "0.85"
click at [945, 102] on img at bounding box center [930, 119] width 70 height 70
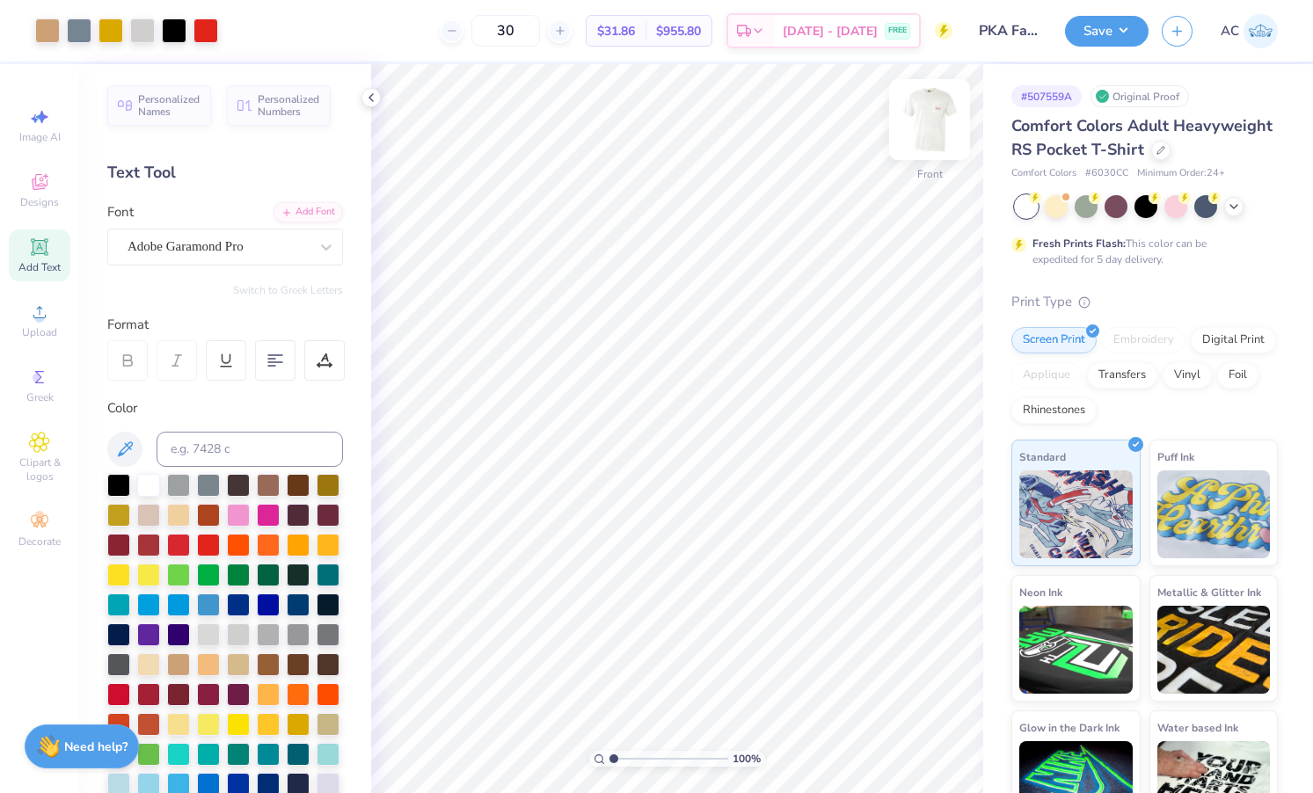
click at [938, 114] on img at bounding box center [930, 119] width 70 height 70
click at [938, 114] on img at bounding box center [929, 119] width 35 height 35
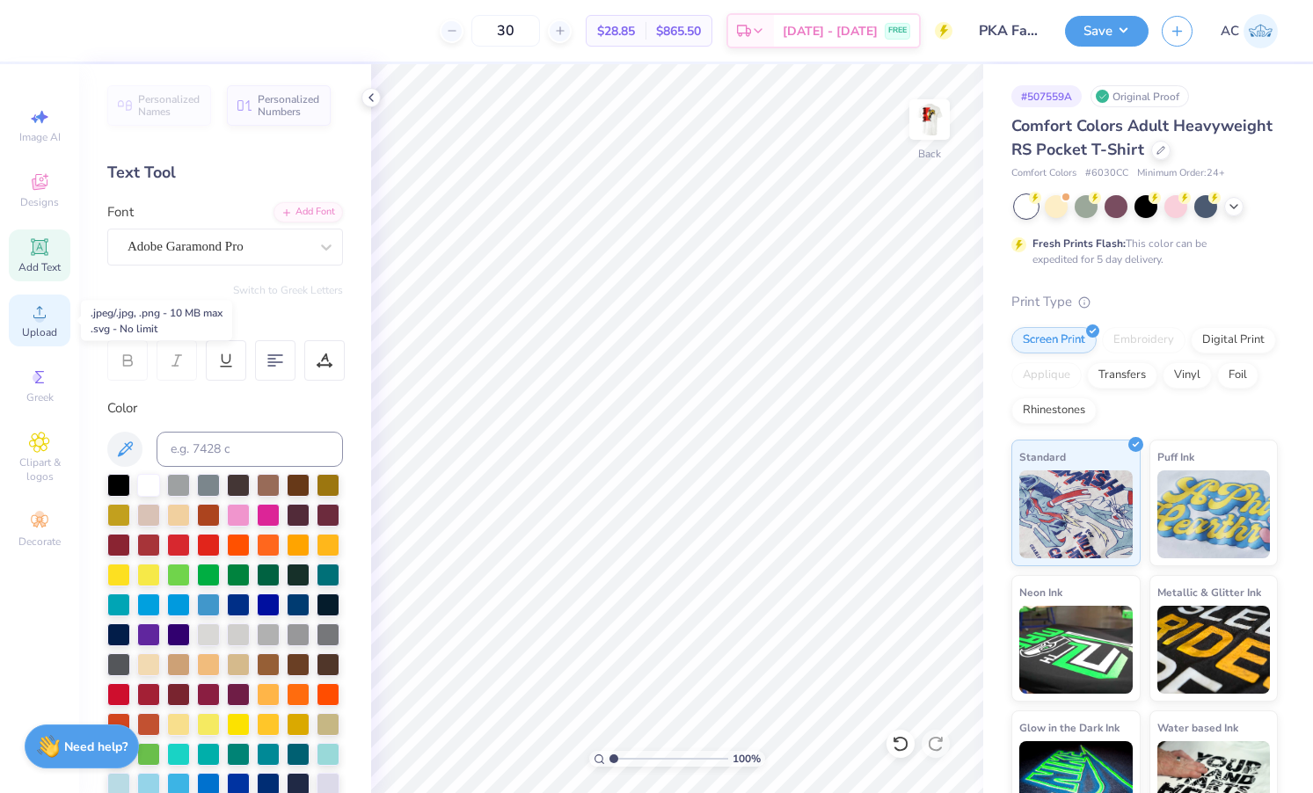
click at [26, 319] on div "Upload" at bounding box center [40, 321] width 62 height 52
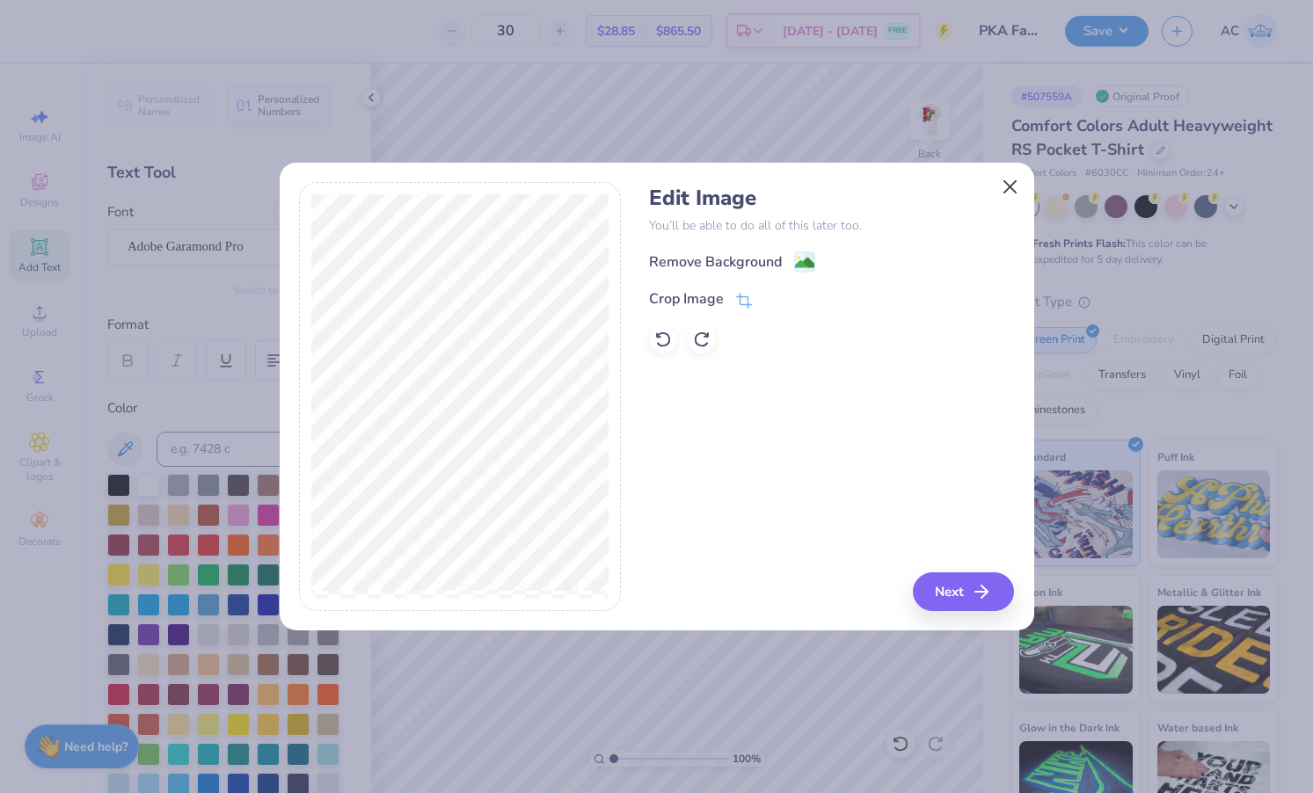
click at [1011, 182] on button "Close" at bounding box center [1009, 186] width 33 height 33
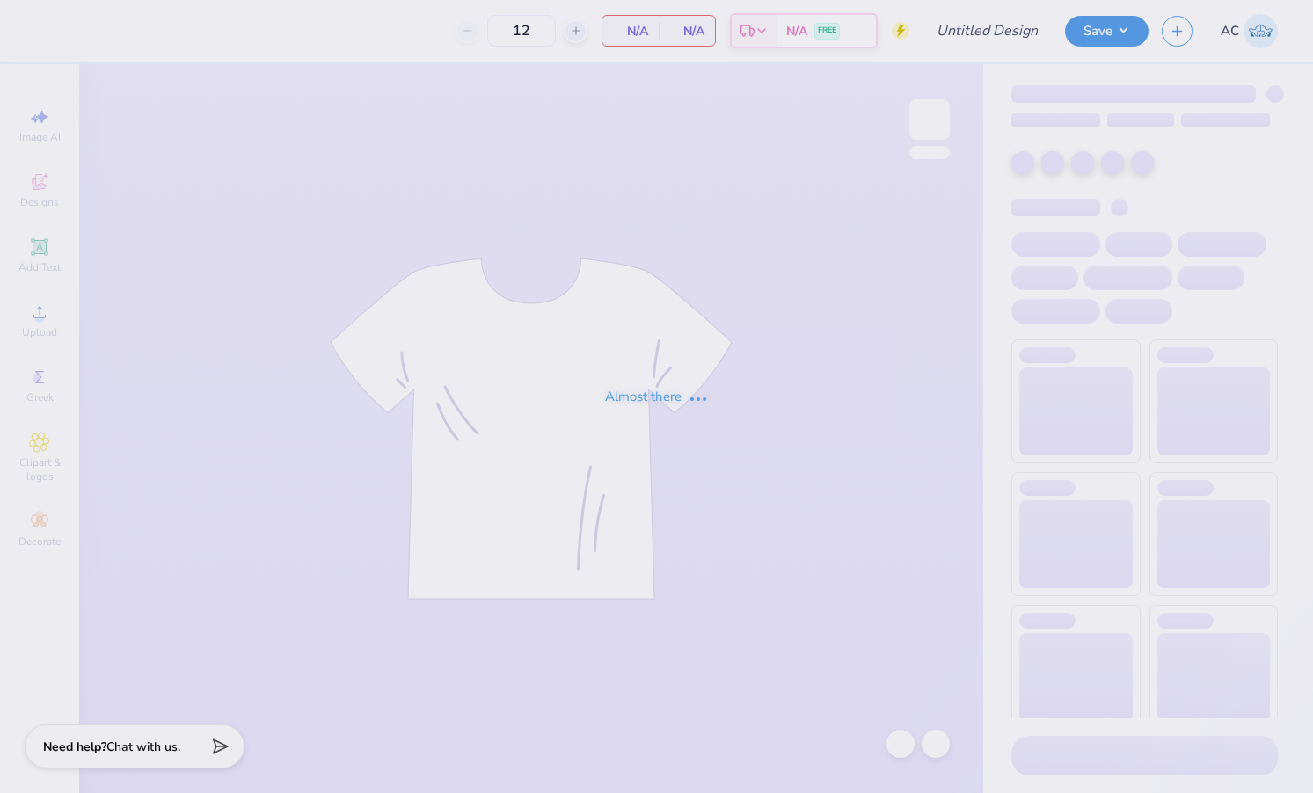
type input "30"
type input "PKA Fall 25 Rush"
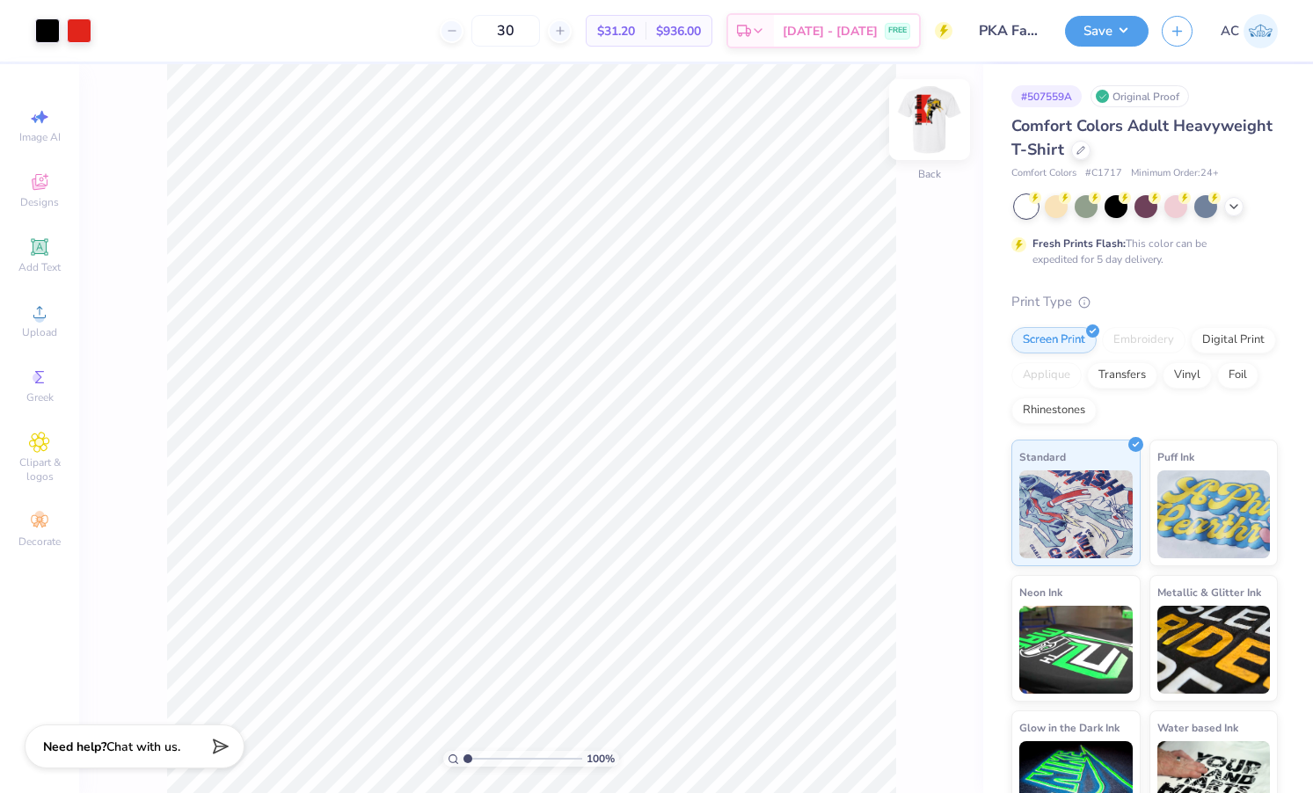
click at [927, 128] on img at bounding box center [930, 119] width 70 height 70
click at [927, 128] on img at bounding box center [929, 119] width 35 height 35
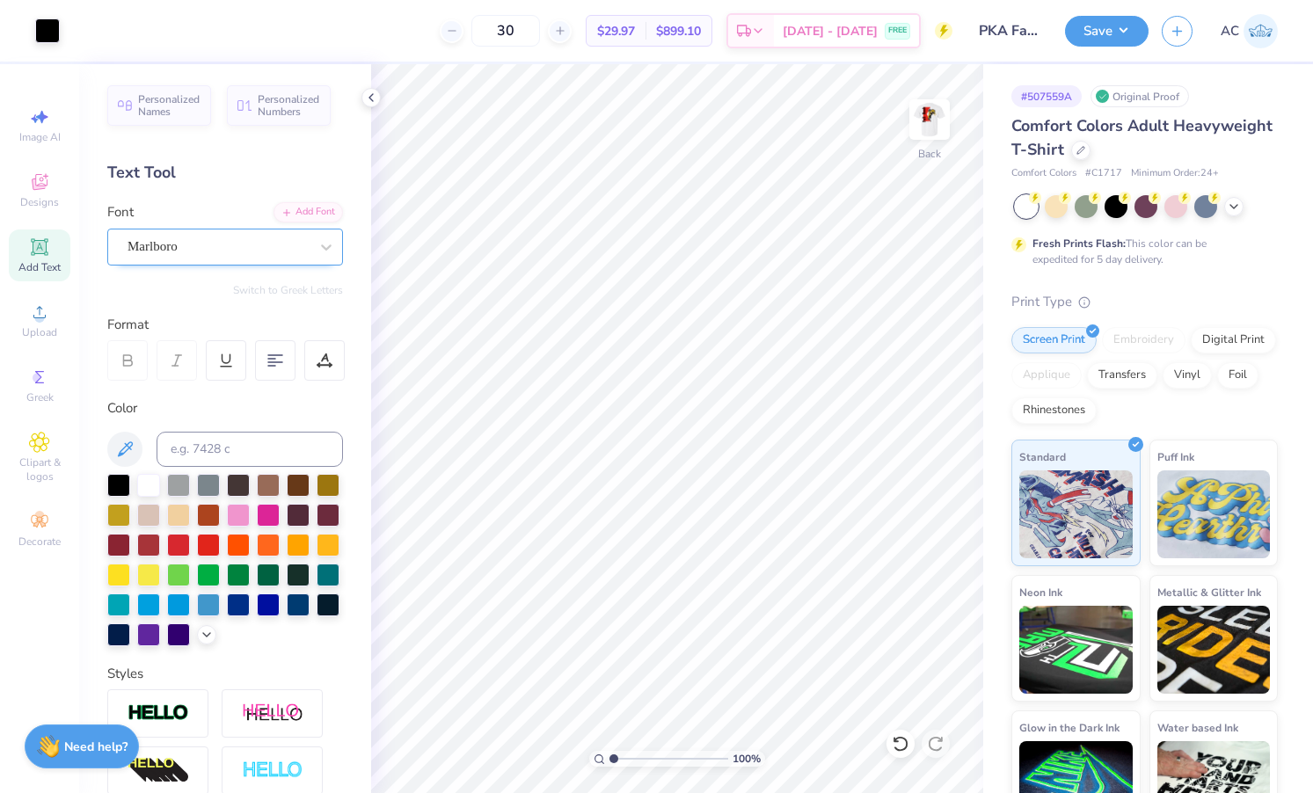
click at [303, 249] on div "Marlboro" at bounding box center [218, 246] width 185 height 27
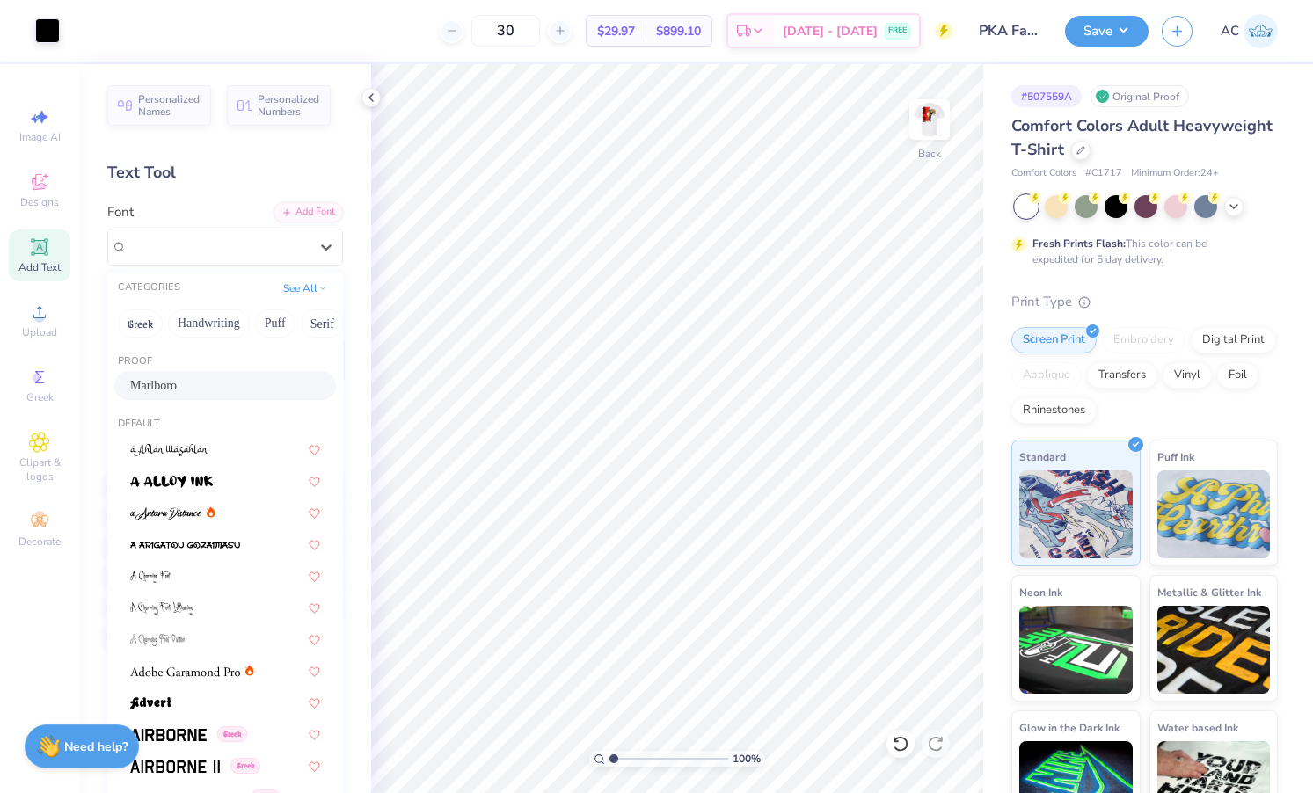
click at [252, 391] on div "Marlboro" at bounding box center [225, 385] width 190 height 18
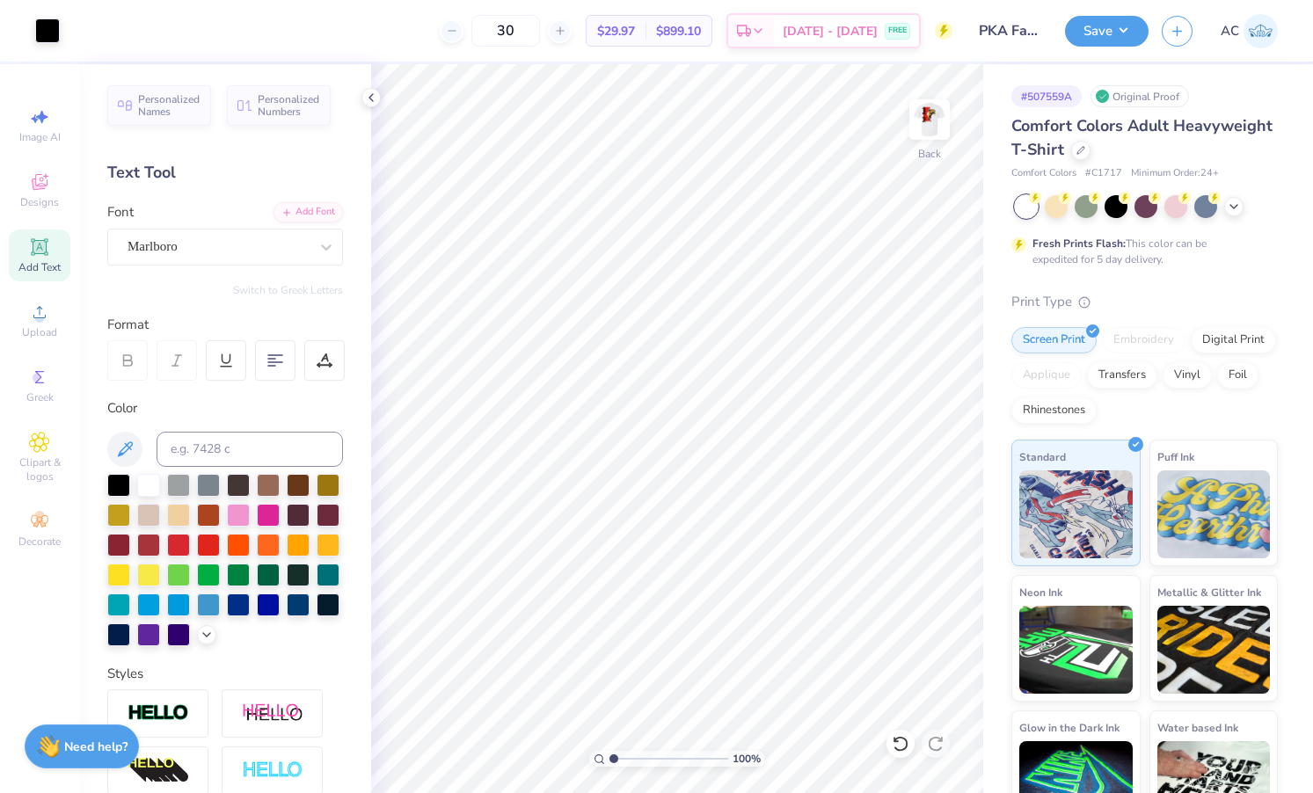
click at [59, 245] on div "Add Text" at bounding box center [40, 256] width 62 height 52
click at [294, 244] on div "Super Dream" at bounding box center [218, 246] width 185 height 27
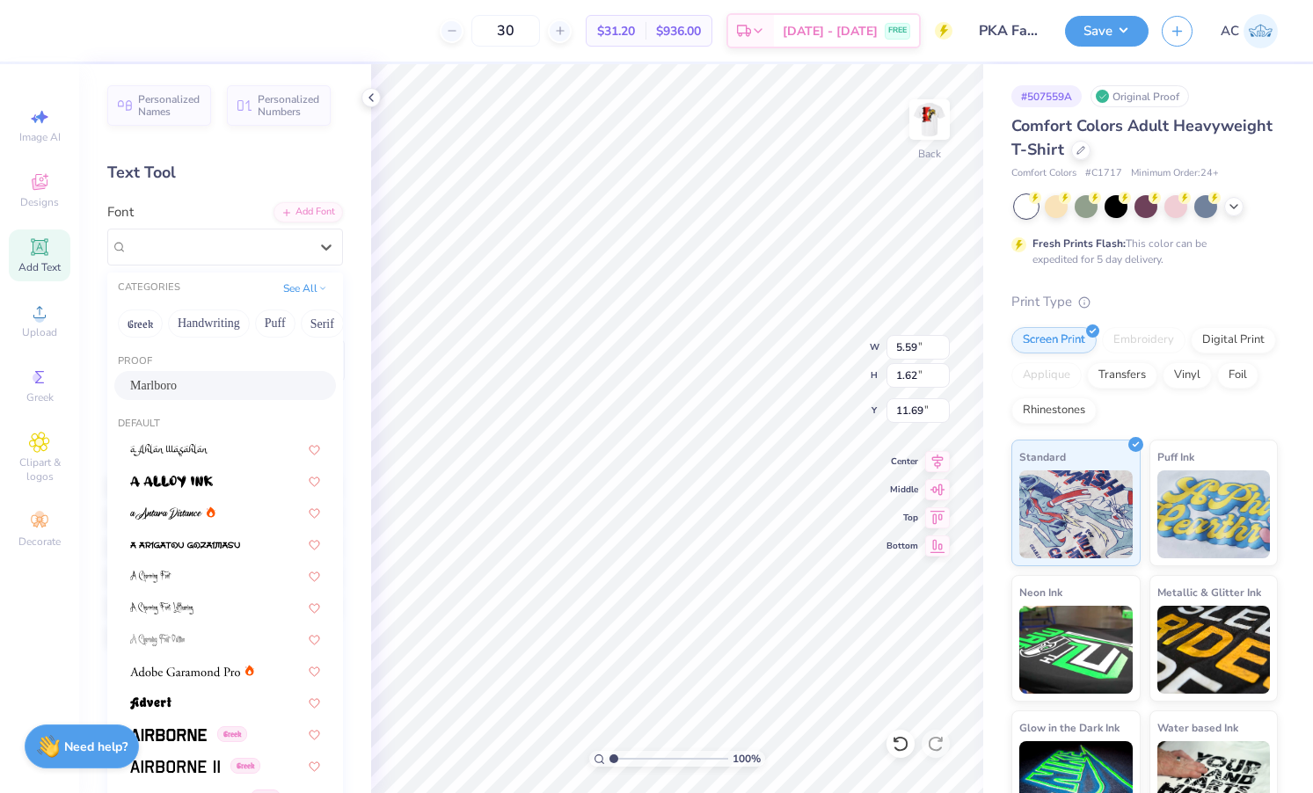
click at [229, 392] on div "Marlboro" at bounding box center [225, 385] width 190 height 18
type input "3.60"
type input "1.58"
type input "11.71"
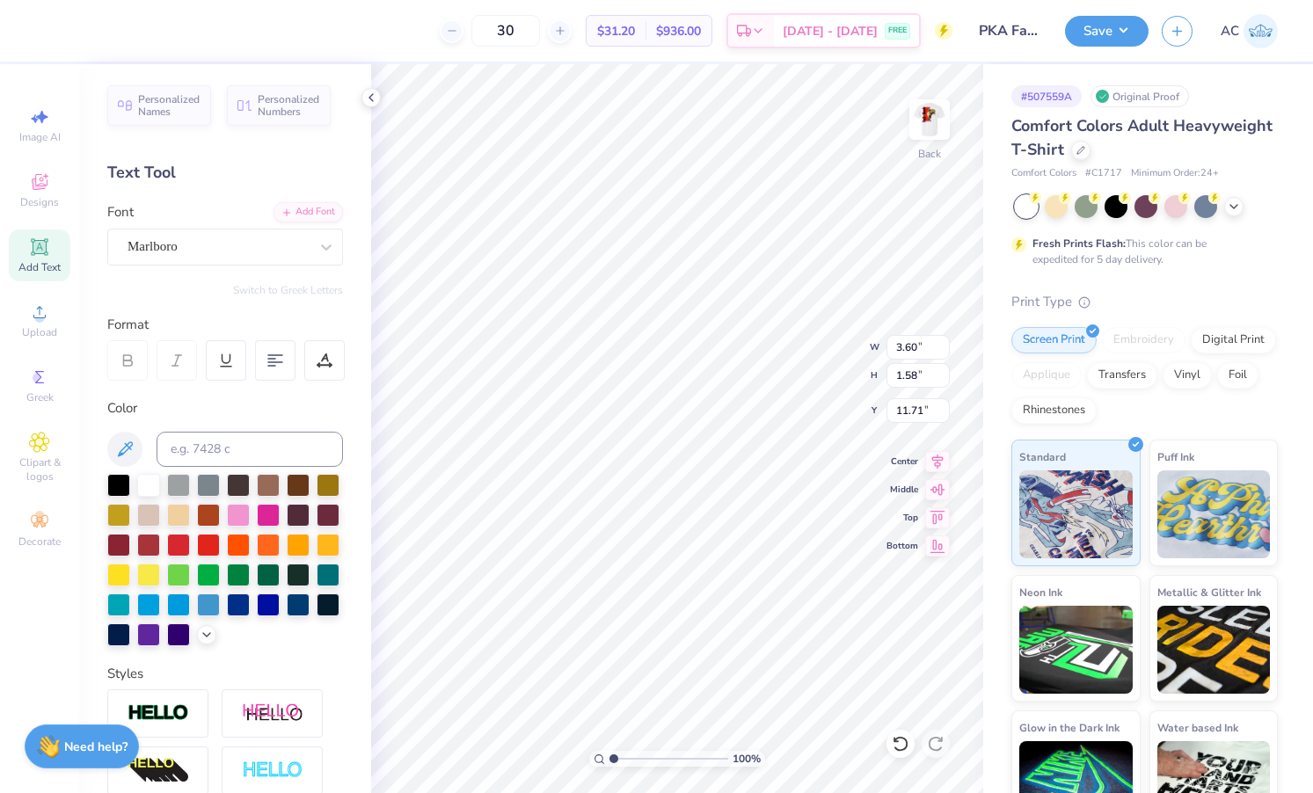
type textarea "T"
type textarea "PKA"
click at [186, 559] on div at bounding box center [225, 560] width 236 height 172
click at [183, 551] on div at bounding box center [178, 543] width 23 height 23
type input "2.72"
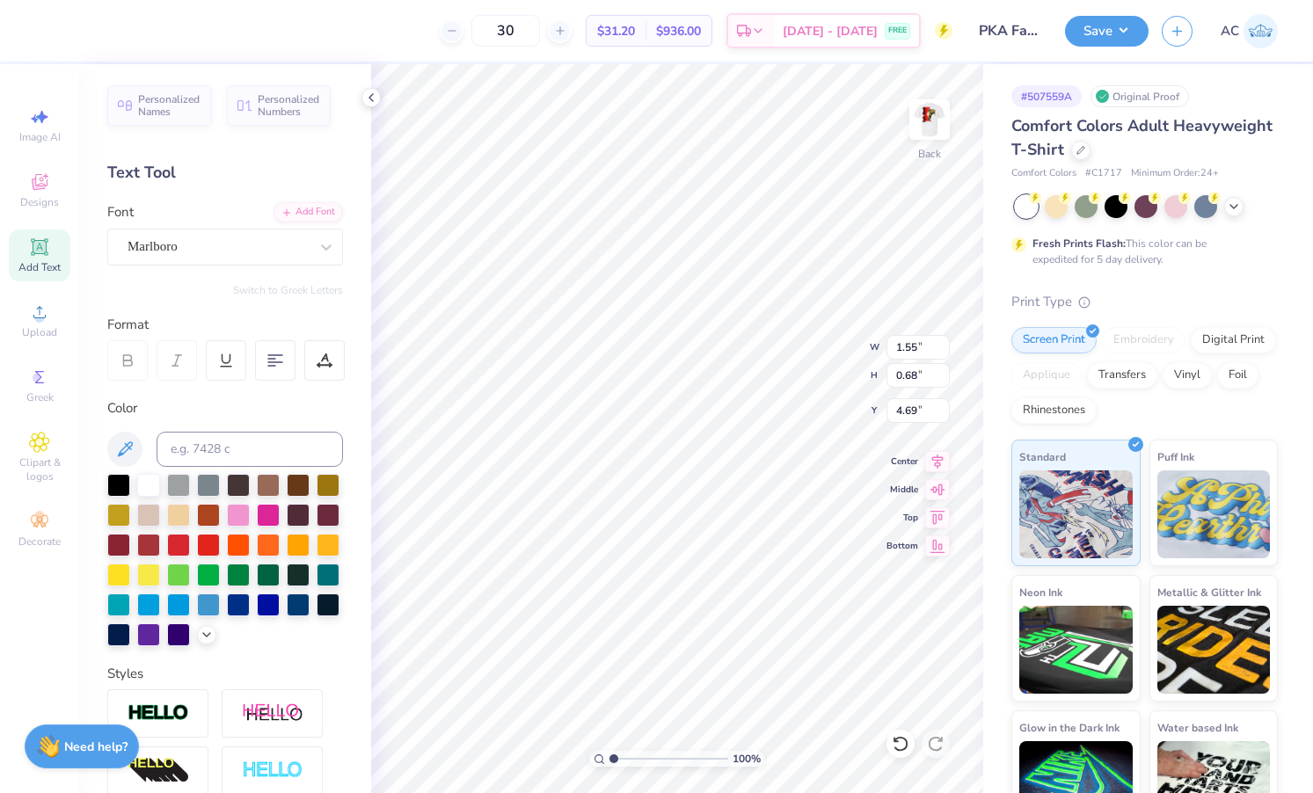
type input "5.57"
type input "2.90"
type input "1.58"
type input "3.71"
type input "1.38"
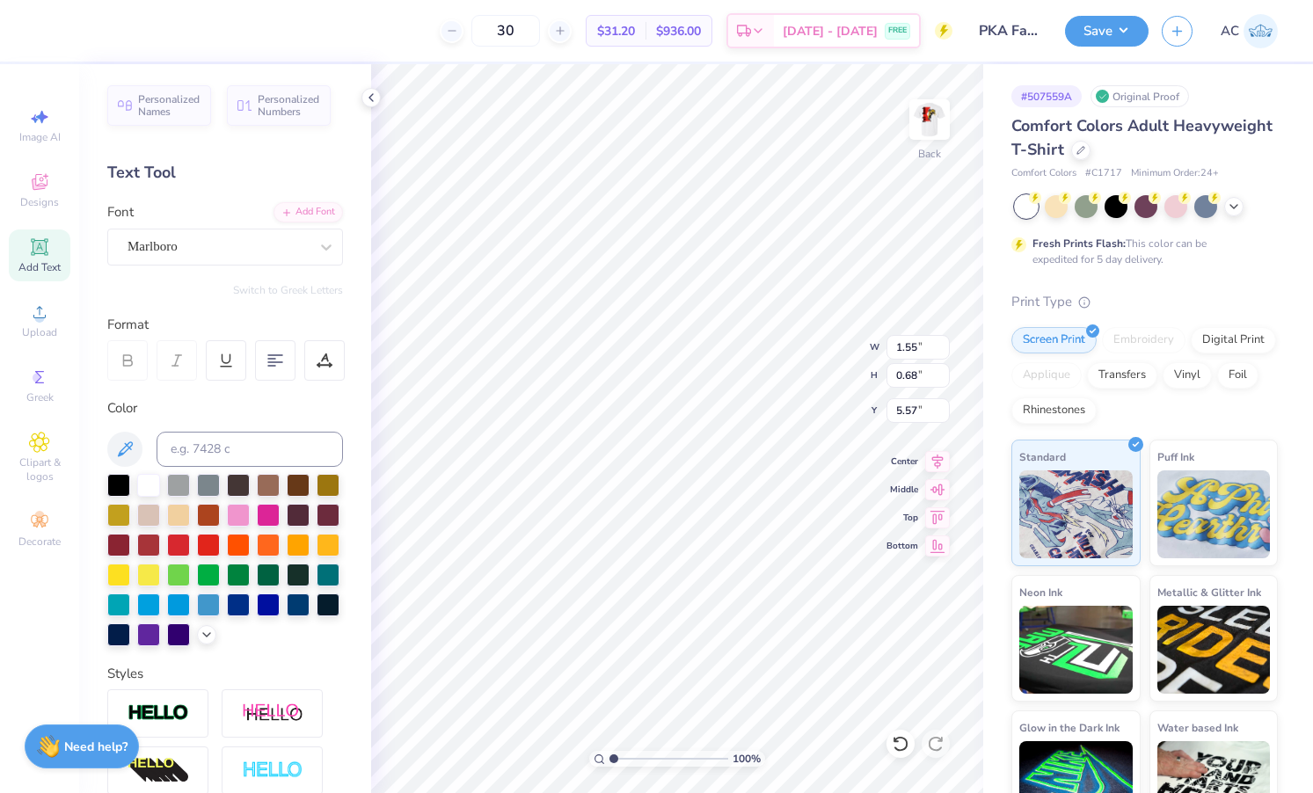
type input "0.61"
type input "6.12"
type input "2.90"
type input "1.58"
type input "4.23"
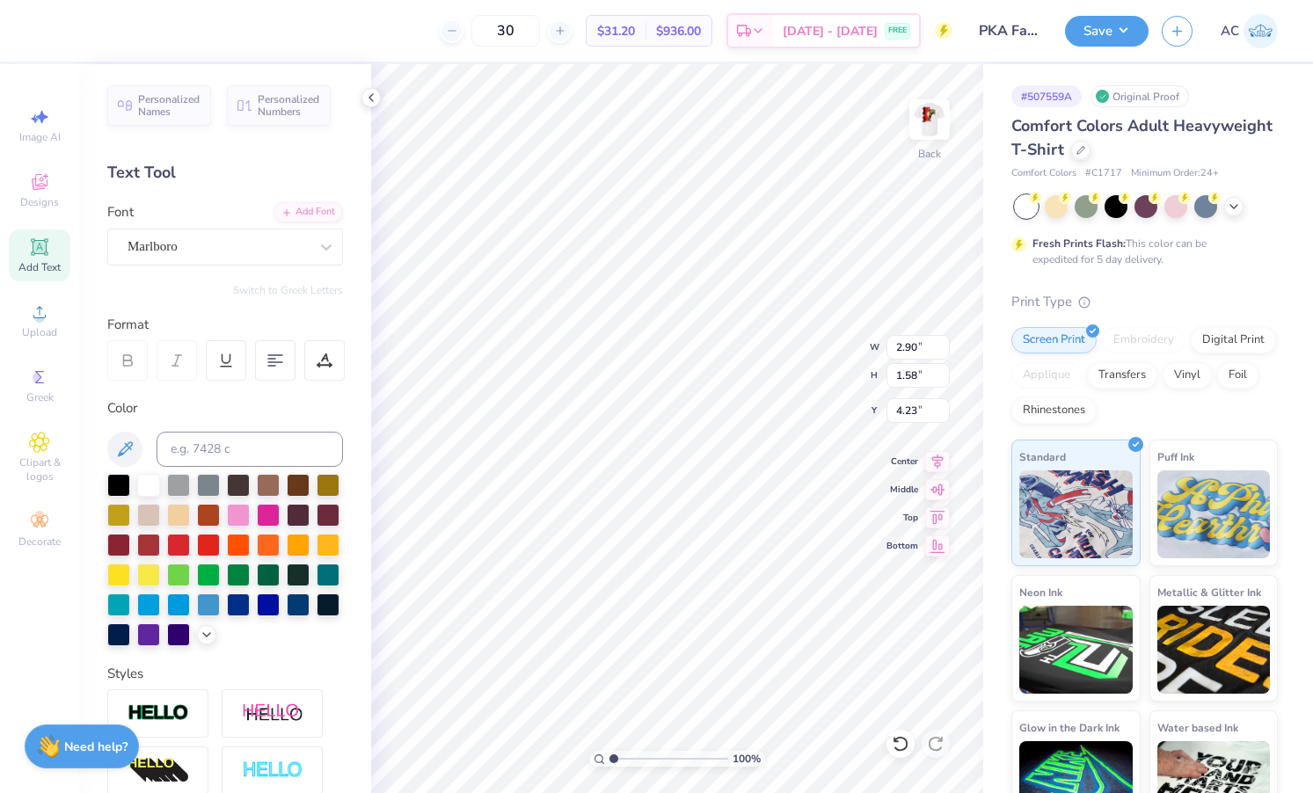
click at [816, 359] on div "100 % Back W 2.90 2.90 " H 1.58 1.58 " Y 4.23 4.23 " Center Middle Top Bottom" at bounding box center [677, 428] width 612 height 729
click at [942, 113] on img at bounding box center [930, 119] width 70 height 70
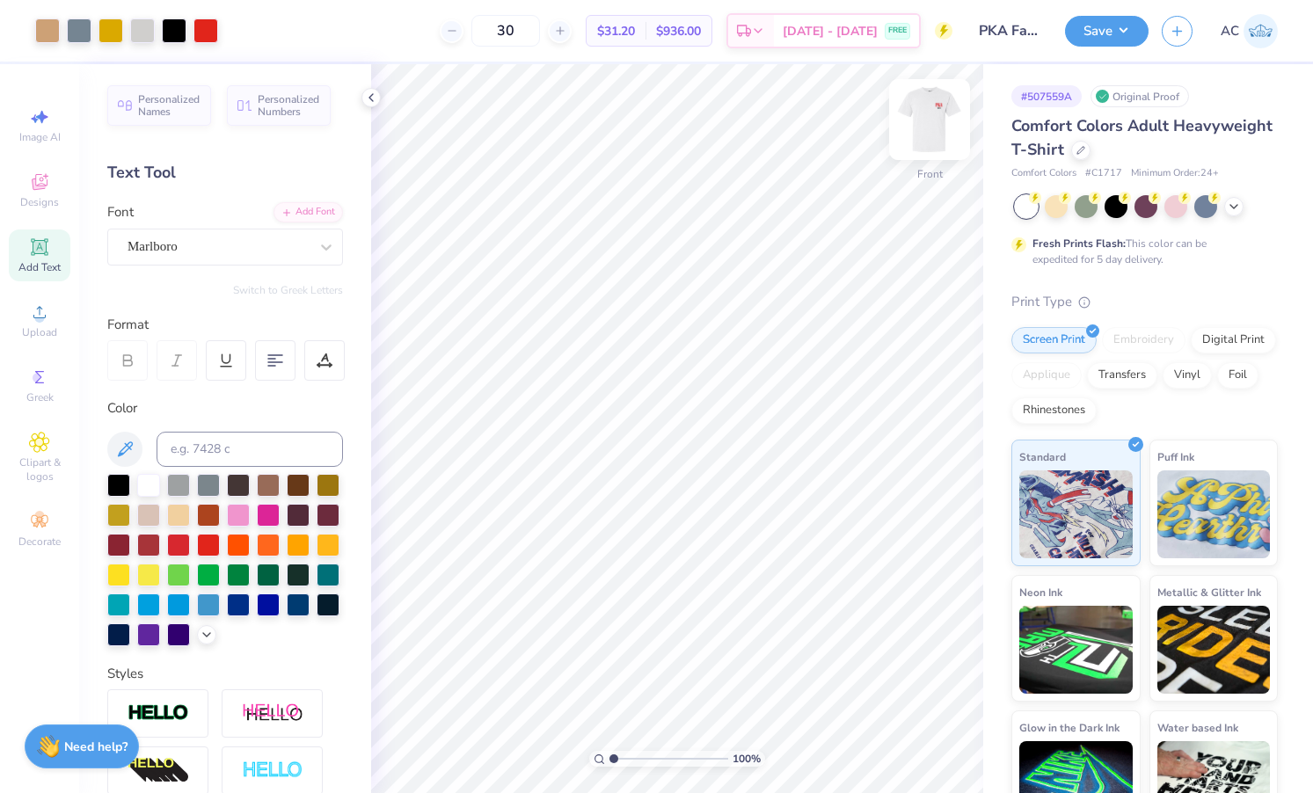
click at [938, 115] on img at bounding box center [930, 119] width 70 height 70
click at [1076, 154] on div at bounding box center [1080, 148] width 19 height 19
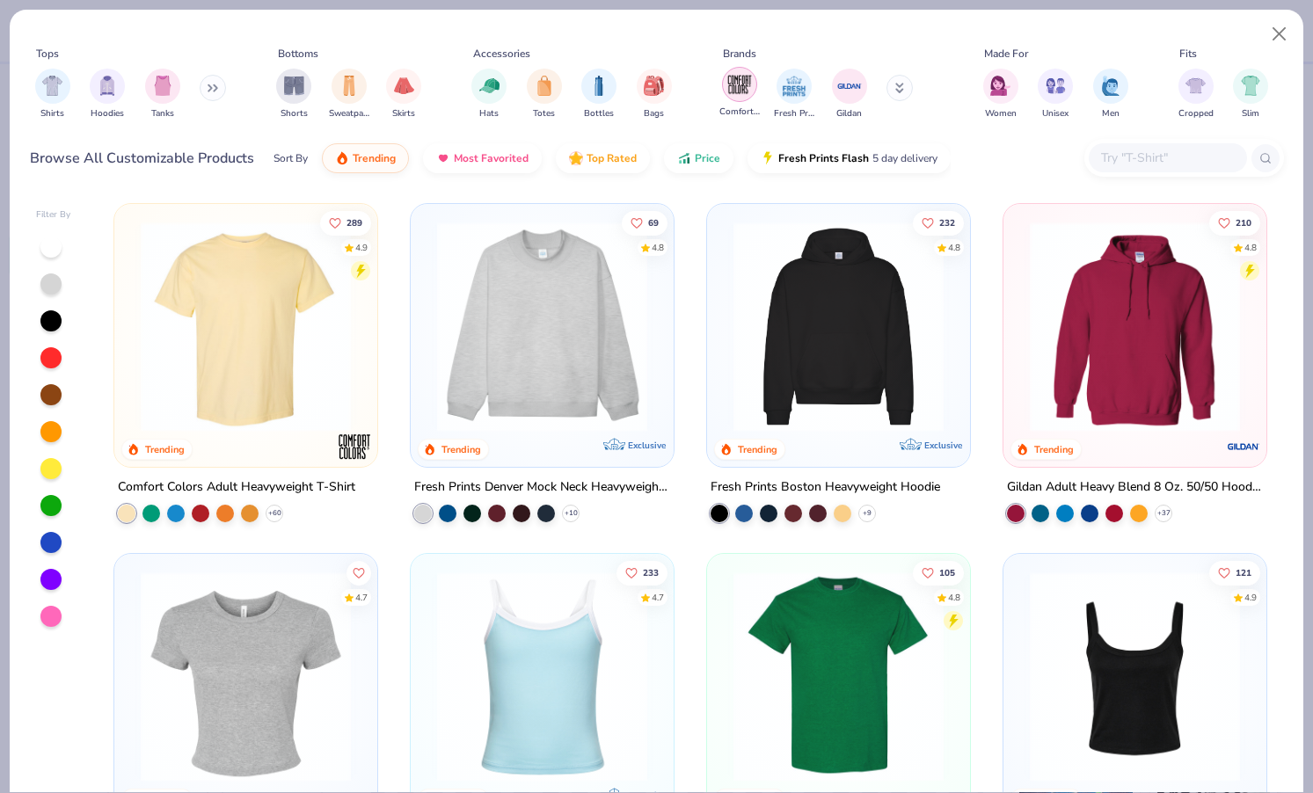
click at [739, 93] on img "filter for Comfort Colors" at bounding box center [740, 84] width 26 height 26
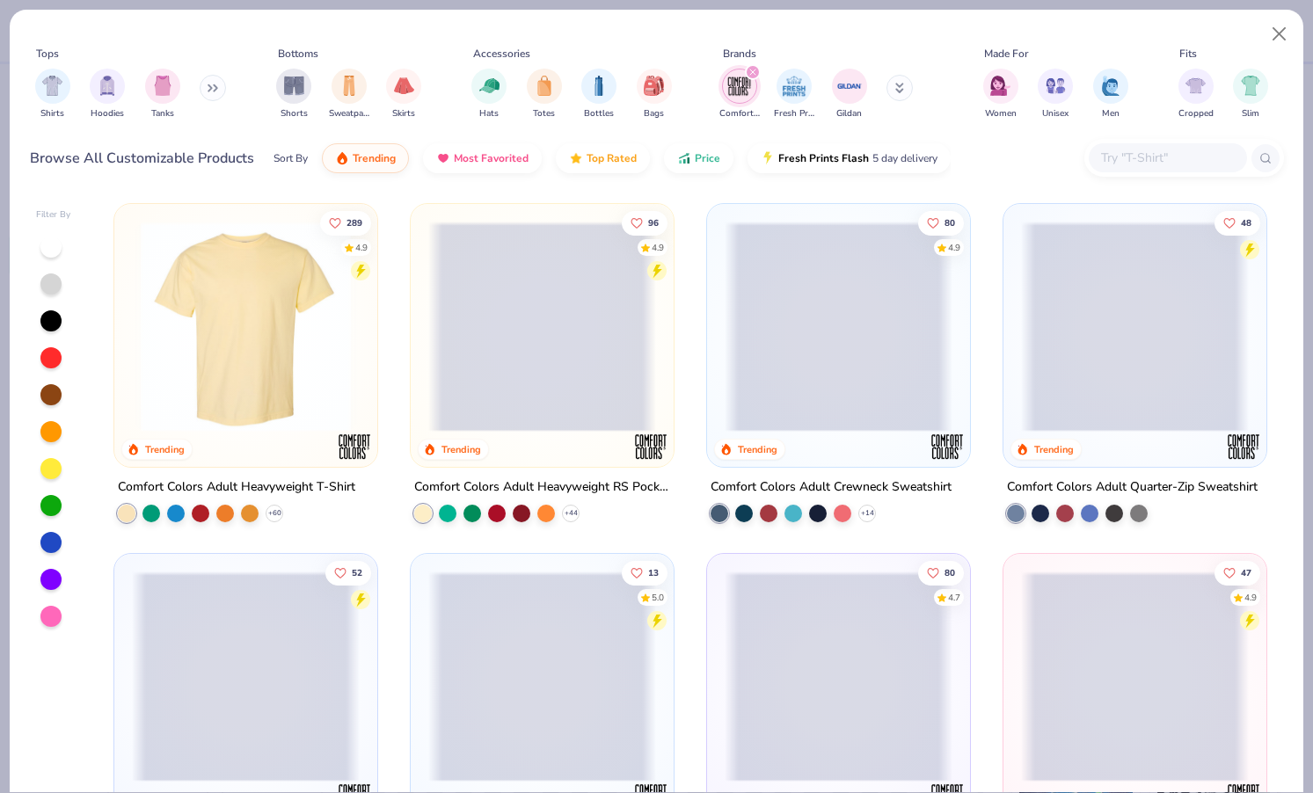
click at [562, 360] on span at bounding box center [542, 327] width 228 height 210
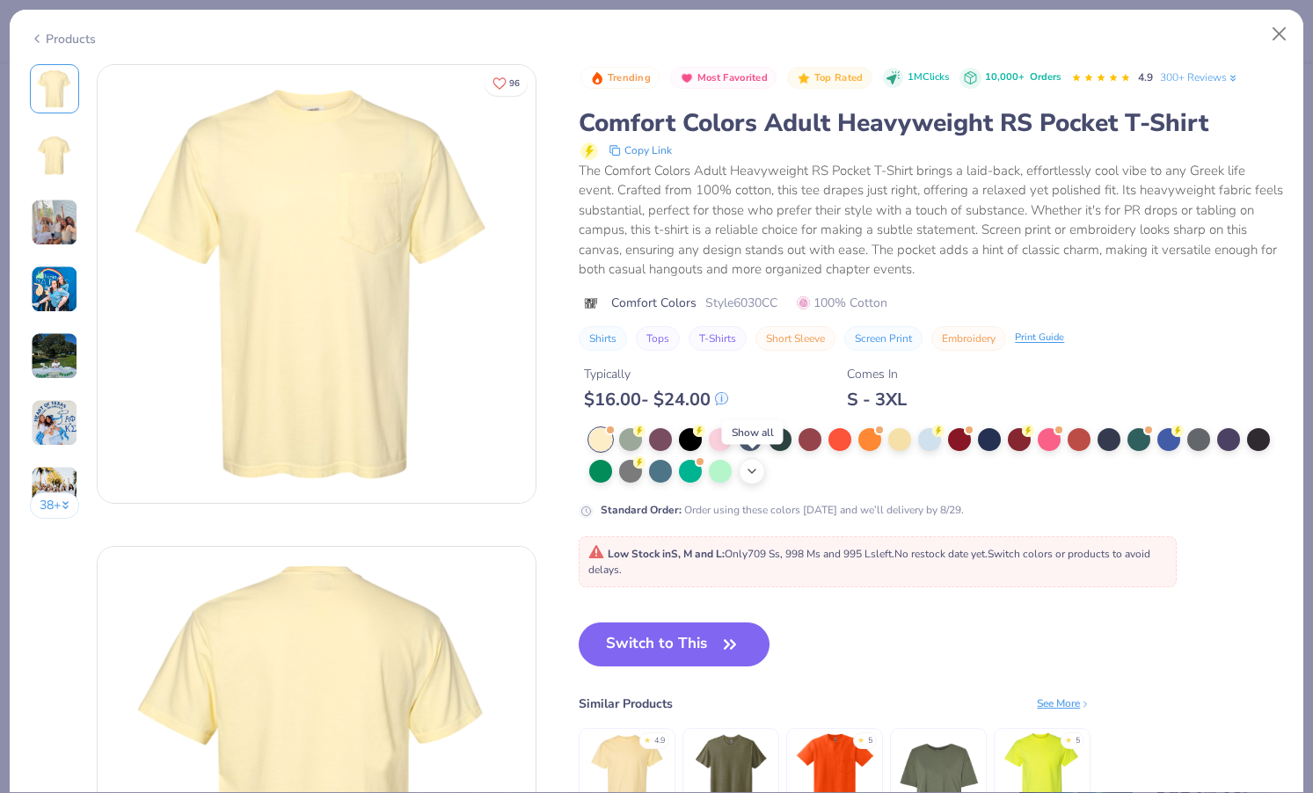
click at [751, 466] on icon at bounding box center [752, 471] width 14 height 14
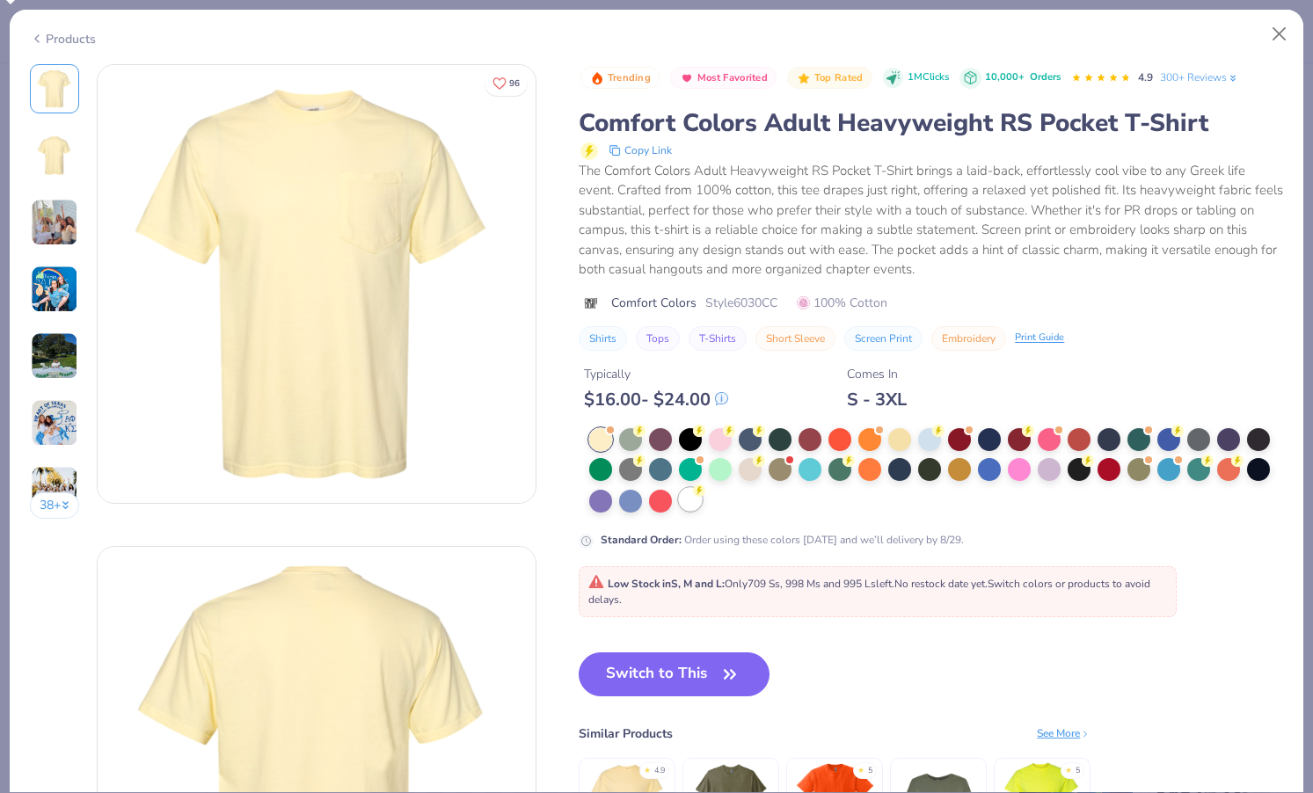
click at [684, 501] on div at bounding box center [690, 499] width 23 height 23
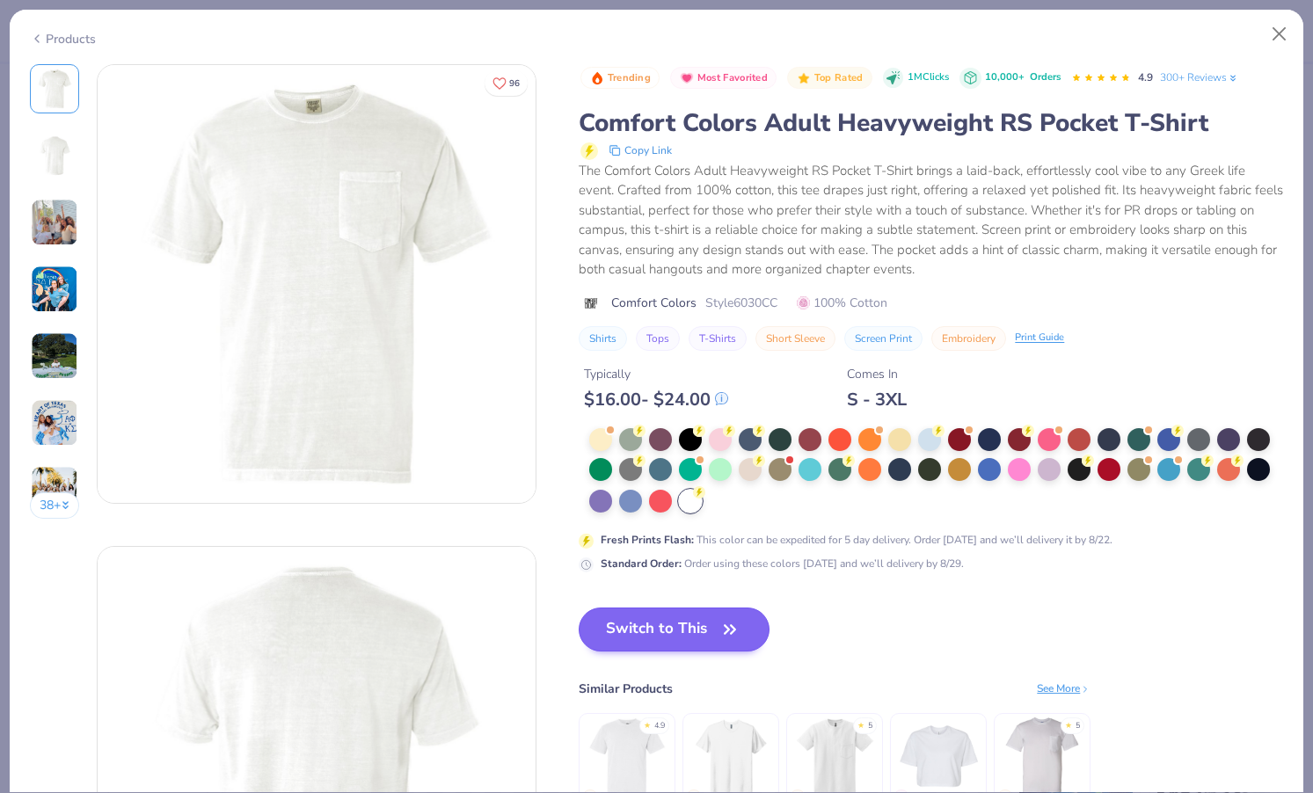
click at [680, 622] on button "Switch to This" at bounding box center [674, 630] width 191 height 44
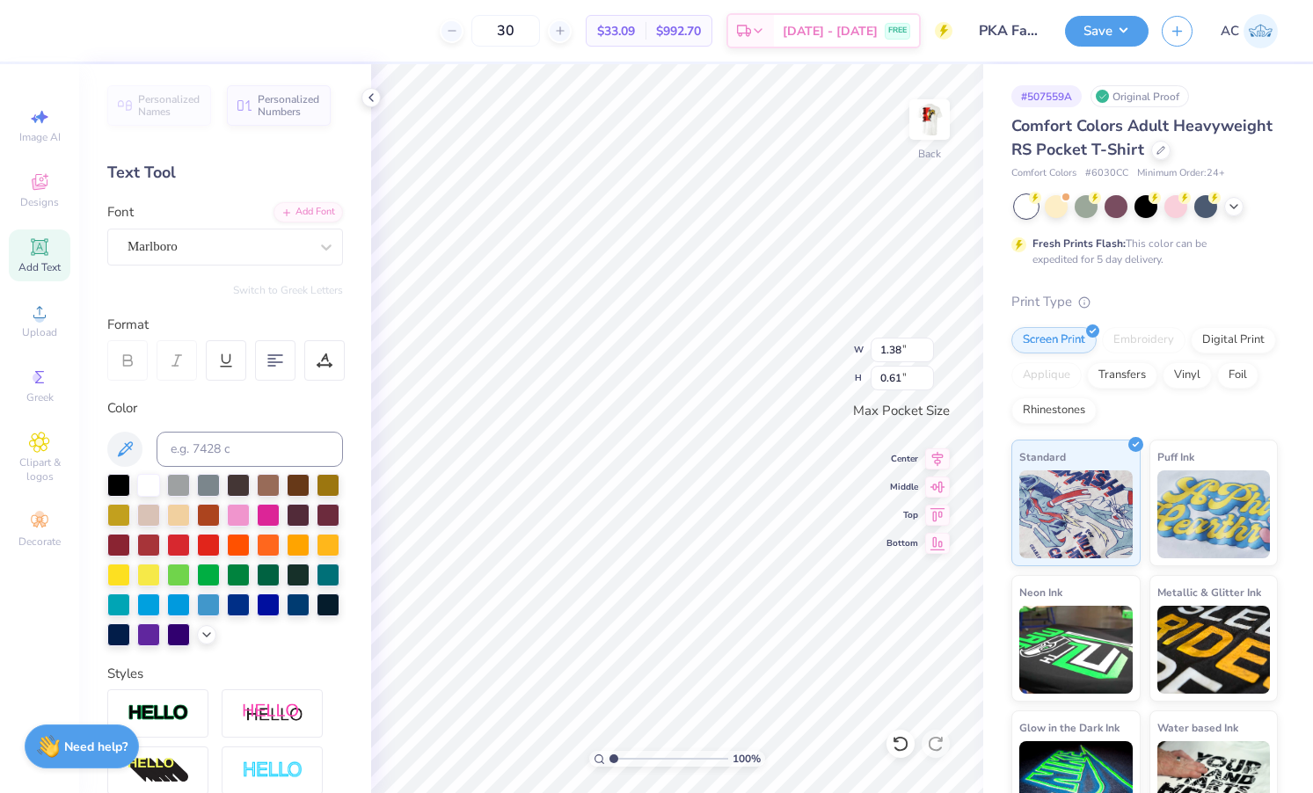
type input "2.90"
type input "1.58"
type input "2.90"
type input "1.58"
click at [54, 314] on div "Upload" at bounding box center [40, 321] width 62 height 52
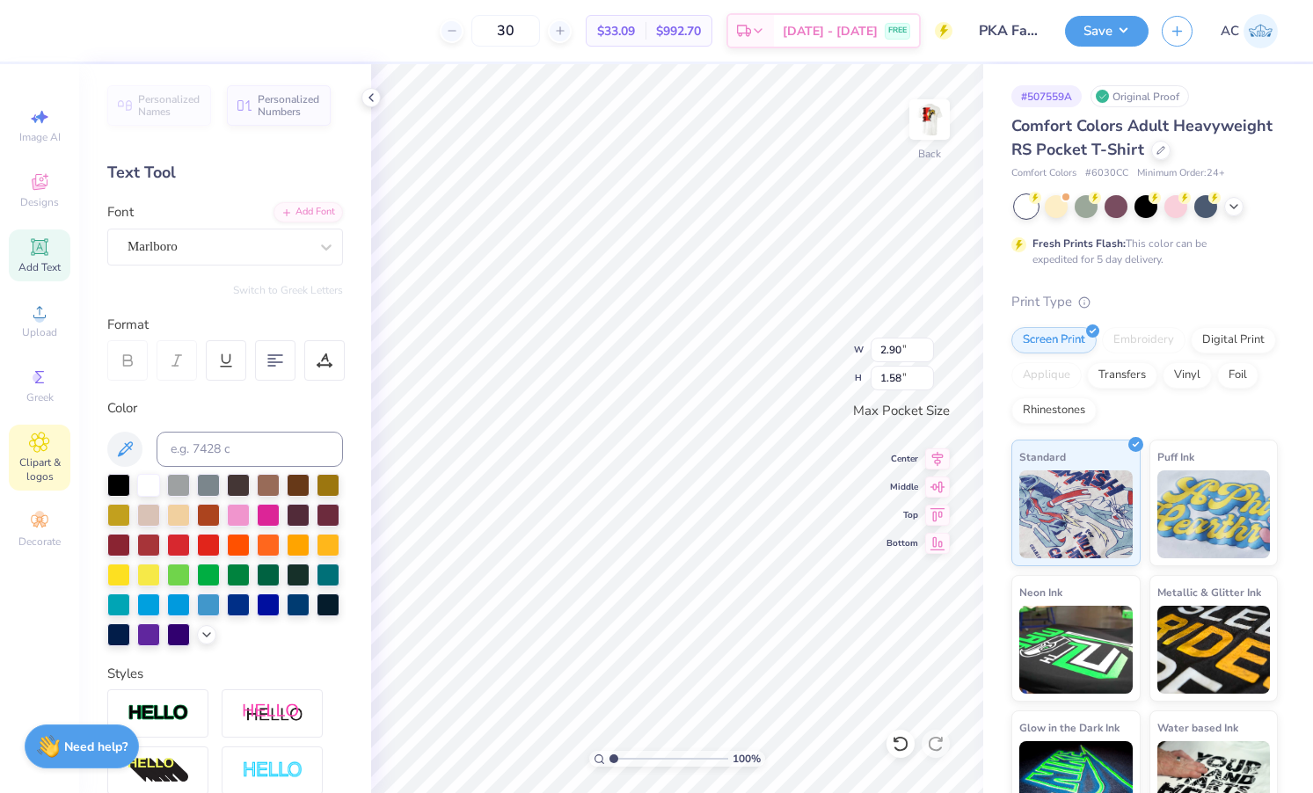
click at [51, 437] on div "Clipart & logos" at bounding box center [40, 458] width 62 height 66
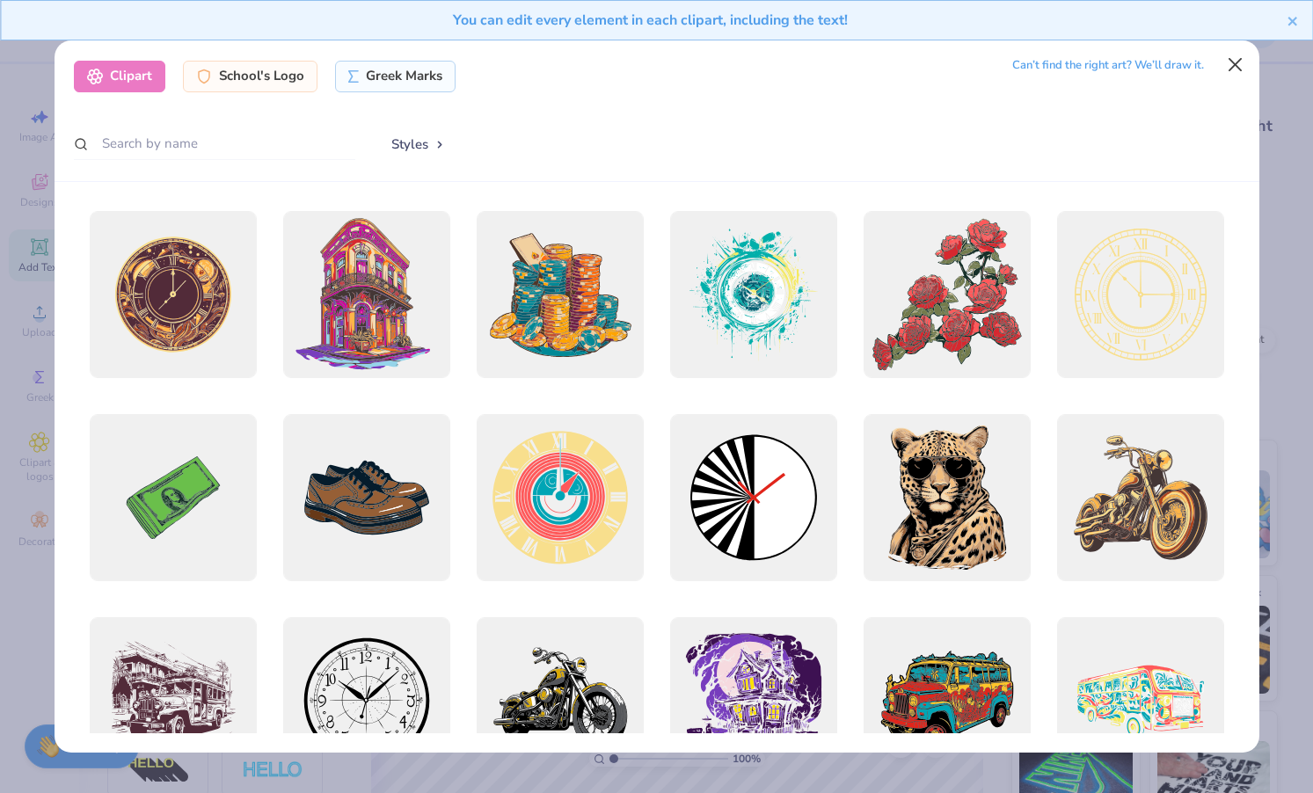
click at [1223, 67] on button "Close" at bounding box center [1234, 64] width 33 height 33
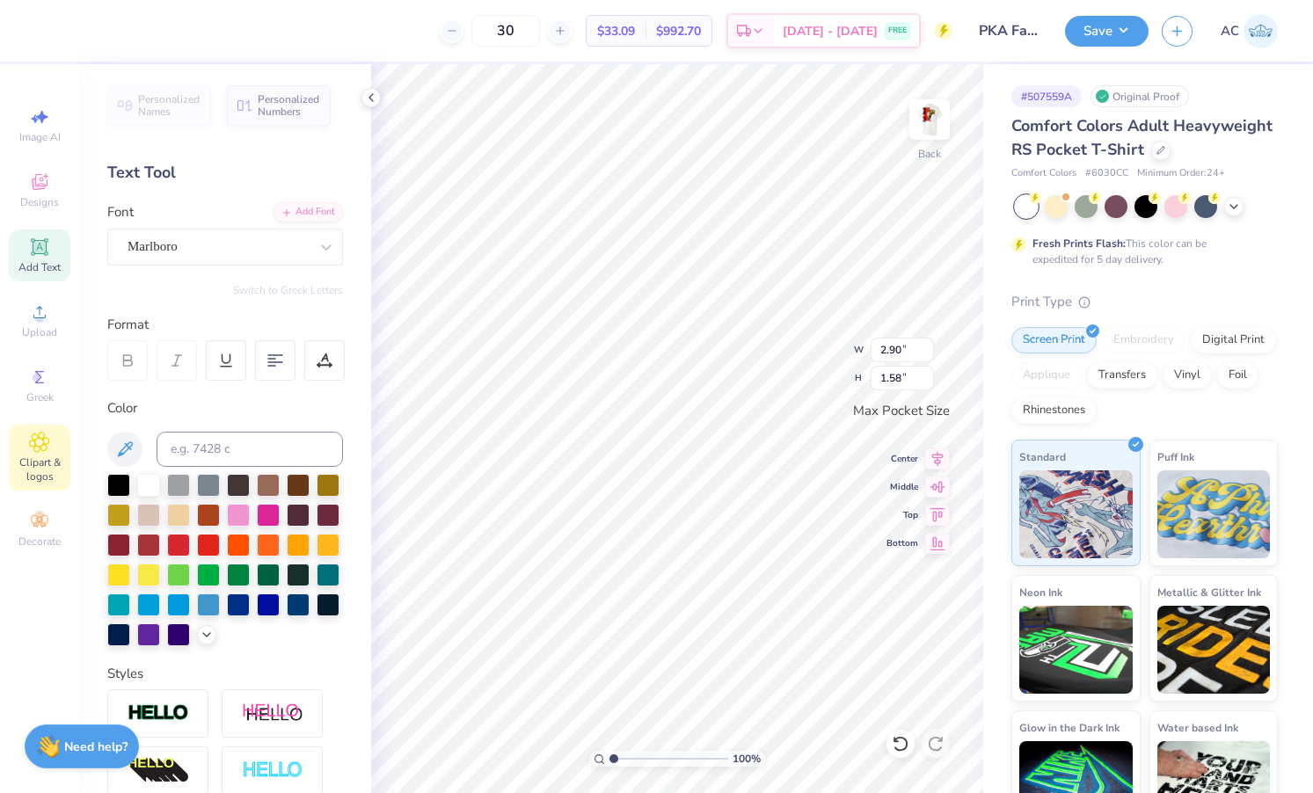
click at [47, 452] on icon at bounding box center [39, 442] width 20 height 21
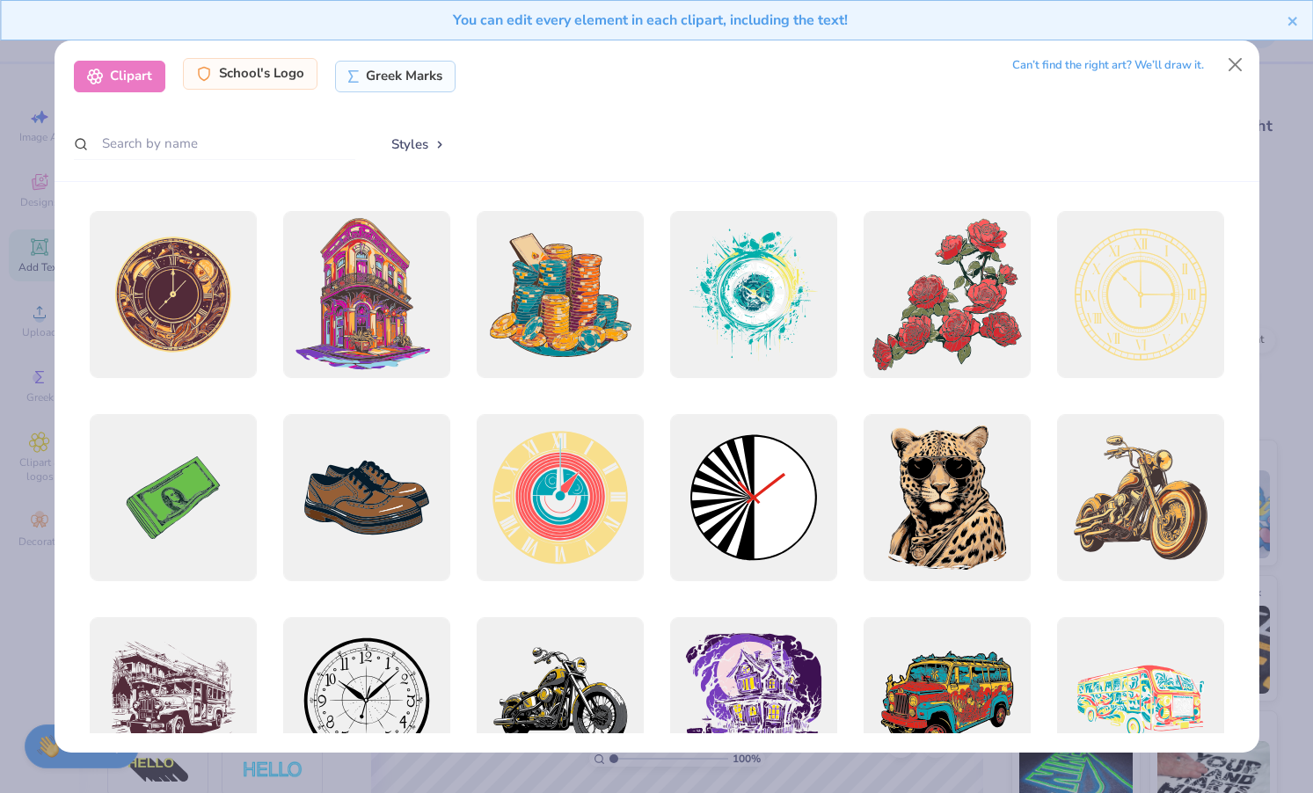
click at [228, 80] on div "School's Logo" at bounding box center [250, 74] width 135 height 32
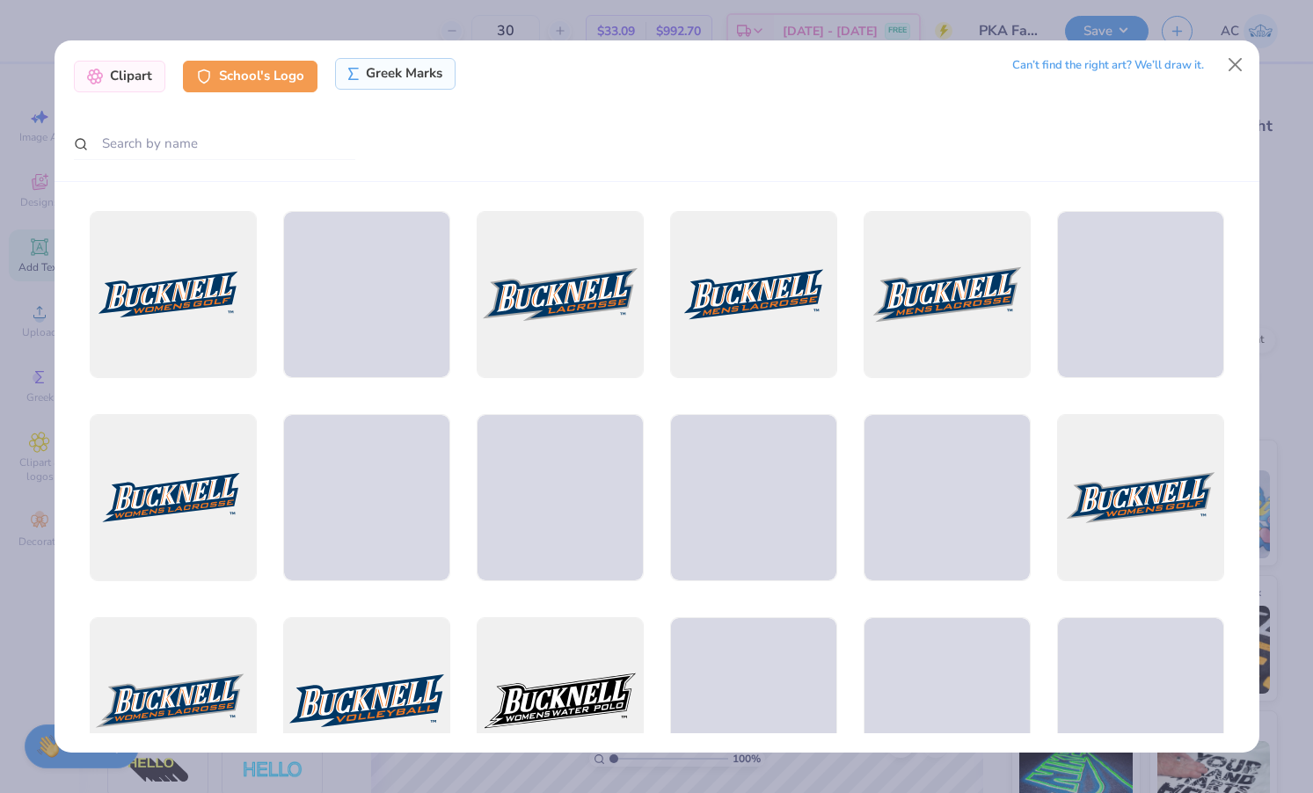
click at [392, 79] on div "Greek Marks" at bounding box center [395, 74] width 121 height 32
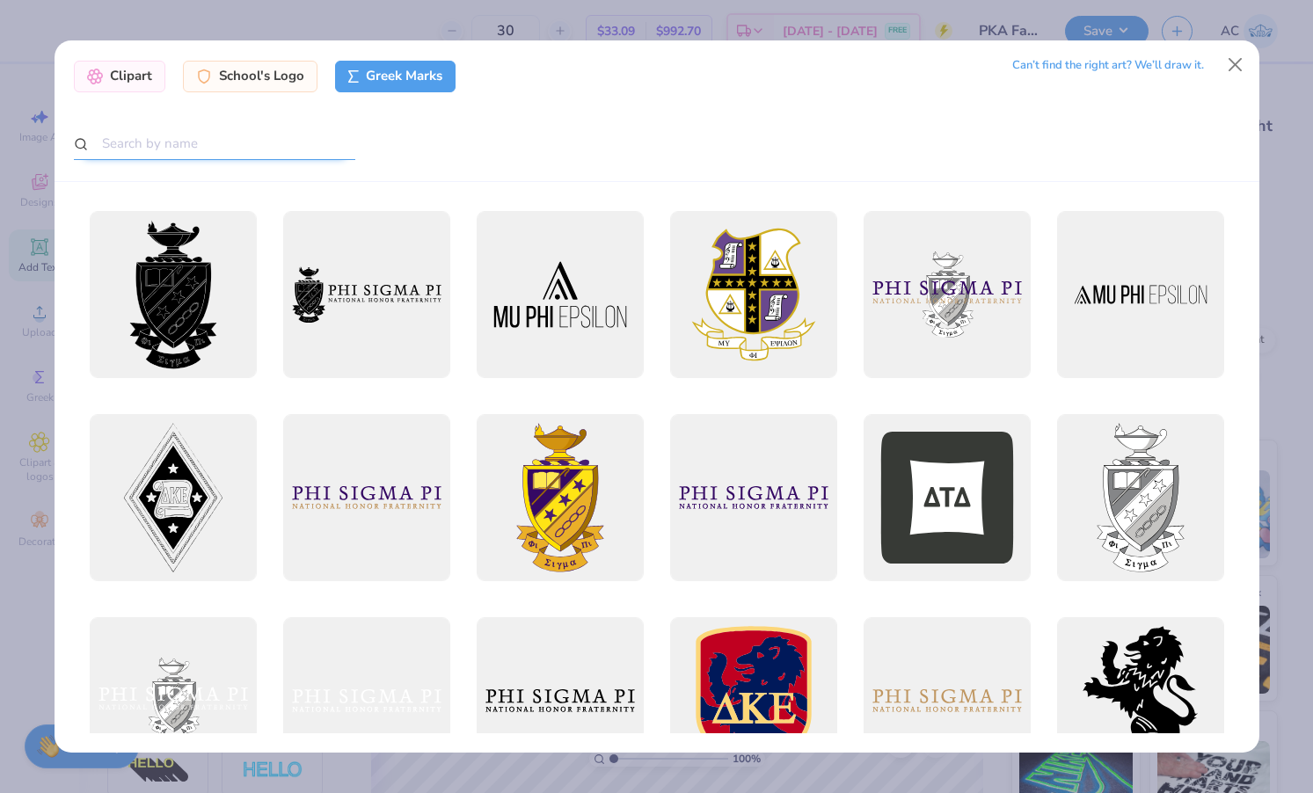
click at [280, 142] on input "text" at bounding box center [214, 144] width 281 height 33
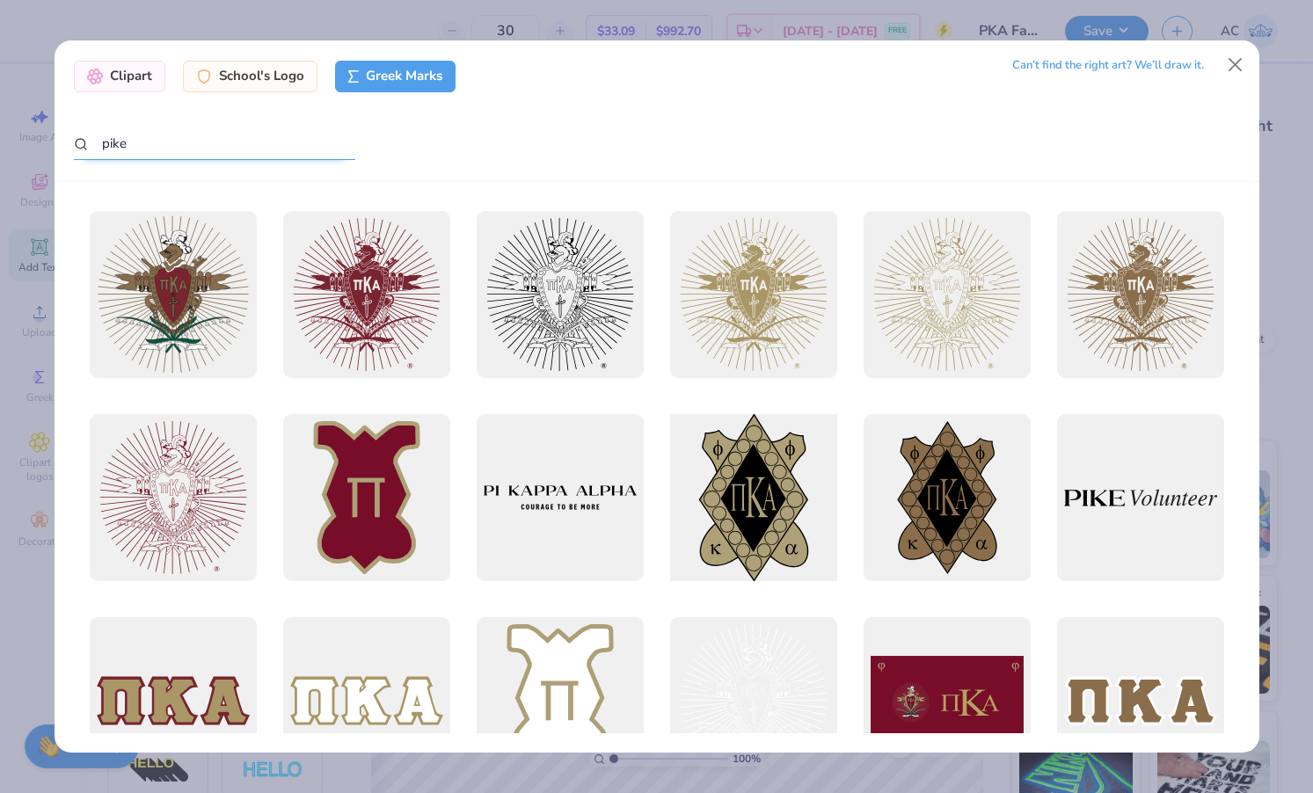
type input "pike"
click at [796, 490] on div at bounding box center [753, 498] width 184 height 184
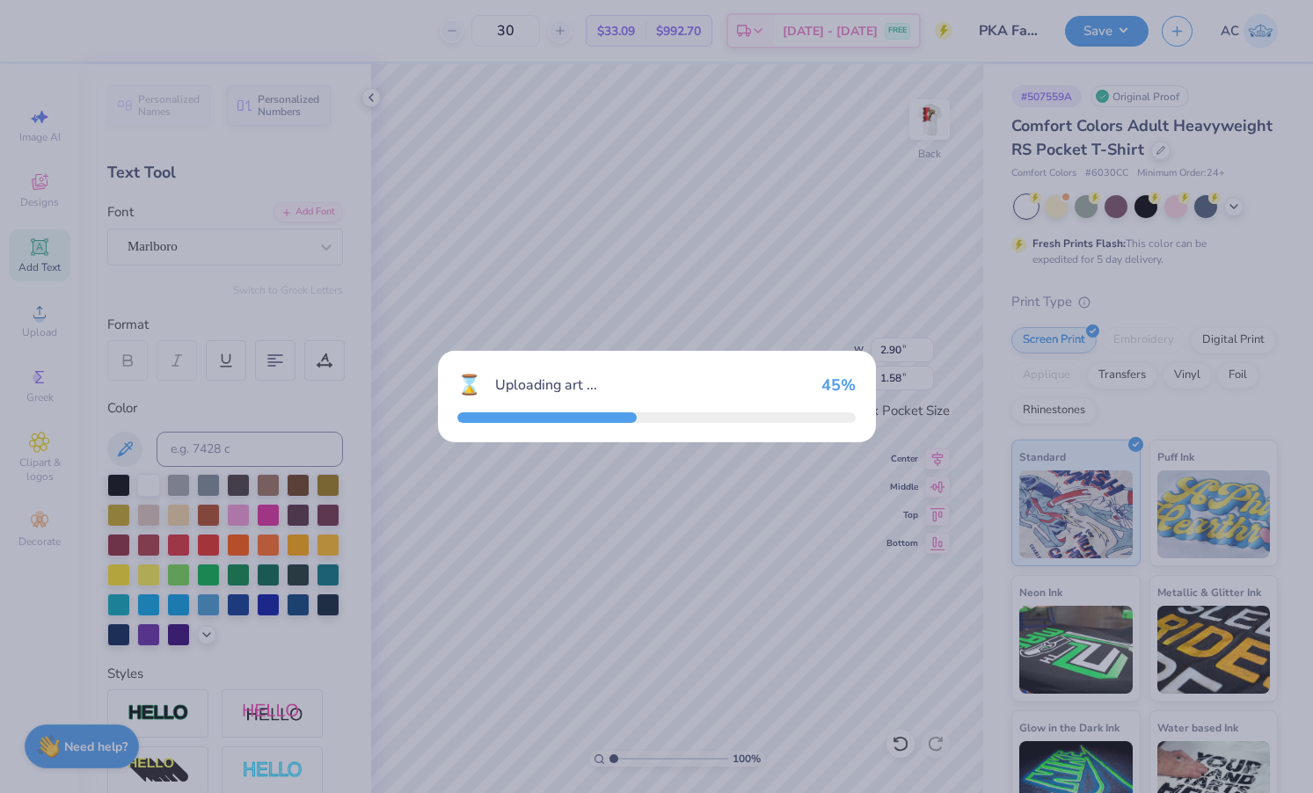
type input "2.23"
type input "3.43"
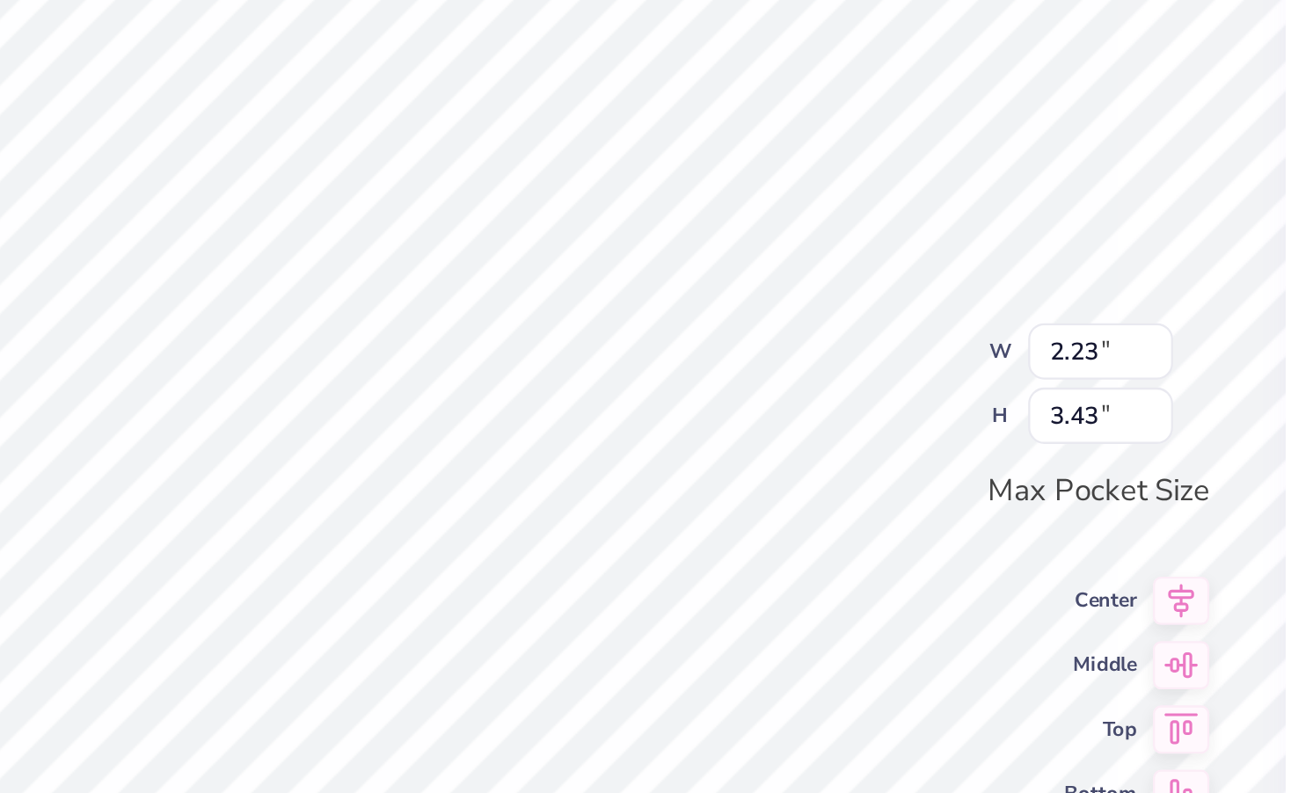
type input "1.21"
type input "1.86"
type input "0.73"
type input "1.12"
type input "2.90"
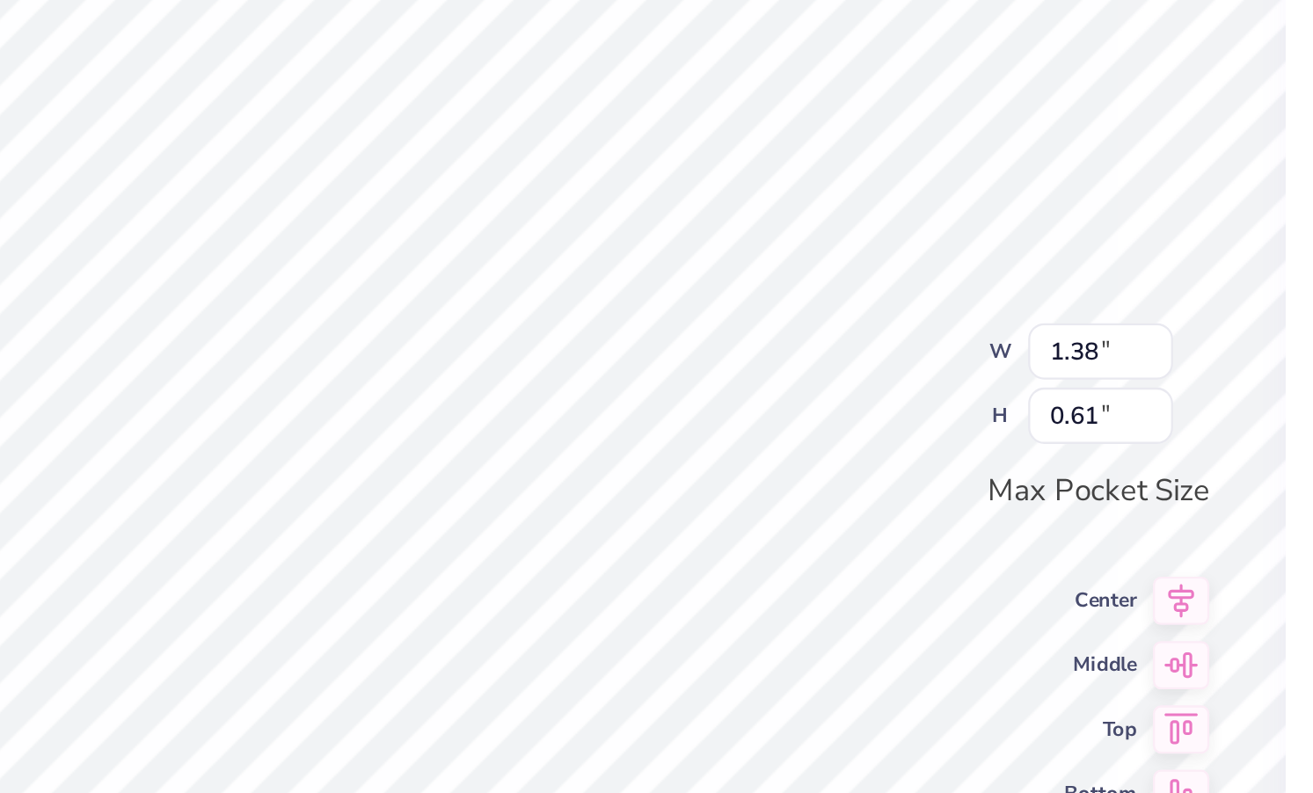
type input "1.58"
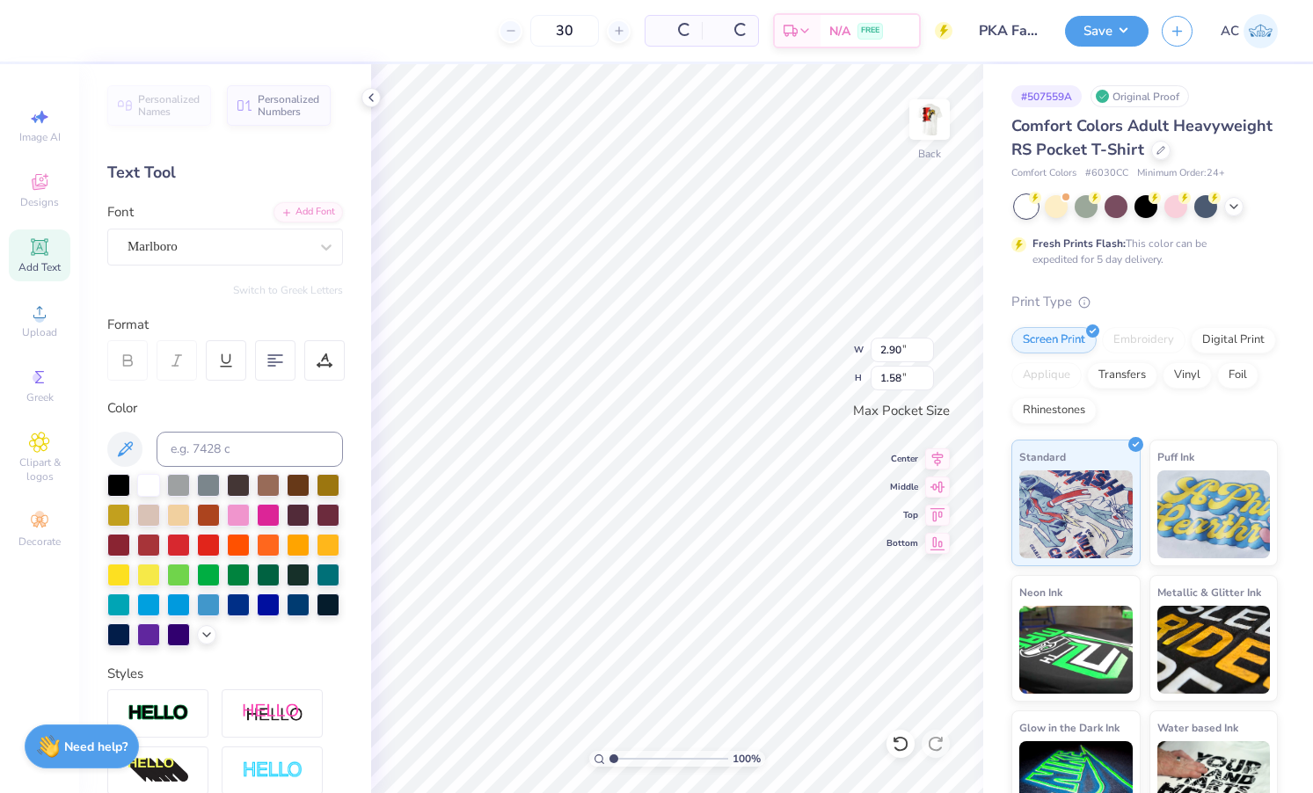
type input "1.38"
type input "0.61"
click at [42, 383] on icon at bounding box center [39, 377] width 9 height 12
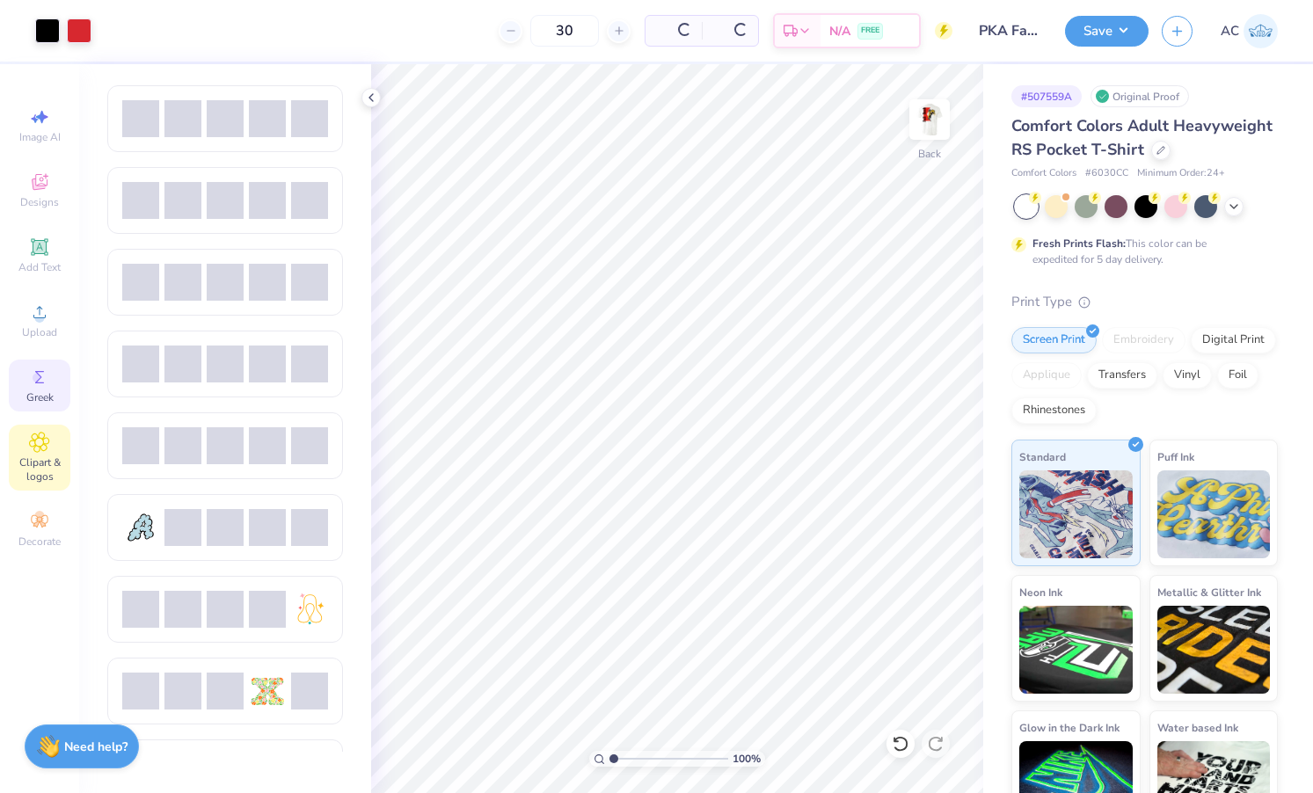
click at [43, 454] on div "Clipart & logos" at bounding box center [40, 458] width 62 height 66
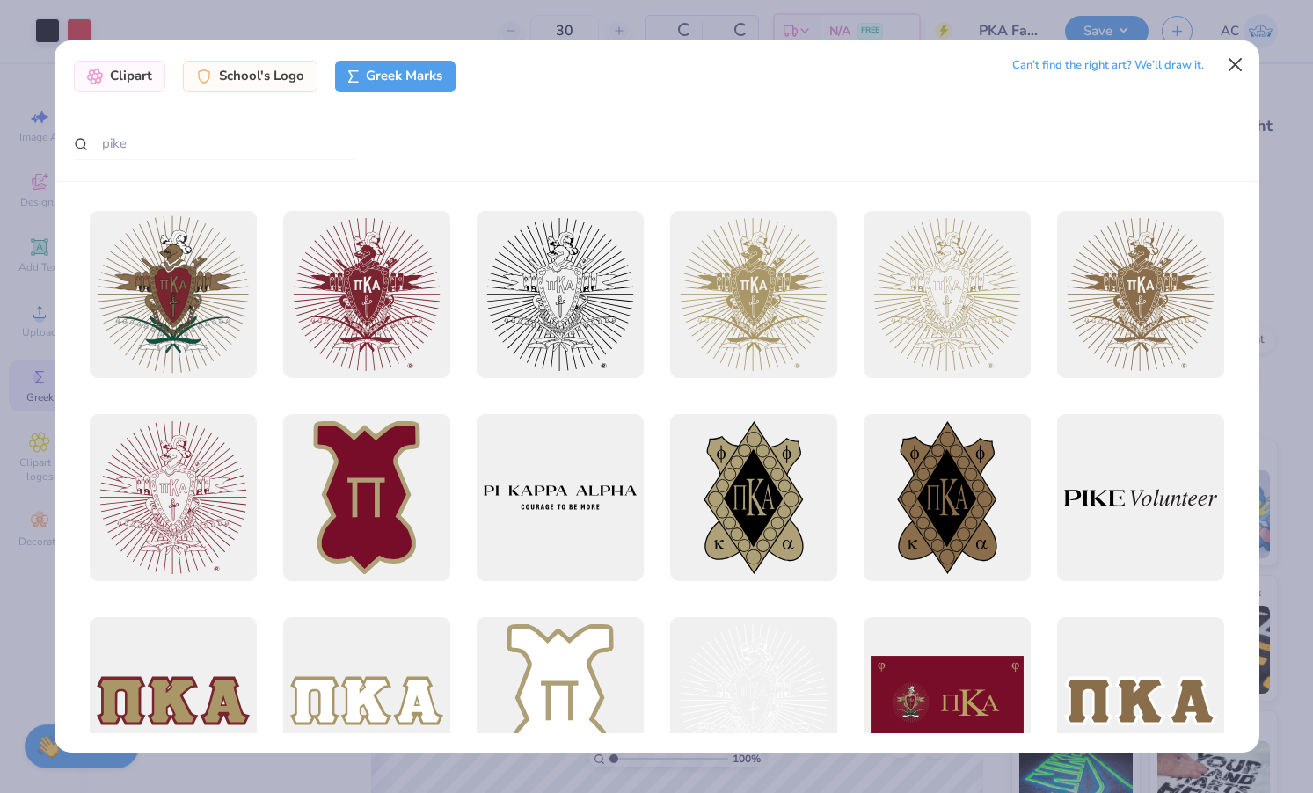
click at [1234, 69] on button "Close" at bounding box center [1234, 64] width 33 height 33
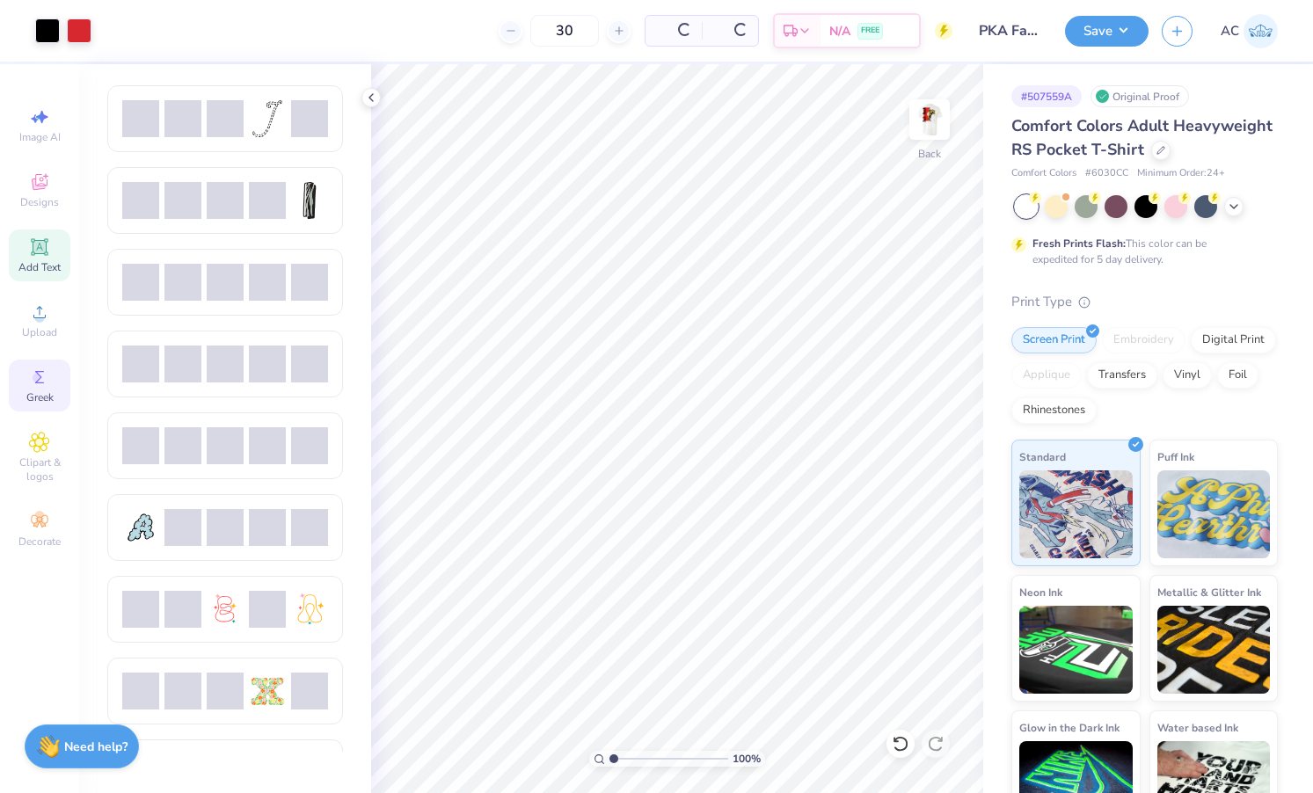
click at [55, 248] on div "Add Text" at bounding box center [40, 256] width 62 height 52
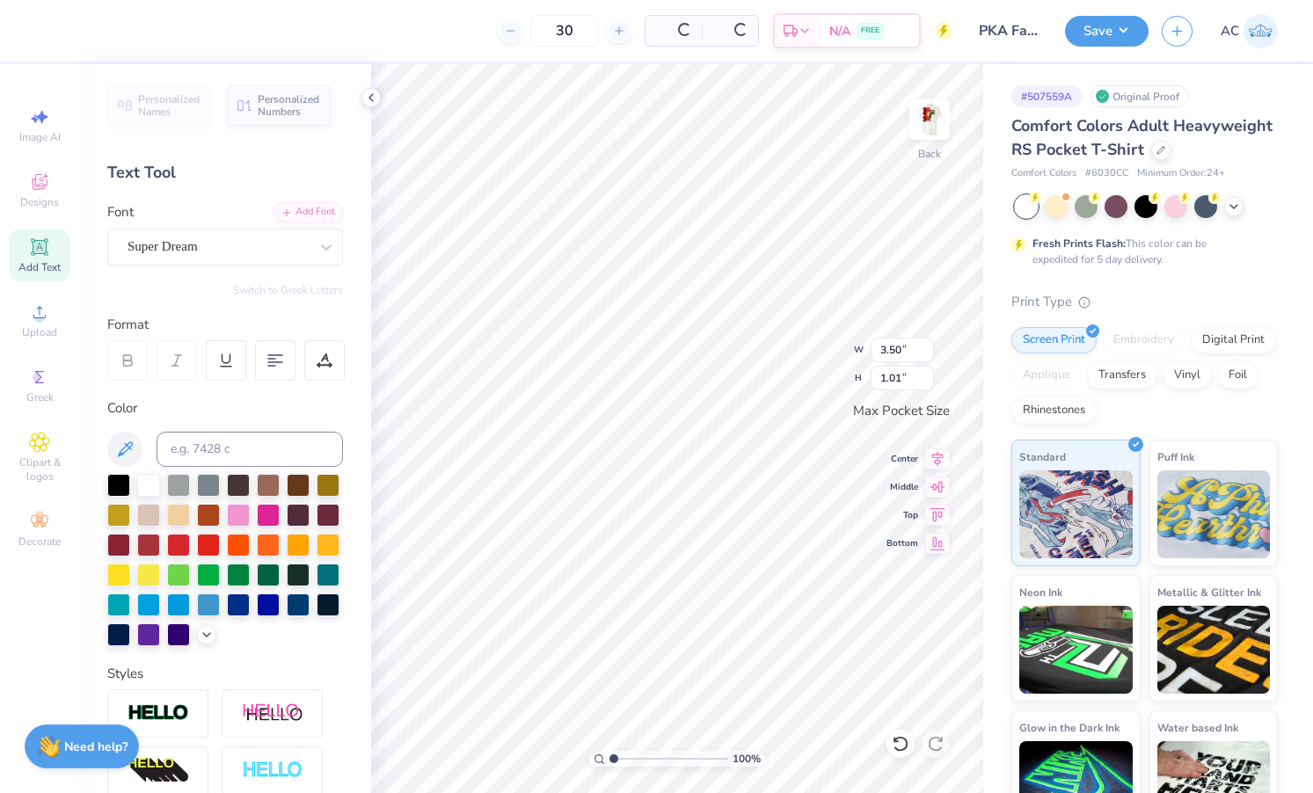
type textarea "T"
type input "1.38"
type input "0.61"
type input "2.90"
type input "1.58"
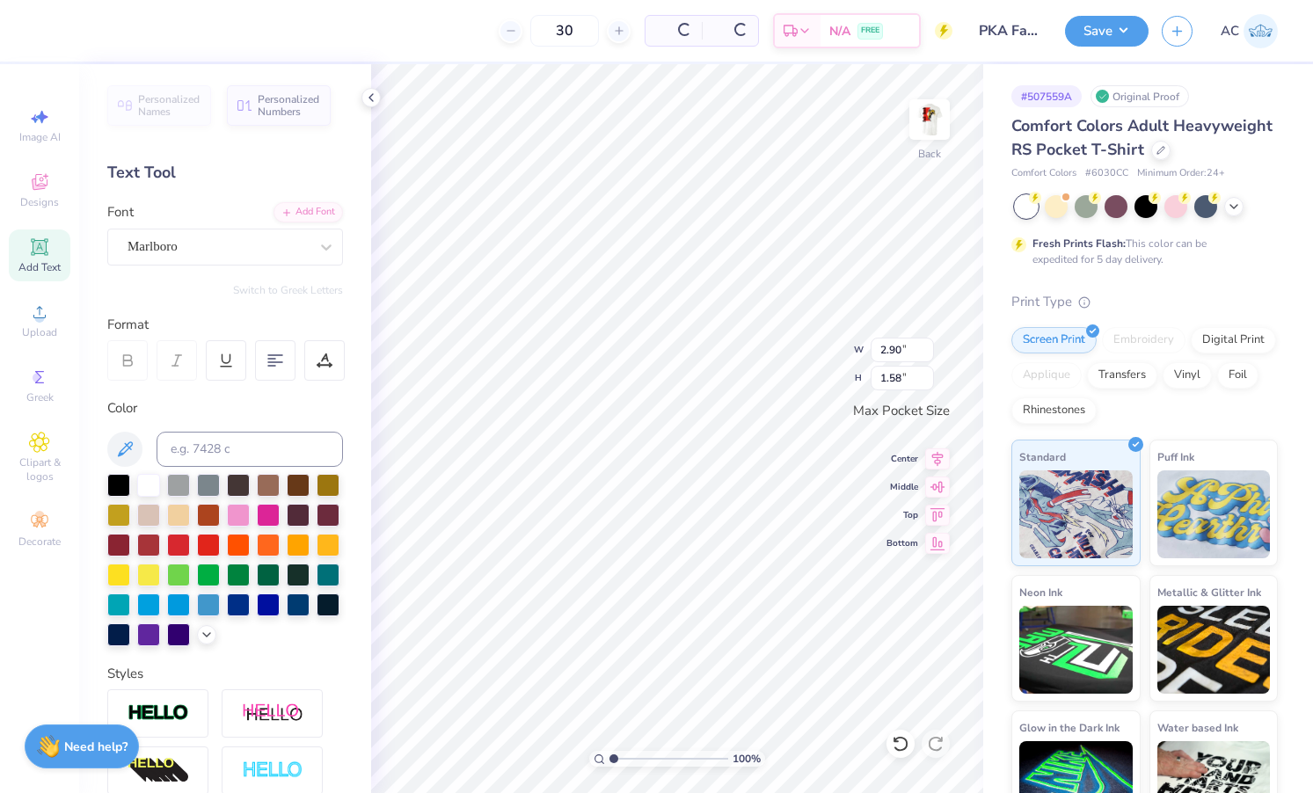
type input "1.38"
type input "0.61"
type textarea "2"
type textarea "~ ~"
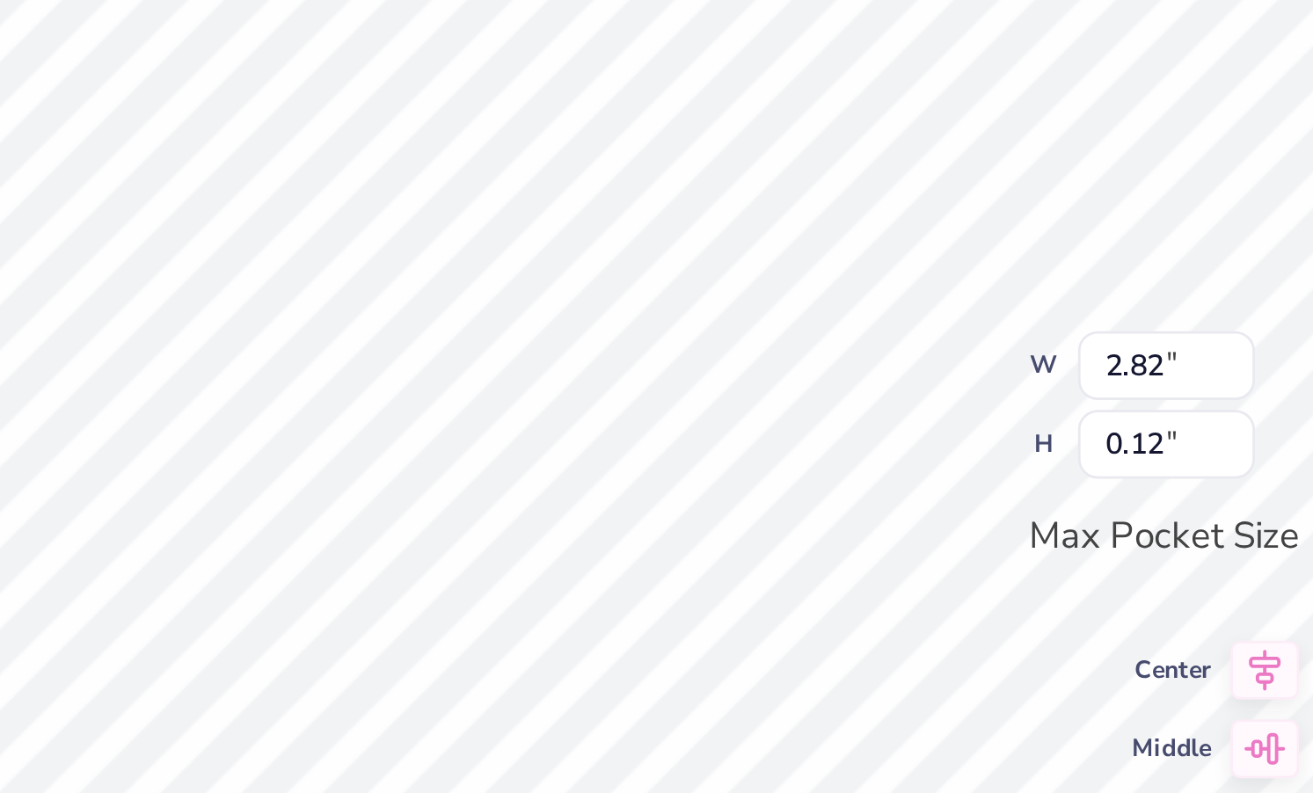
type textarea "~ ~"
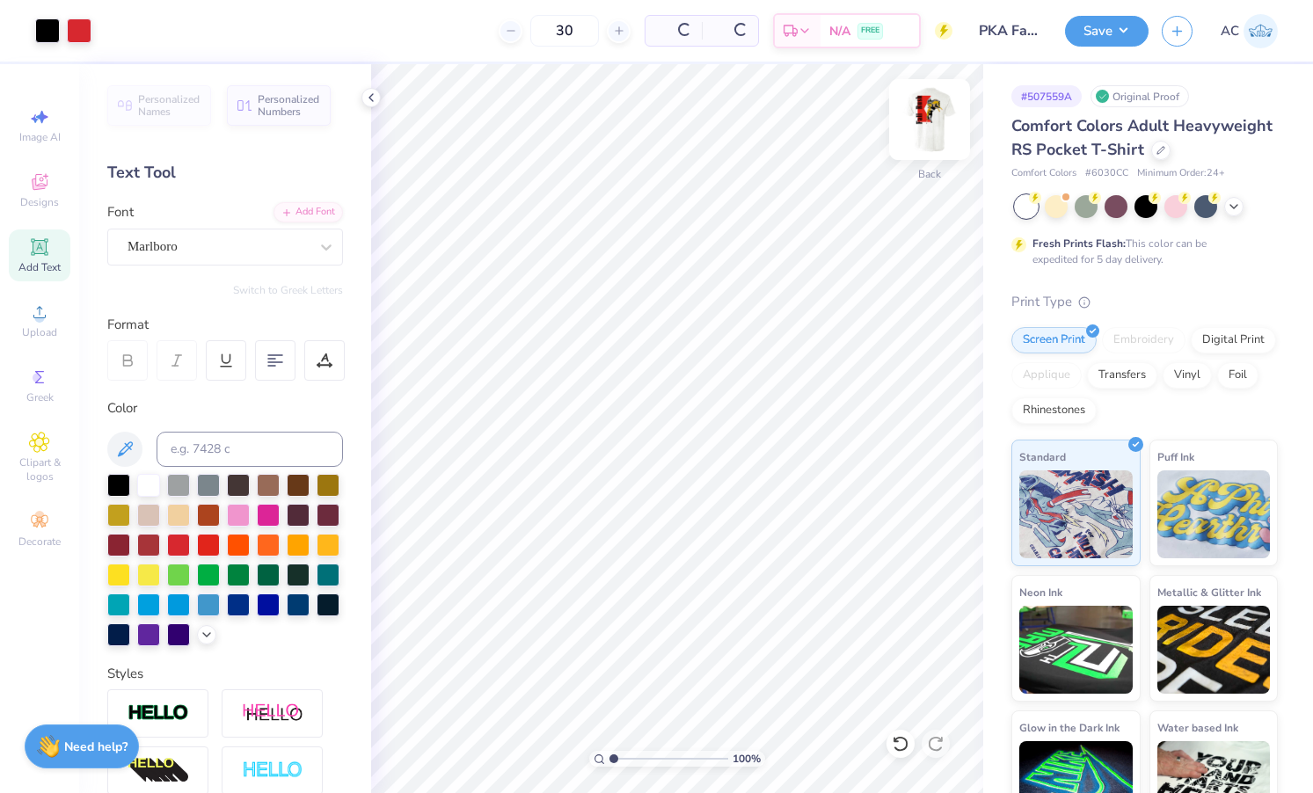
click at [930, 132] on img at bounding box center [930, 119] width 70 height 70
click at [933, 125] on div "Almost there" at bounding box center [842, 428] width 942 height 729
click at [928, 232] on div "Almost there" at bounding box center [842, 428] width 942 height 729
click at [927, 123] on div "Almost there" at bounding box center [842, 428] width 942 height 729
click at [925, 128] on div "Almost there" at bounding box center [842, 428] width 942 height 729
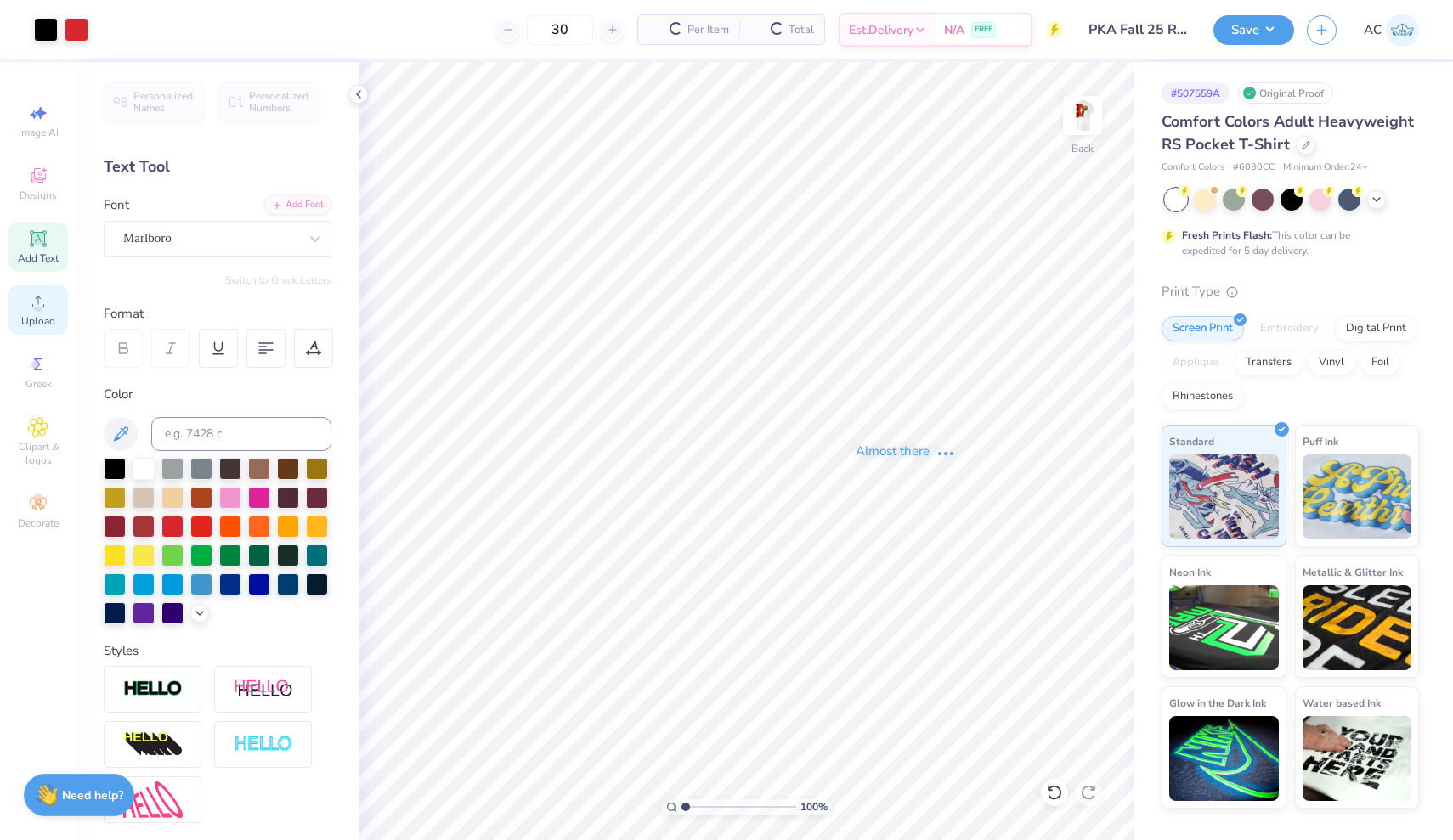
click at [40, 302] on icon at bounding box center [38, 301] width 20 height 20
click at [45, 445] on span "Clipart & logos" at bounding box center [39, 454] width 60 height 27
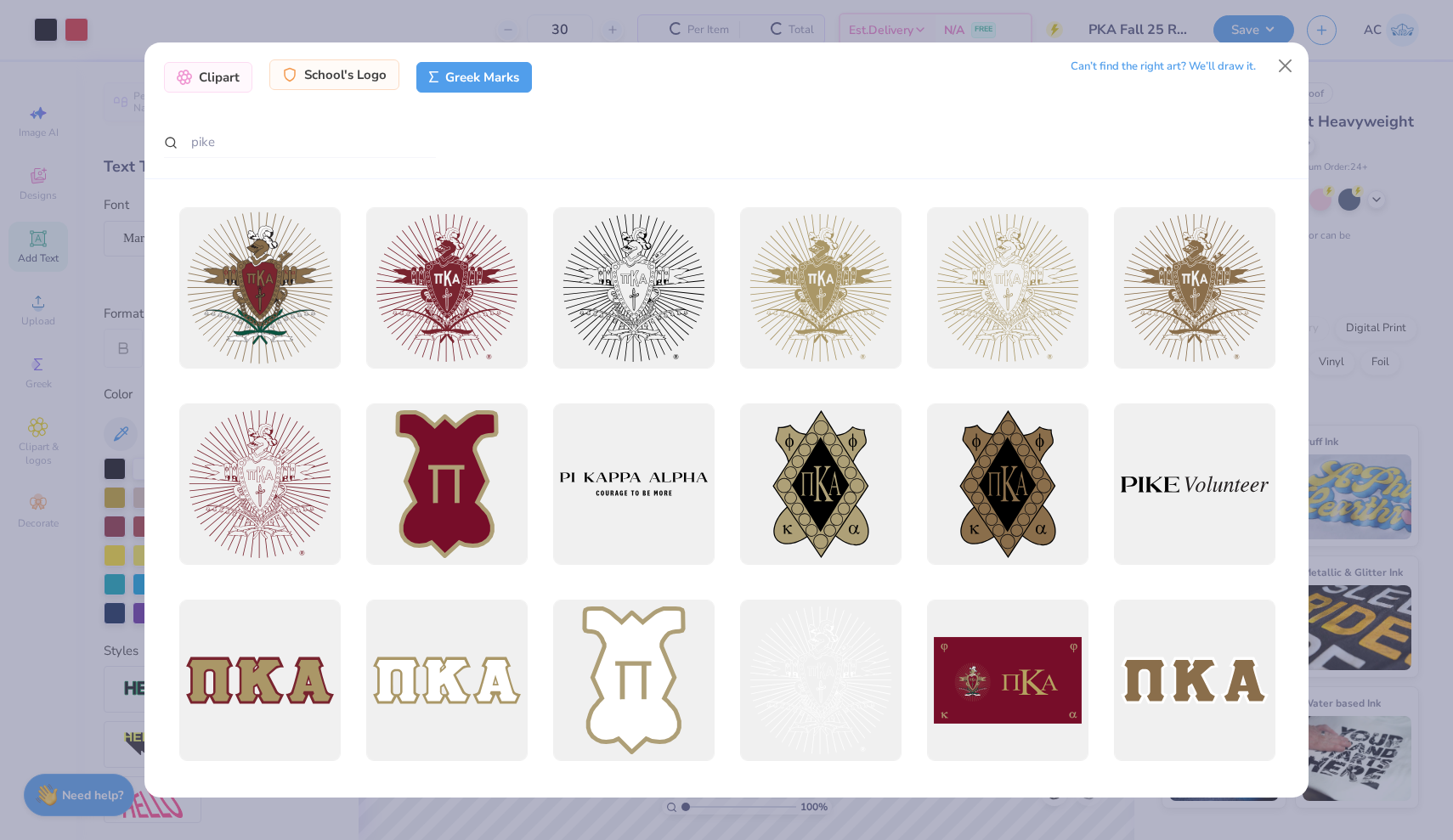
click at [366, 78] on div "School's Logo" at bounding box center [334, 75] width 130 height 31
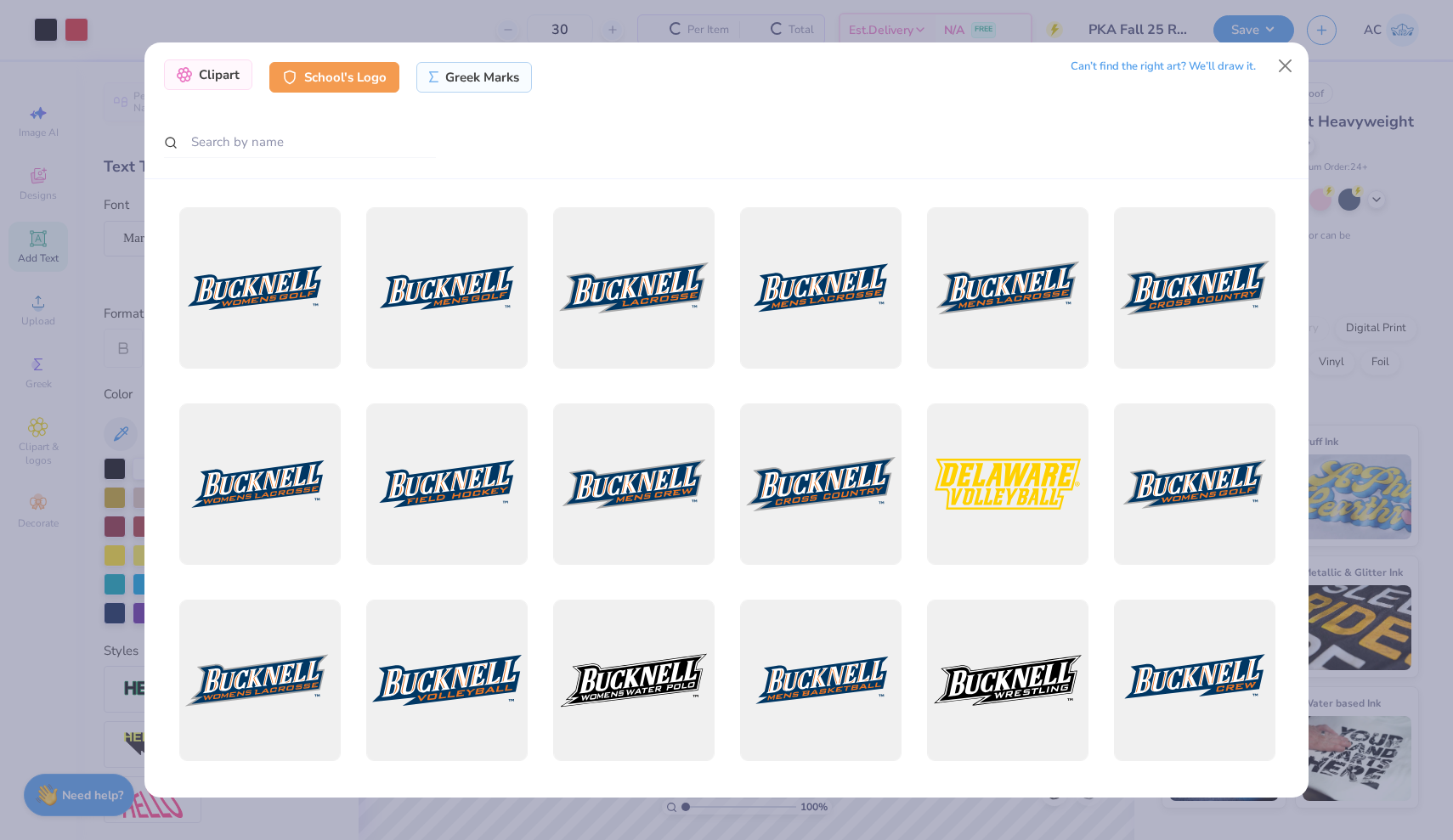
click at [228, 76] on div "Clipart" at bounding box center [208, 75] width 88 height 31
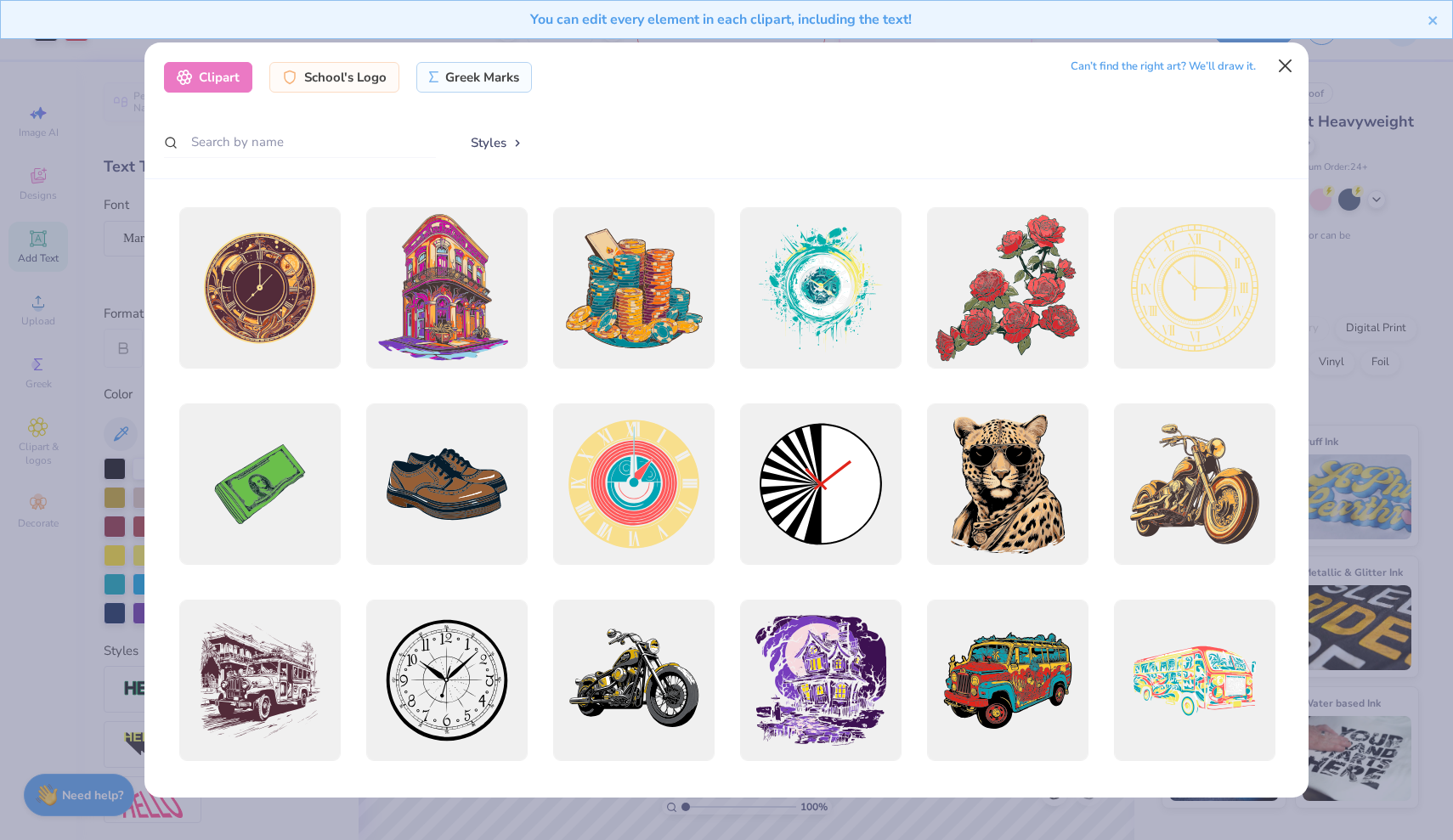
click at [1268, 62] on button "Close" at bounding box center [1285, 66] width 32 height 32
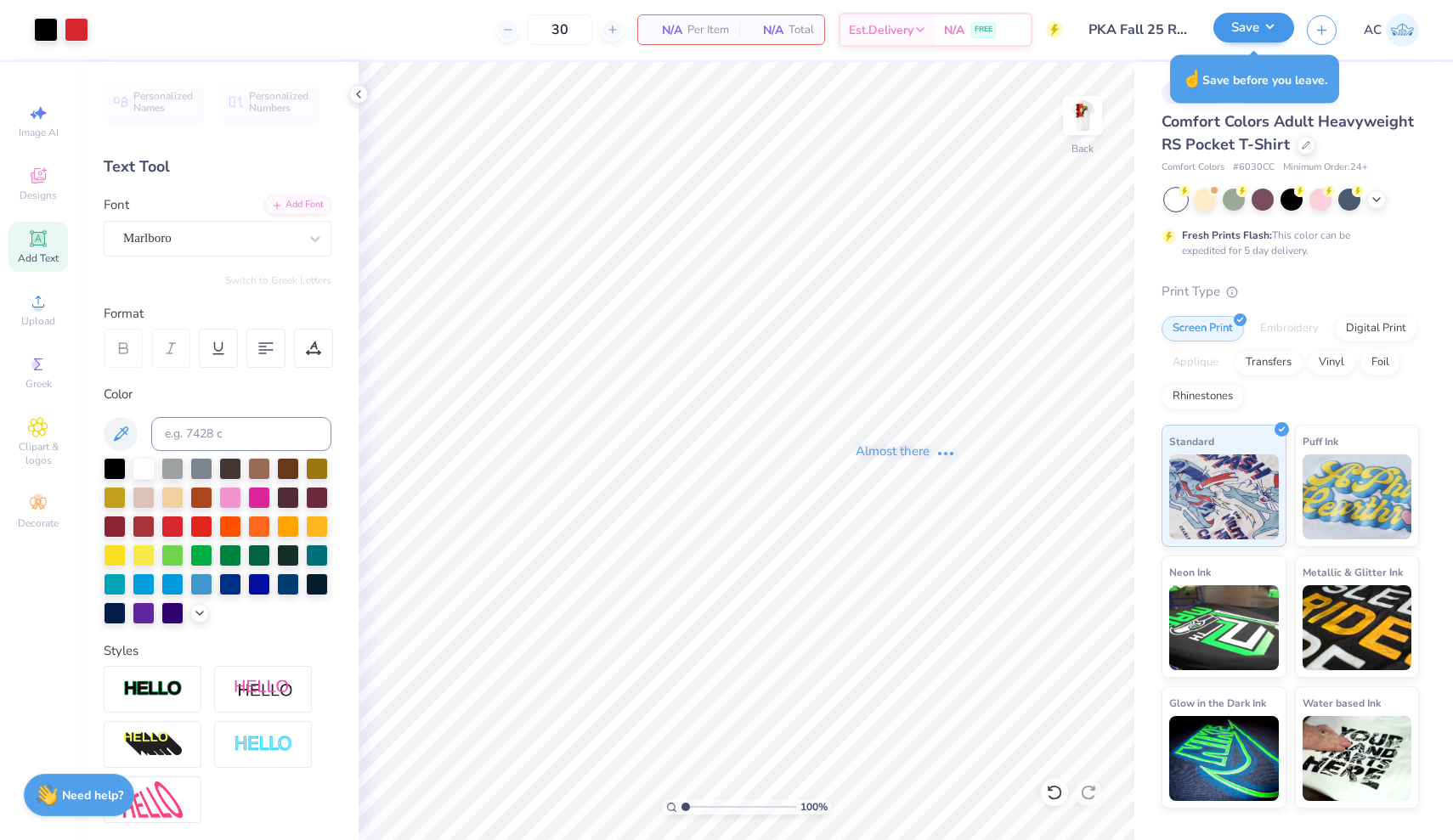
click at [1250, 33] on button "Save" at bounding box center [1254, 27] width 81 height 30
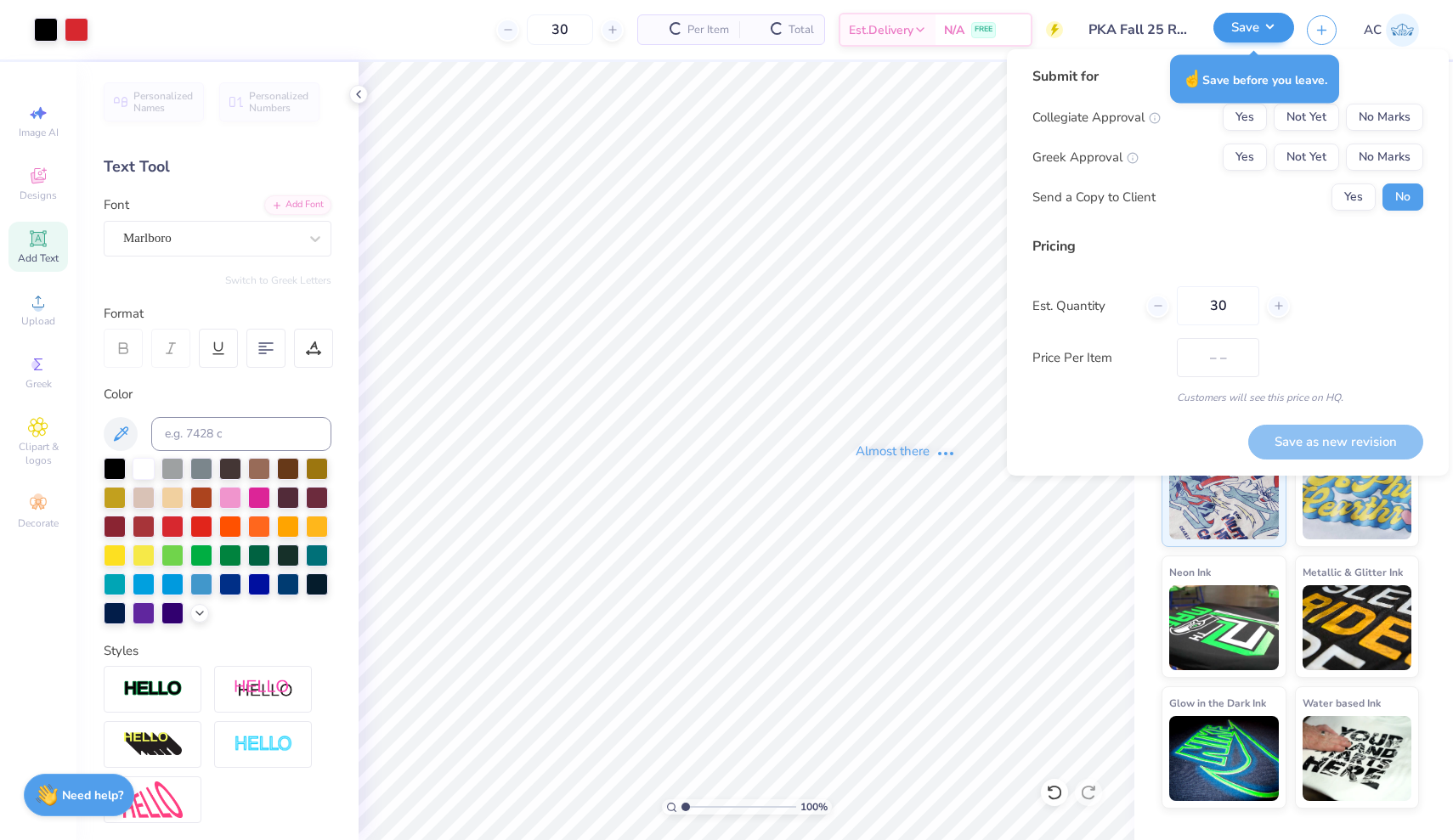
type input "$33.09"
click at [1260, 153] on button "Yes" at bounding box center [1245, 157] width 44 height 27
click at [1250, 127] on button "Yes" at bounding box center [1245, 117] width 44 height 27
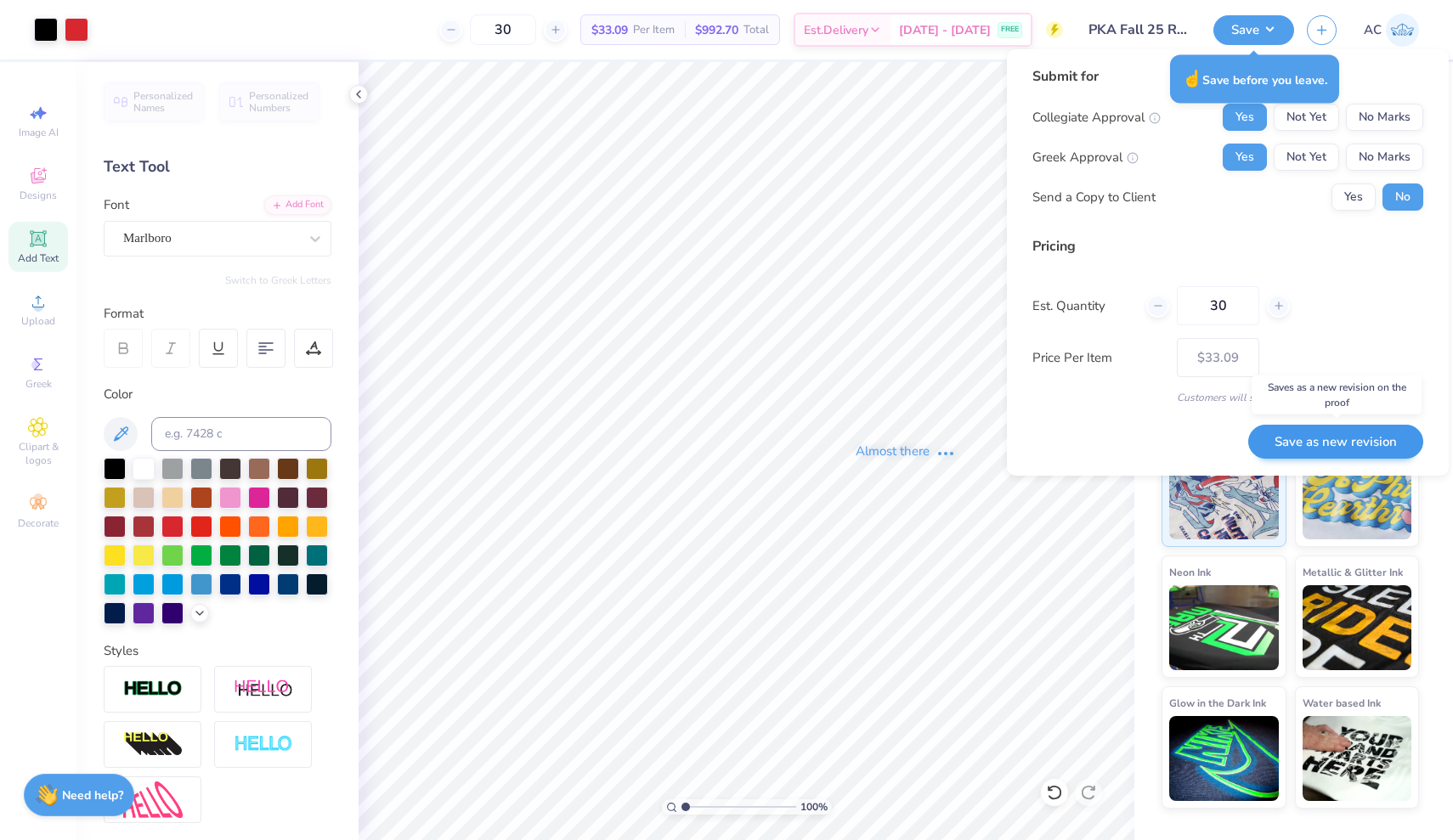
click at [1268, 435] on button "Save as new revision" at bounding box center [1335, 442] width 175 height 35
click at [1268, 443] on button "Save as new revision" at bounding box center [1335, 442] width 175 height 35
click at [1268, 442] on button "Save as new revision" at bounding box center [1335, 442] width 175 height 35
click at [996, 568] on div "Almost there" at bounding box center [905, 451] width 1095 height 778
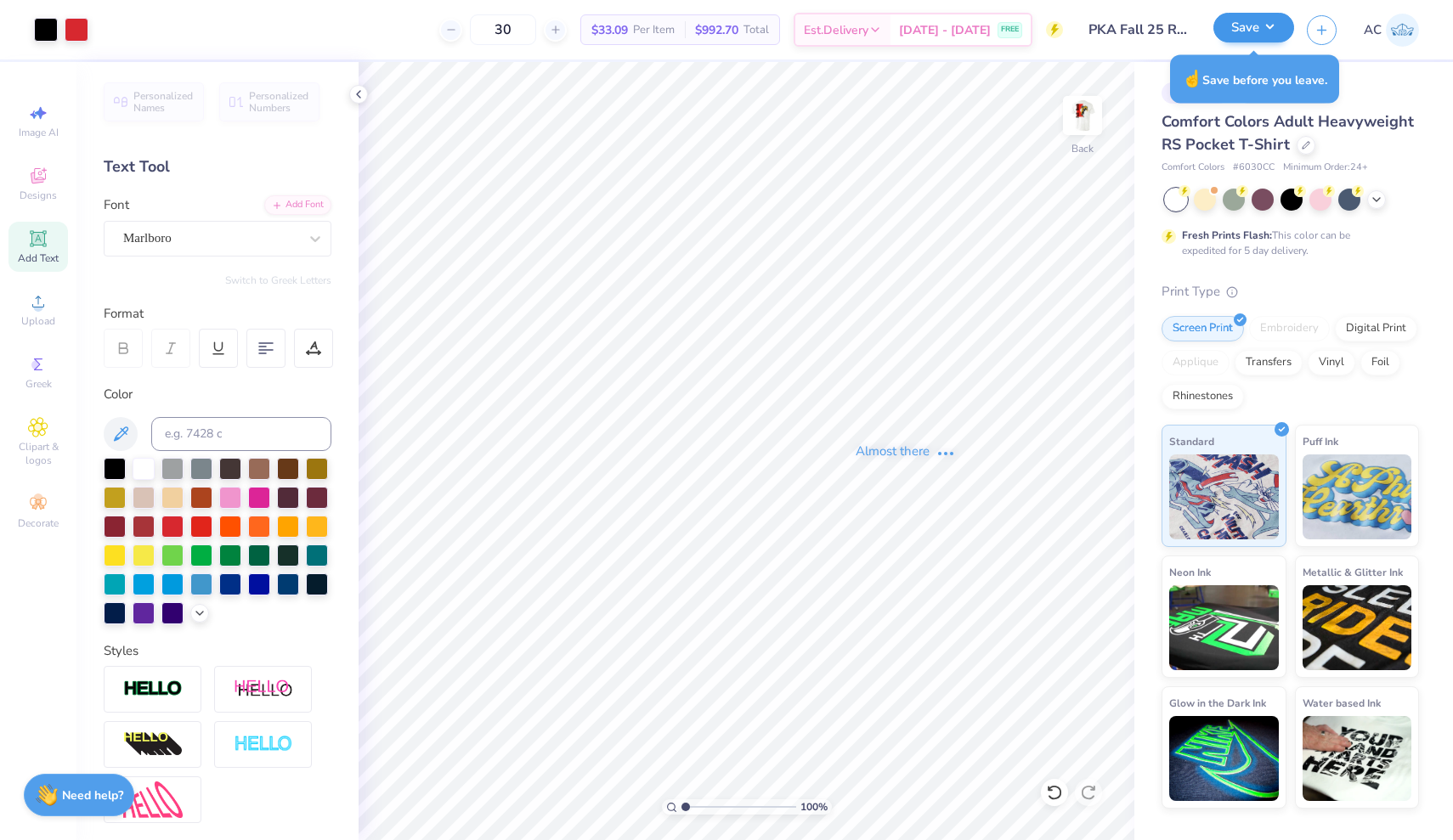
click at [1262, 26] on button "Save" at bounding box center [1254, 27] width 81 height 30
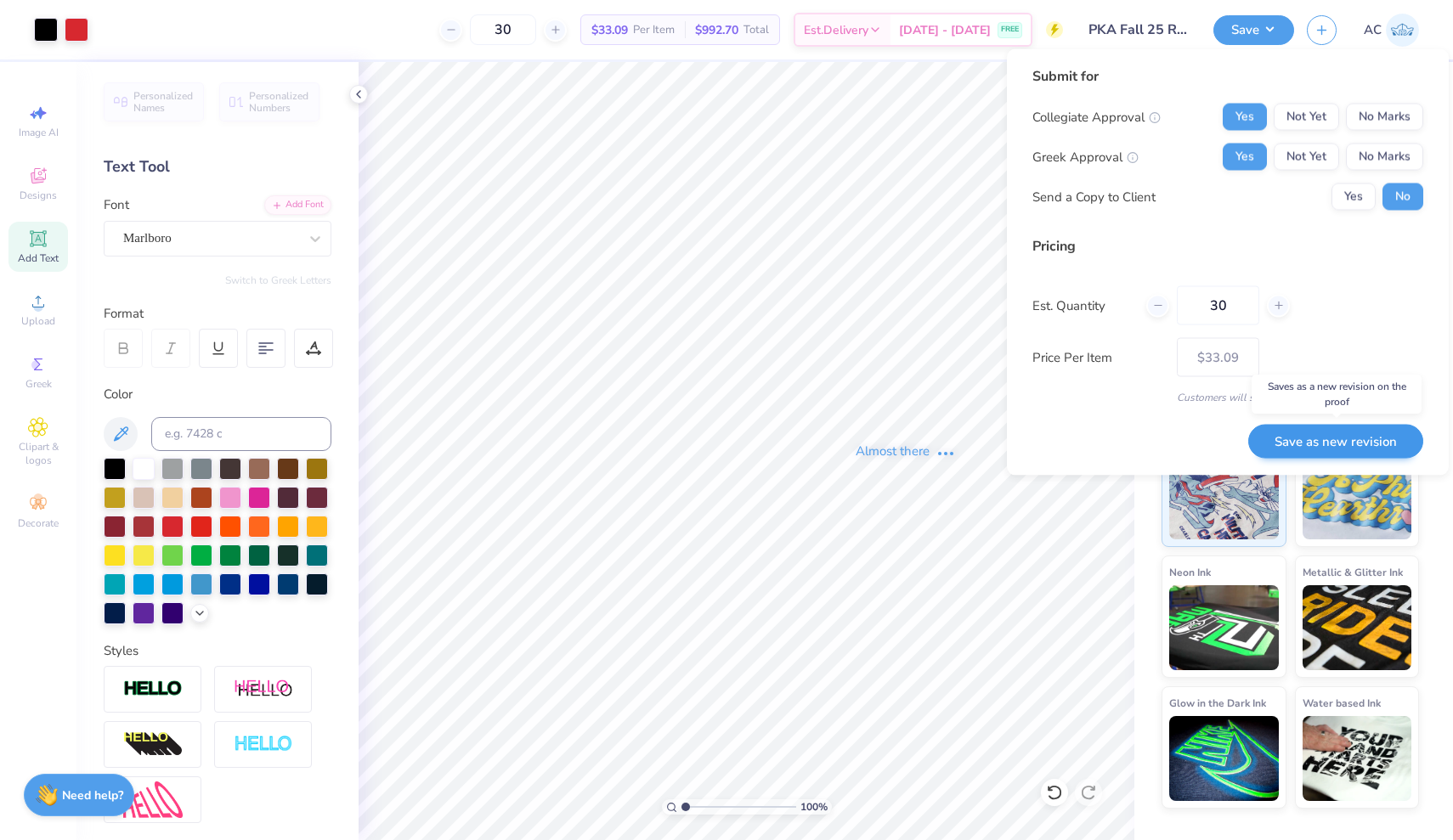
click at [1268, 440] on button "Save as new revision" at bounding box center [1335, 441] width 175 height 35
click at [1014, 503] on div "Almost there" at bounding box center [905, 451] width 1095 height 778
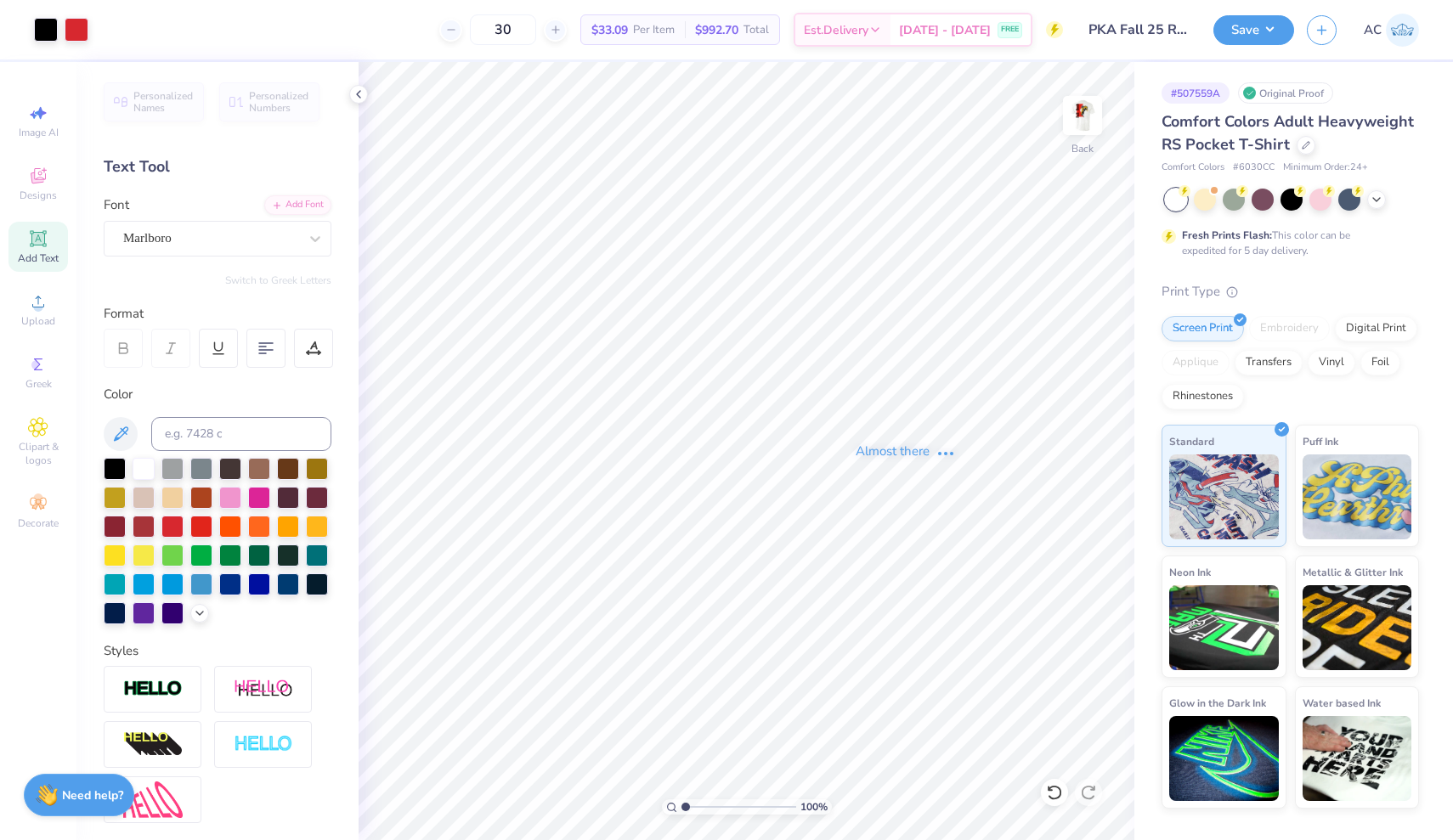
click at [1077, 117] on div "Almost there" at bounding box center [905, 451] width 1095 height 778
click at [1078, 126] on div "Almost there" at bounding box center [905, 451] width 1095 height 778
click at [1080, 117] on img at bounding box center [1082, 115] width 68 height 68
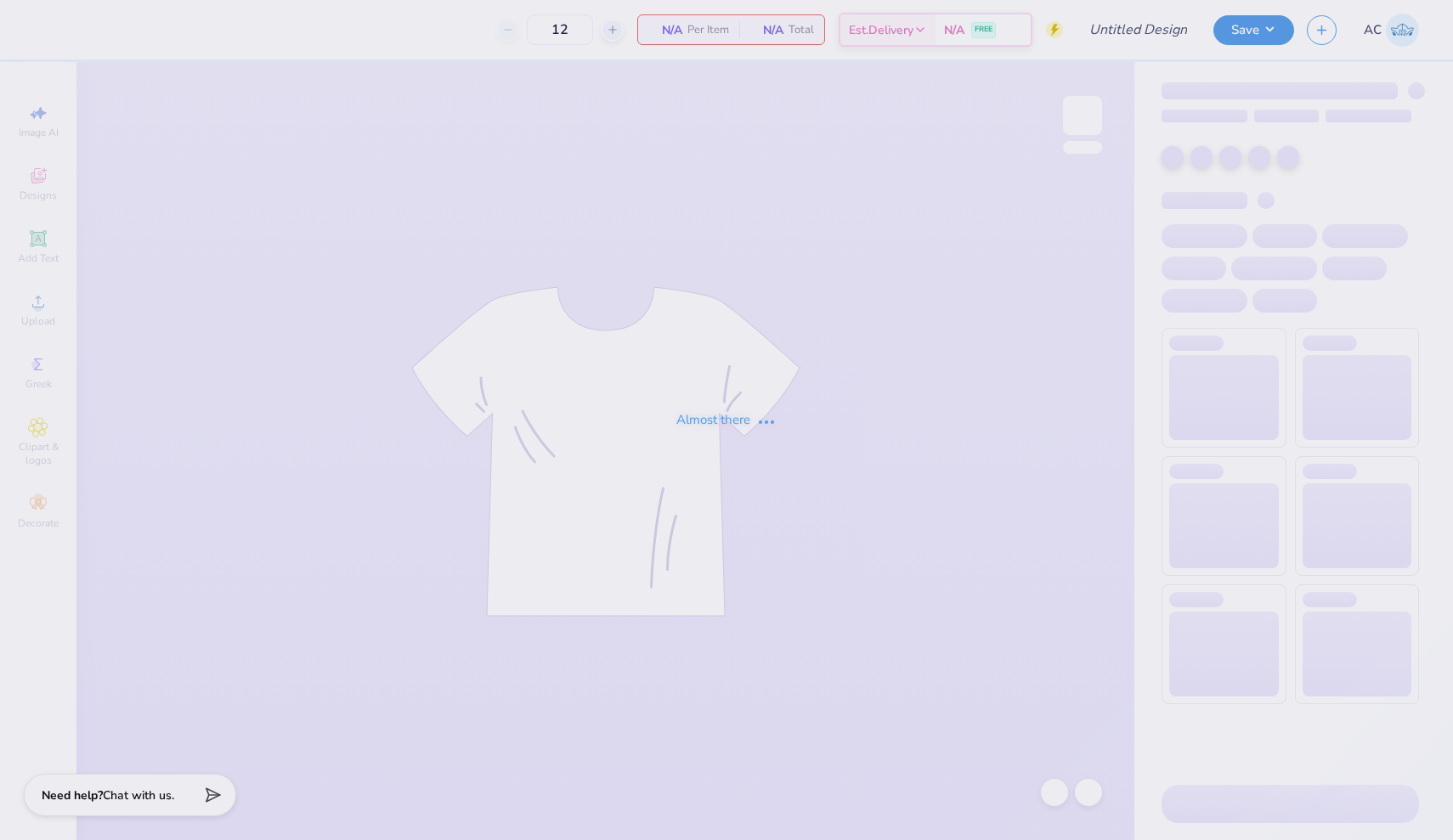
type input "PKA Fall 25 Rush"
type input "30"
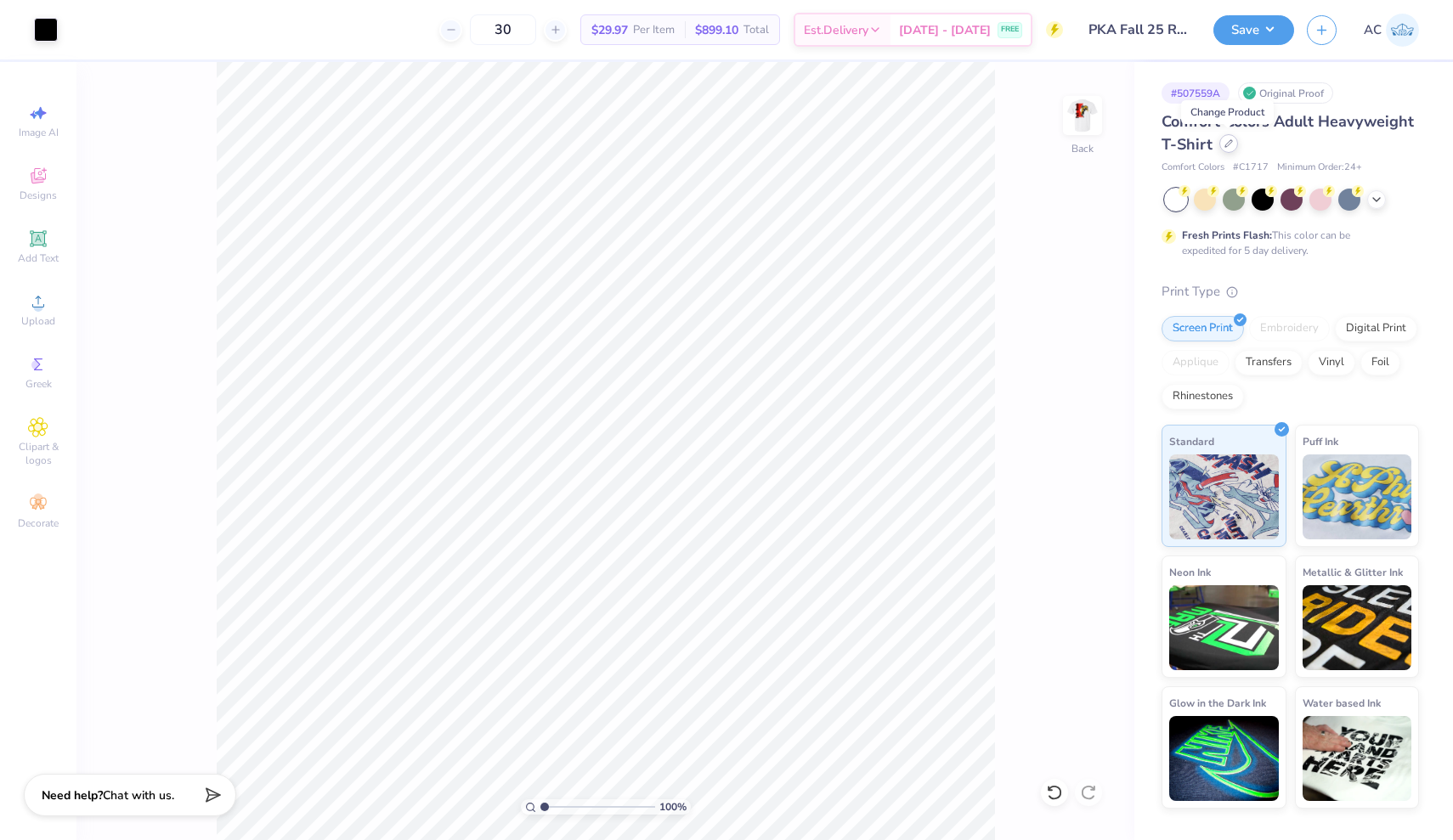
click at [1228, 144] on icon at bounding box center [1229, 143] width 9 height 9
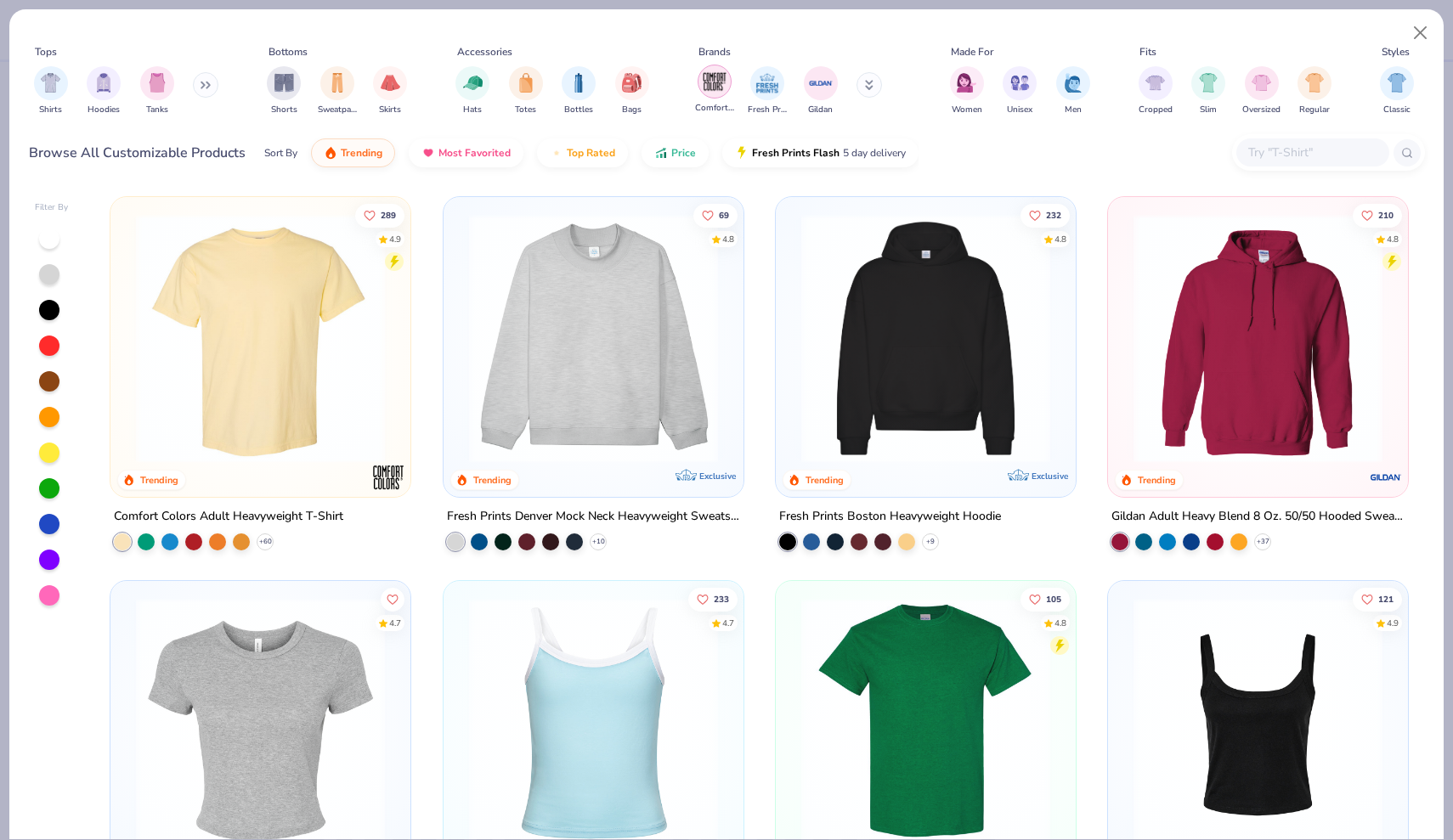
click at [722, 92] on img "filter for Comfort Colors" at bounding box center [715, 81] width 25 height 25
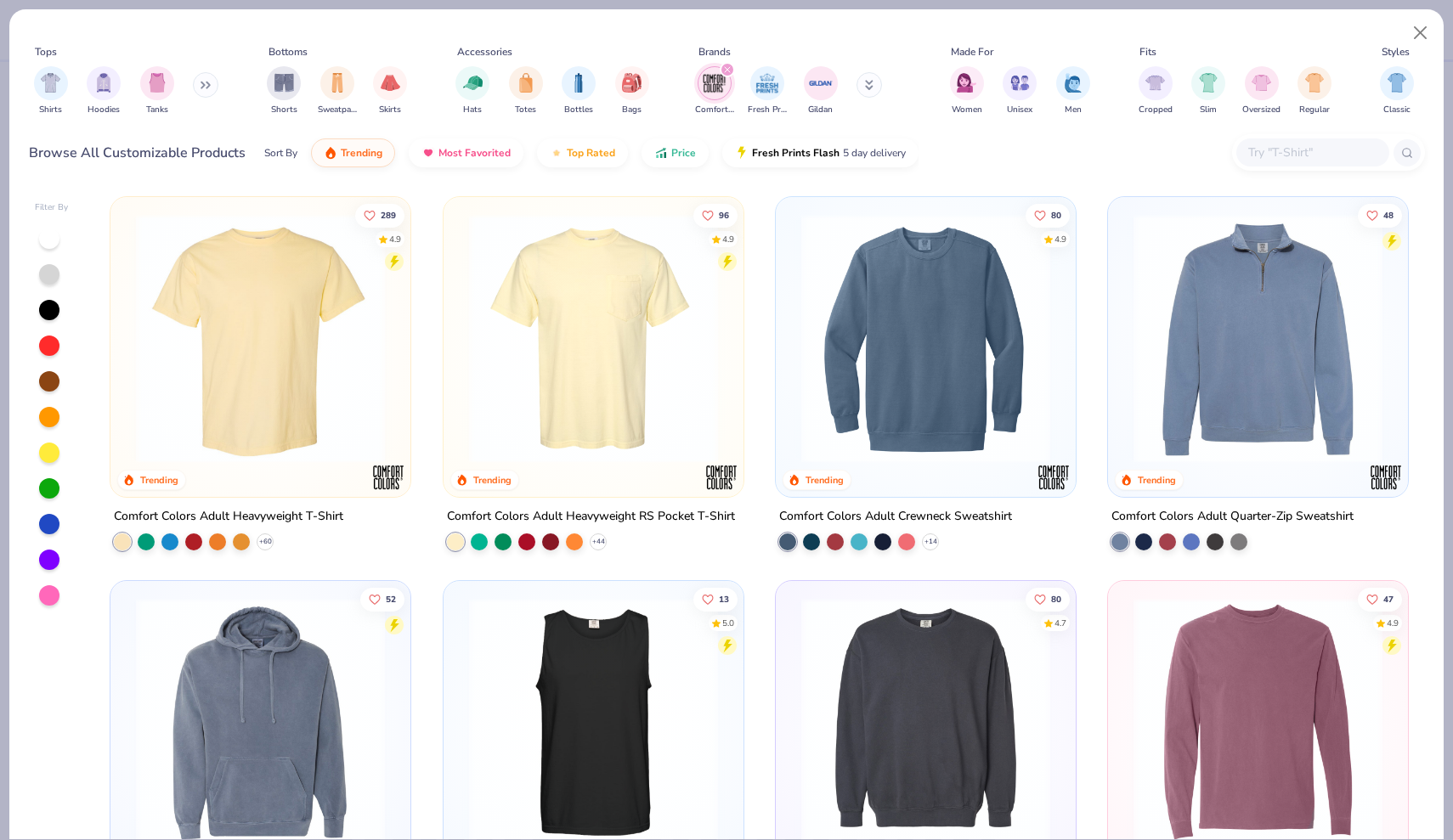
click at [580, 339] on img at bounding box center [593, 339] width 266 height 249
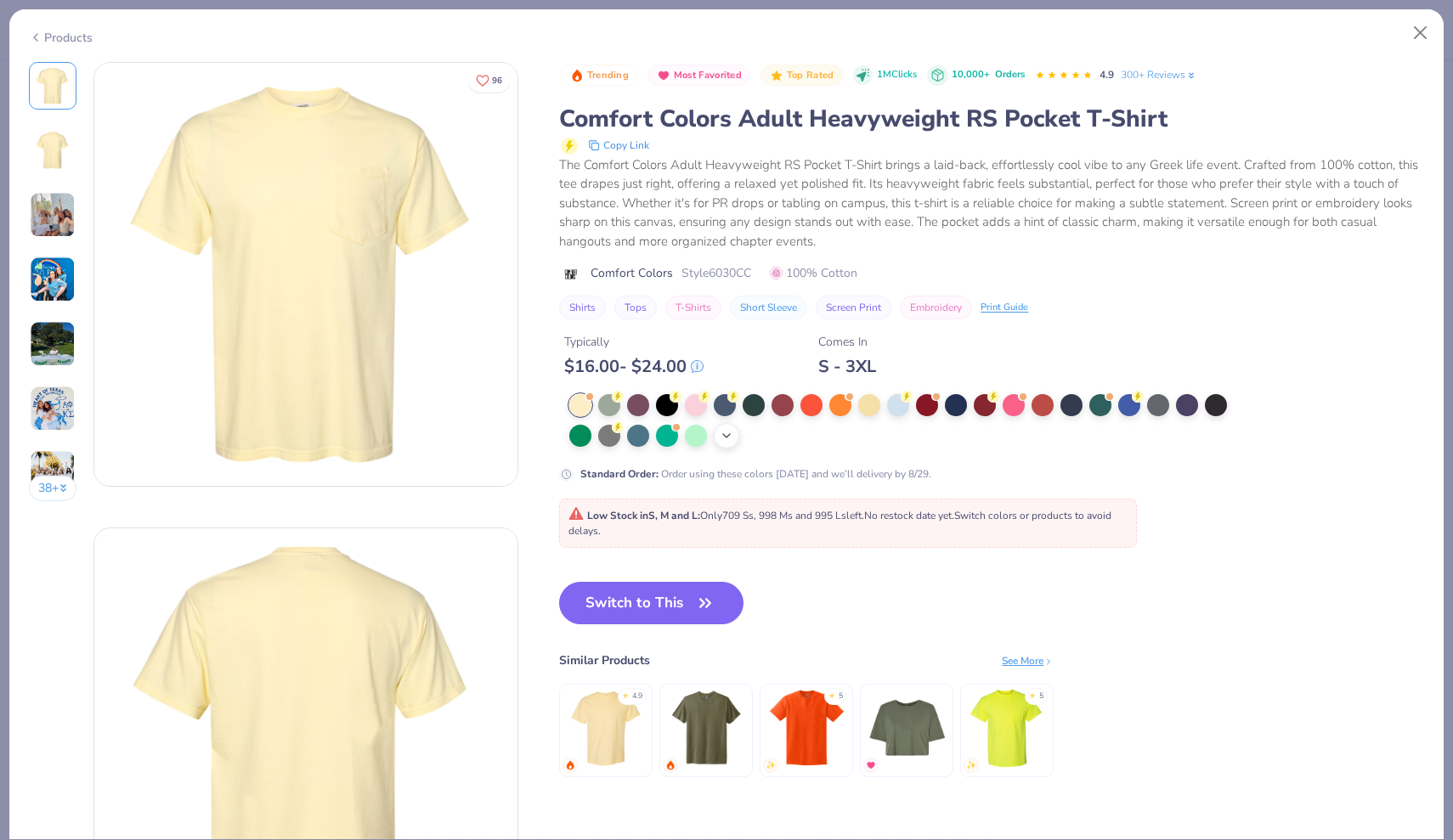
click at [728, 434] on polyline at bounding box center [726, 435] width 7 height 4
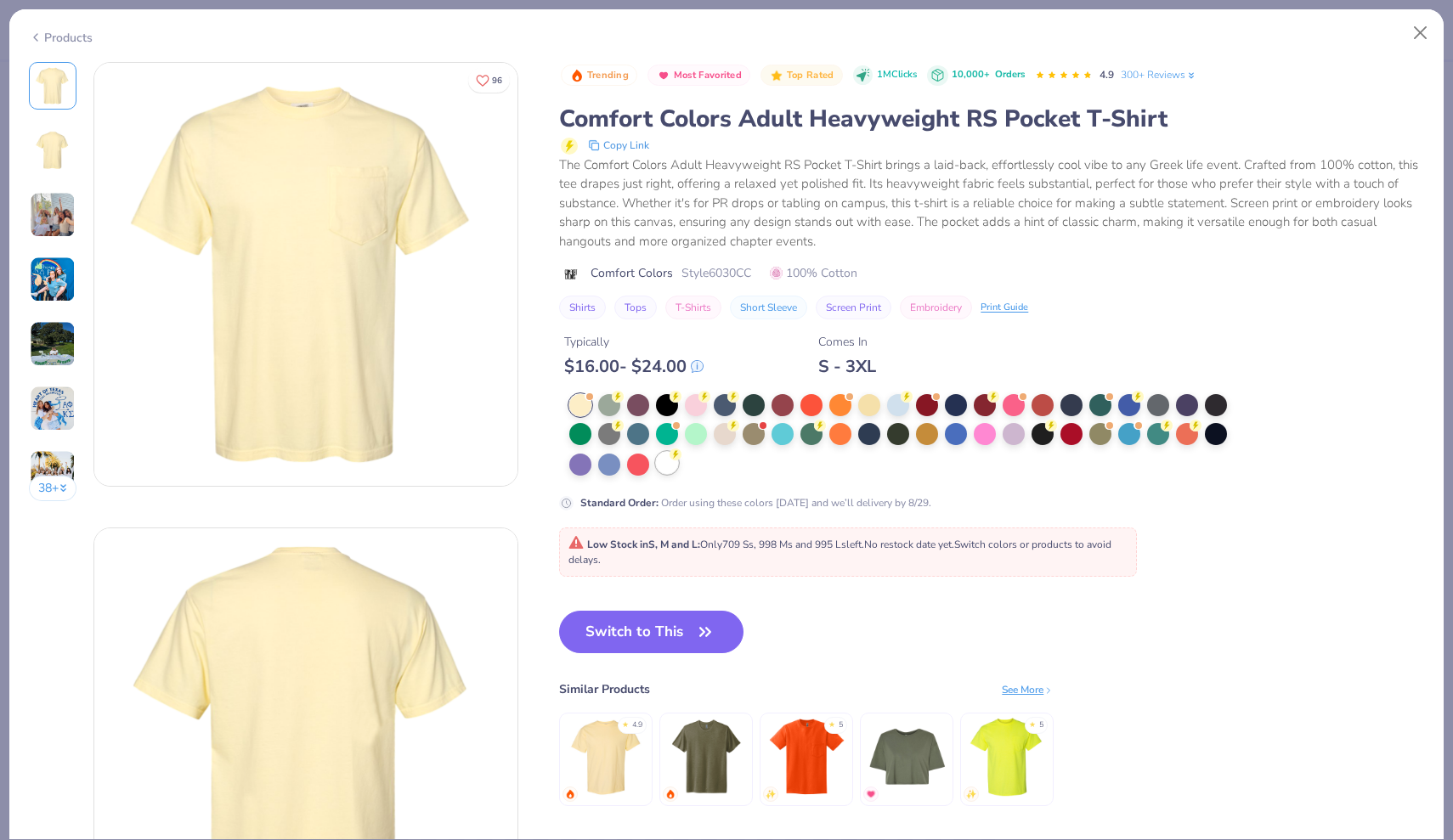
click at [665, 465] on div at bounding box center [667, 462] width 22 height 22
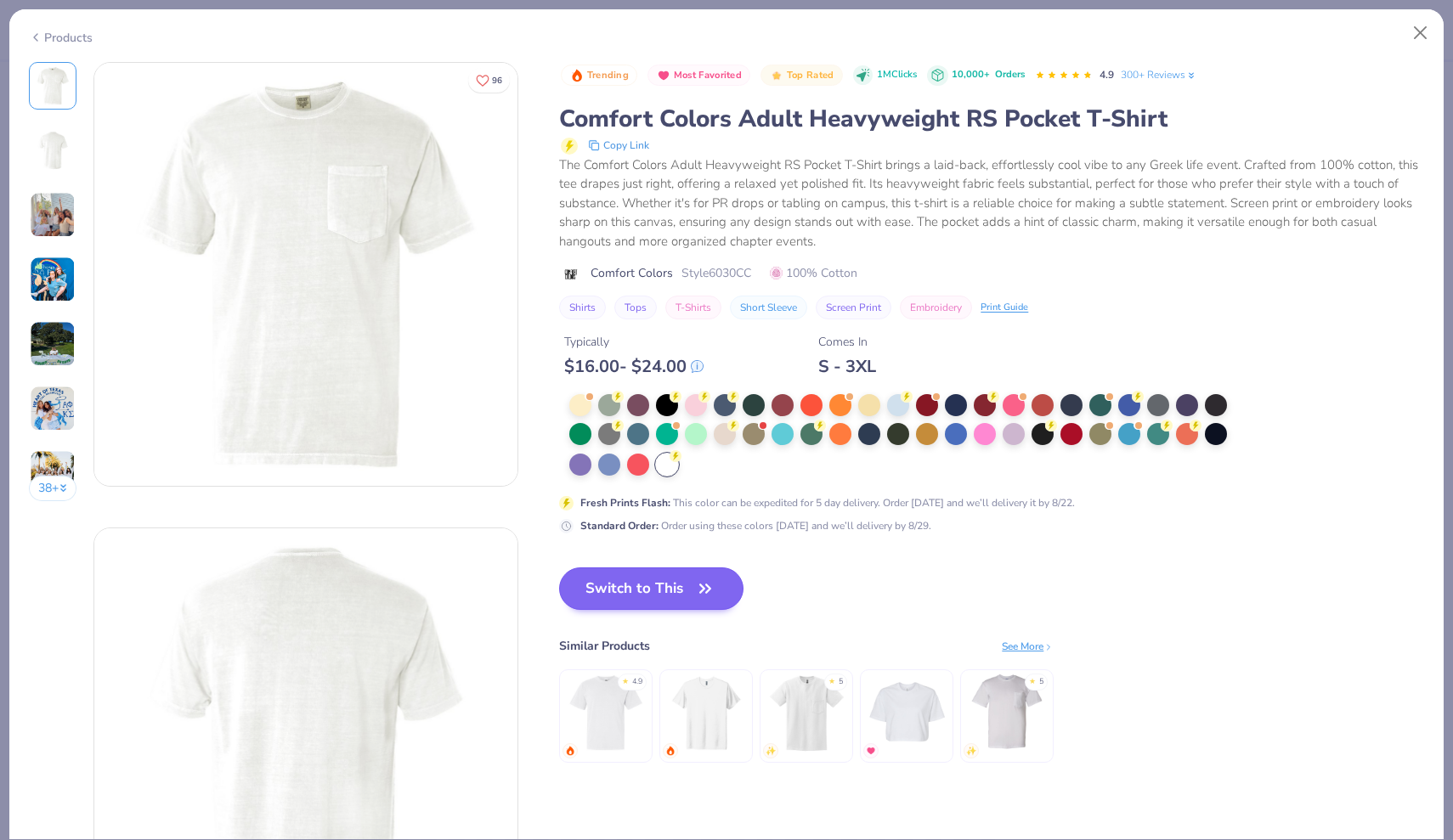
click at [676, 574] on button "Switch to This" at bounding box center [651, 589] width 185 height 42
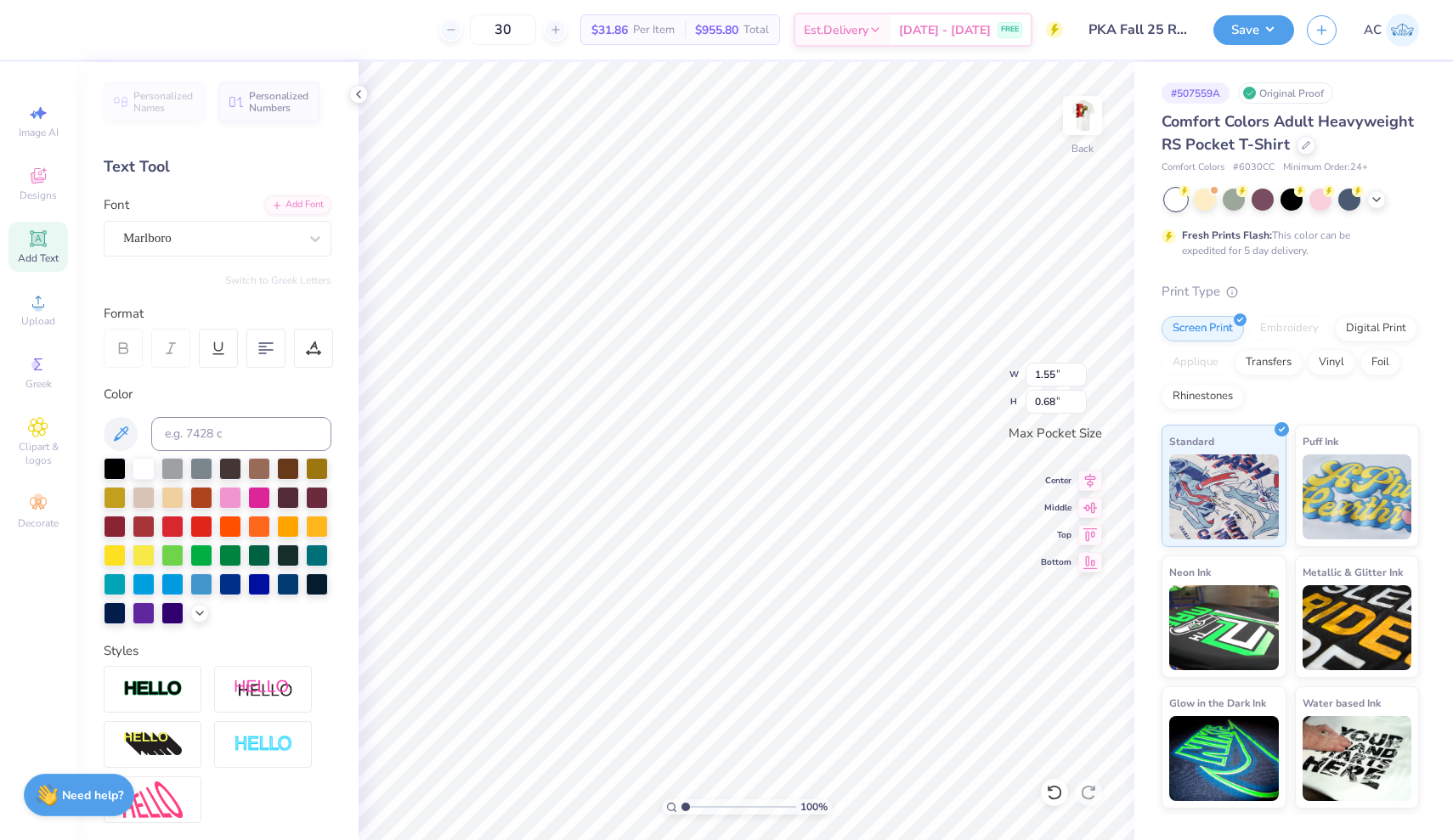
click at [44, 250] on div "Add Text" at bounding box center [39, 247] width 60 height 50
type input "3.50"
type input "1.01"
type input "1.55"
type input "0.68"
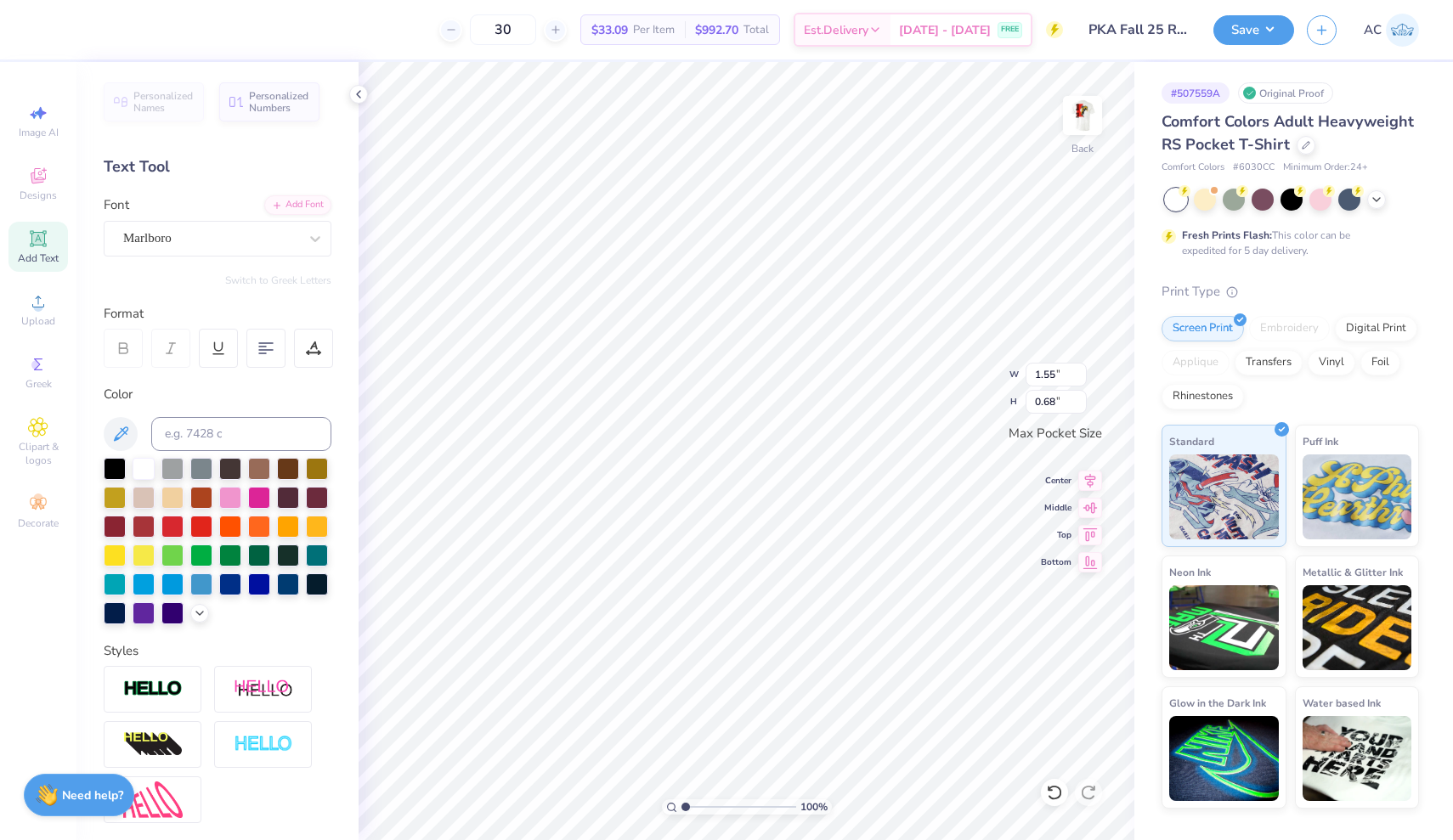
type input "3.50"
type input "1.01"
click at [268, 248] on div at bounding box center [211, 238] width 175 height 23
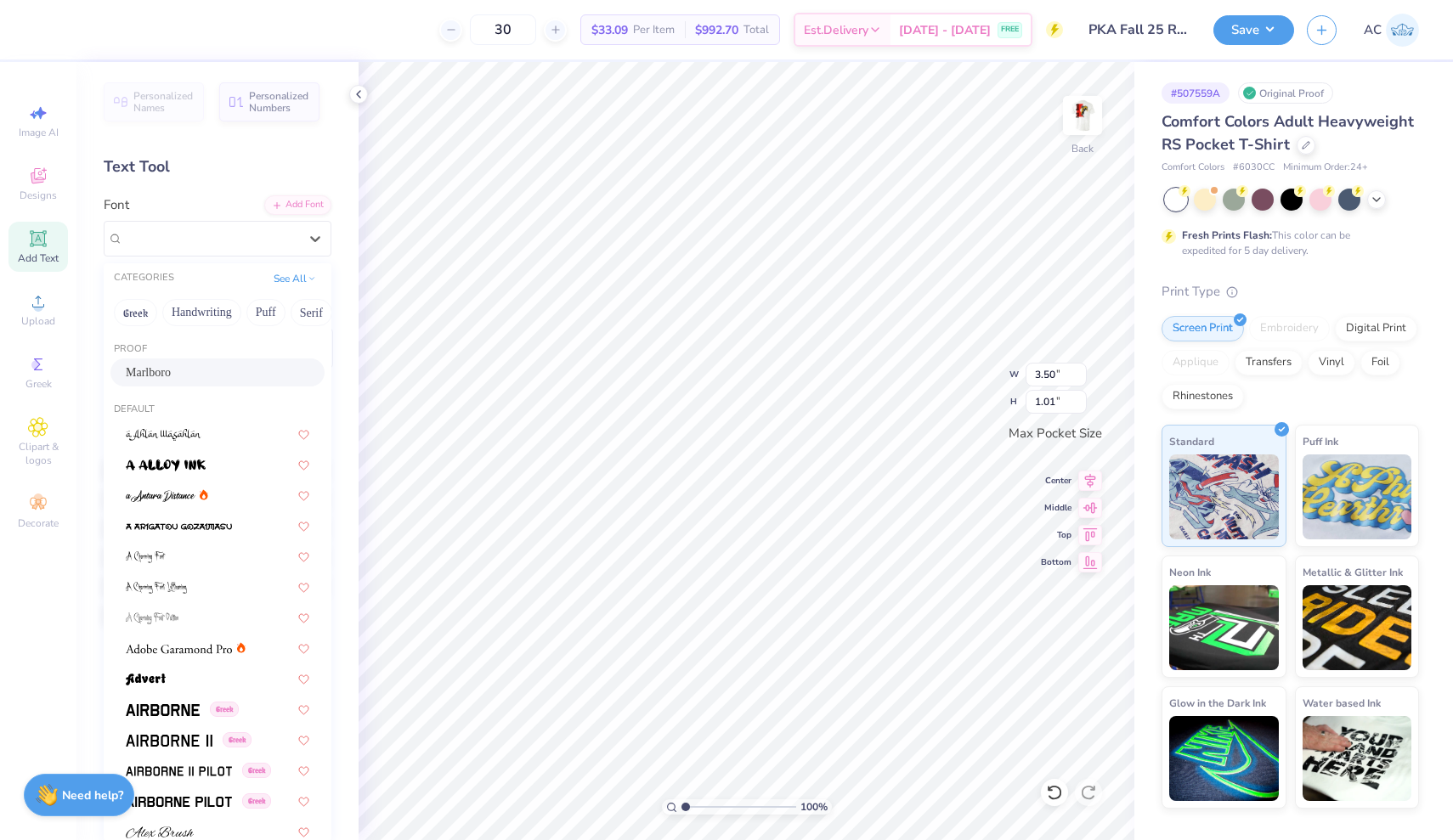
click at [237, 378] on div "Marlboro" at bounding box center [217, 372] width 184 height 17
type input "2.25"
type input "0.99"
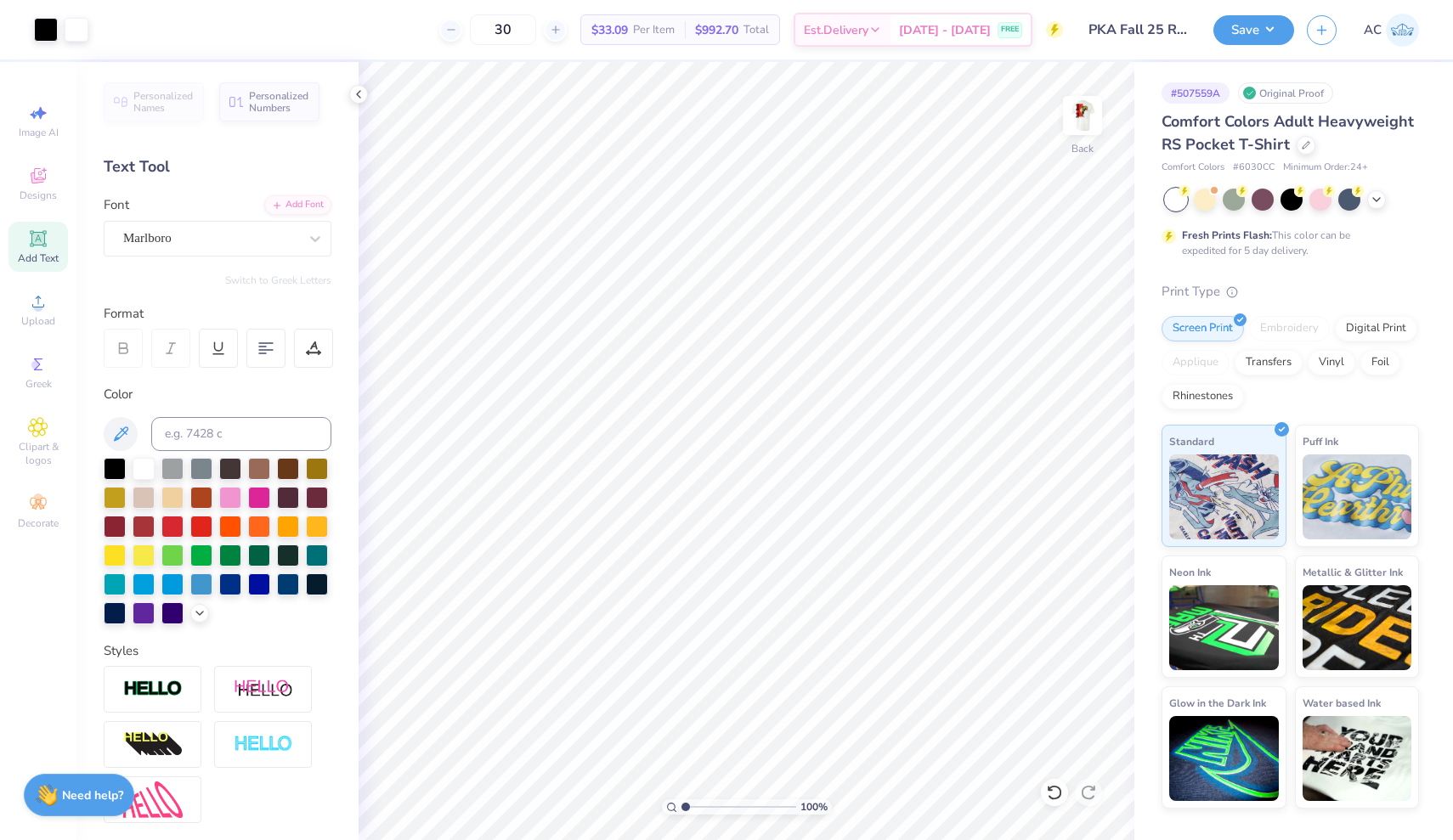
click at [36, 253] on span "Add Text" at bounding box center [38, 258] width 41 height 14
type textarea "EXT"
click at [1084, 372] on input "2.26" at bounding box center [1056, 375] width 61 height 24
click at [1084, 372] on input "2.27" at bounding box center [1056, 375] width 61 height 24
click at [1084, 372] on input "2.28" at bounding box center [1056, 375] width 61 height 24
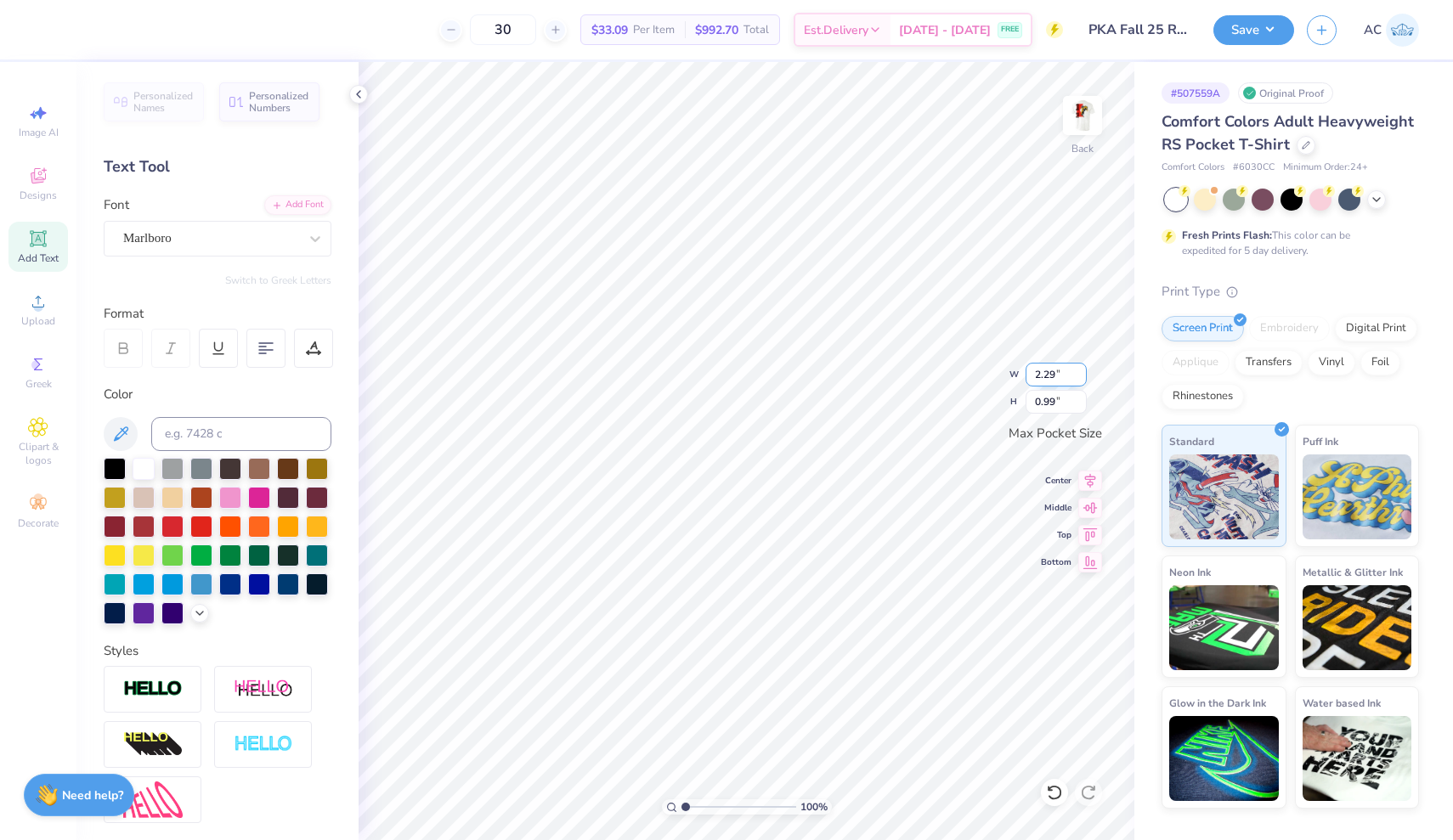
click at [1084, 372] on input "2.29" at bounding box center [1056, 375] width 61 height 24
click at [1084, 372] on input "2.3" at bounding box center [1056, 375] width 61 height 24
type input "2.31"
click at [1084, 372] on input "2.31" at bounding box center [1056, 375] width 61 height 24
click at [1085, 397] on input "1" at bounding box center [1056, 402] width 61 height 24
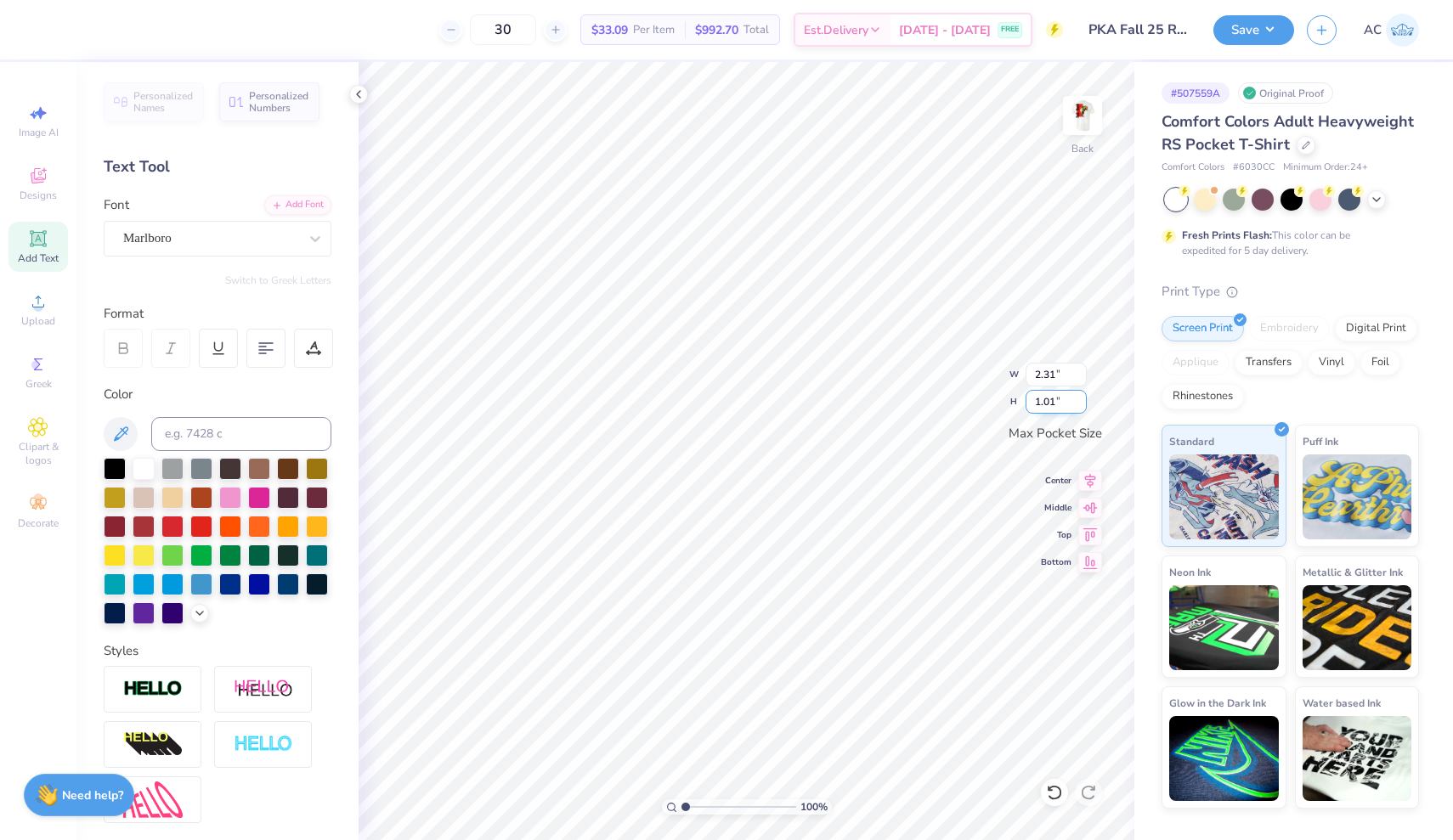
click at [1080, 397] on input "1.01" at bounding box center [1056, 402] width 61 height 24
click at [1080, 397] on input "1.02" at bounding box center [1056, 402] width 61 height 24
click at [1080, 397] on input "1.03" at bounding box center [1056, 402] width 61 height 24
click at [1080, 397] on input "1.04" at bounding box center [1056, 402] width 61 height 24
type input "1.05"
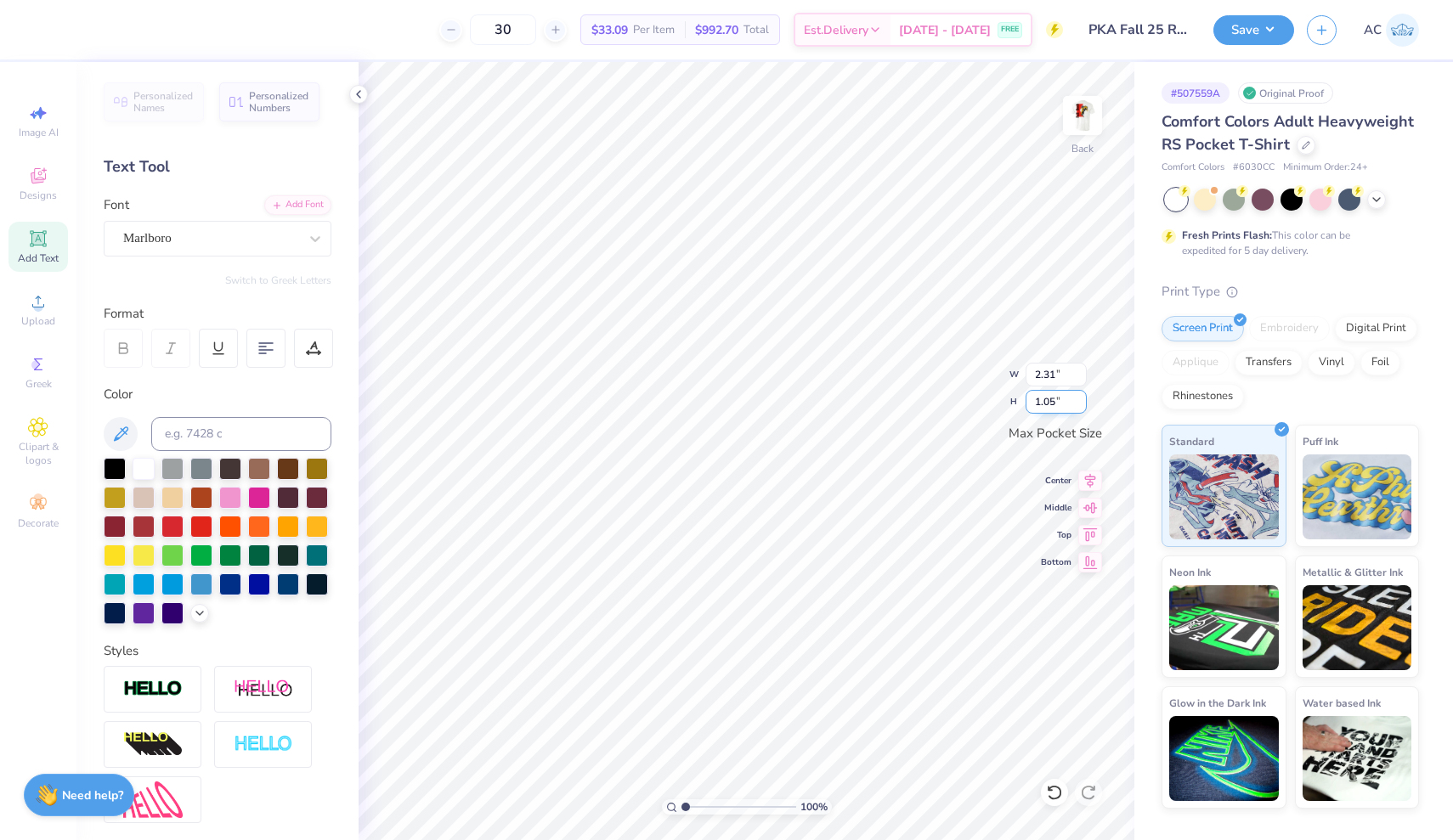
click at [1080, 397] on input "1.05" at bounding box center [1056, 402] width 61 height 24
click at [1057, 378] on input "2.39" at bounding box center [1056, 375] width 61 height 24
type input "2"
type input "4"
click at [1005, 380] on div "100 % Back W 2.39 2.39 " H 1.05 1.05 " Max Pocket Size Center Middle Top Bottom" at bounding box center [746, 451] width 776 height 778
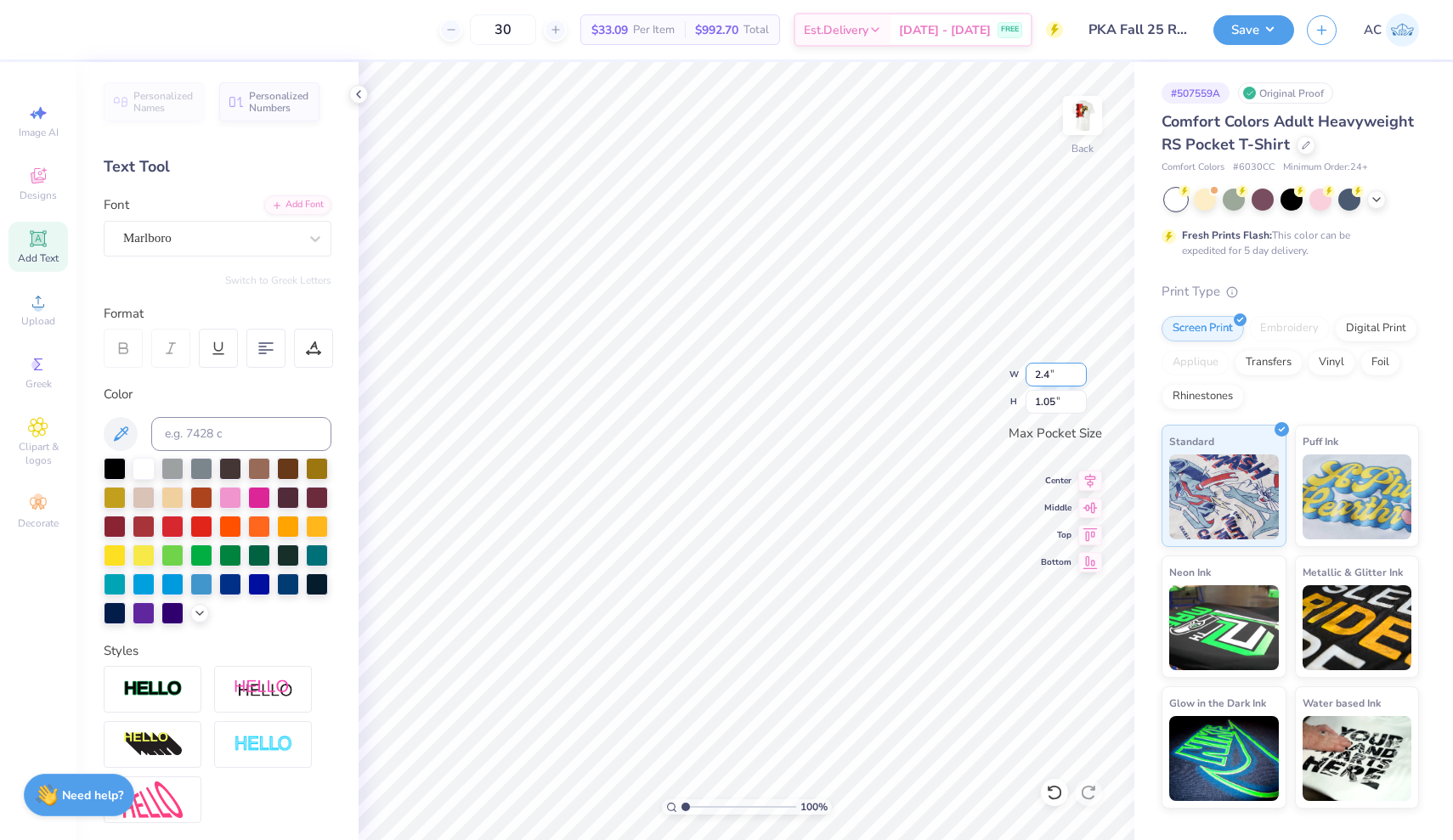
click at [1080, 372] on input "2.4" at bounding box center [1056, 375] width 61 height 24
click at [1080, 372] on input "2.41" at bounding box center [1056, 375] width 61 height 24
click at [1080, 372] on input "2.42" at bounding box center [1056, 375] width 61 height 24
click at [1080, 372] on input "2.43" at bounding box center [1056, 375] width 61 height 24
click at [1080, 372] on input "2.44" at bounding box center [1056, 375] width 61 height 24
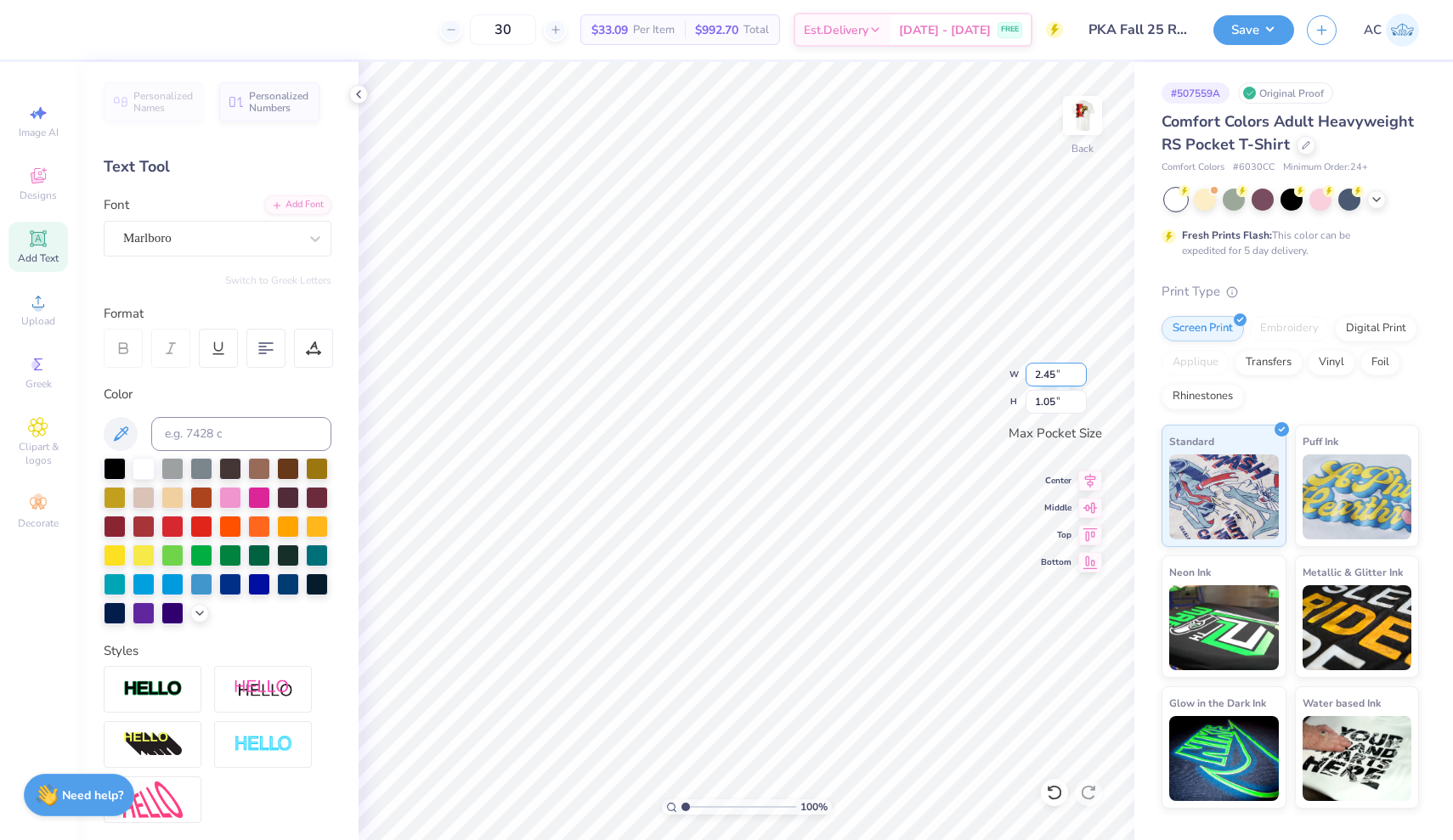
click at [1080, 372] on input "2.45" at bounding box center [1056, 375] width 61 height 24
click at [1080, 372] on input "2.46" at bounding box center [1056, 375] width 61 height 24
click at [1080, 372] on input "2.47" at bounding box center [1056, 375] width 61 height 24
type input "2.48"
click at [1080, 372] on input "2.48" at bounding box center [1056, 375] width 61 height 24
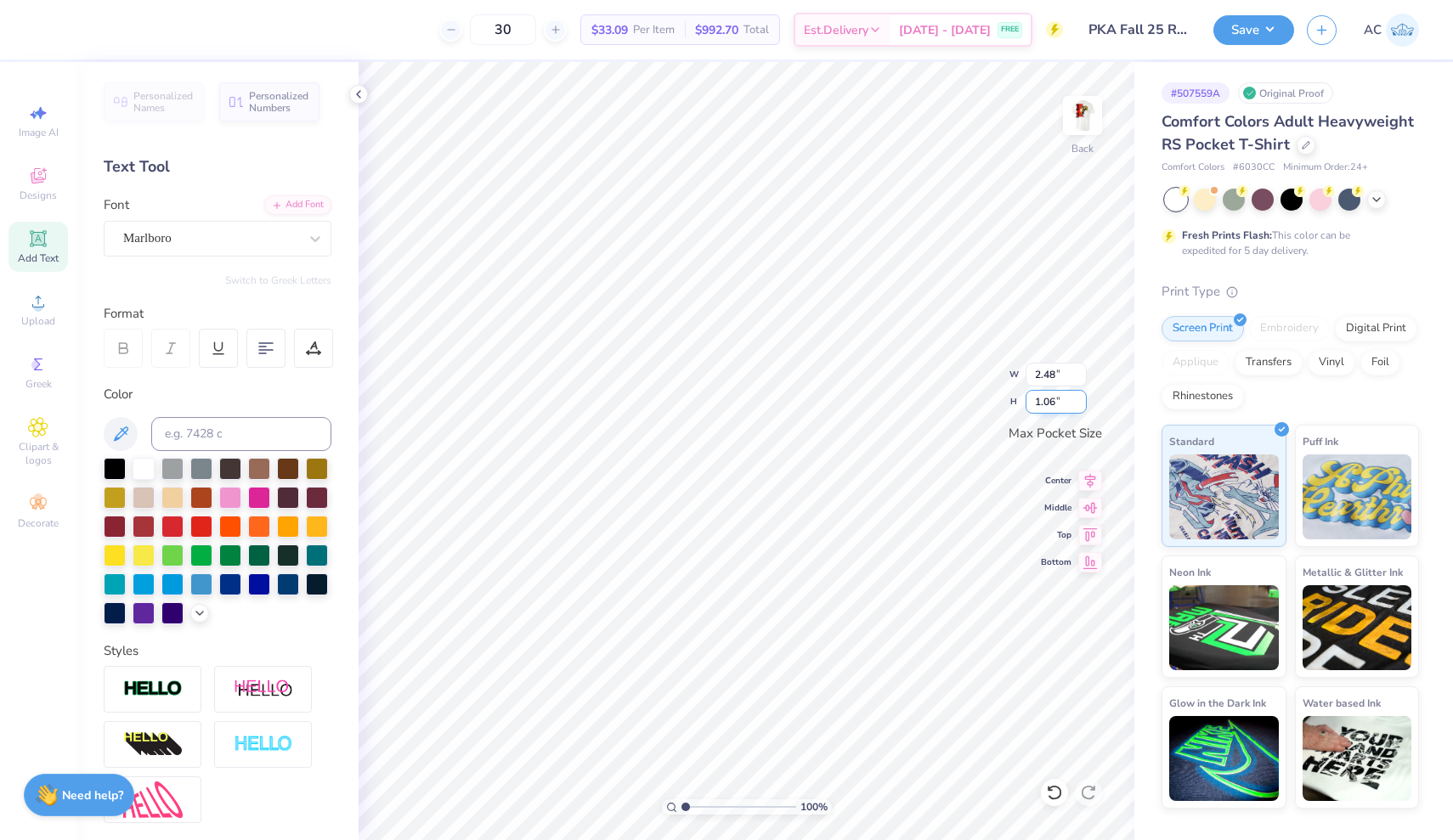
click at [1080, 399] on input "1.06" at bounding box center [1056, 402] width 61 height 24
click at [1080, 399] on input "1.07" at bounding box center [1056, 402] width 61 height 24
click at [1080, 399] on input "1.08" at bounding box center [1056, 402] width 61 height 24
click at [1080, 399] on input "1.09" at bounding box center [1056, 402] width 61 height 24
click at [1080, 399] on input "1.1" at bounding box center [1056, 402] width 61 height 24
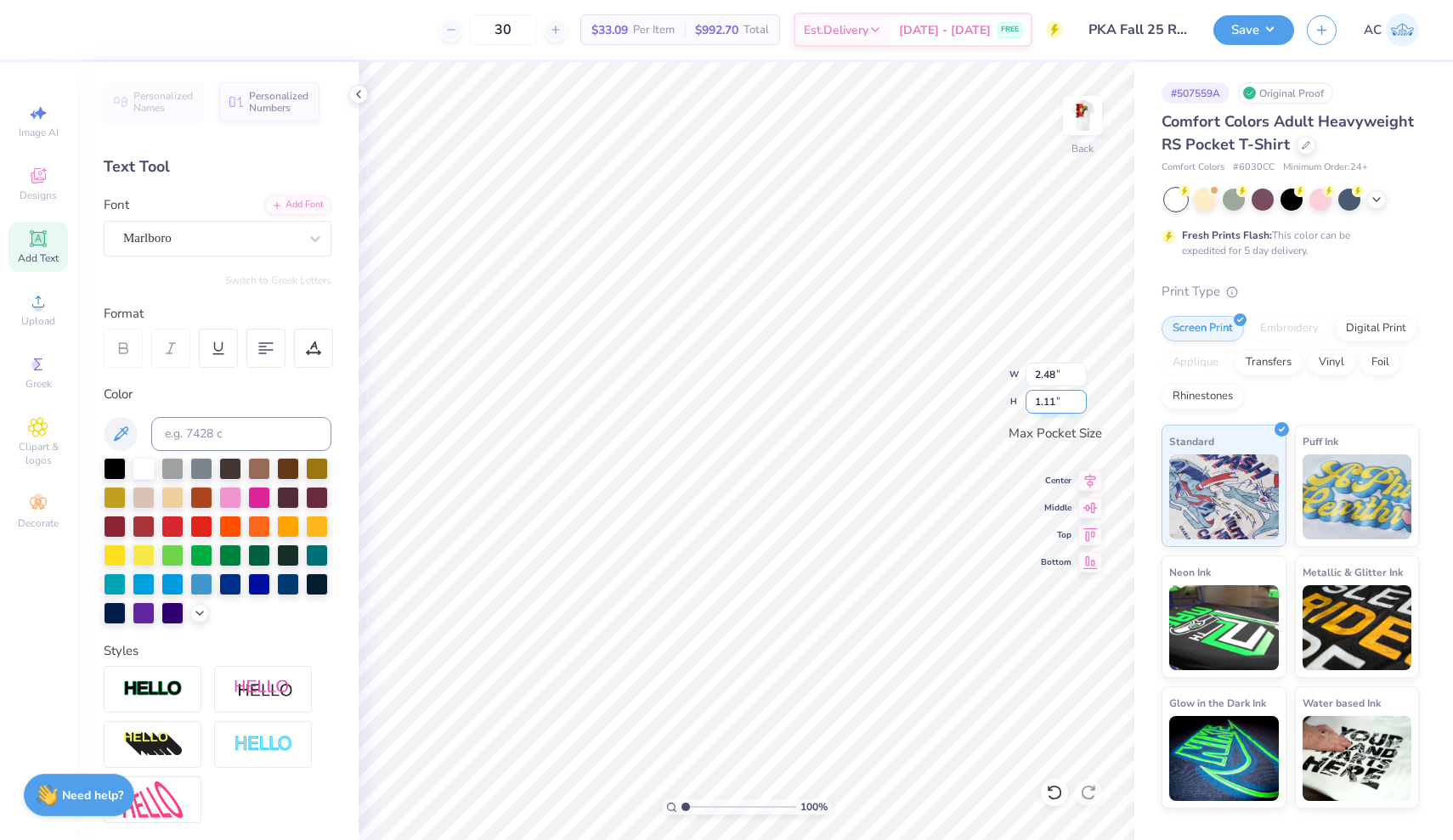
click at [1080, 399] on input "1.11" at bounding box center [1056, 402] width 61 height 24
click at [1080, 399] on input "1.12" at bounding box center [1056, 402] width 61 height 24
click at [1080, 399] on input "1.13" at bounding box center [1056, 402] width 61 height 24
click at [1080, 399] on input "1.14" at bounding box center [1056, 402] width 61 height 24
click at [1080, 399] on input "1.15" at bounding box center [1056, 402] width 61 height 24
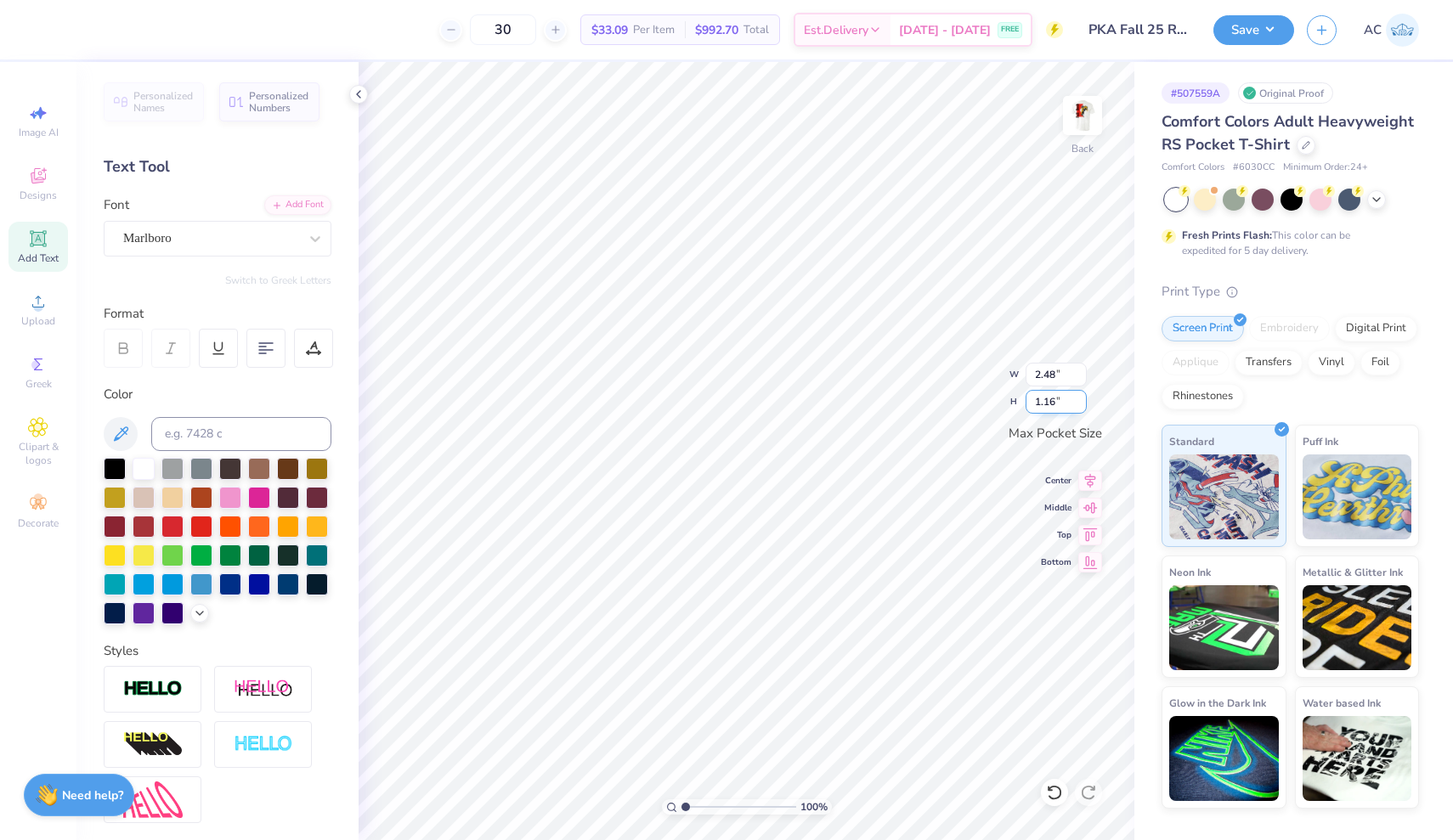
click at [1080, 399] on input "1.16" at bounding box center [1056, 402] width 61 height 24
click at [1080, 399] on input "1.17" at bounding box center [1056, 402] width 61 height 24
click at [1080, 399] on input "1.18" at bounding box center [1056, 402] width 61 height 24
click at [1080, 399] on input "1.19" at bounding box center [1056, 402] width 61 height 24
click at [1080, 399] on input "1.2" at bounding box center [1056, 402] width 61 height 24
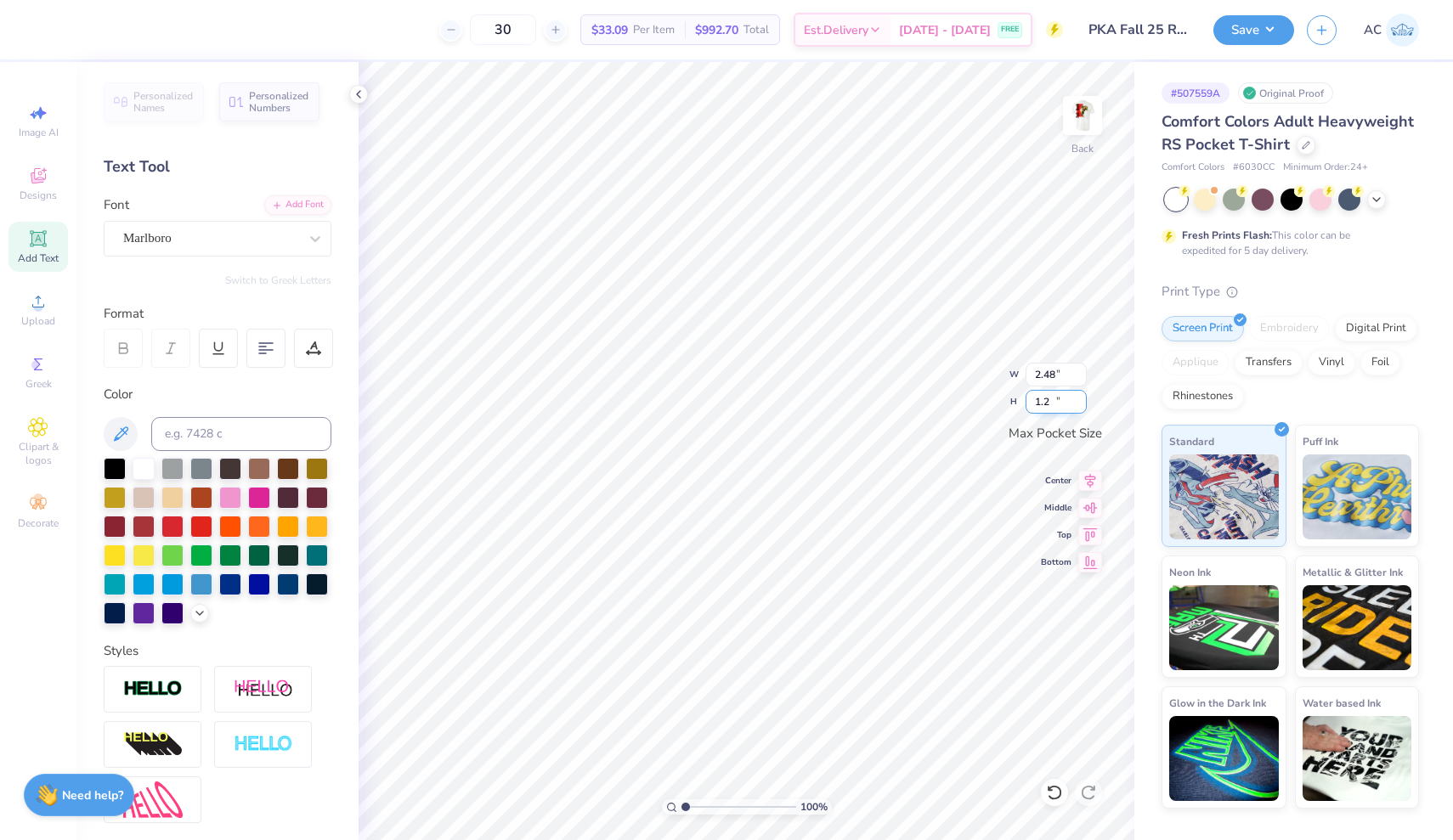
type input "1.21"
click at [1080, 399] on input "1.21" at bounding box center [1056, 402] width 61 height 24
click at [1084, 372] on input "2.49" at bounding box center [1056, 375] width 61 height 24
click at [1084, 372] on input "2.5" at bounding box center [1056, 375] width 61 height 24
click at [1084, 372] on input "2.51" at bounding box center [1056, 375] width 61 height 24
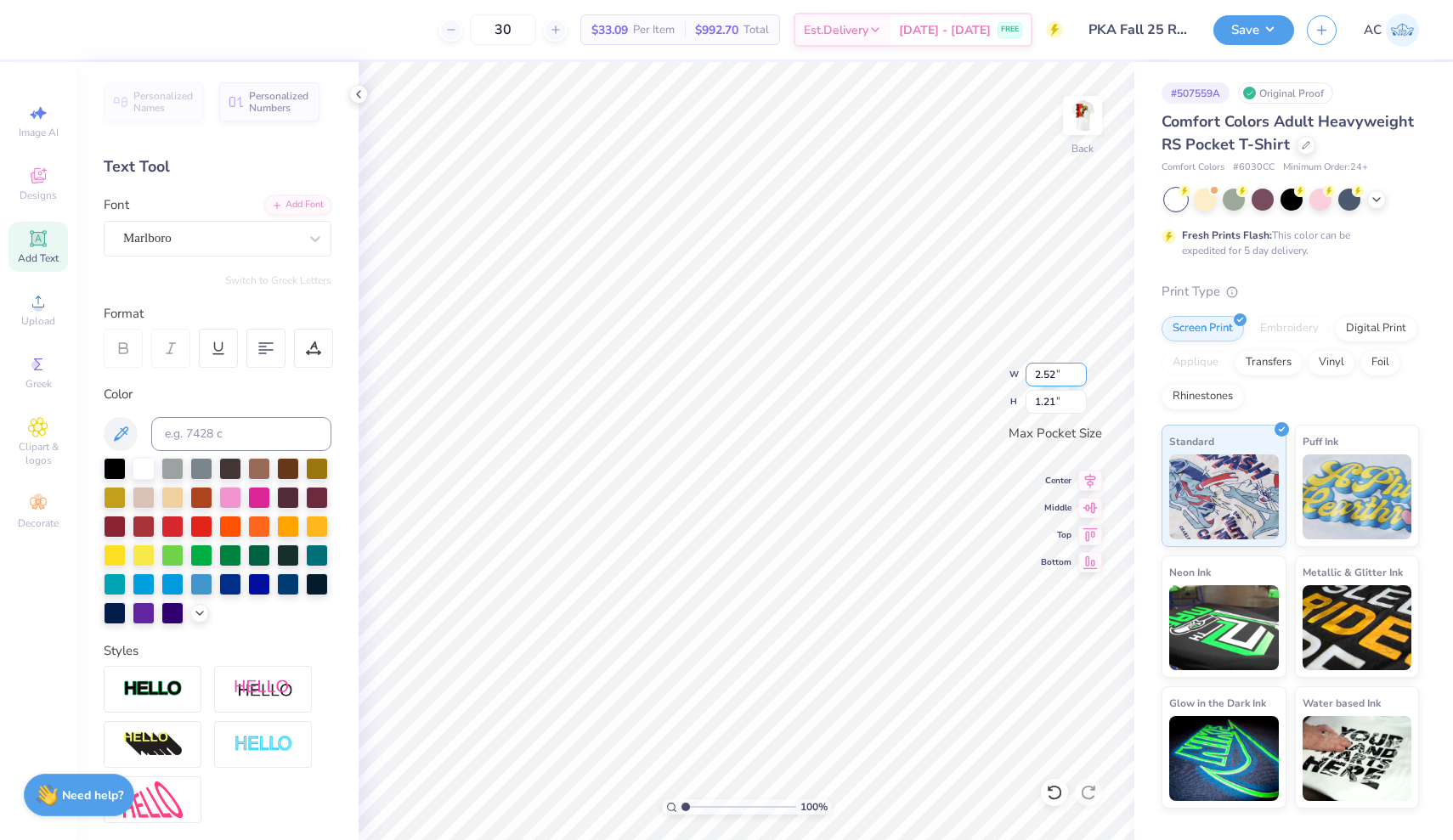
click at [1084, 372] on input "2.52" at bounding box center [1056, 375] width 61 height 24
click at [1084, 372] on input "2.53" at bounding box center [1056, 375] width 61 height 24
click at [1084, 372] on input "2.54" at bounding box center [1056, 375] width 61 height 24
click at [1084, 372] on input "2.55" at bounding box center [1056, 375] width 61 height 24
click at [1084, 372] on input "2.56" at bounding box center [1056, 375] width 61 height 24
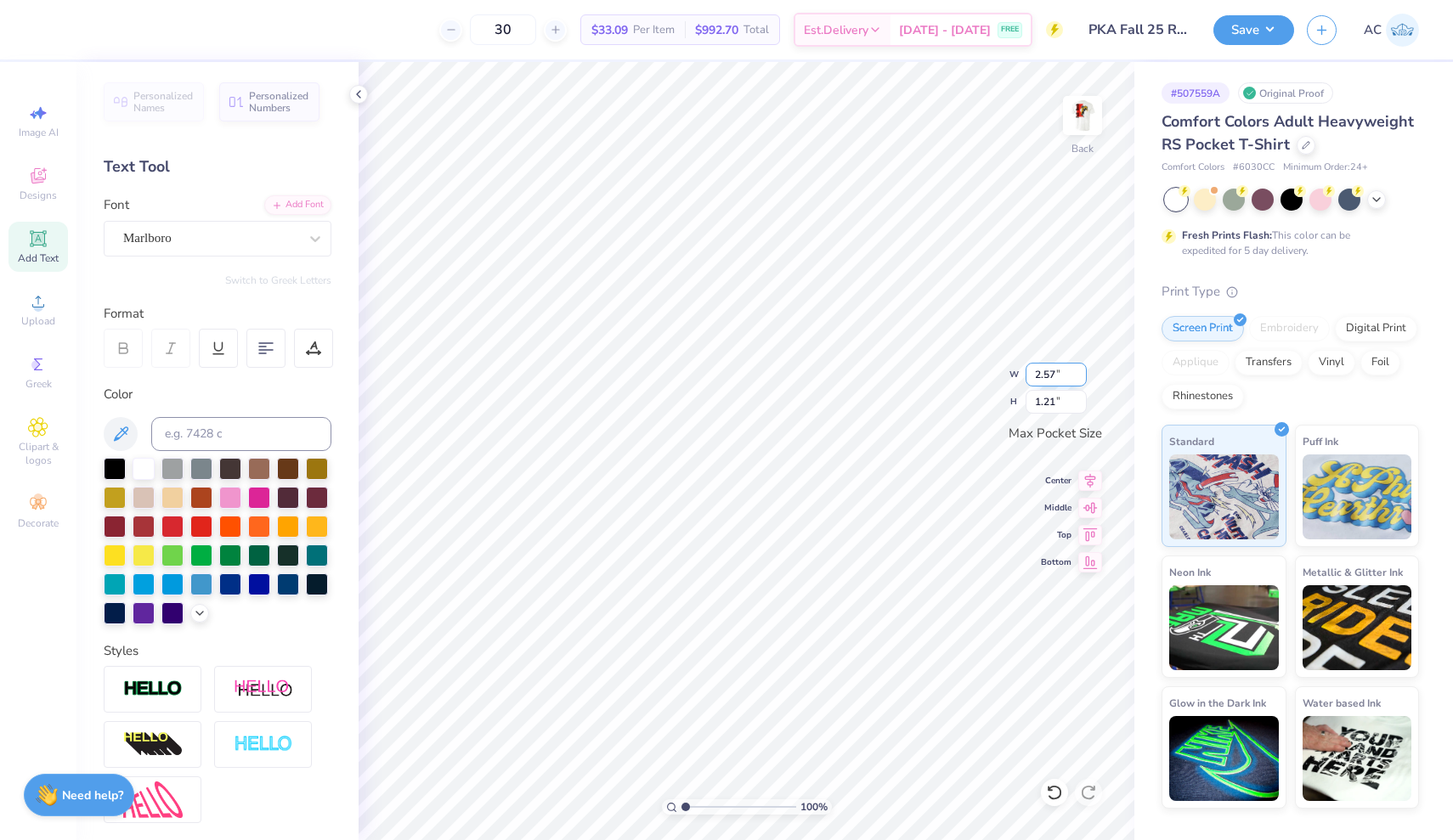
click at [1084, 372] on input "2.57" at bounding box center [1056, 375] width 61 height 24
click at [1084, 372] on input "2.58" at bounding box center [1056, 375] width 61 height 24
click at [1084, 372] on input "2.59" at bounding box center [1056, 375] width 61 height 24
click at [1084, 372] on input "2.6" at bounding box center [1056, 375] width 61 height 24
click at [1084, 372] on input "2.61" at bounding box center [1056, 375] width 61 height 24
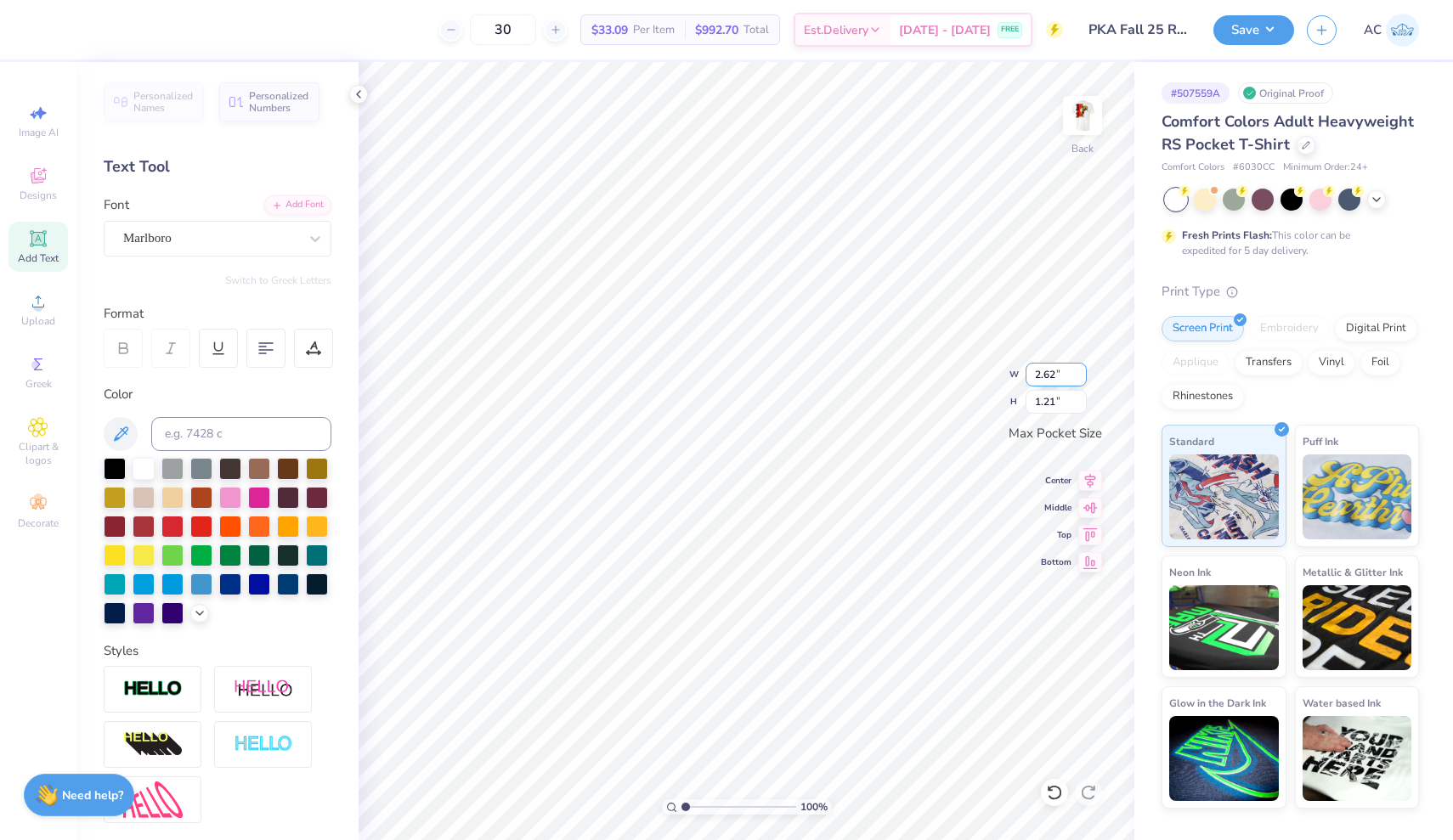
click at [1084, 372] on input "2.62" at bounding box center [1056, 375] width 61 height 24
click at [1084, 372] on input "2.63" at bounding box center [1056, 375] width 61 height 24
click at [1084, 372] on input "2.64" at bounding box center [1056, 375] width 61 height 24
click at [1084, 372] on input "2.65" at bounding box center [1056, 375] width 61 height 24
click at [1084, 372] on input "2.66" at bounding box center [1056, 375] width 61 height 24
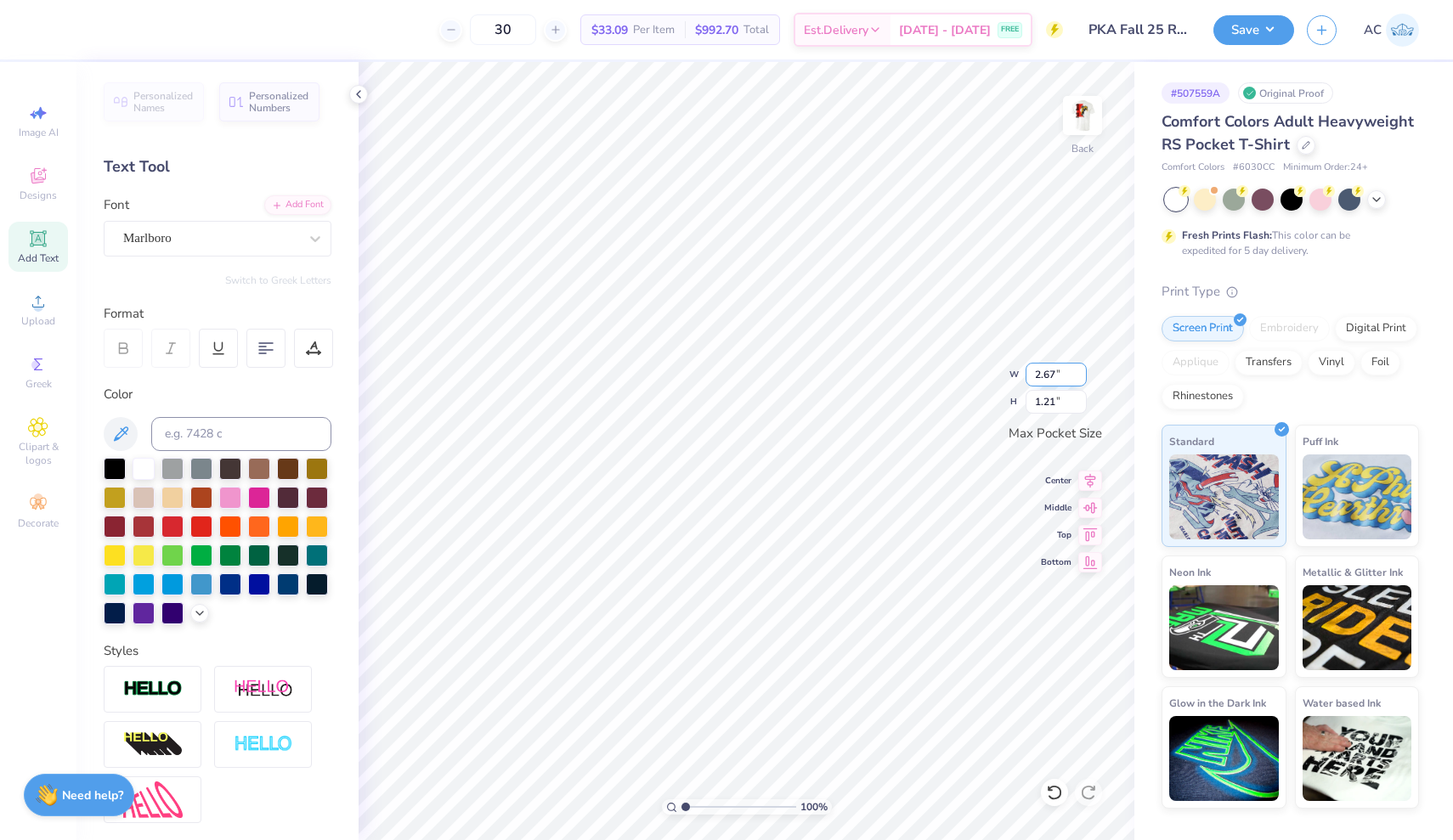
click at [1084, 372] on input "2.67" at bounding box center [1056, 375] width 61 height 24
click at [1084, 372] on input "2.68" at bounding box center [1056, 375] width 61 height 24
type input "2.69"
click at [1084, 372] on input "2.69" at bounding box center [1056, 375] width 61 height 24
click at [1053, 793] on icon at bounding box center [1055, 793] width 17 height 17
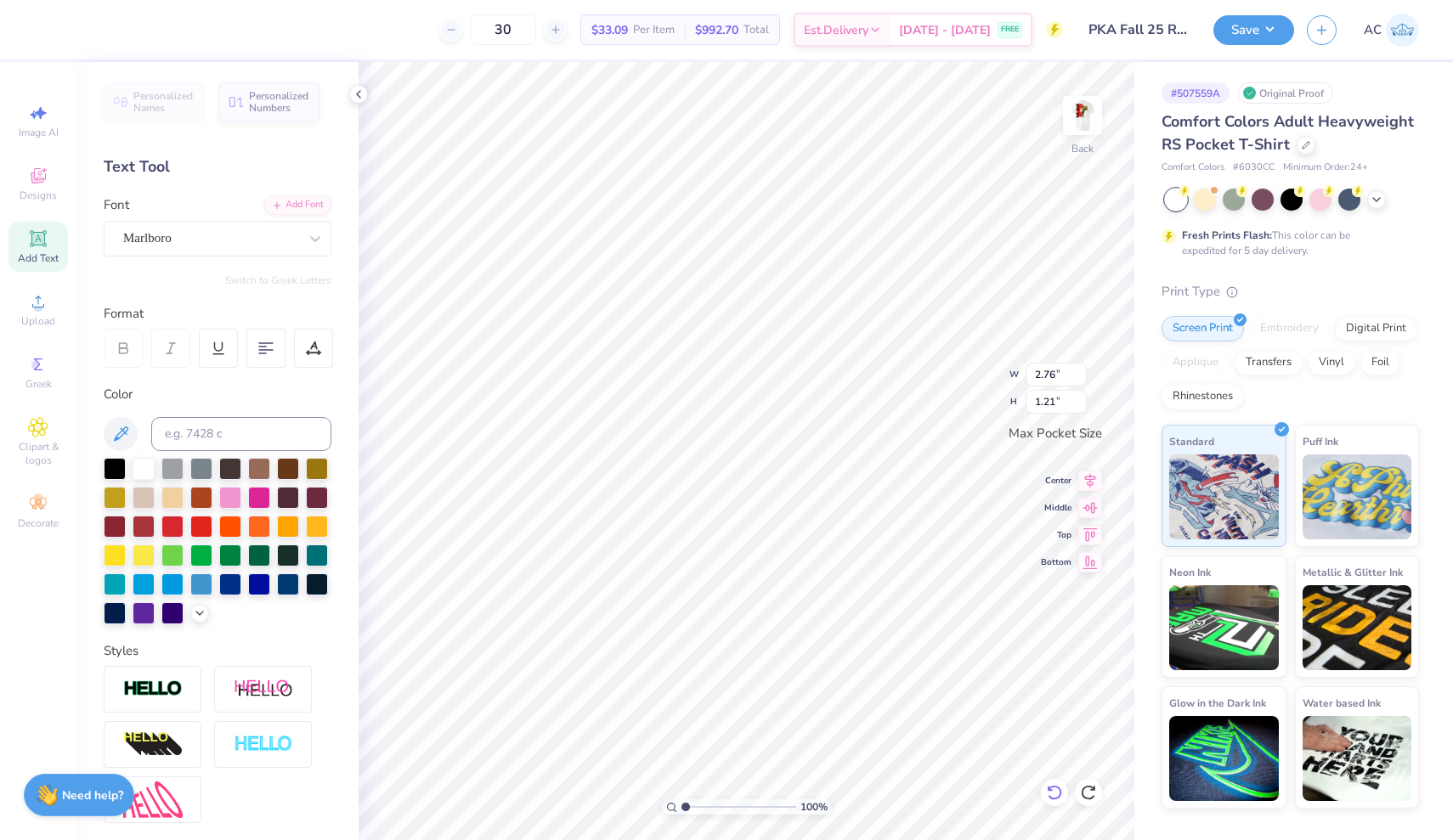
type textarea "T"
type textarea "PKA"
click at [175, 520] on div at bounding box center [172, 524] width 22 height 22
click at [1075, 124] on img at bounding box center [1082, 115] width 68 height 68
click at [1084, 123] on img at bounding box center [1082, 115] width 68 height 68
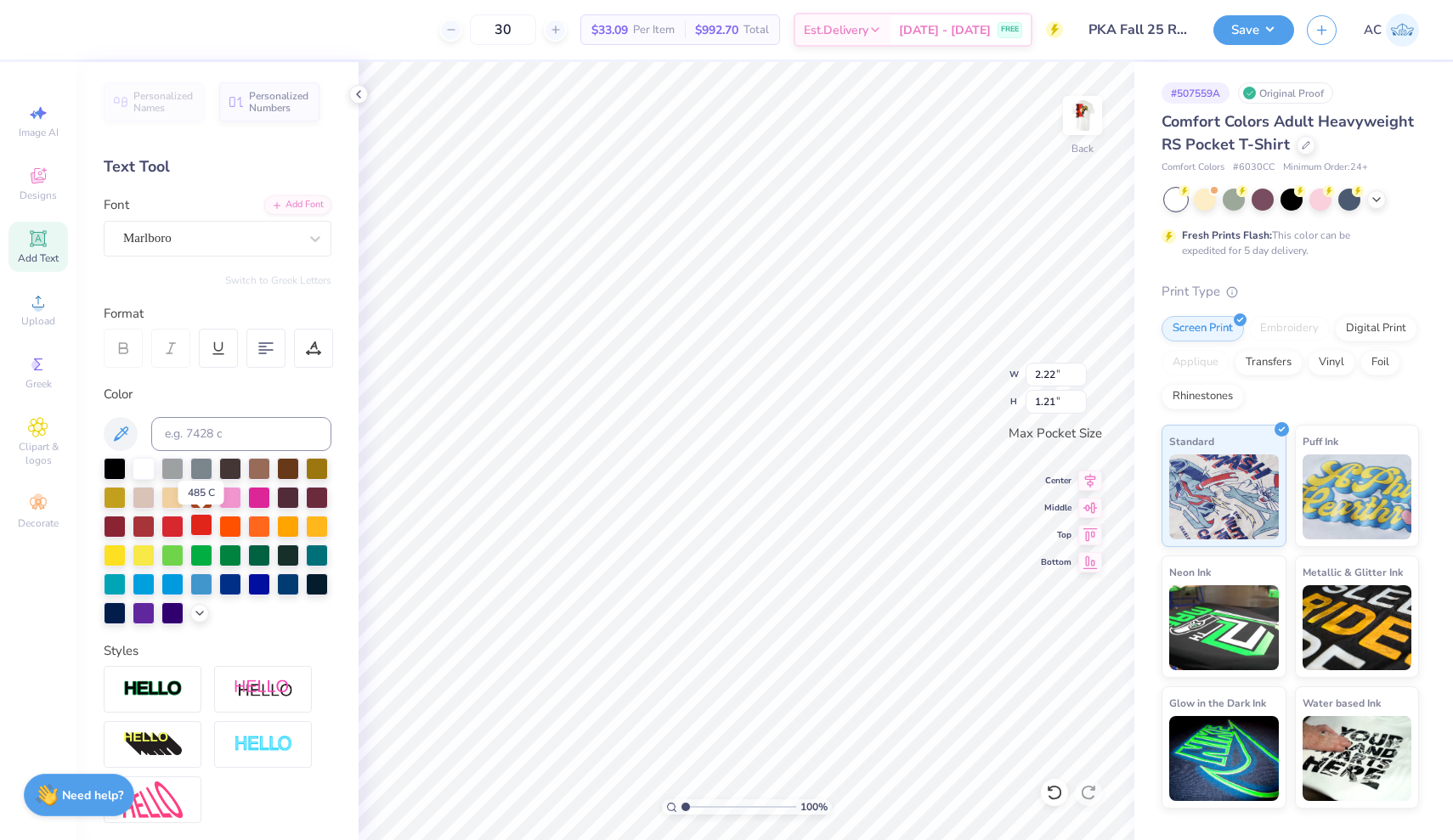
click at [210, 524] on div at bounding box center [201, 524] width 22 height 22
click at [1079, 370] on input "2.23" at bounding box center [1056, 375] width 61 height 24
click at [1081, 374] on input "2.24" at bounding box center [1056, 375] width 61 height 24
click at [1081, 374] on input "2.25" at bounding box center [1056, 375] width 61 height 24
click at [1081, 374] on input "2.26" at bounding box center [1056, 375] width 61 height 24
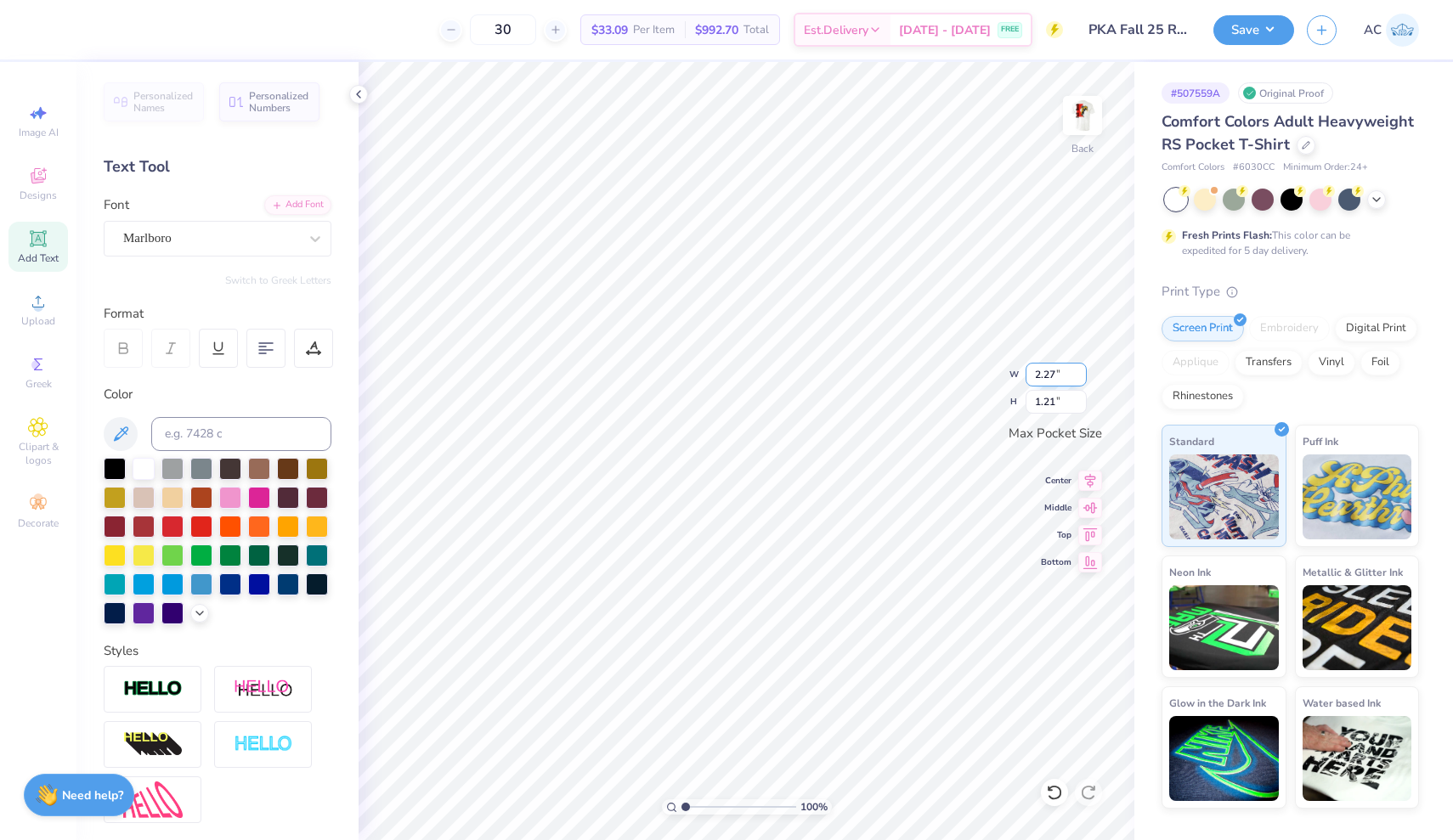
click at [1081, 374] on input "2.27" at bounding box center [1056, 375] width 61 height 24
click at [1081, 374] on input "2.28" at bounding box center [1056, 375] width 61 height 24
click at [1081, 374] on input "2.29" at bounding box center [1056, 375] width 61 height 24
click at [1081, 374] on input "2.3" at bounding box center [1056, 375] width 61 height 24
click at [1081, 374] on input "2.31" at bounding box center [1056, 375] width 61 height 24
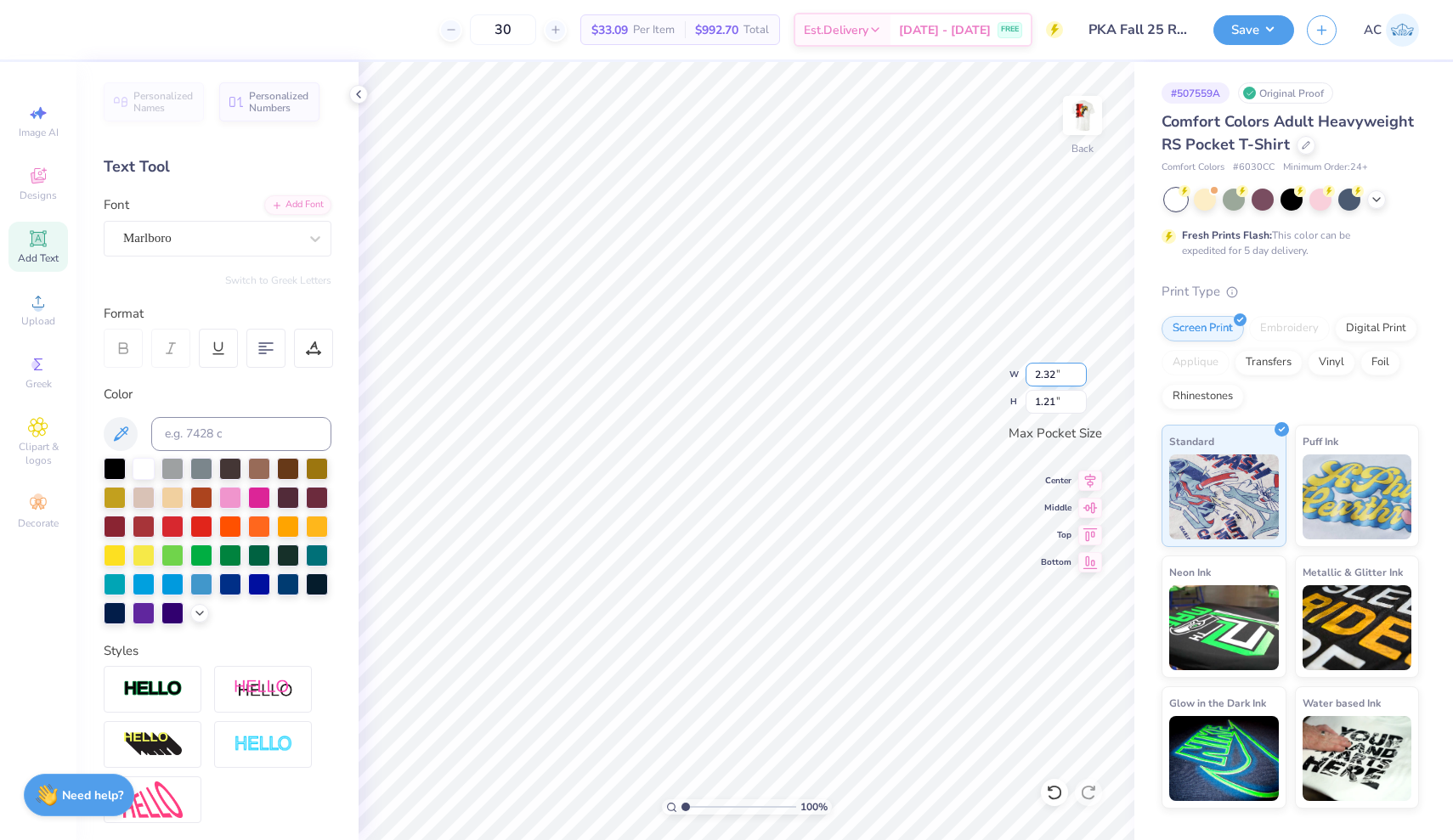
click at [1081, 374] on input "2.32" at bounding box center [1056, 375] width 61 height 24
click at [1081, 374] on input "2.33" at bounding box center [1056, 375] width 61 height 24
click at [1081, 374] on input "2.34" at bounding box center [1056, 375] width 61 height 24
click at [1081, 374] on input "2.35" at bounding box center [1056, 375] width 61 height 24
click at [1081, 374] on input "2.36" at bounding box center [1056, 375] width 61 height 24
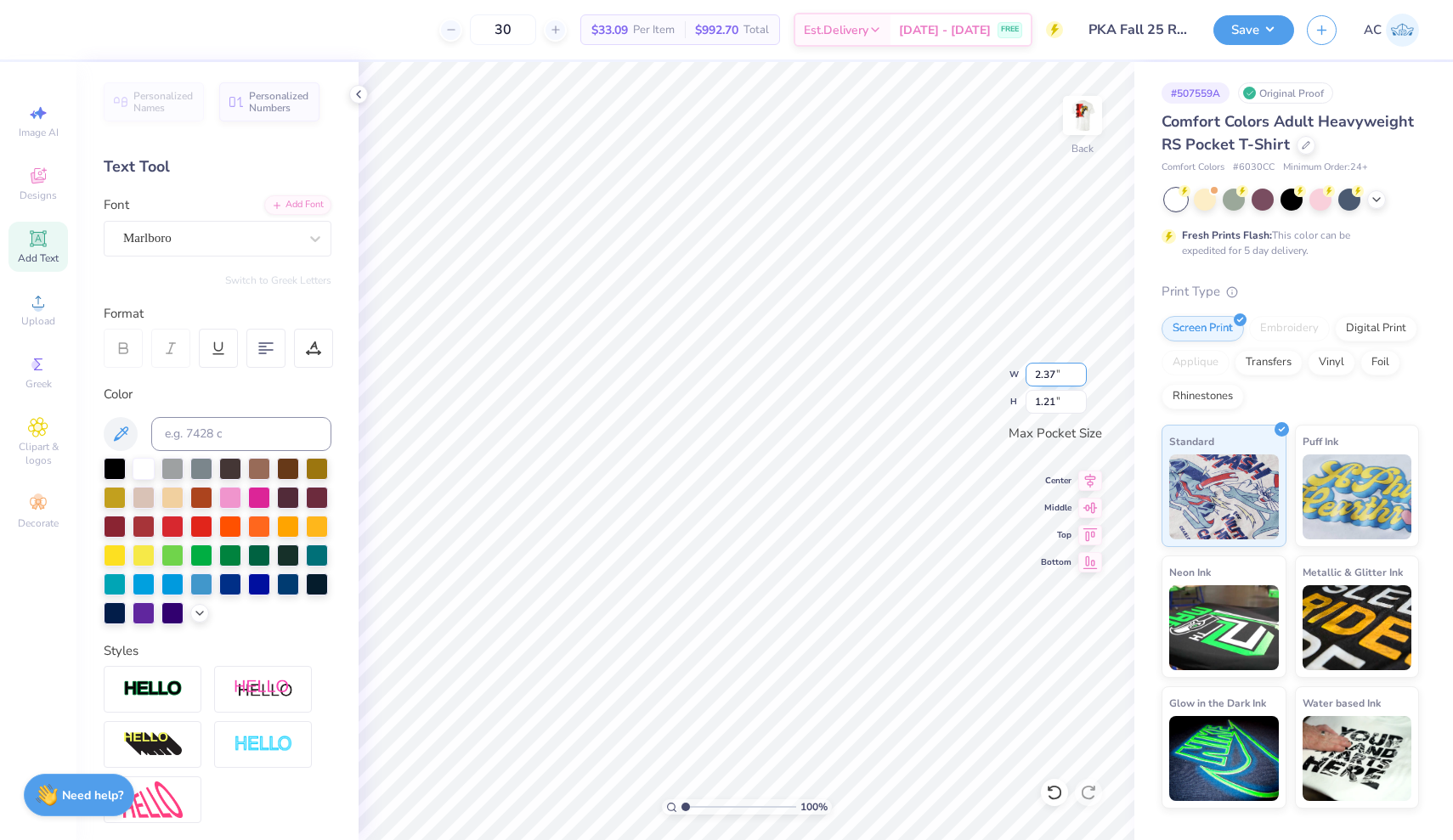
click at [1081, 374] on input "2.37" at bounding box center [1056, 375] width 61 height 24
click at [1081, 374] on input "2.38" at bounding box center [1056, 375] width 61 height 24
type input "2.39"
click at [1081, 374] on input "2.39" at bounding box center [1056, 375] width 61 height 24
click at [1080, 399] on input "1.22" at bounding box center [1056, 402] width 61 height 24
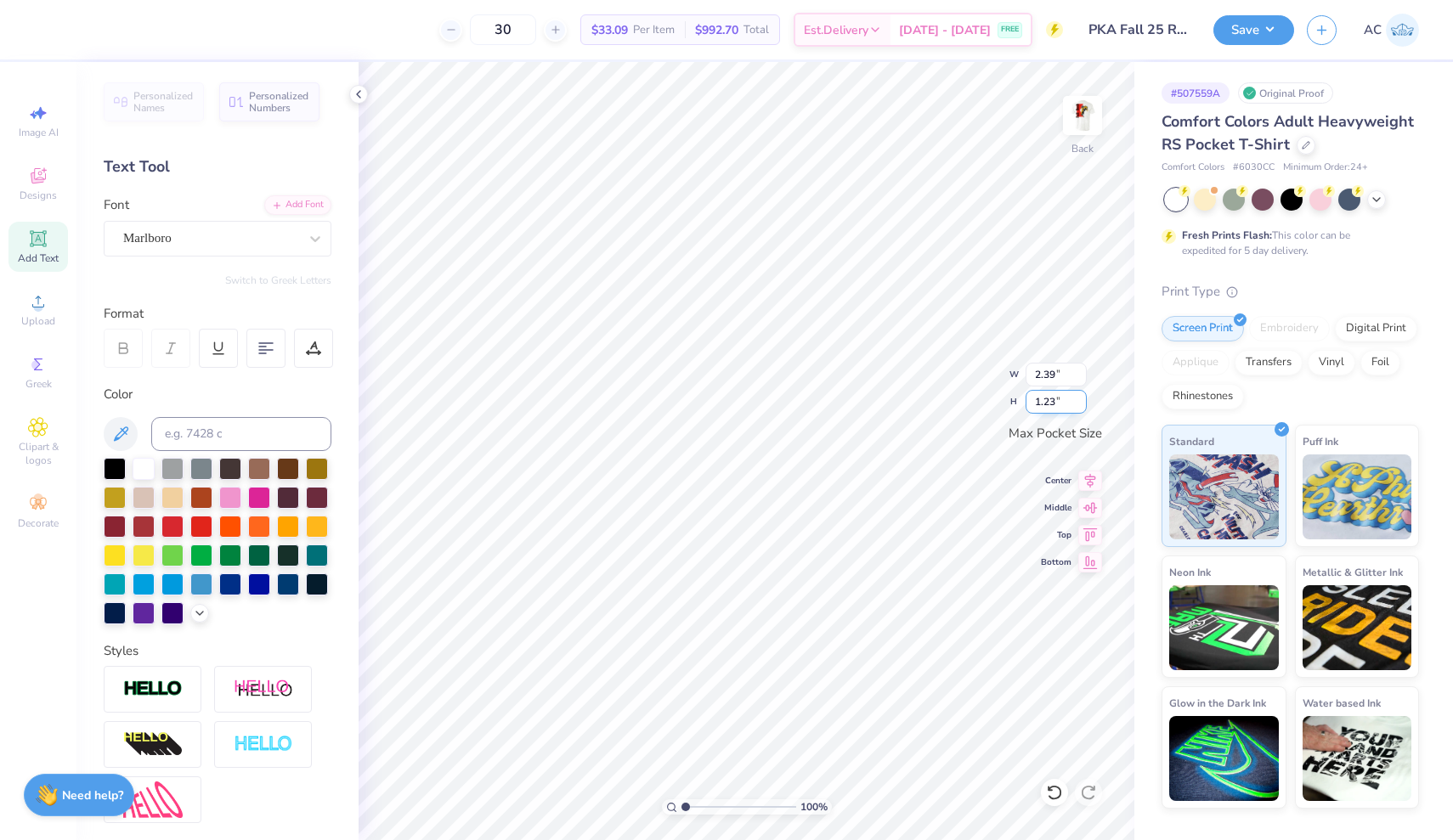
click at [1080, 399] on input "1.23" at bounding box center [1056, 402] width 61 height 24
click at [1080, 399] on input "1.24" at bounding box center [1056, 402] width 61 height 24
click at [1080, 399] on input "1.25" at bounding box center [1056, 402] width 61 height 24
click at [1080, 399] on input "1.26" at bounding box center [1056, 402] width 61 height 24
click at [1080, 399] on input "1.27" at bounding box center [1056, 402] width 61 height 24
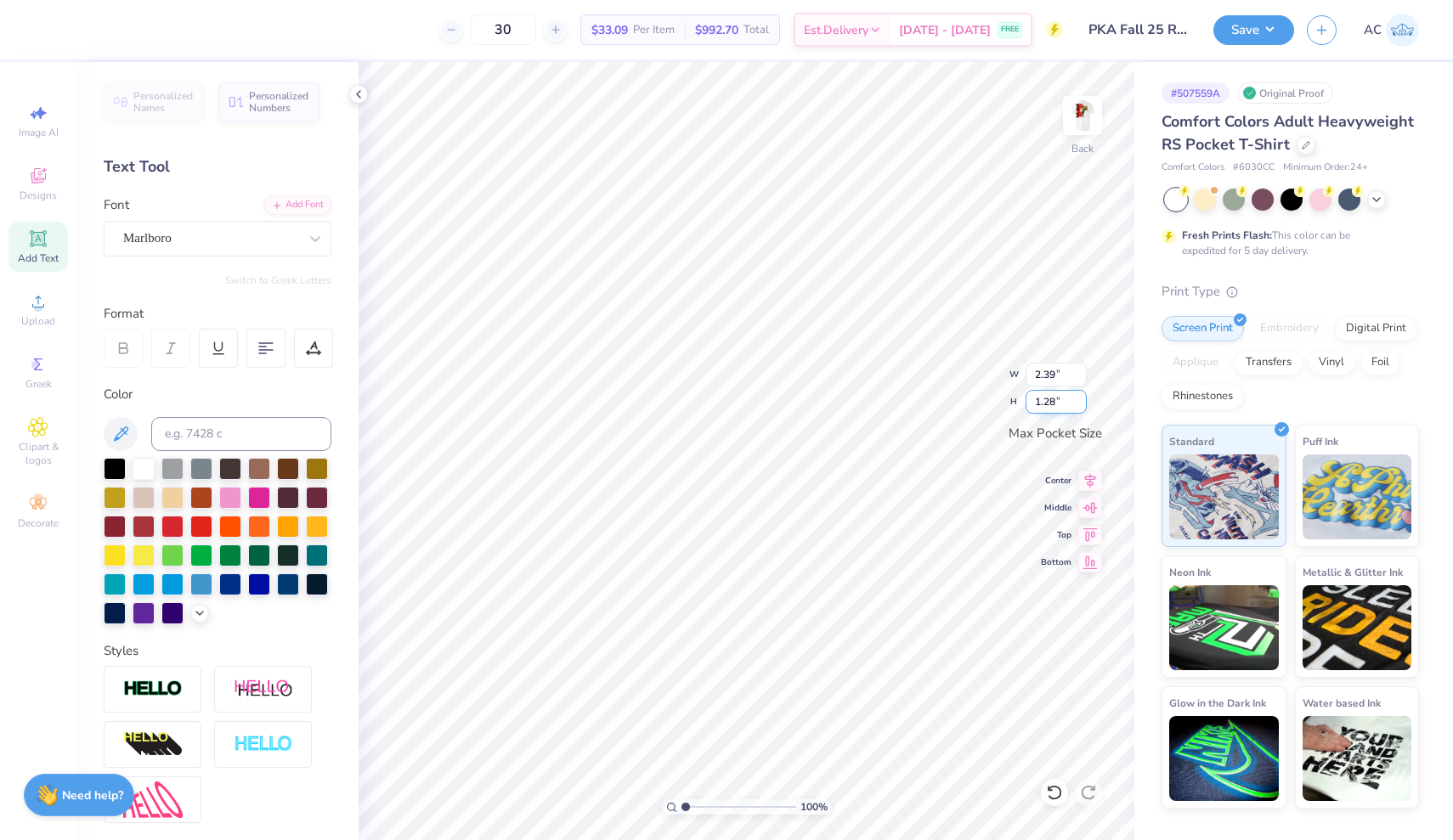
click at [1080, 399] on input "1.28" at bounding box center [1056, 402] width 61 height 24
click at [1080, 399] on input "1.29" at bounding box center [1056, 402] width 61 height 24
click at [1080, 399] on input "1.3" at bounding box center [1056, 402] width 61 height 24
click at [1080, 399] on input "1.31" at bounding box center [1056, 402] width 61 height 24
click at [1080, 399] on input "1.32" at bounding box center [1056, 402] width 61 height 24
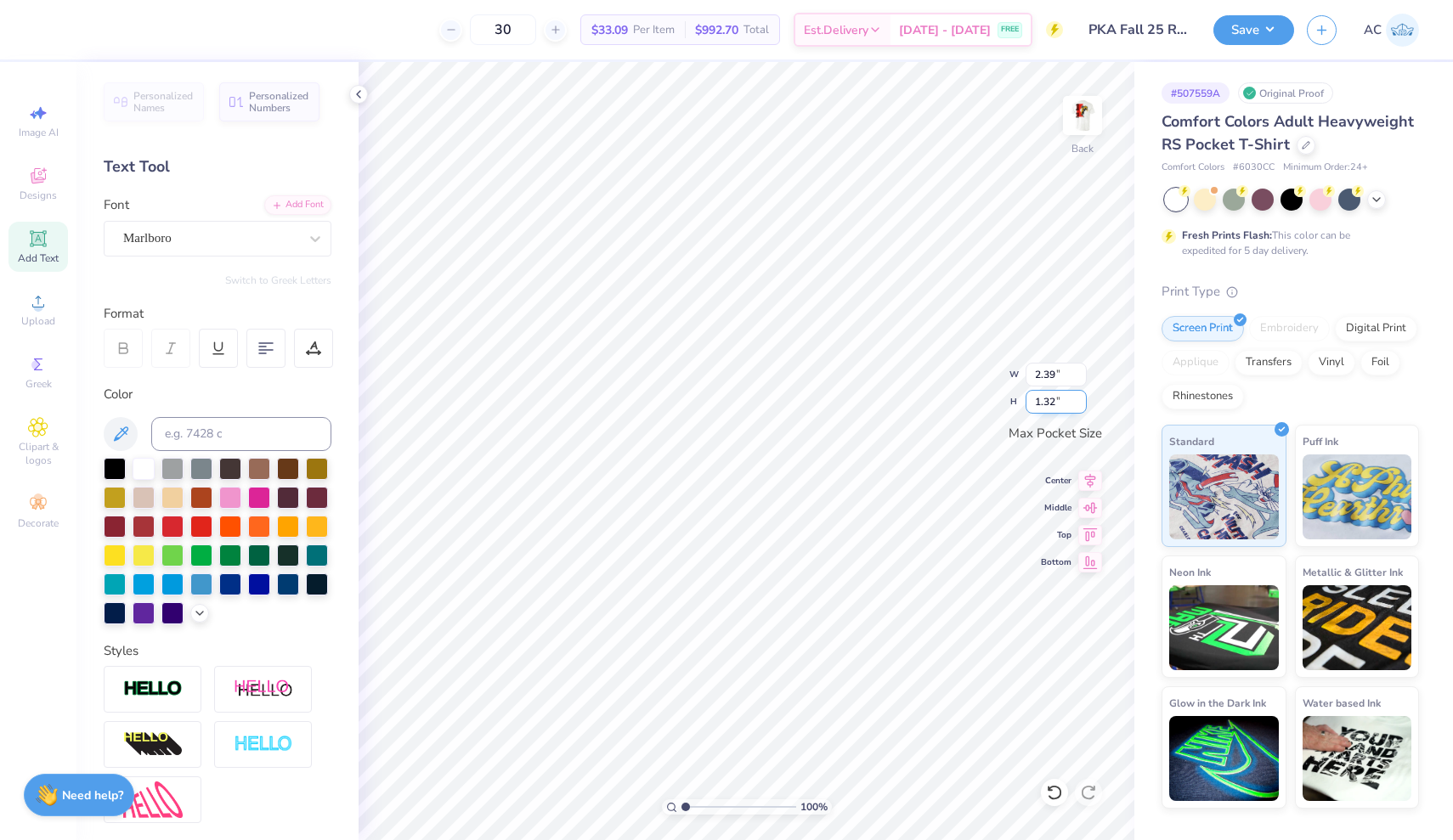
type input "1.33"
click at [1080, 399] on input "1.33" at bounding box center [1056, 402] width 61 height 24
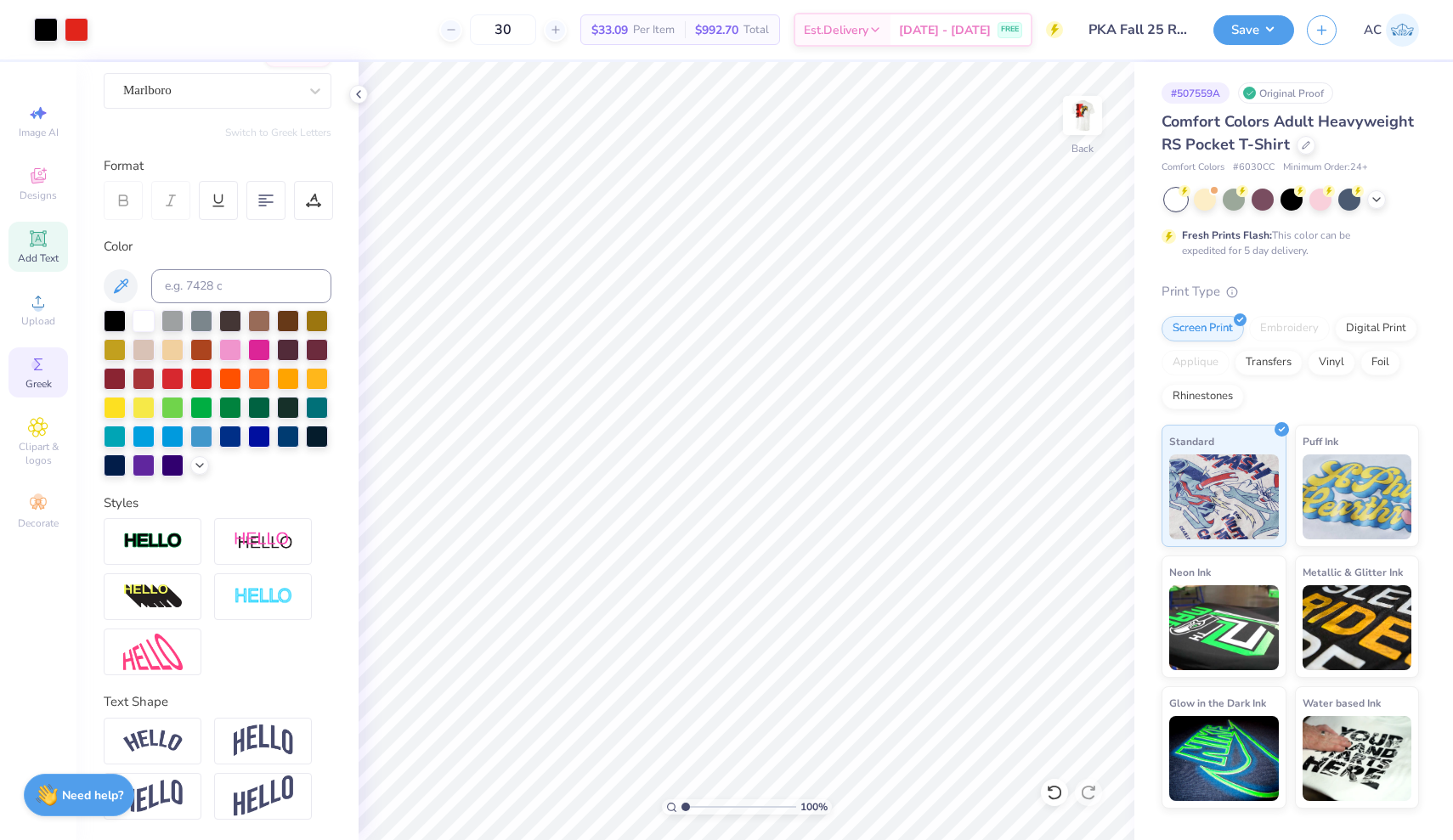
scroll to position [148, 0]
click at [22, 374] on div "Greek" at bounding box center [39, 373] width 60 height 50
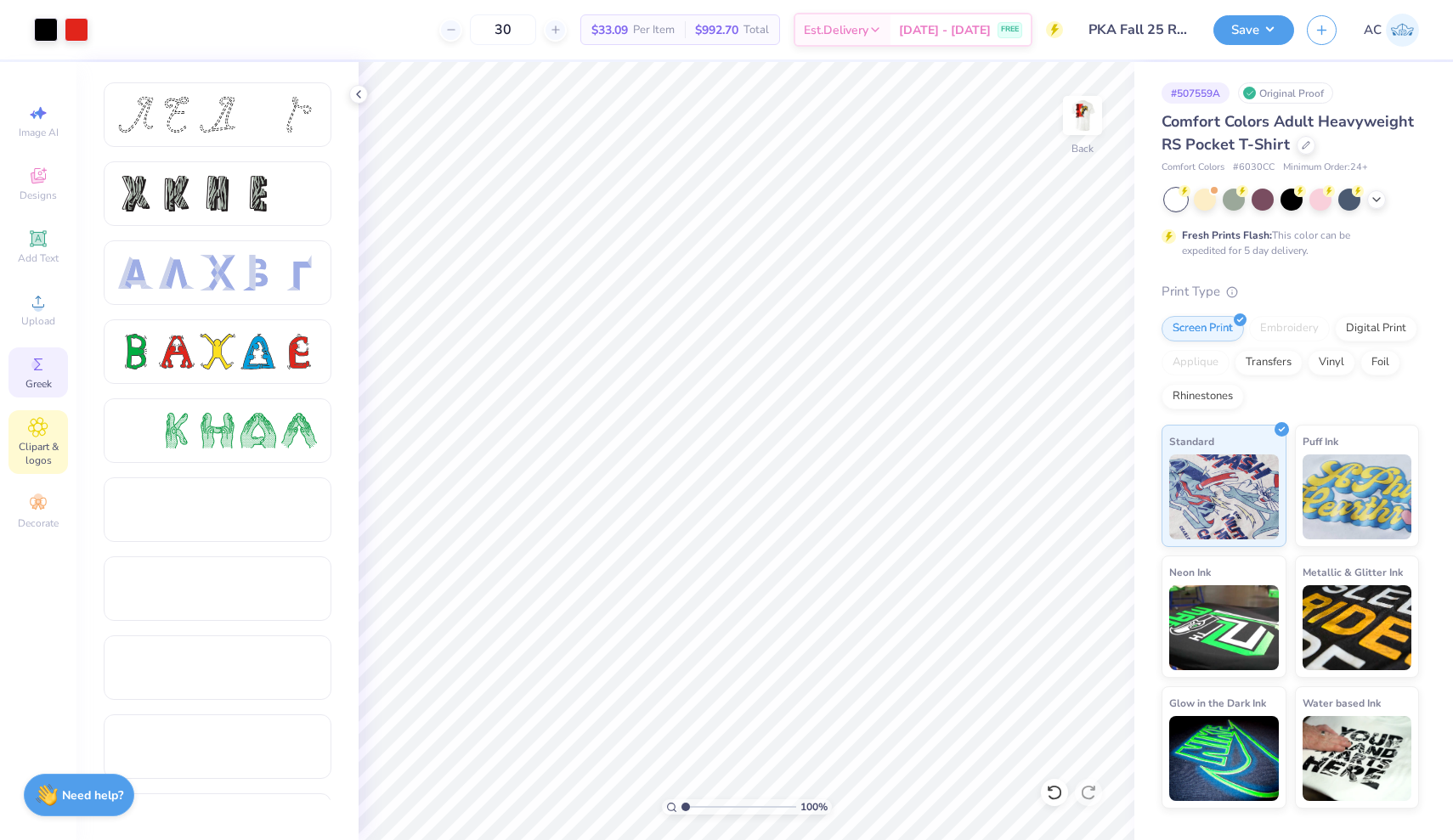
click at [51, 444] on span "Clipart & logos" at bounding box center [39, 454] width 60 height 27
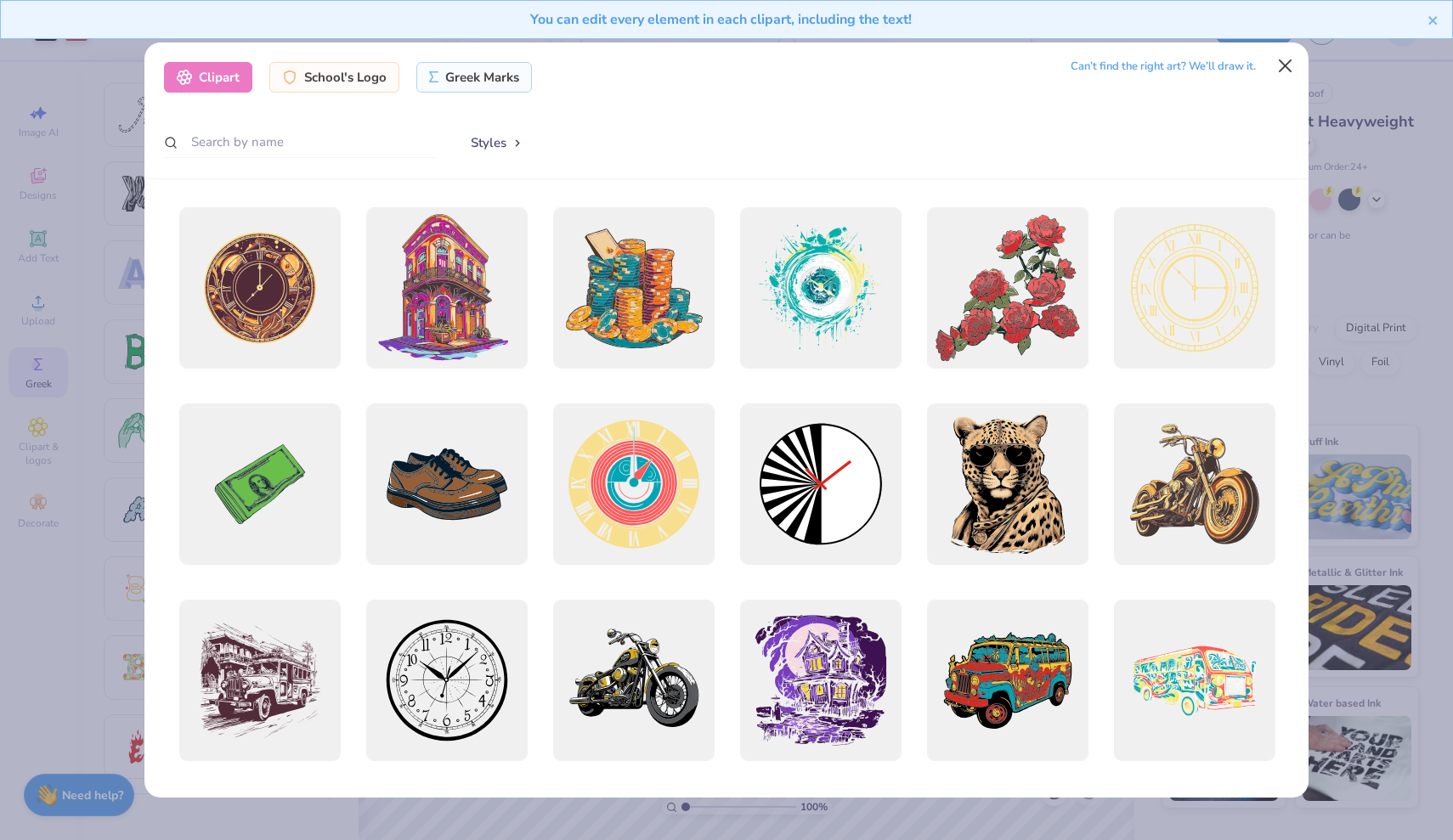
click at [1278, 62] on button "Close" at bounding box center [1285, 66] width 32 height 32
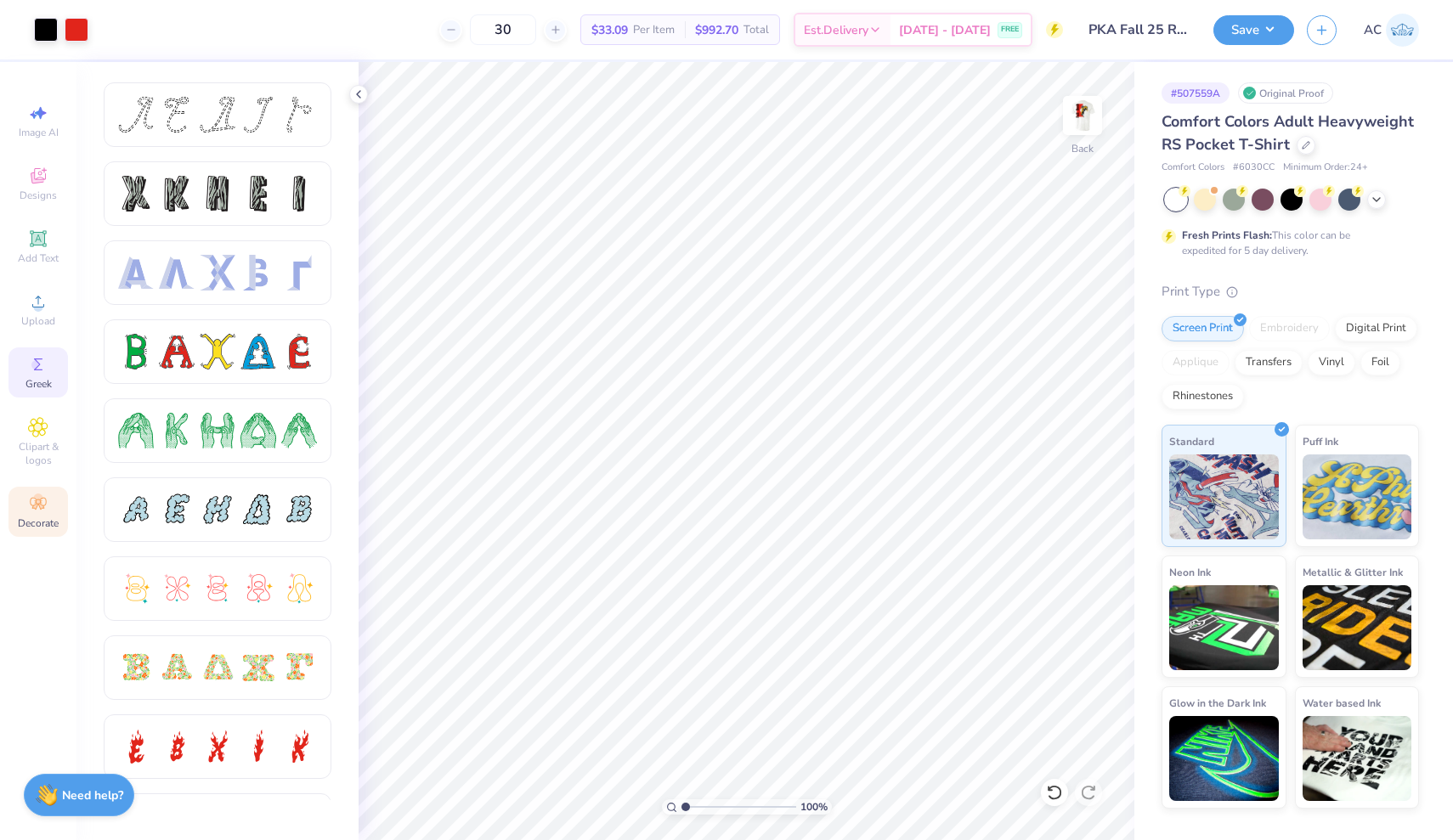
click at [53, 504] on div "Decorate" at bounding box center [39, 512] width 60 height 50
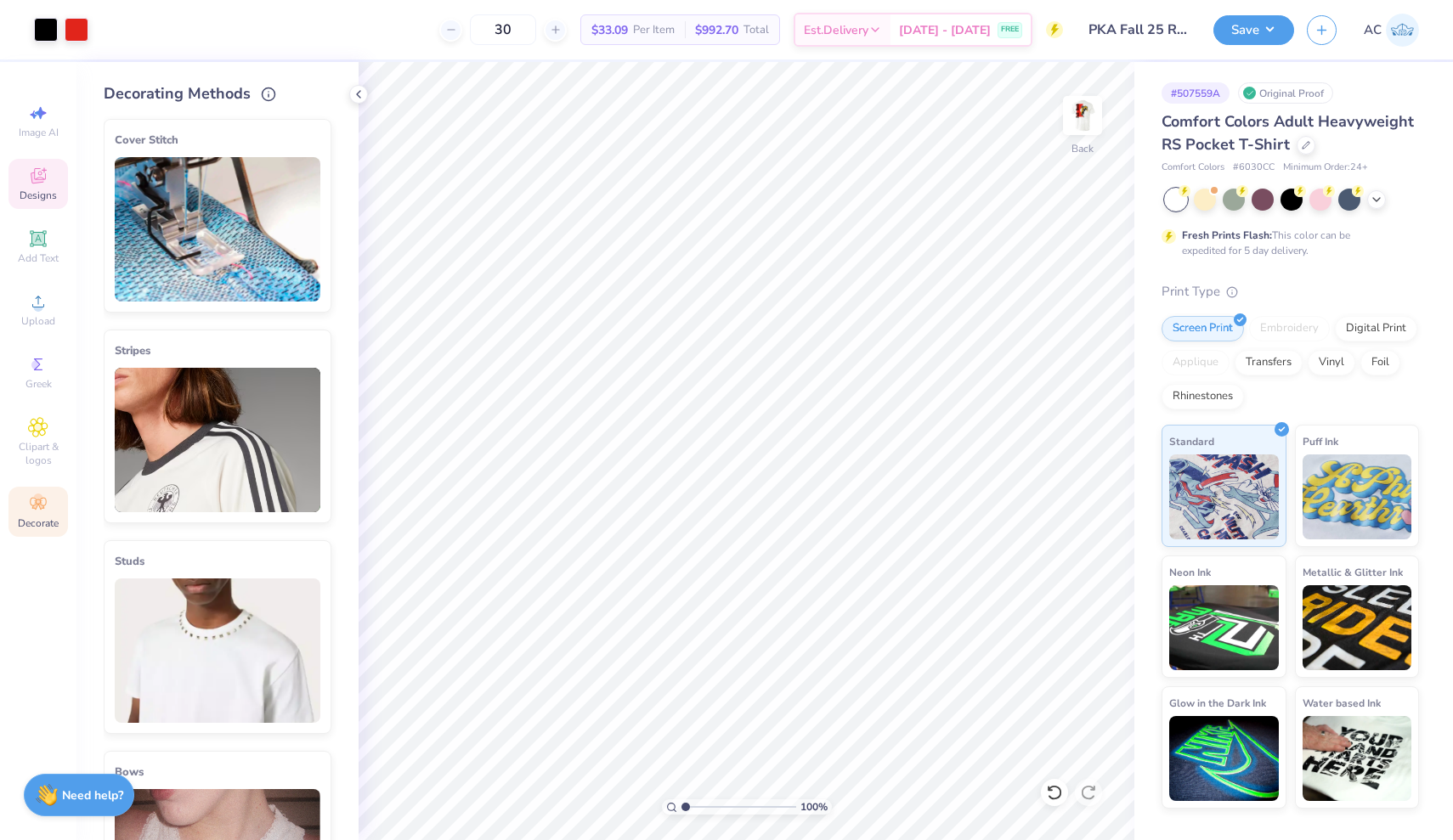
click at [53, 195] on span "Designs" at bounding box center [38, 195] width 38 height 14
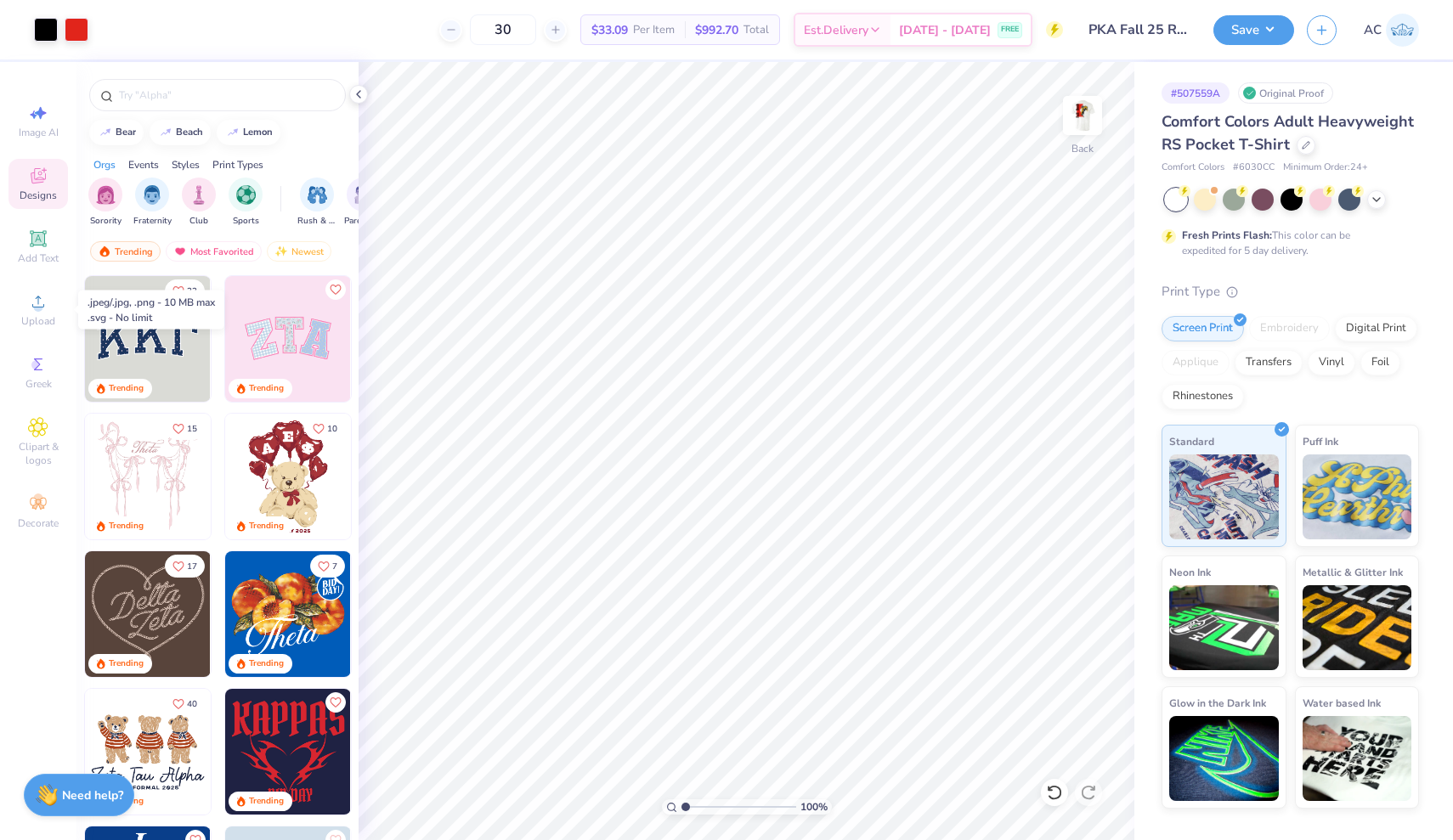
scroll to position [0, 0]
click at [47, 371] on icon at bounding box center [38, 364] width 20 height 20
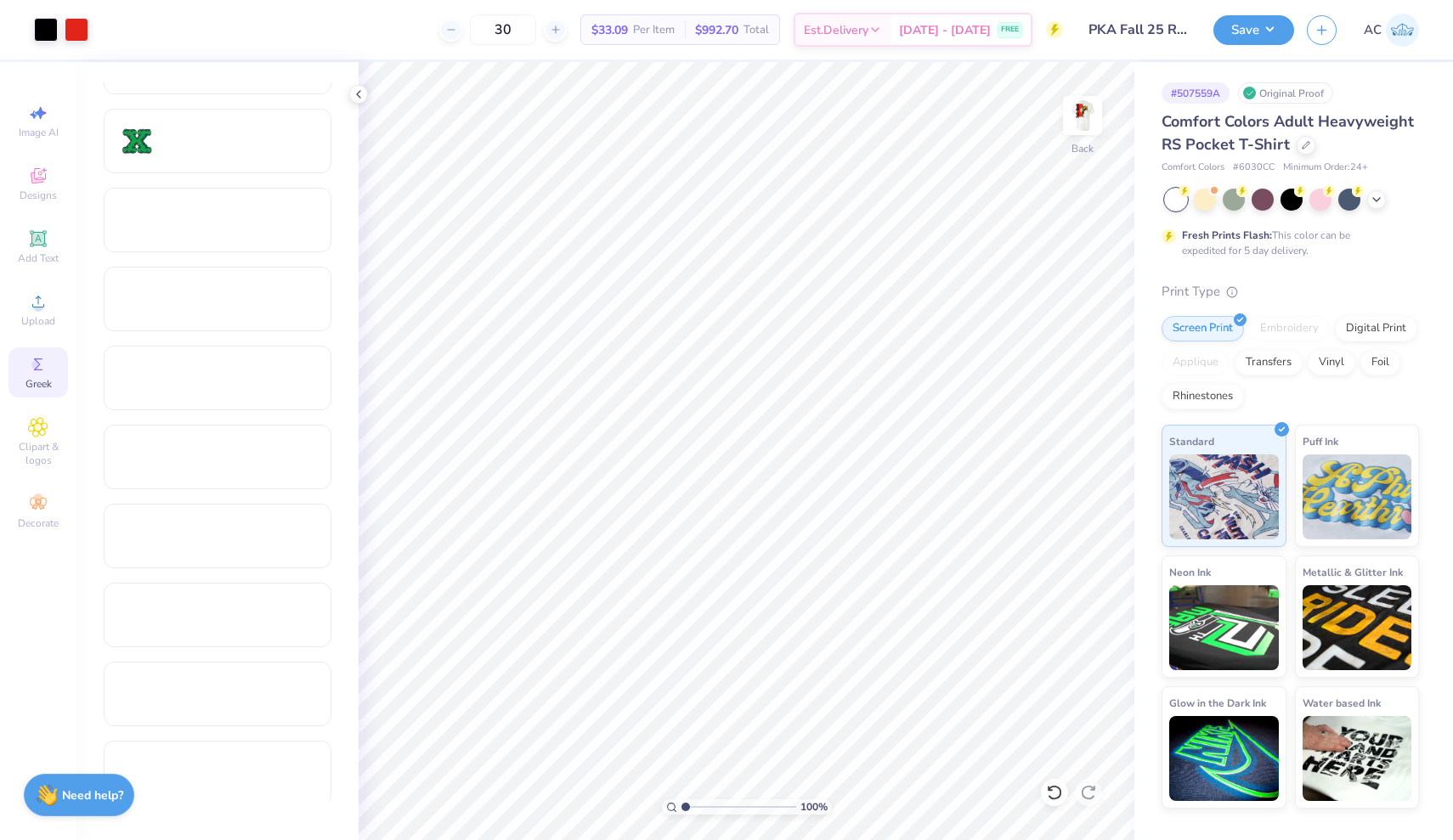
scroll to position [764, 0]
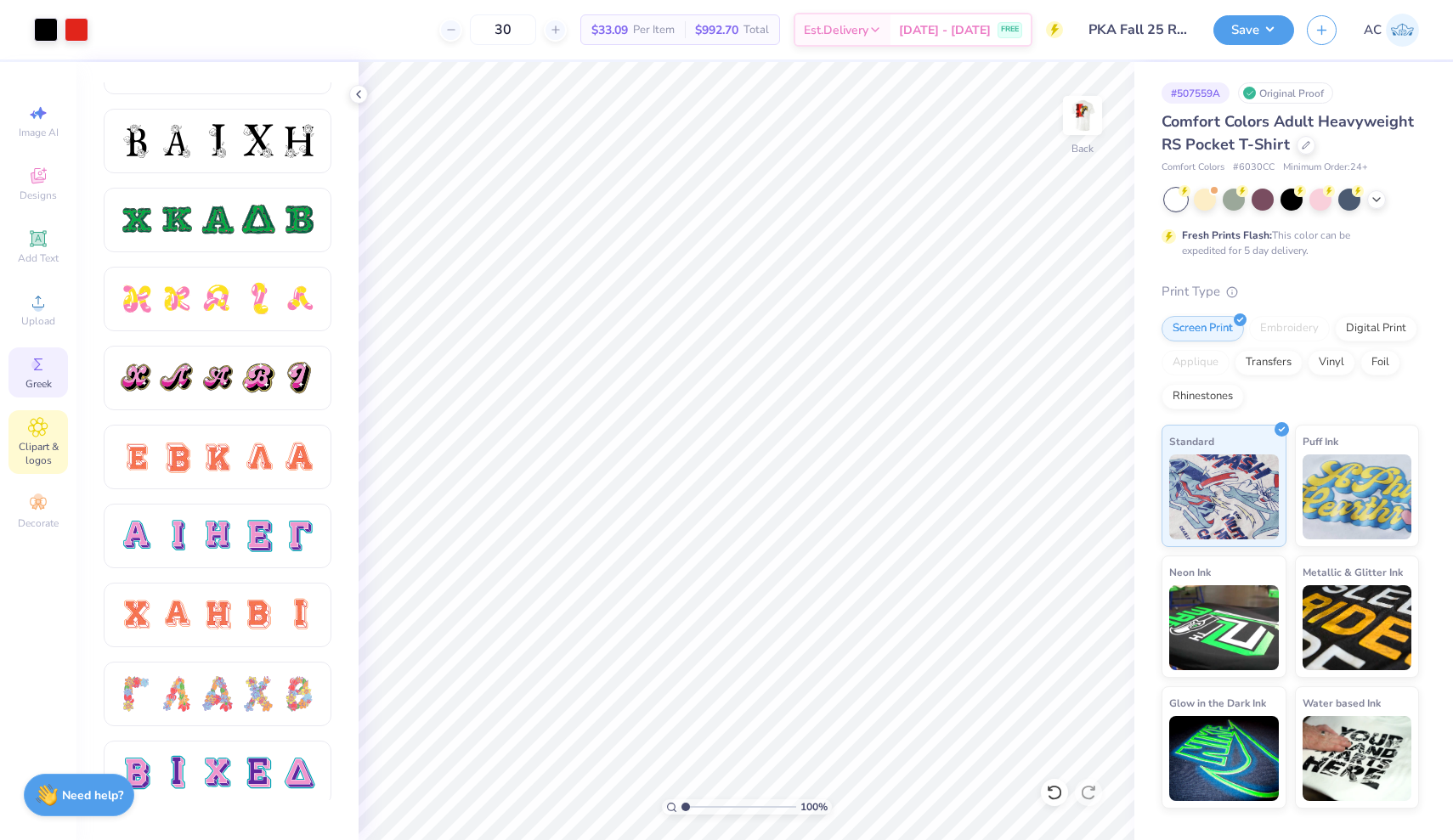
click at [45, 444] on span "Clipart & logos" at bounding box center [39, 454] width 60 height 27
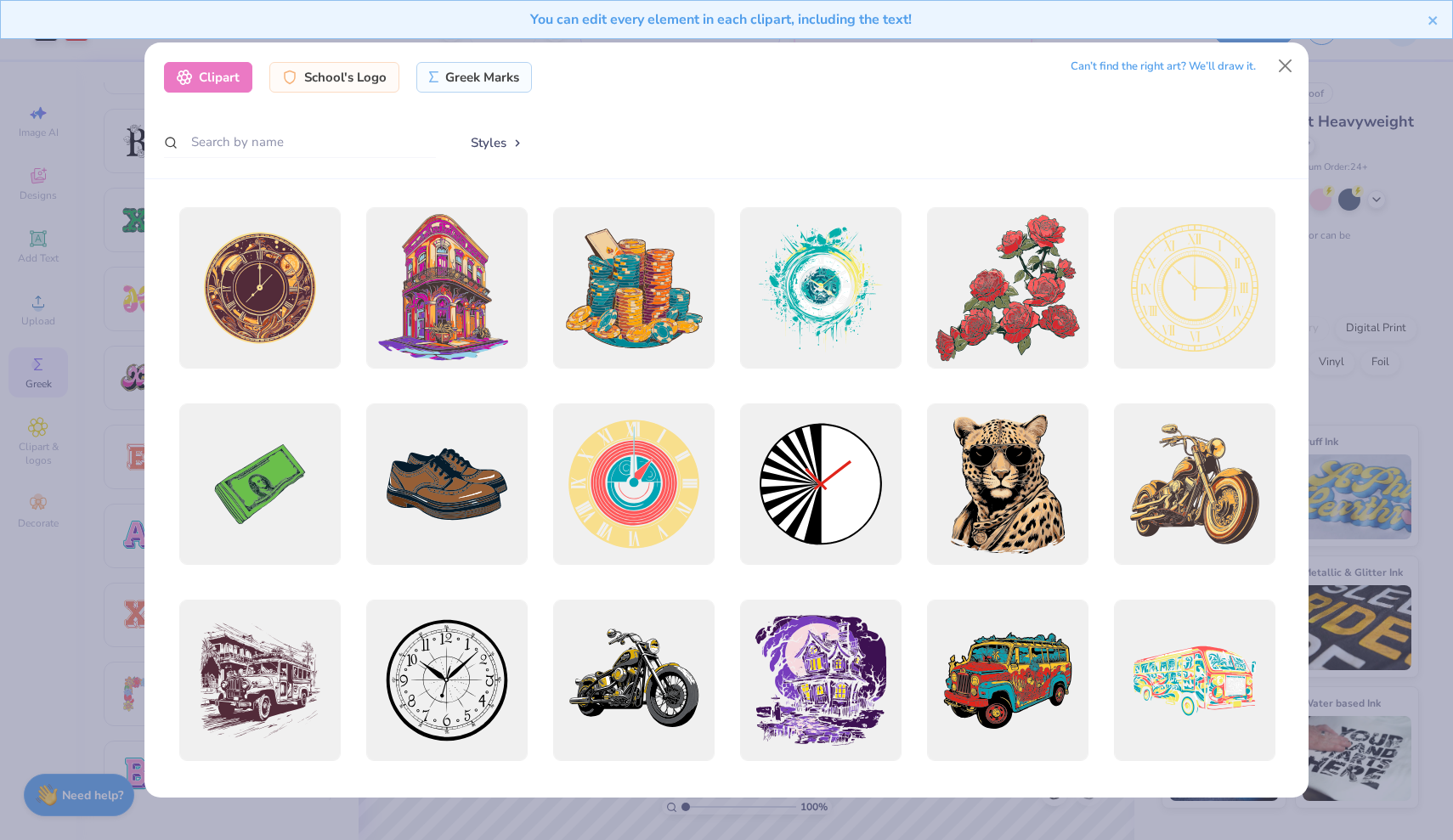
click at [505, 143] on button "Styles" at bounding box center [497, 142] width 88 height 32
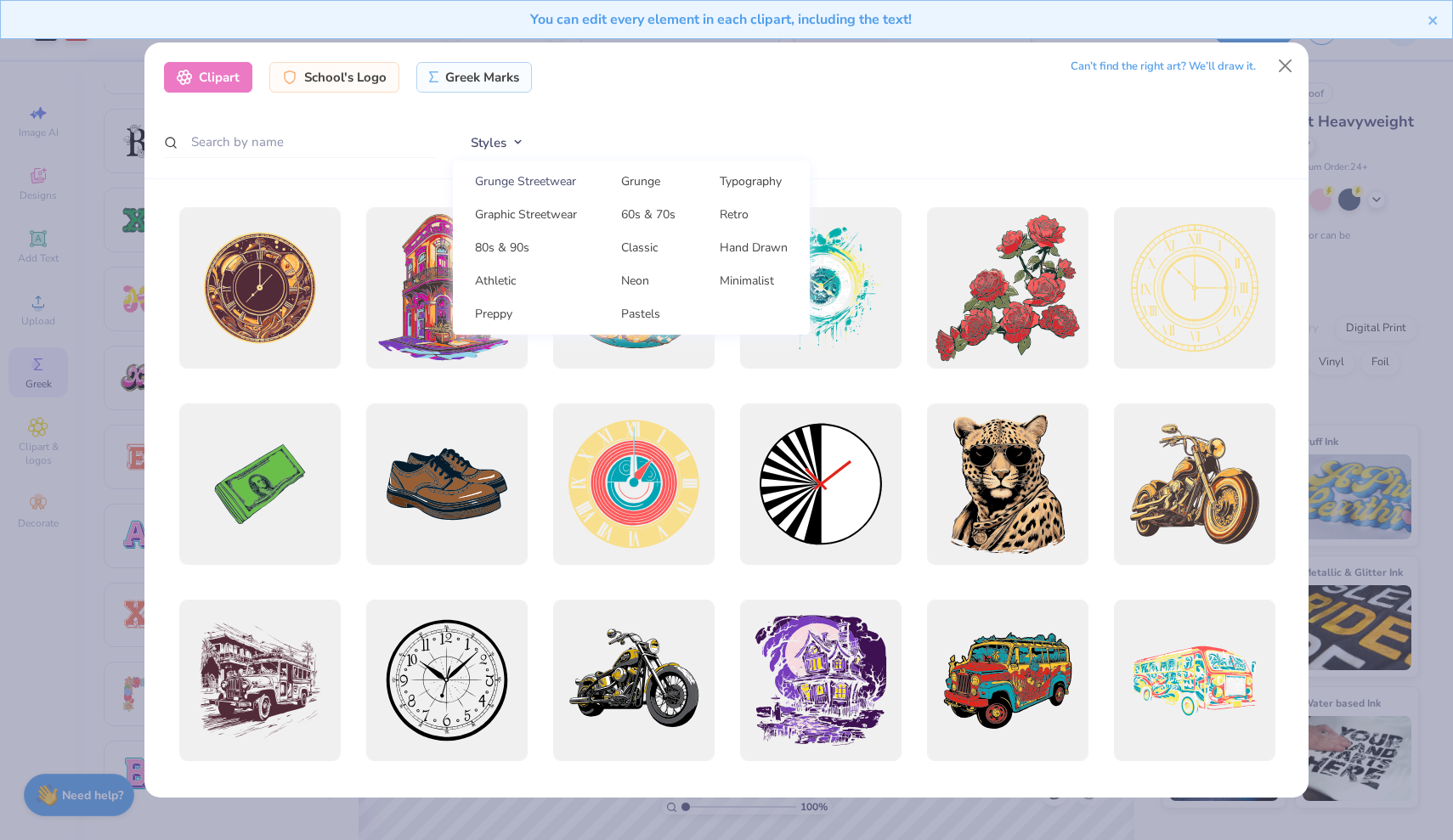
click at [537, 179] on link "Grunge Streetwear" at bounding box center [526, 181] width 132 height 28
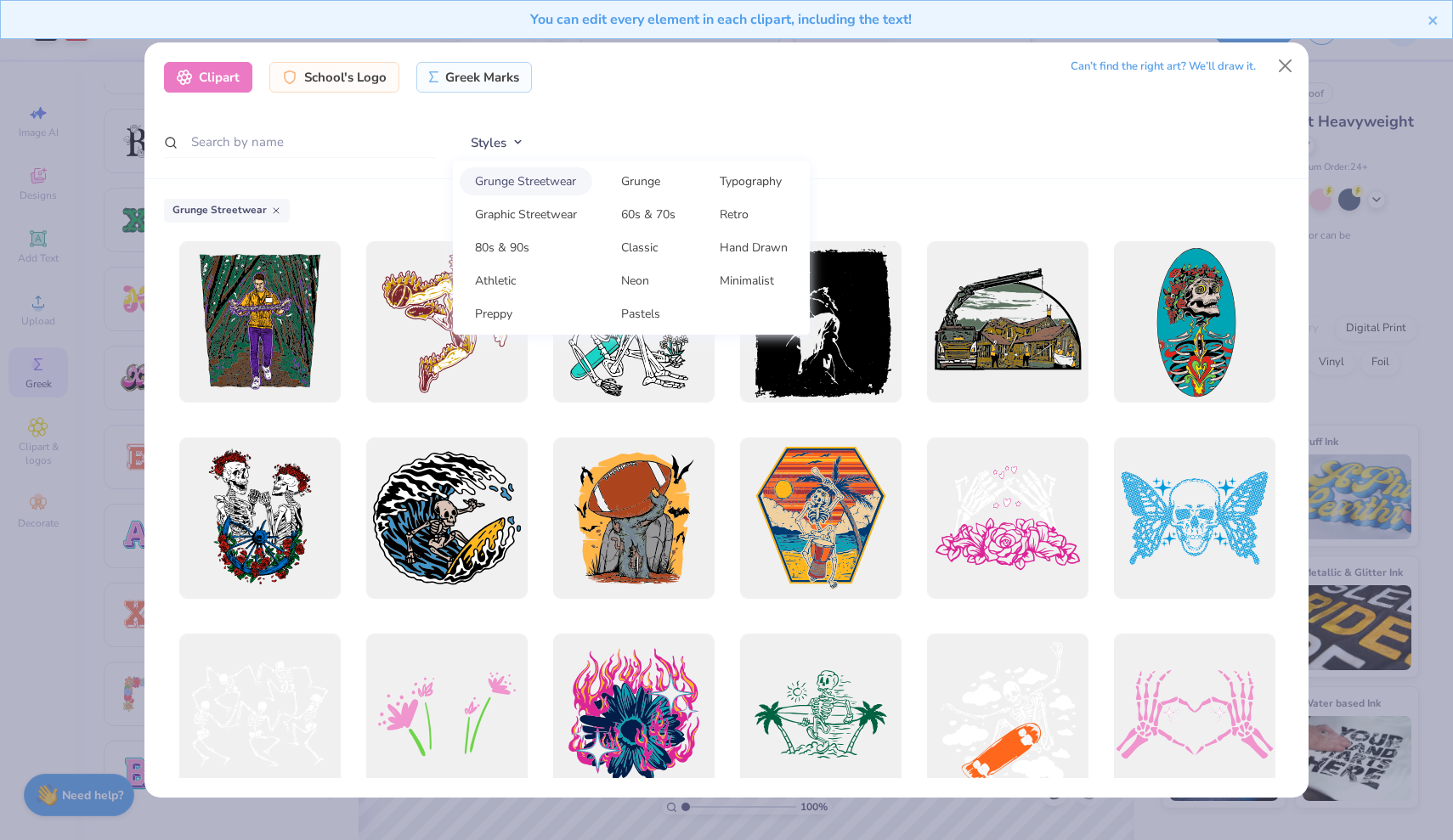
click at [1026, 155] on div "Styles Grunge Streetwear Grunge Typography Graphic Streetwear 60s & 70s Retro 8…" at bounding box center [871, 143] width 837 height 33
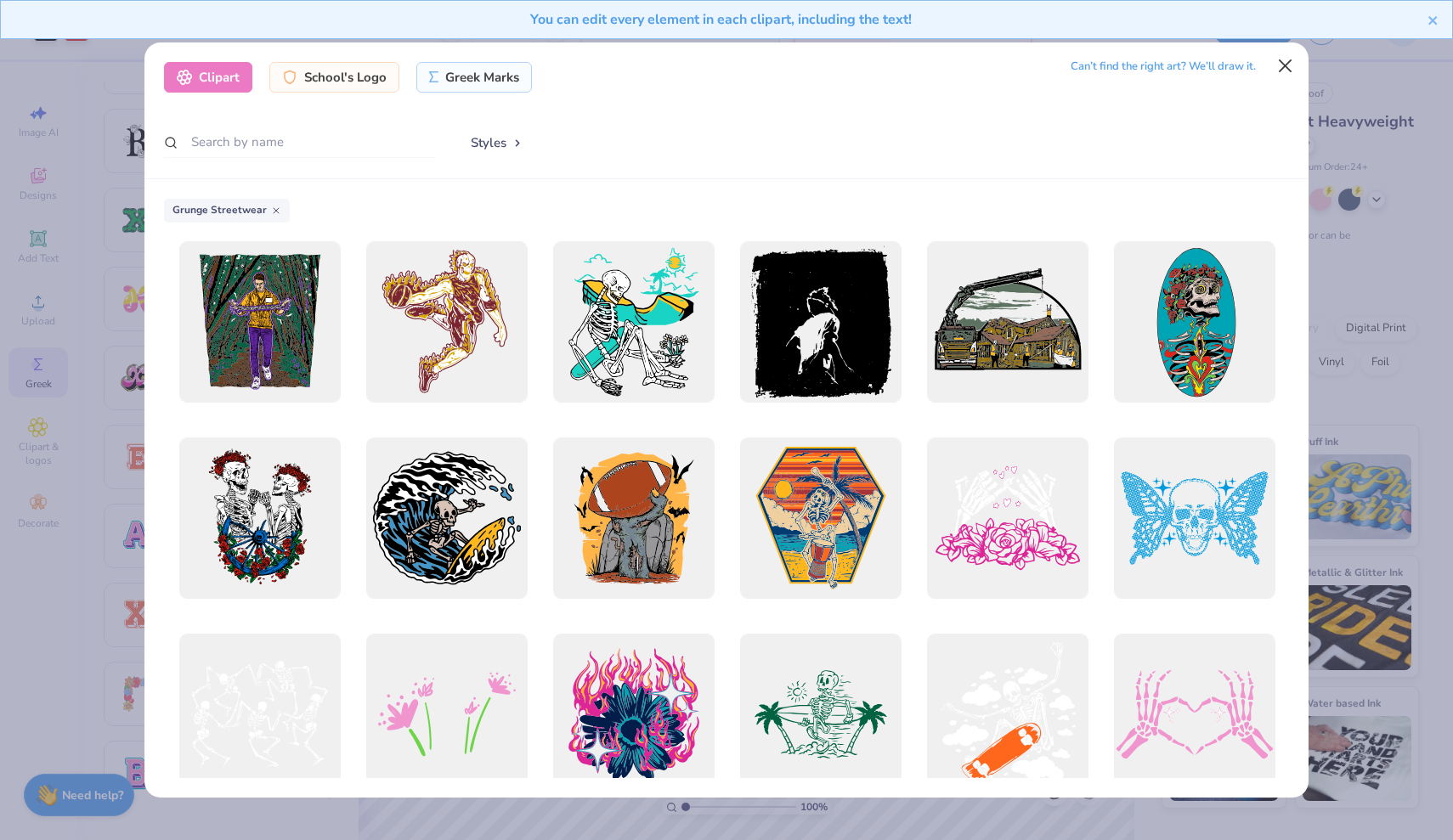
click at [1284, 76] on button "Close" at bounding box center [1285, 66] width 32 height 32
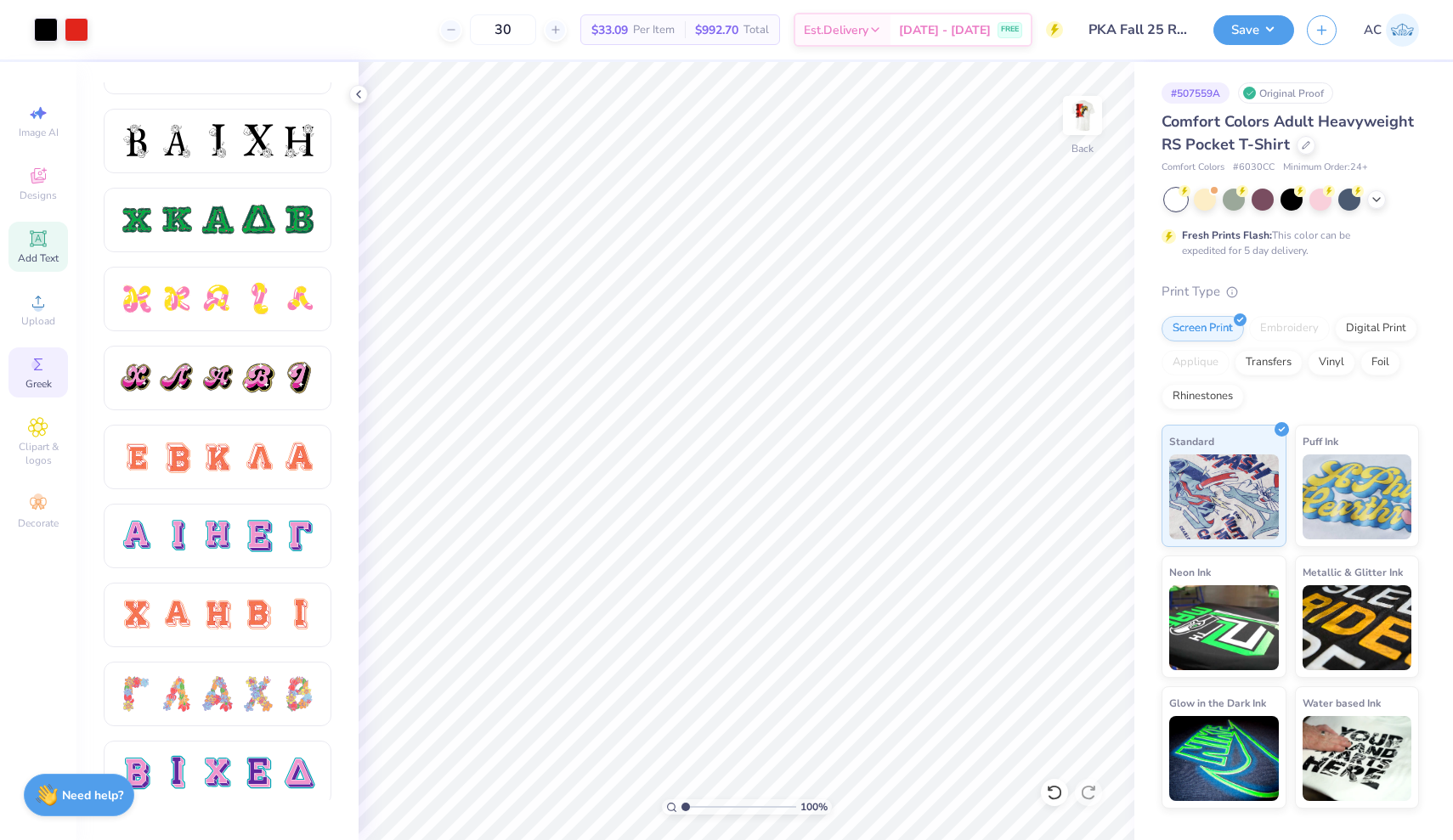
click at [47, 244] on icon at bounding box center [38, 238] width 20 height 20
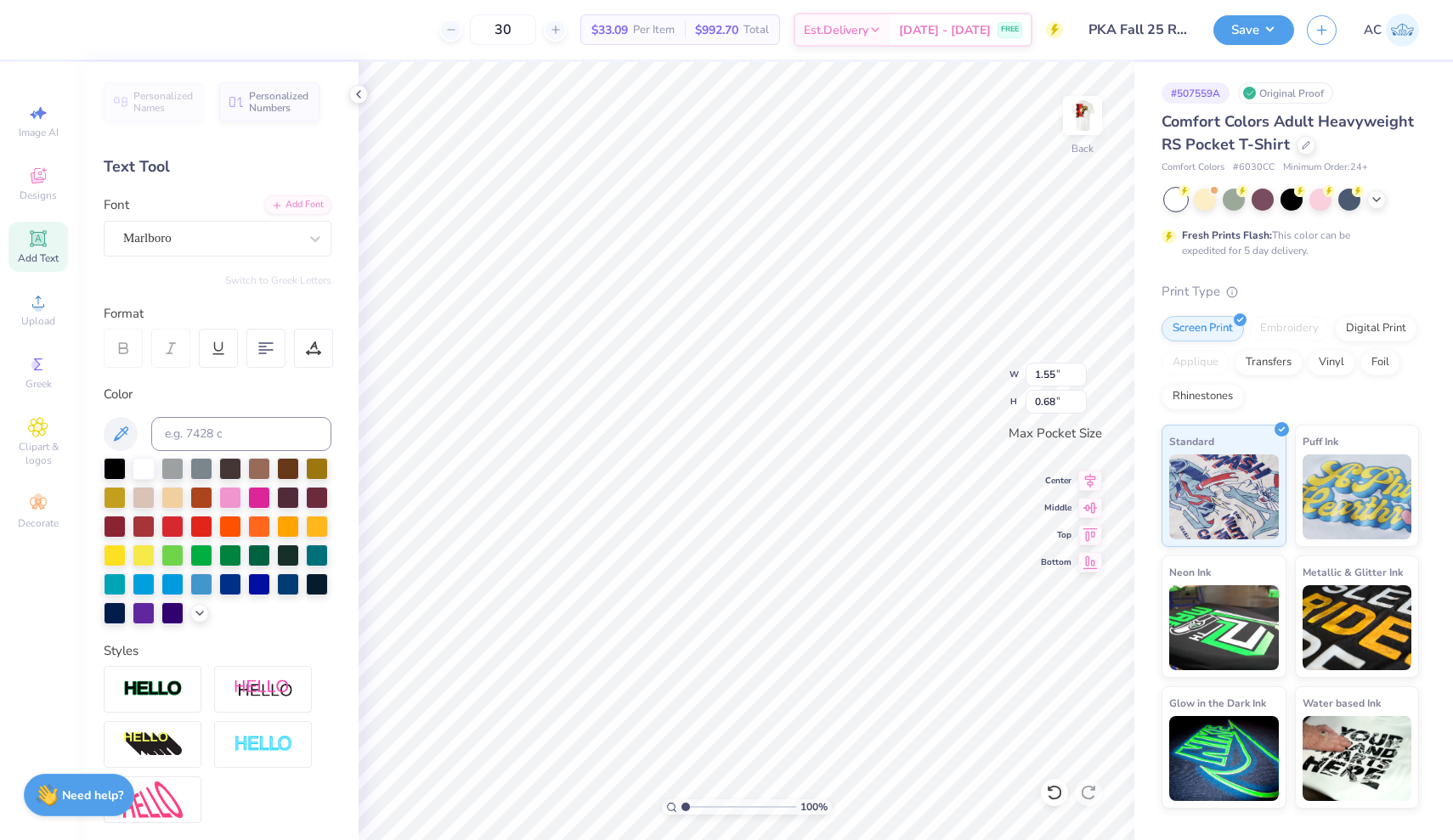
type textarea "2"
type textarea "~ ~"
click at [200, 526] on div at bounding box center [201, 524] width 22 height 22
click at [122, 467] on div at bounding box center [114, 466] width 22 height 22
click at [193, 525] on div at bounding box center [201, 524] width 22 height 22
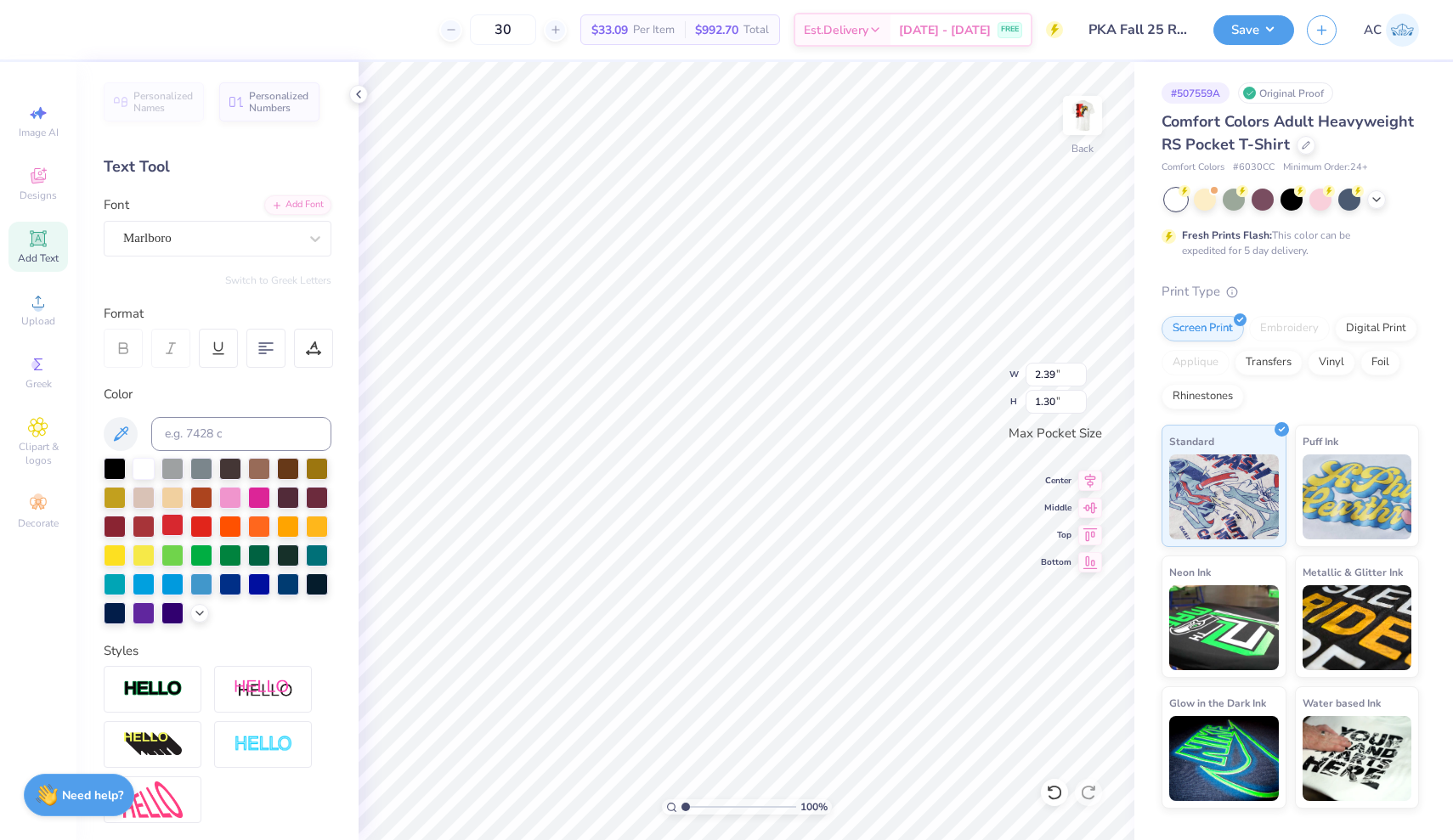
click at [169, 526] on div at bounding box center [172, 524] width 22 height 22
click at [111, 469] on div at bounding box center [114, 466] width 22 height 22
click at [117, 466] on div at bounding box center [114, 466] width 22 height 22
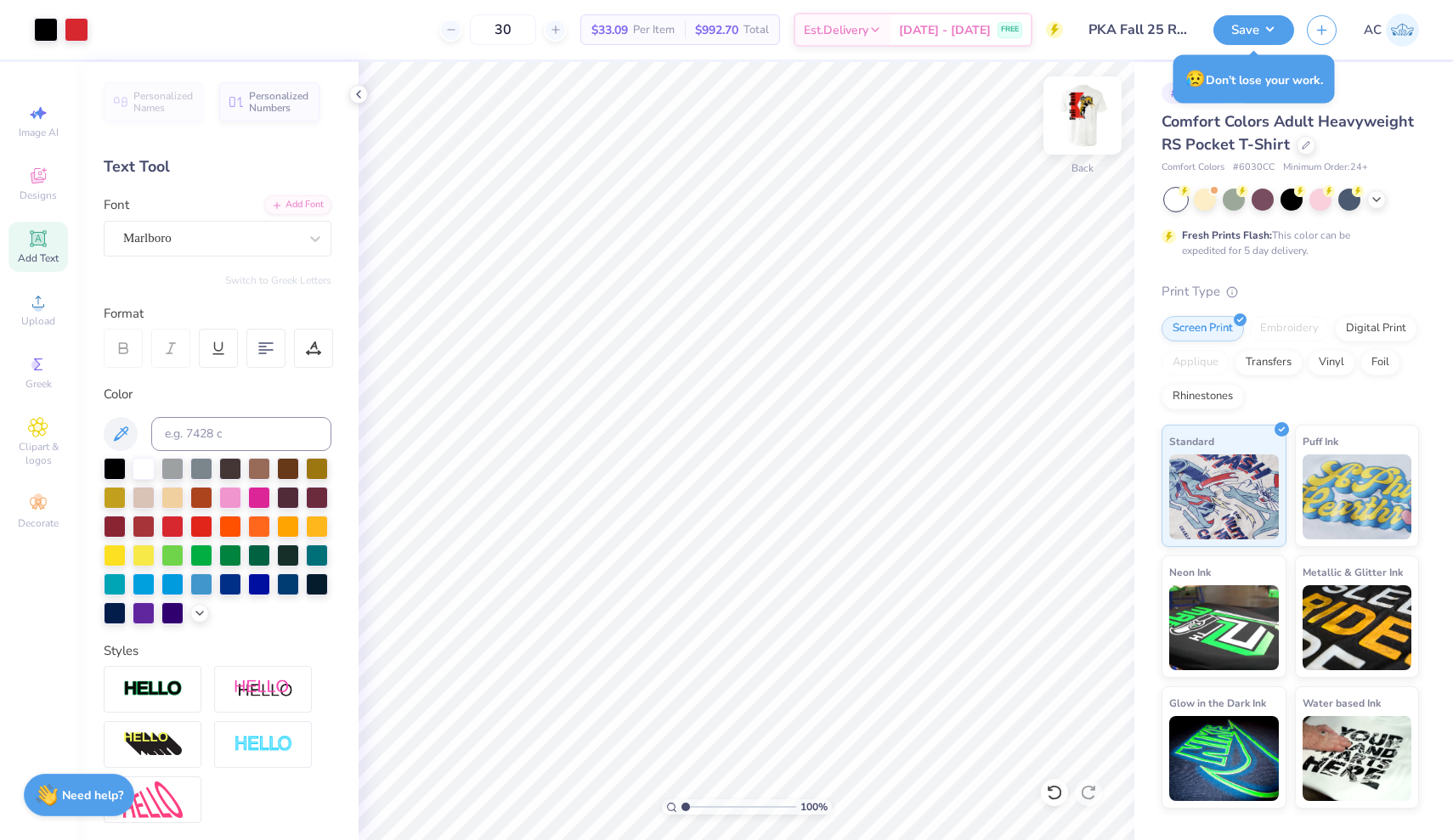
click at [1086, 110] on img at bounding box center [1082, 115] width 68 height 68
click at [1084, 114] on img at bounding box center [1082, 115] width 68 height 68
click at [1241, 28] on button "Save" at bounding box center [1254, 27] width 81 height 30
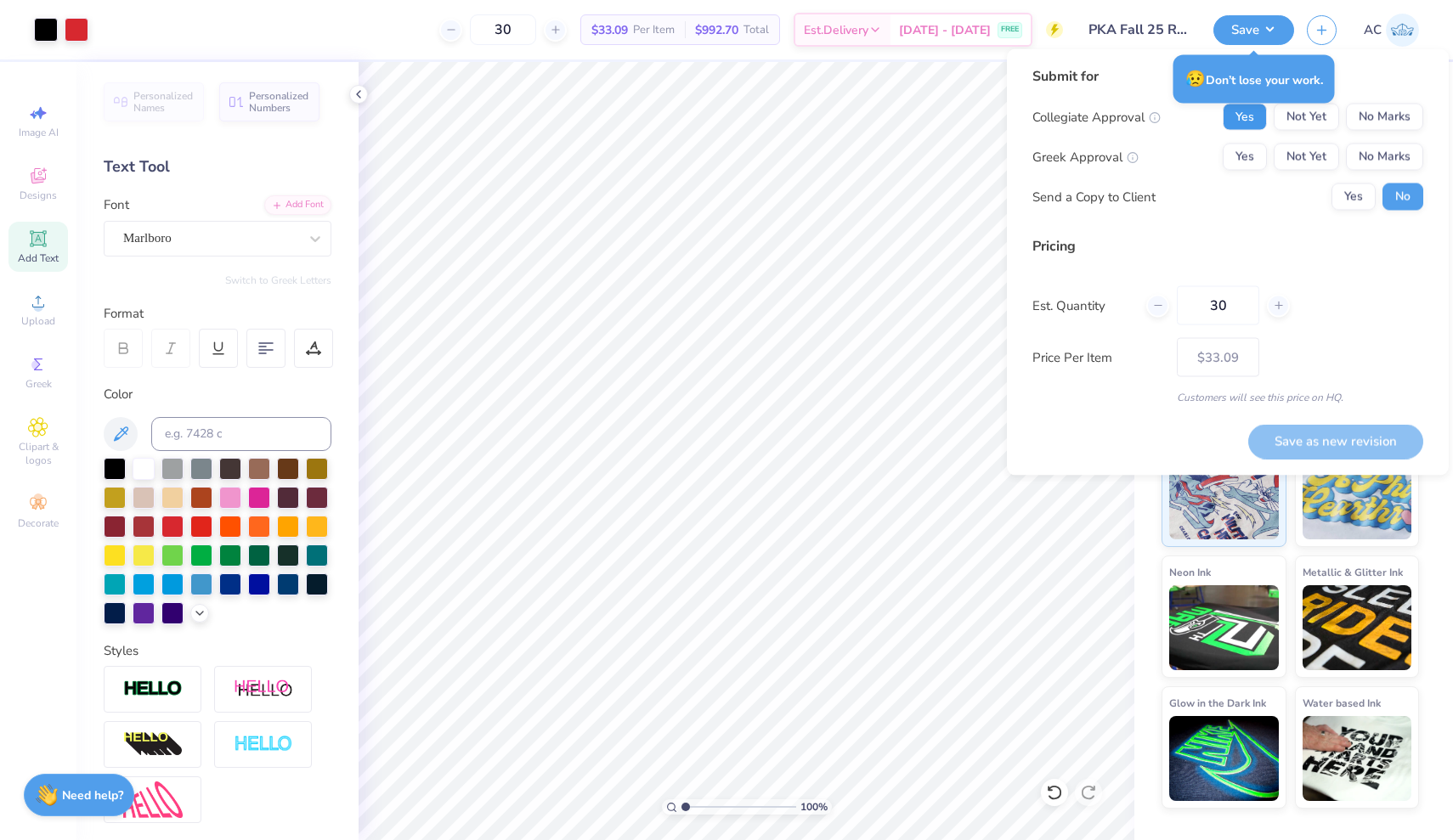
click at [1256, 112] on button "Yes" at bounding box center [1245, 117] width 44 height 27
click at [1251, 154] on button "Yes" at bounding box center [1245, 157] width 44 height 27
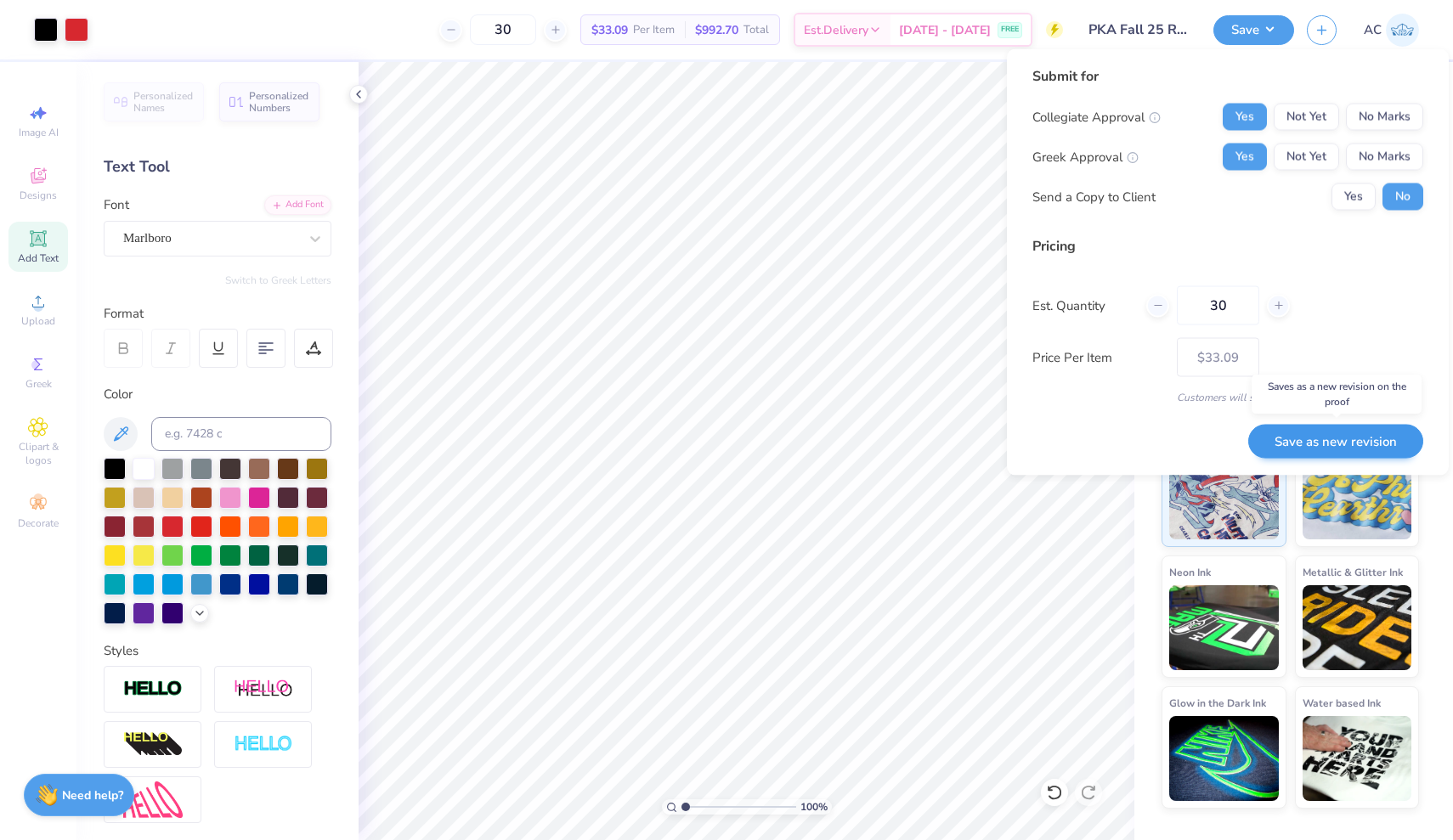
click at [1343, 451] on button "Save as new revision" at bounding box center [1335, 441] width 175 height 35
type input "– –"
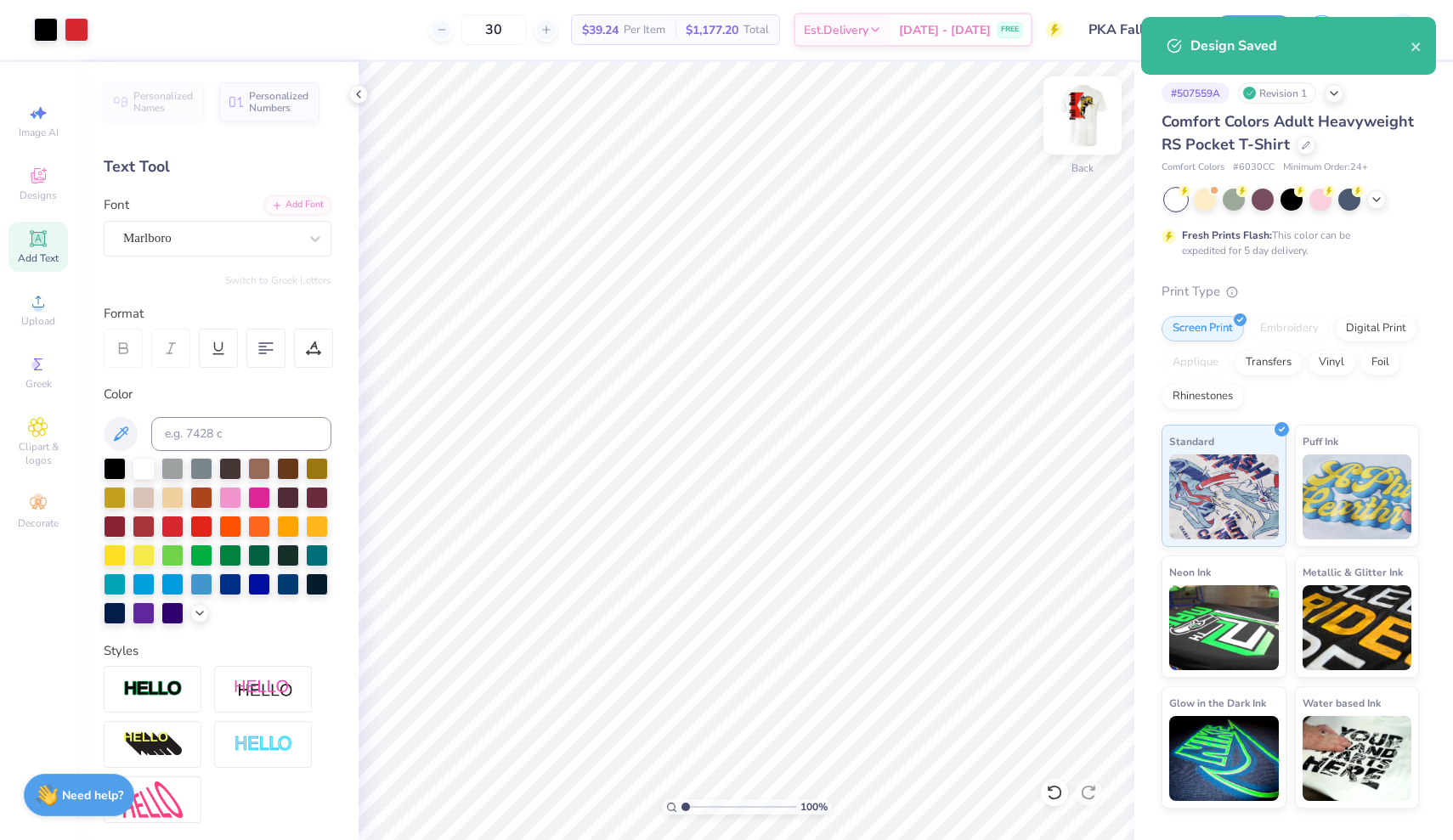
click at [1089, 110] on img at bounding box center [1082, 115] width 68 height 68
click at [1084, 122] on img at bounding box center [1082, 115] width 68 height 68
click at [1417, 50] on icon "close" at bounding box center [1416, 46] width 12 height 14
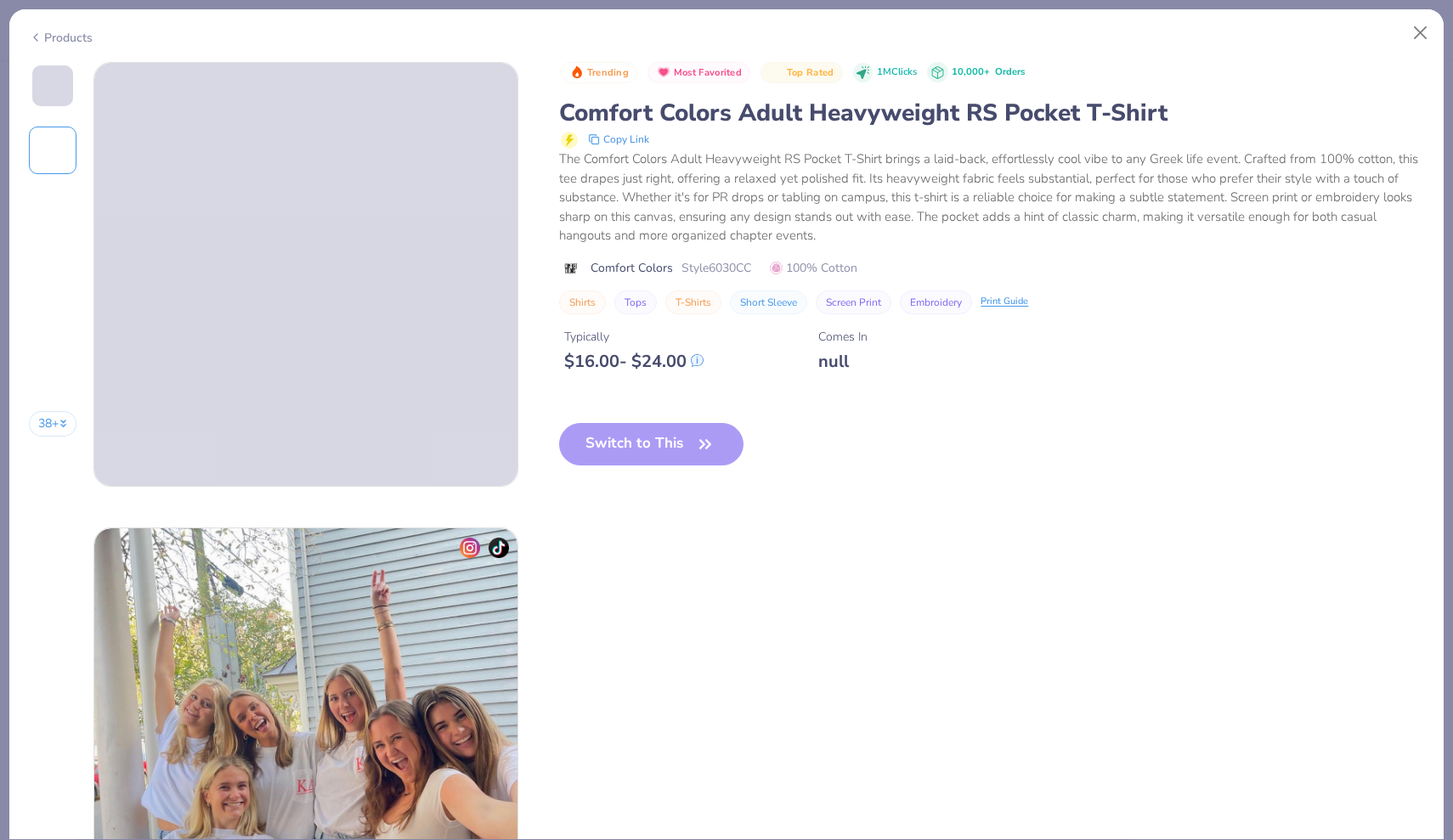
type input "PKA Fall 25 Rush"
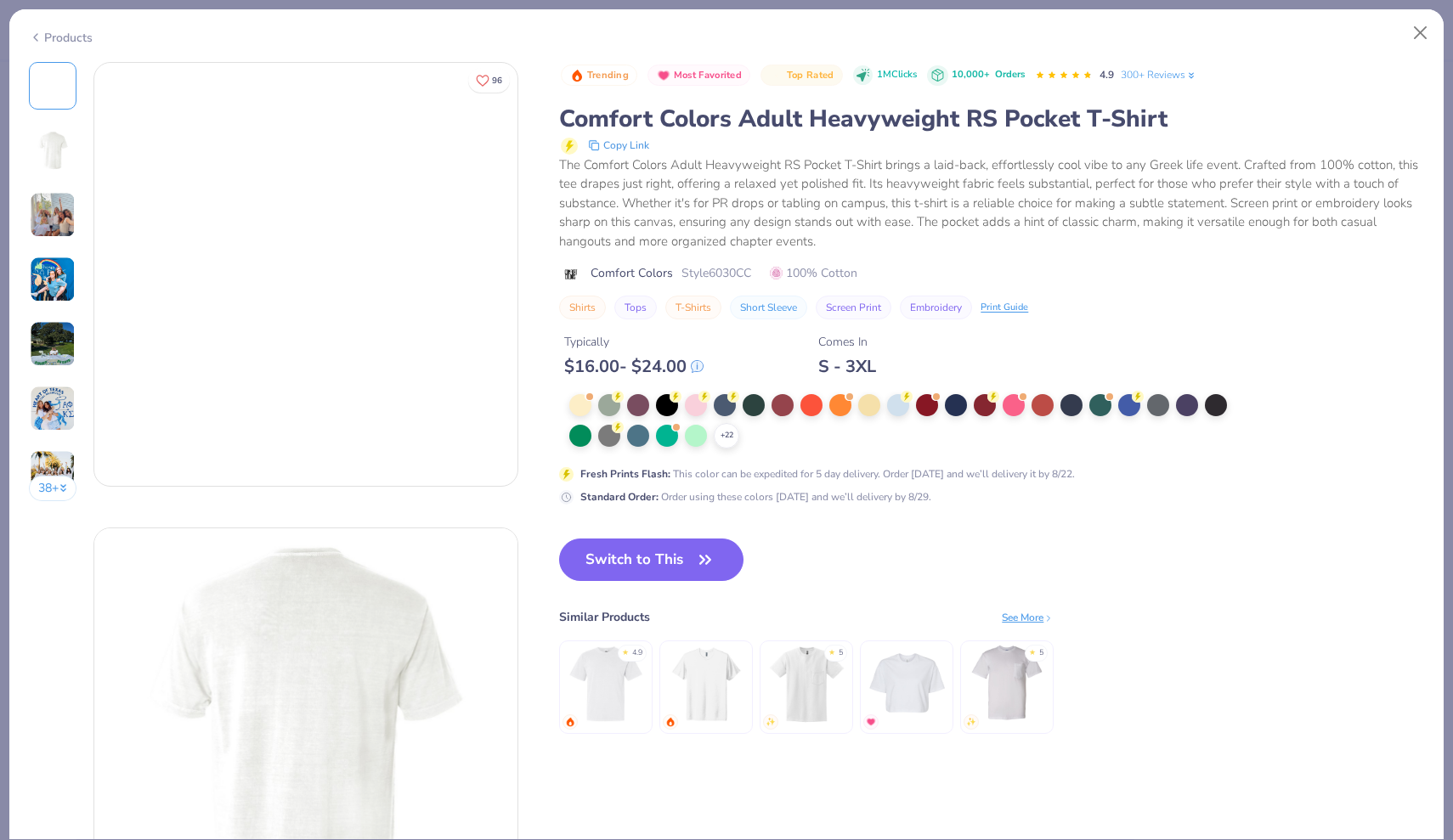
type input "30"
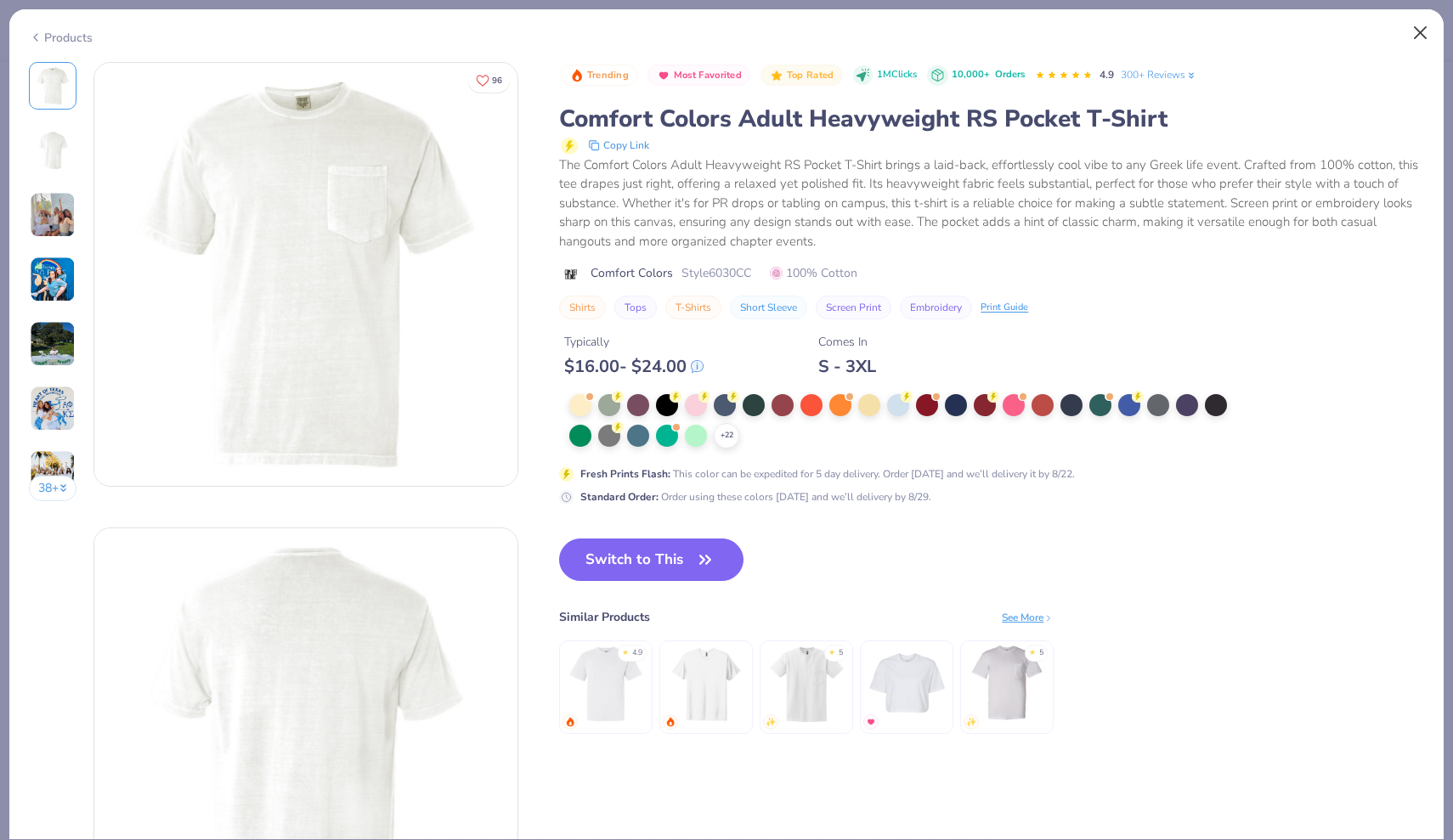
click at [1424, 32] on button "Close" at bounding box center [1420, 33] width 32 height 32
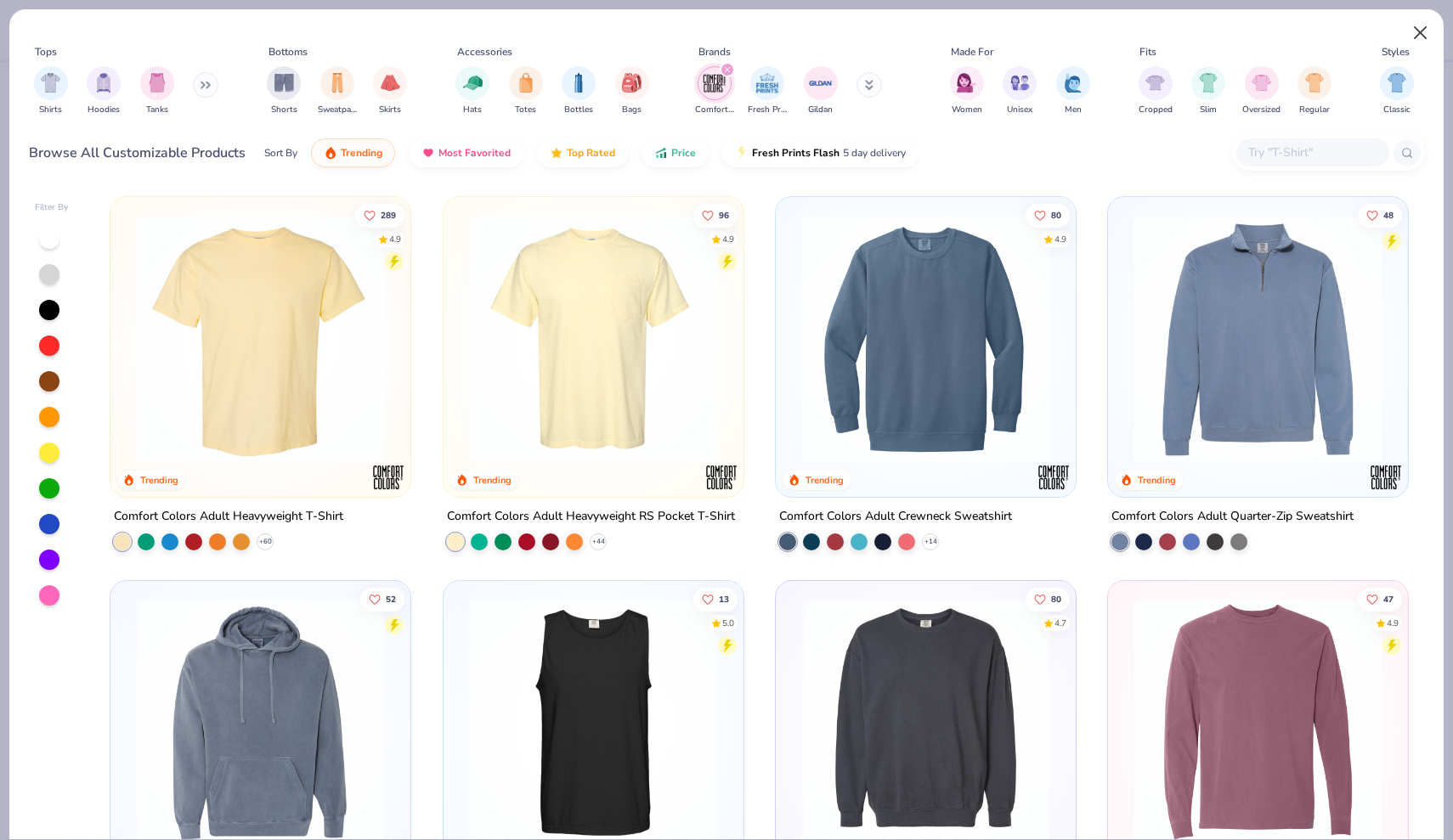
click at [1427, 40] on button "Close" at bounding box center [1420, 33] width 32 height 32
